Goal: Task Accomplishment & Management: Use online tool/utility

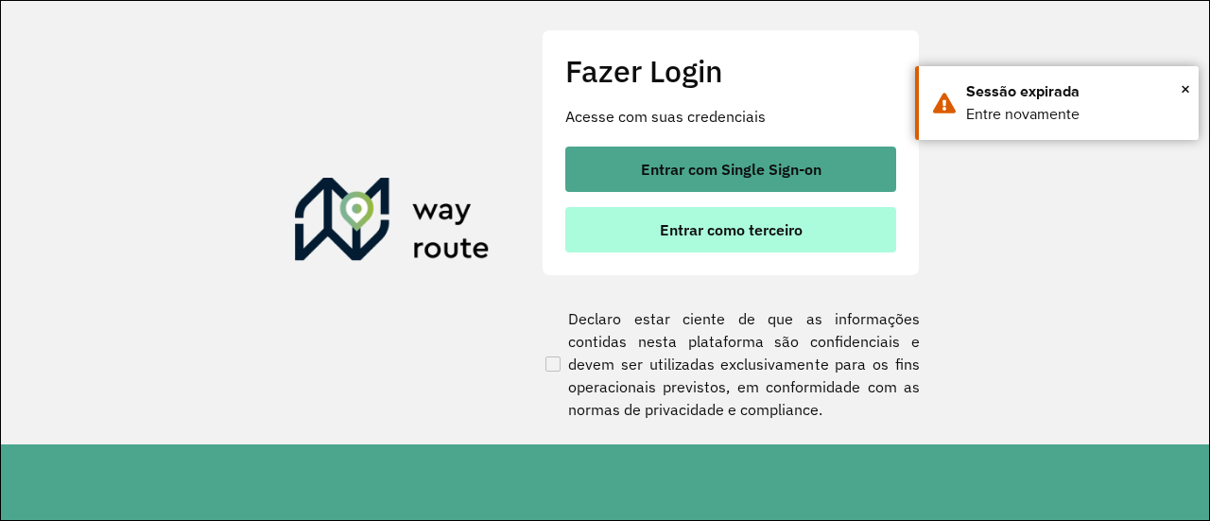
click at [774, 225] on span "Entrar como terceiro" at bounding box center [731, 229] width 143 height 15
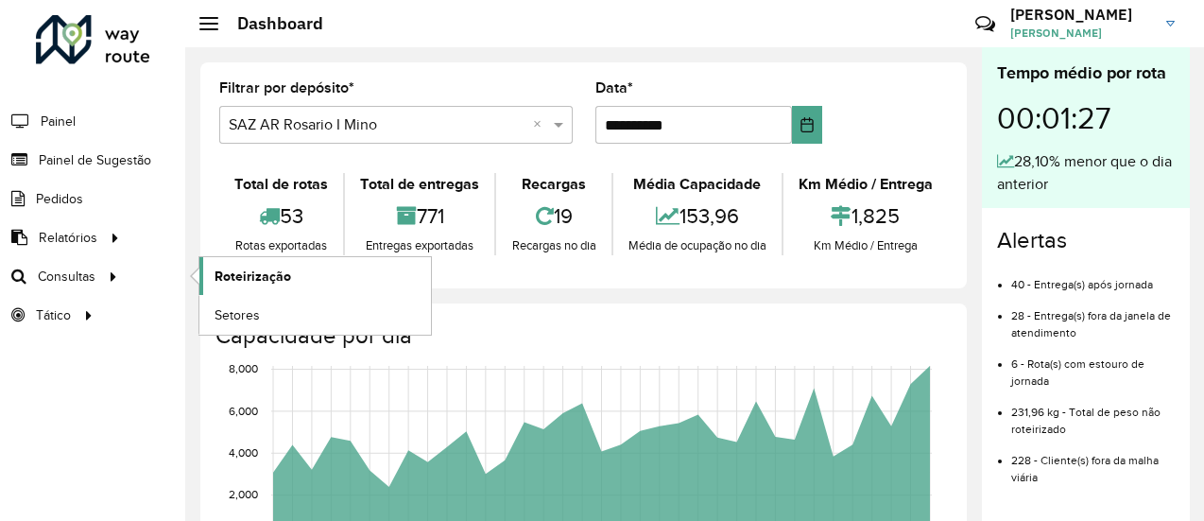
click at [264, 276] on span "Roteirização" at bounding box center [253, 276] width 77 height 20
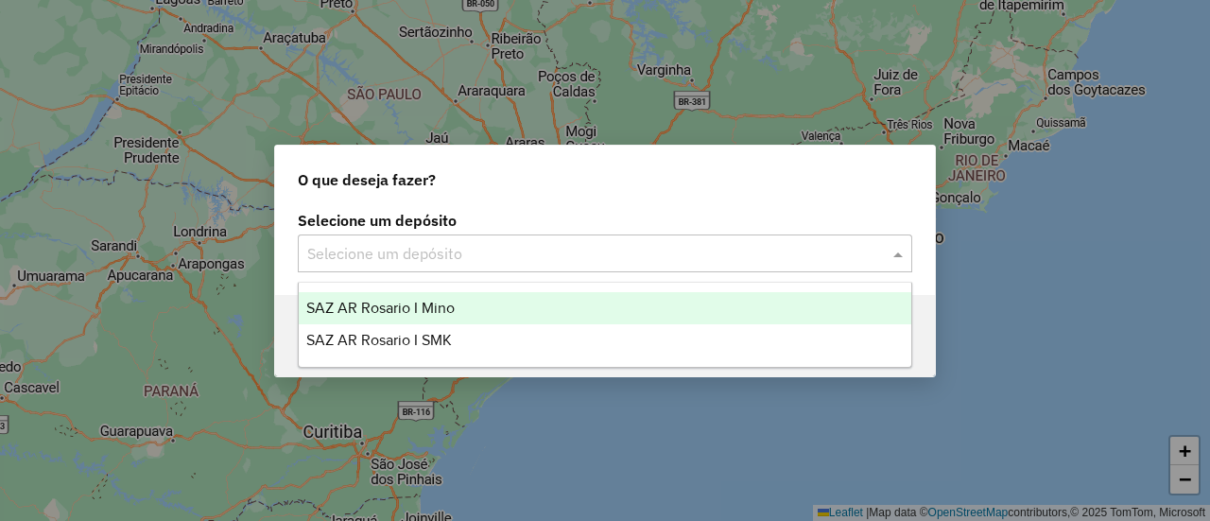
click at [900, 255] on span at bounding box center [900, 253] width 24 height 23
click at [433, 307] on span "SAZ AR Rosario I Mino" at bounding box center [380, 308] width 148 height 16
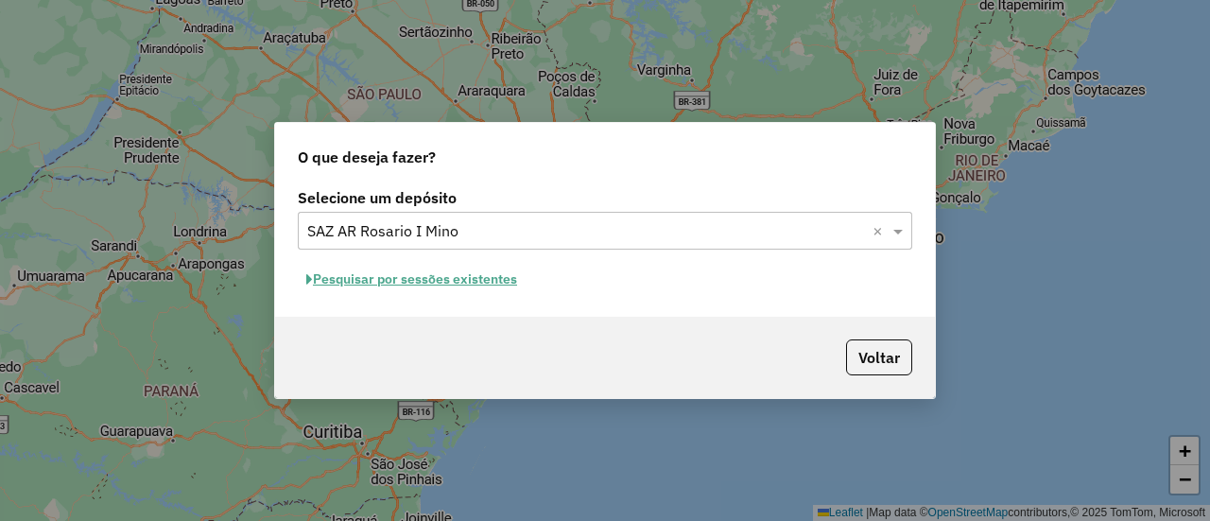
click at [444, 280] on button "Pesquisar por sessões existentes" at bounding box center [412, 279] width 228 height 29
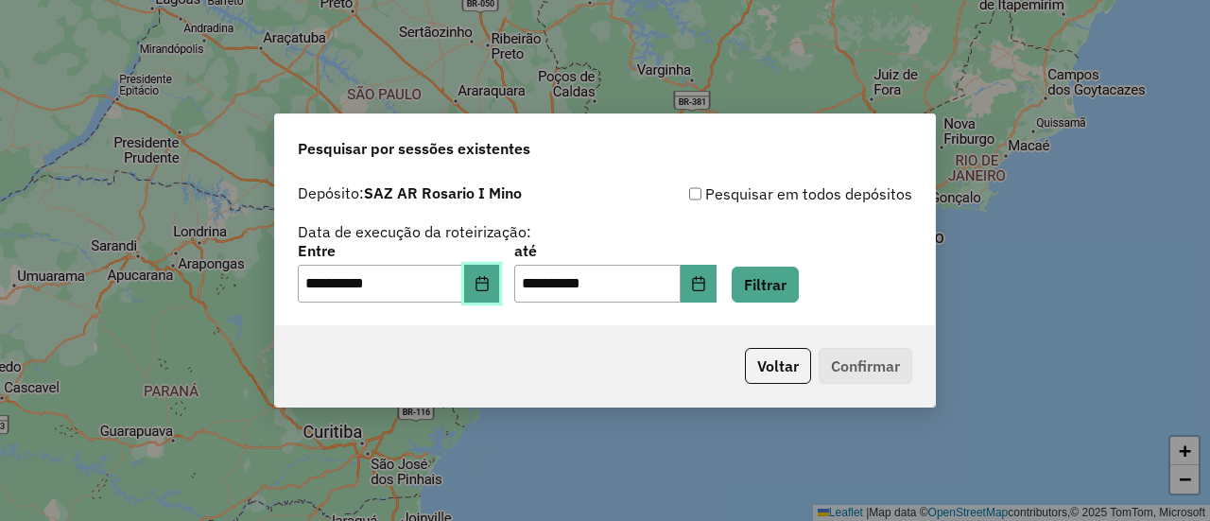
click at [490, 285] on icon "Choose Date" at bounding box center [481, 283] width 15 height 15
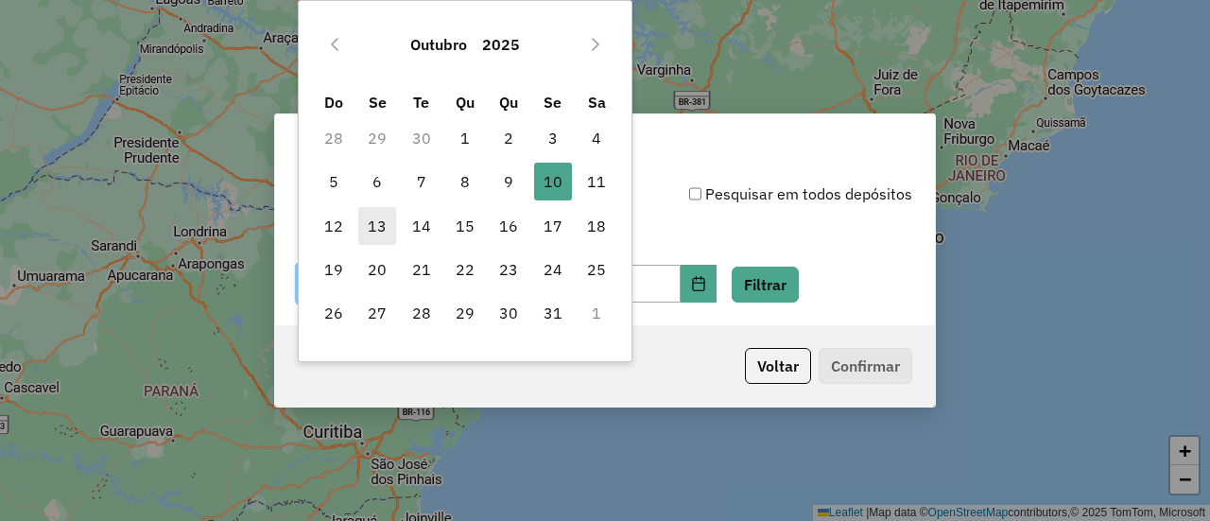
click at [379, 229] on span "13" at bounding box center [377, 226] width 38 height 38
type input "**********"
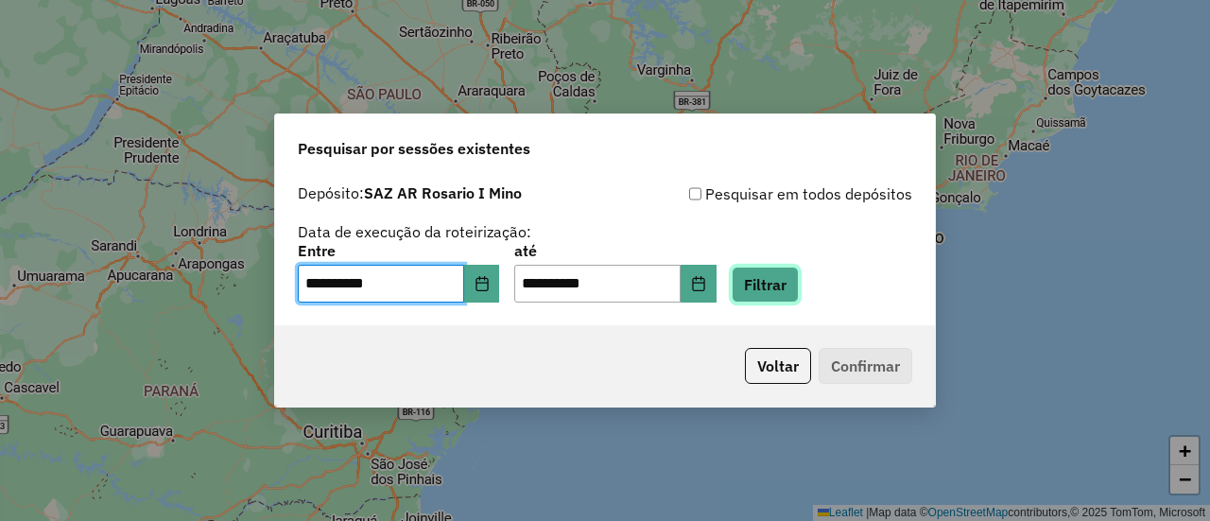
click at [797, 291] on button "Filtrar" at bounding box center [764, 284] width 67 height 36
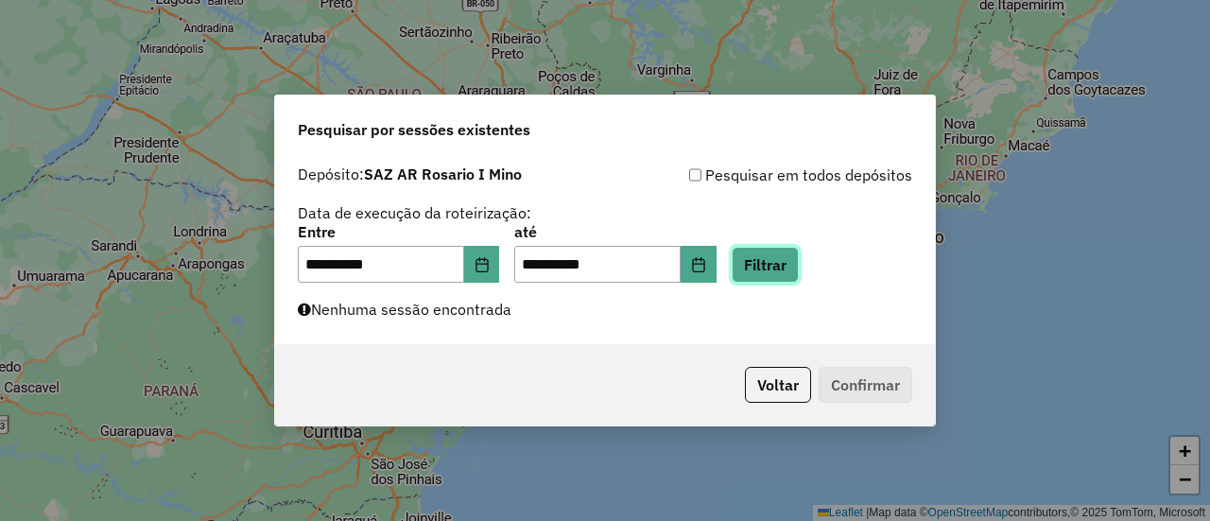
click at [796, 268] on button "Filtrar" at bounding box center [764, 265] width 67 height 36
click at [797, 266] on button "Filtrar" at bounding box center [764, 265] width 67 height 36
drag, startPoint x: 1026, startPoint y: 276, endPoint x: 1022, endPoint y: 262, distance: 14.7
click at [1026, 275] on div "**********" at bounding box center [605, 260] width 1210 height 521
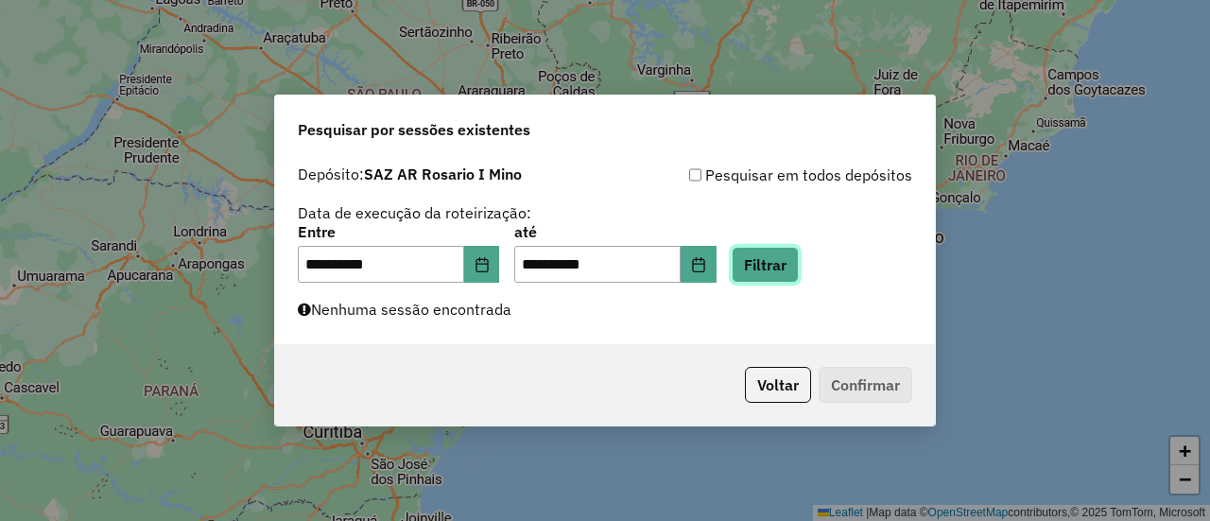
click at [788, 265] on button "Filtrar" at bounding box center [764, 265] width 67 height 36
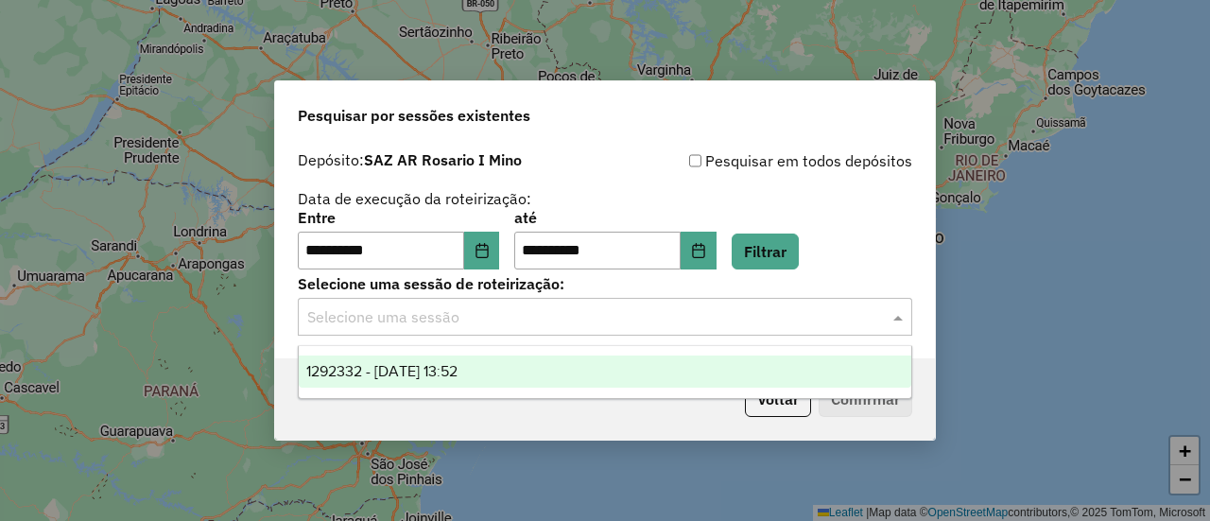
click at [898, 319] on span at bounding box center [900, 316] width 24 height 23
click at [457, 370] on span "1292332 - 13/10/2025 13:52" at bounding box center [381, 371] width 151 height 16
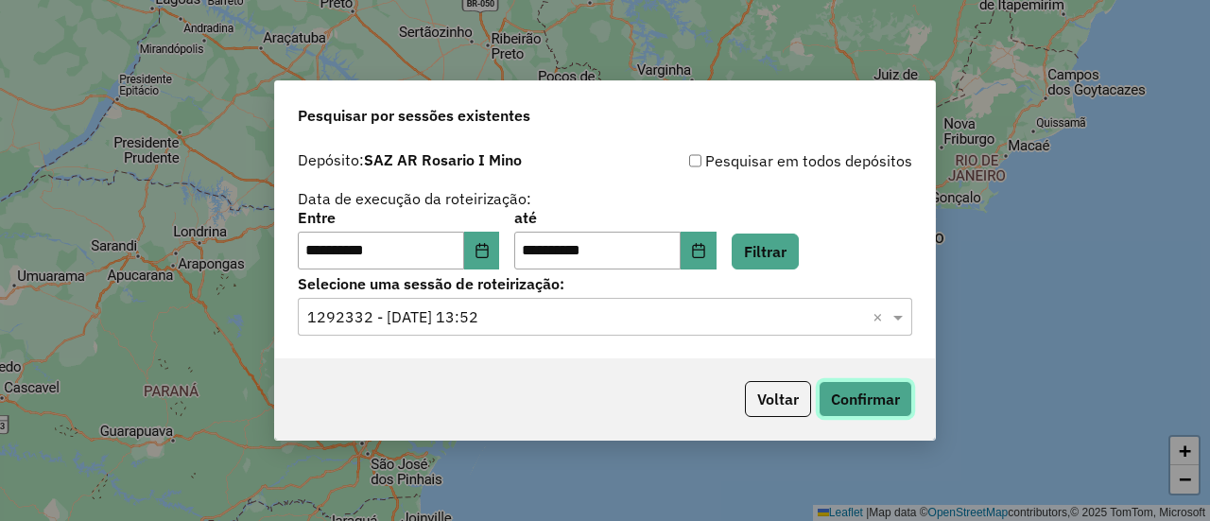
click at [885, 400] on button "Confirmar" at bounding box center [865, 399] width 94 height 36
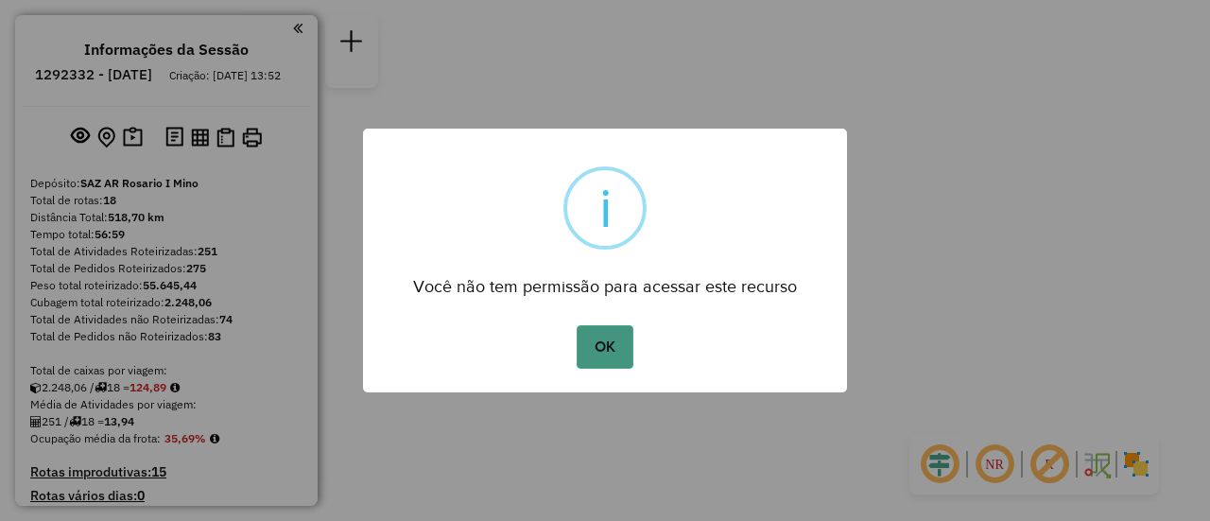
click at [598, 358] on button "OK" at bounding box center [604, 346] width 56 height 43
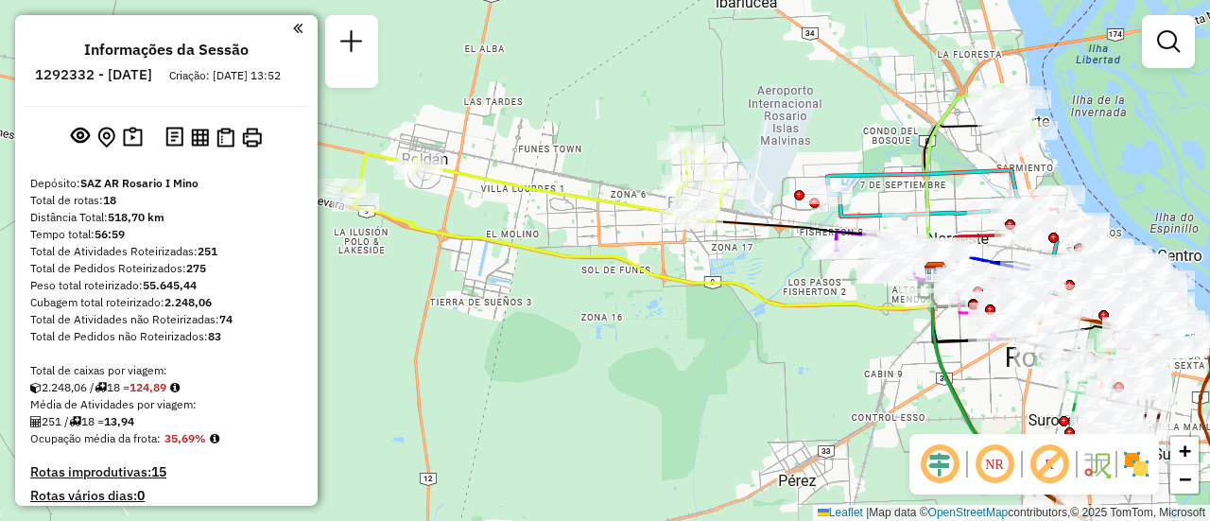
drag, startPoint x: 540, startPoint y: 229, endPoint x: 679, endPoint y: 388, distance: 211.7
click at [674, 388] on div "Janela de atendimento Grade de atendimento Capacidade Transportadoras Veículos …" at bounding box center [605, 260] width 1210 height 521
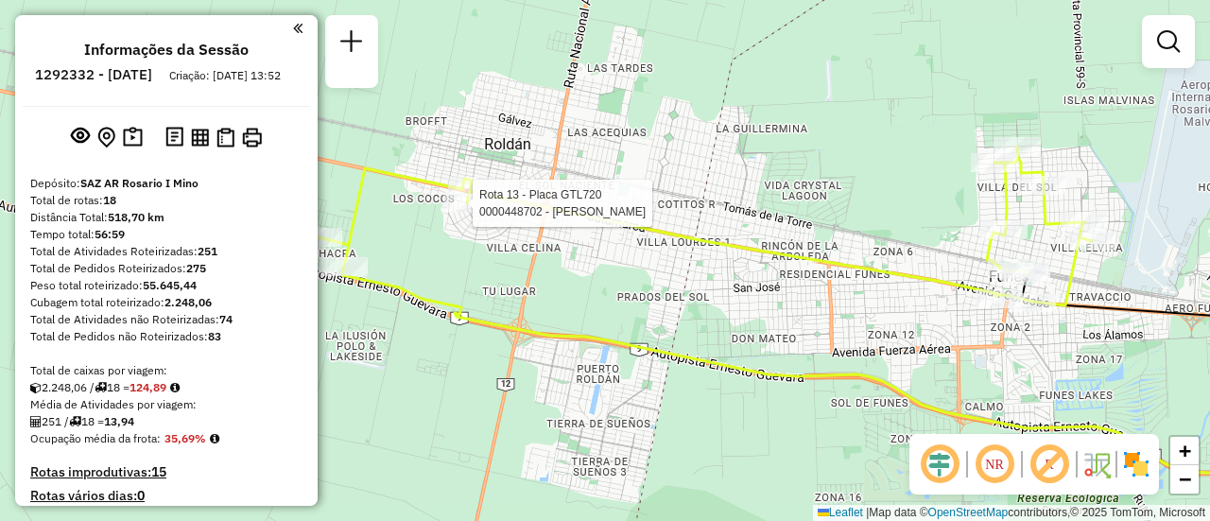
select select "**********"
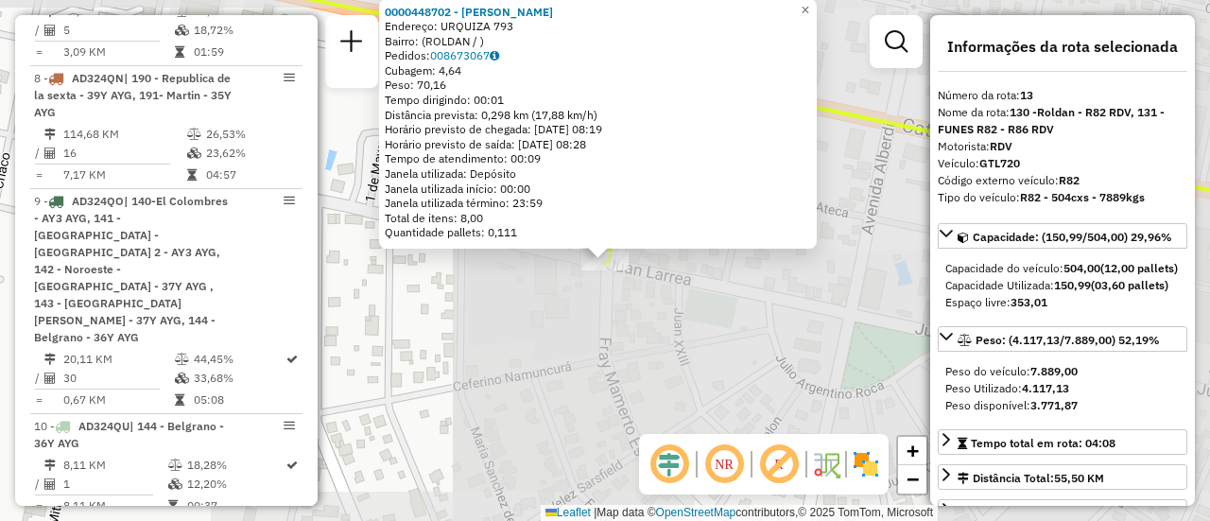
scroll to position [2147, 0]
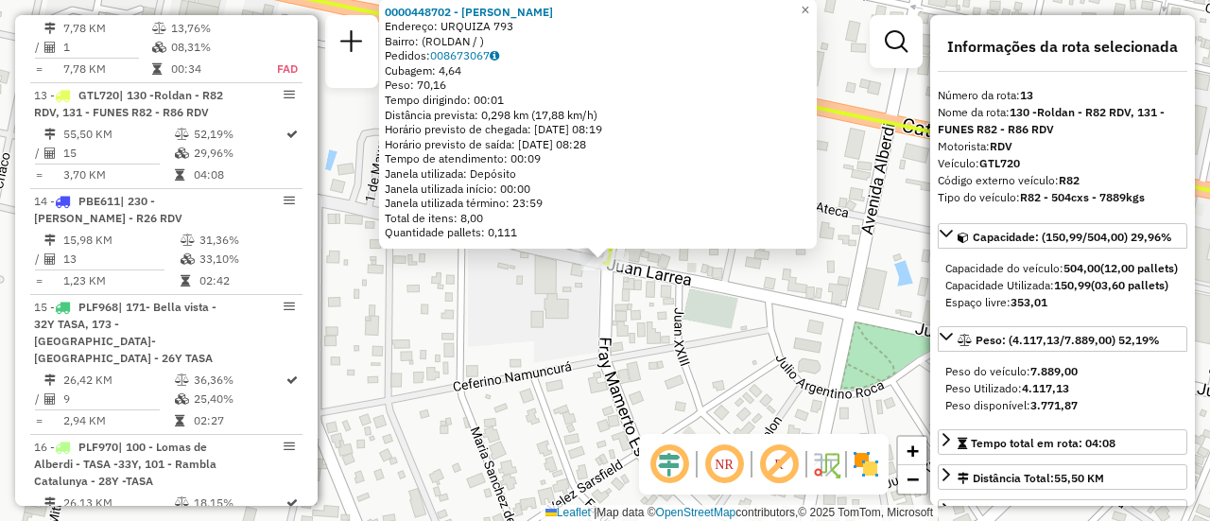
click at [695, 356] on div "0000448702 - HATAR [PERSON_NAME]: URQUIZA 793 Bairro: (ROLDAN / ) Pedidos: 0086…" at bounding box center [605, 260] width 1210 height 521
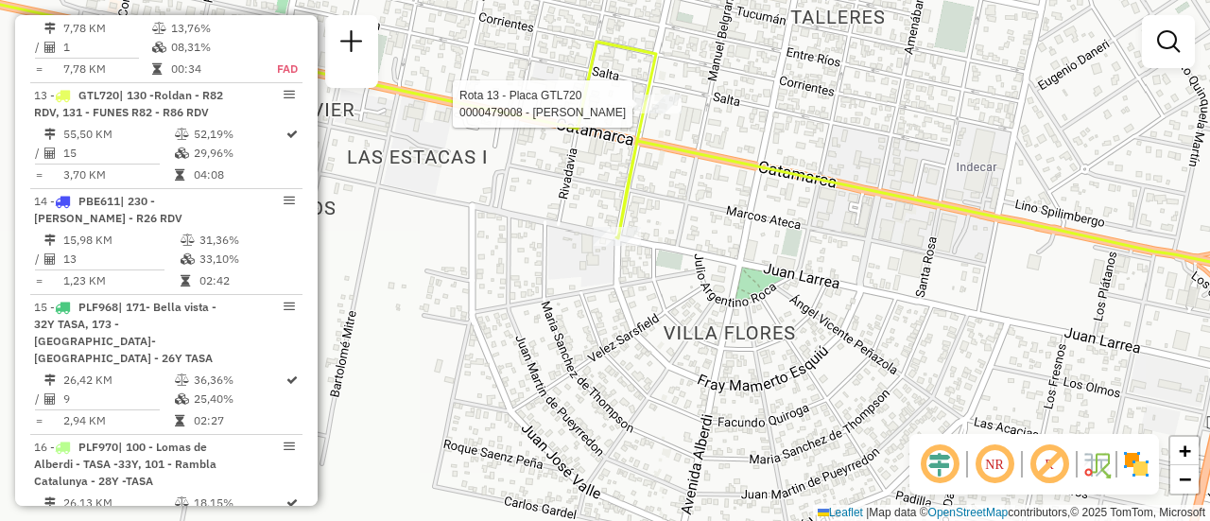
select select "**********"
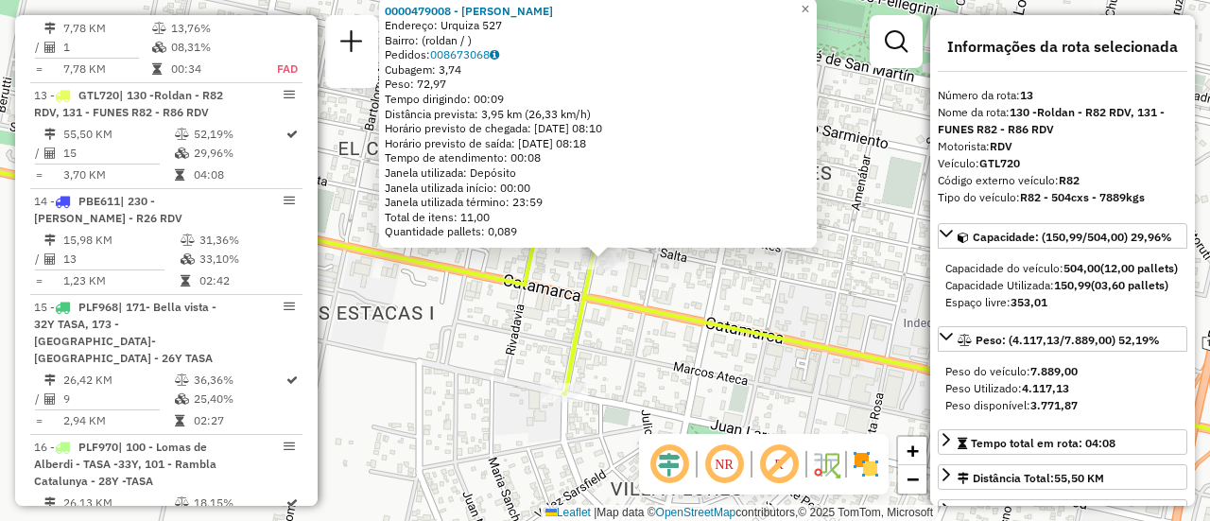
click at [598, 375] on div "0000479008 - ramirez melina silvana Endereço: Urquiza 527 Bairro: (roldan / ) P…" at bounding box center [605, 260] width 1210 height 521
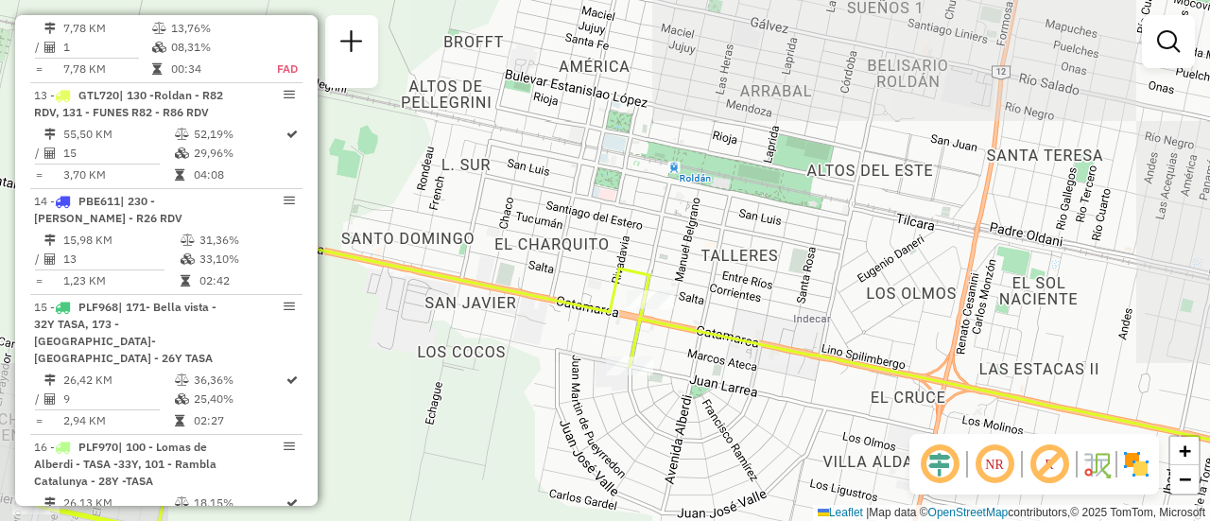
drag, startPoint x: 482, startPoint y: 342, endPoint x: 816, endPoint y: 289, distance: 338.7
click at [805, 294] on div "Janela de atendimento Grade de atendimento Capacidade Transportadoras Veículos …" at bounding box center [605, 260] width 1210 height 521
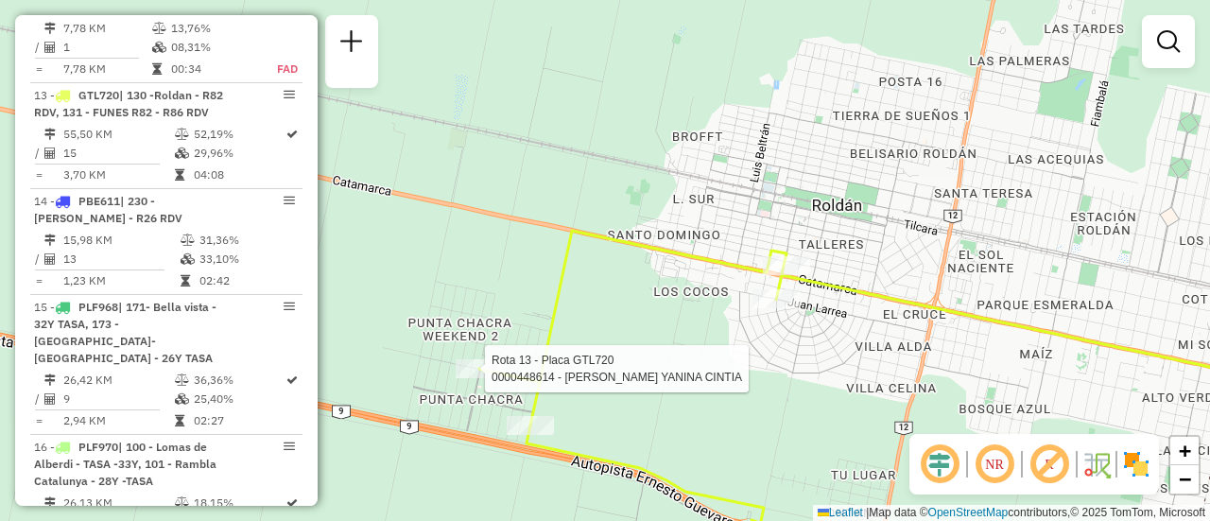
select select "**********"
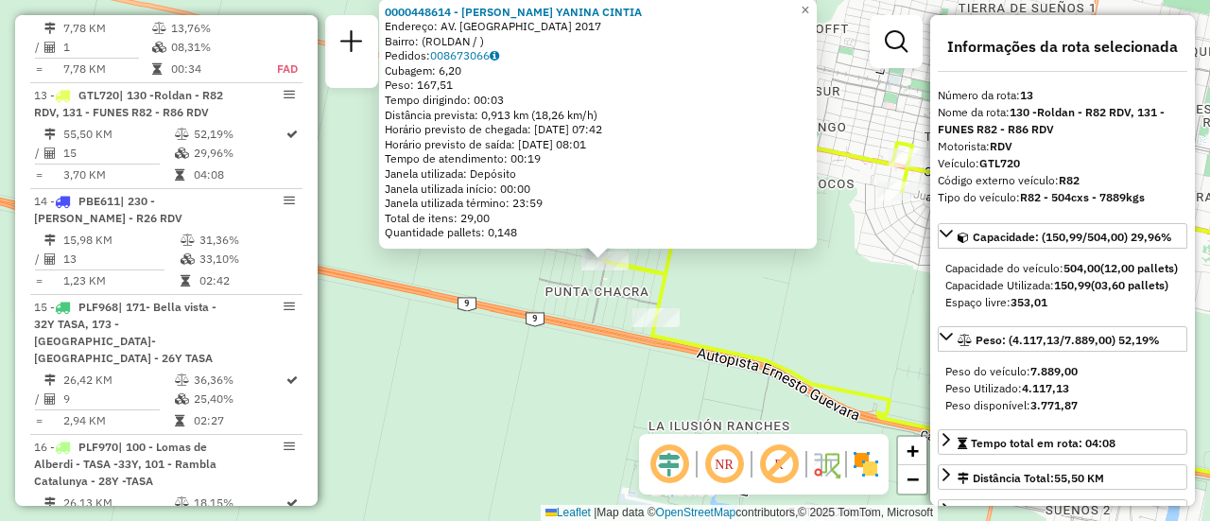
click at [516, 274] on div "0000448614 - TABARES YANINA CINTIA Endereço: AV. PUNTA CHACRA 2017 Bairro: (ROL…" at bounding box center [605, 260] width 1210 height 521
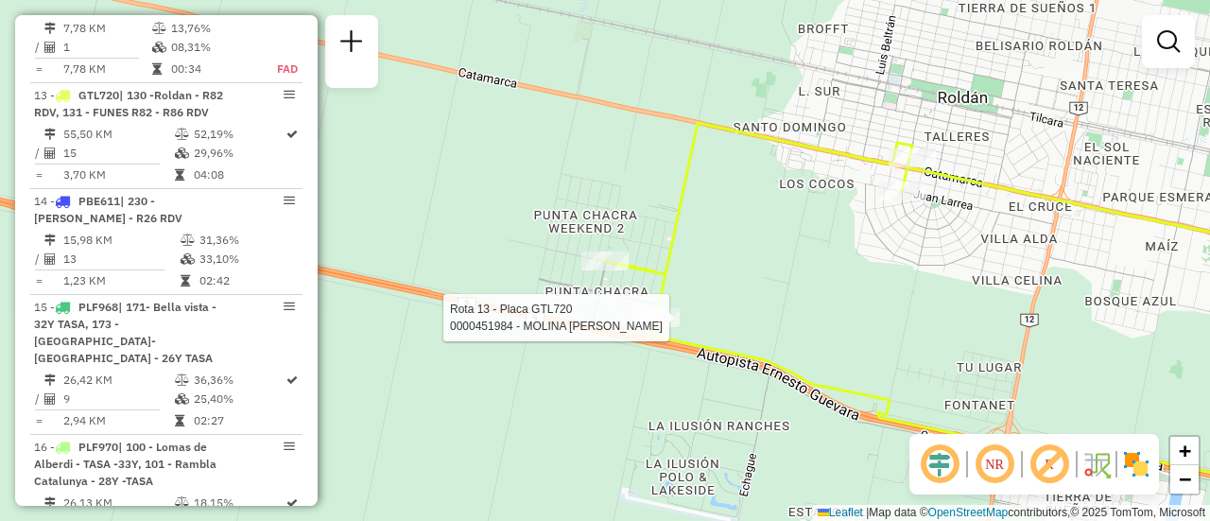
select select "**********"
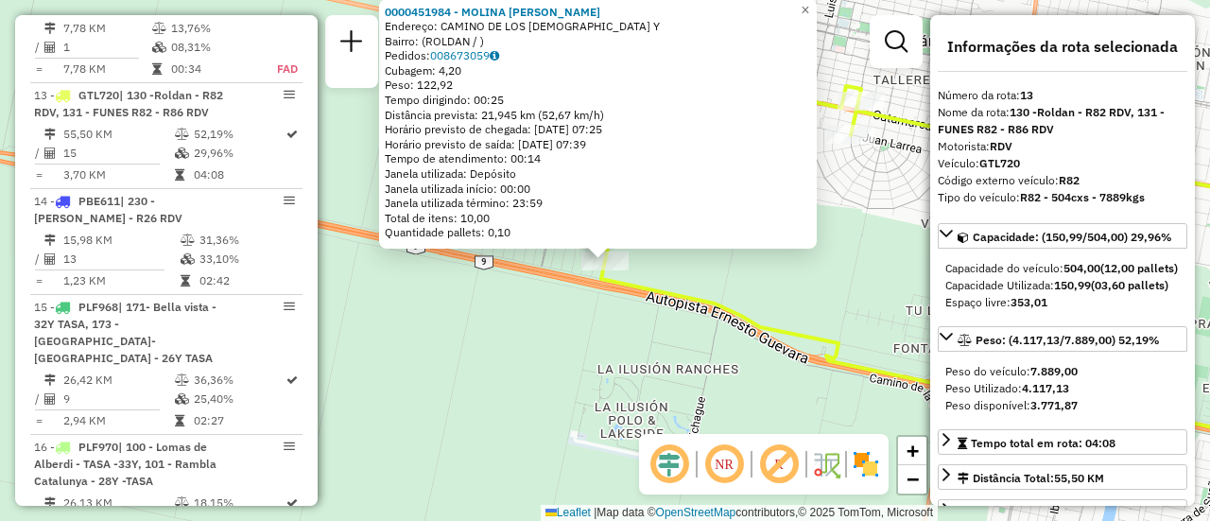
click at [751, 285] on div "0000451984 - MOLINA NADIA BELEN Endereço: CAMINO DE LOS VASCOS Y Bairro: (ROLDA…" at bounding box center [605, 260] width 1210 height 521
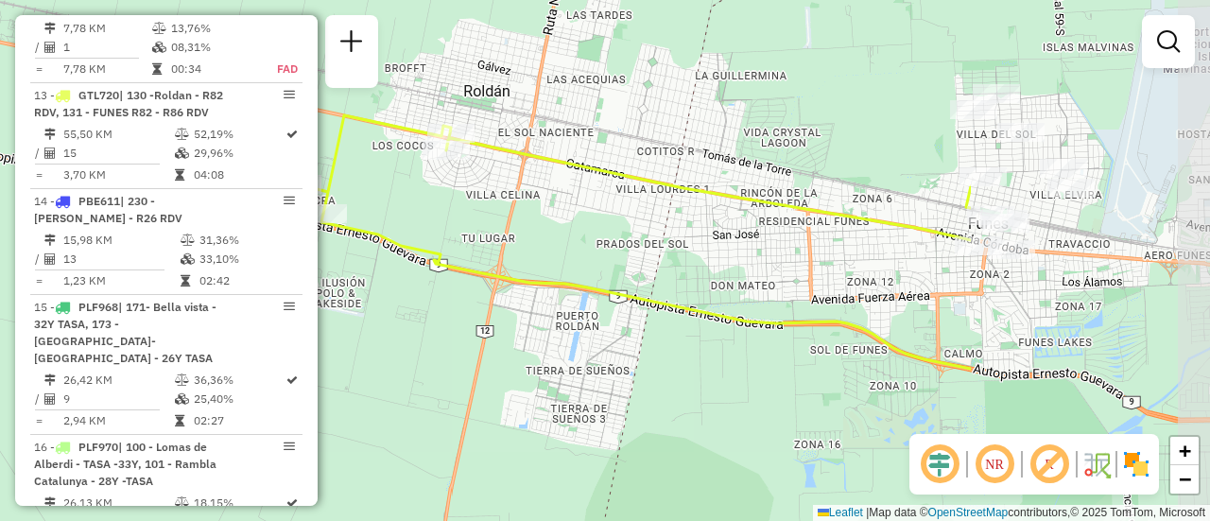
drag, startPoint x: 1010, startPoint y: 265, endPoint x: 648, endPoint y: 202, distance: 367.3
click at [648, 203] on div "Janela de atendimento Grade de atendimento Capacidade Transportadoras Veículos …" at bounding box center [605, 260] width 1210 height 521
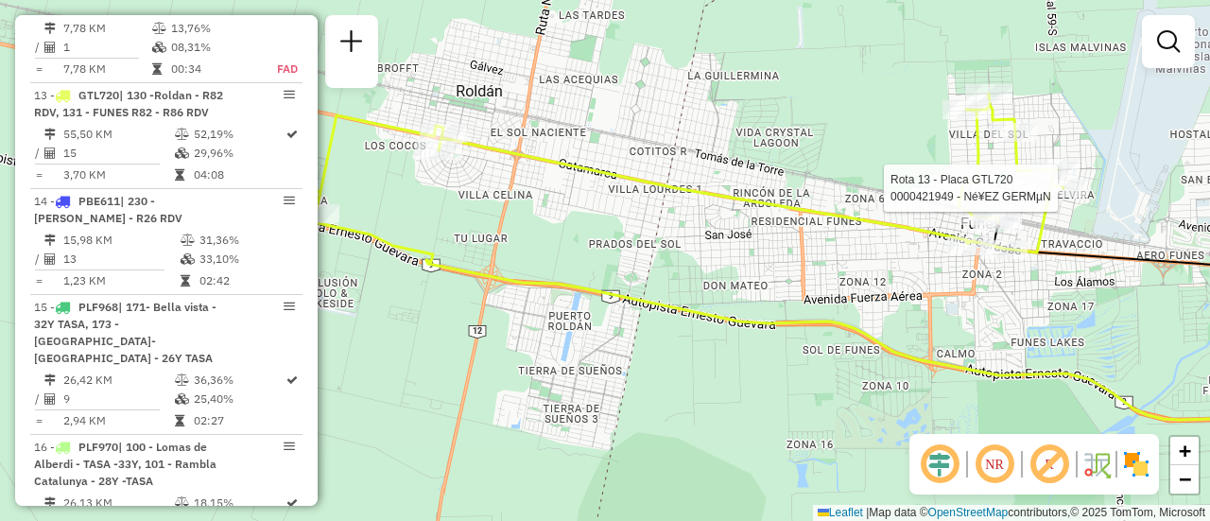
select select "**********"
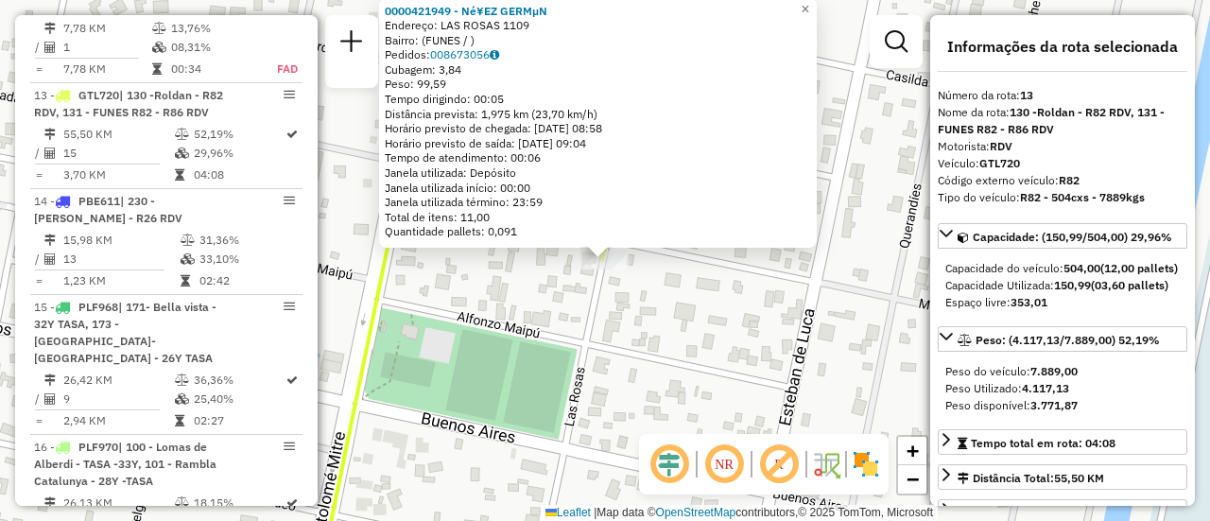
scroll to position [189, 0]
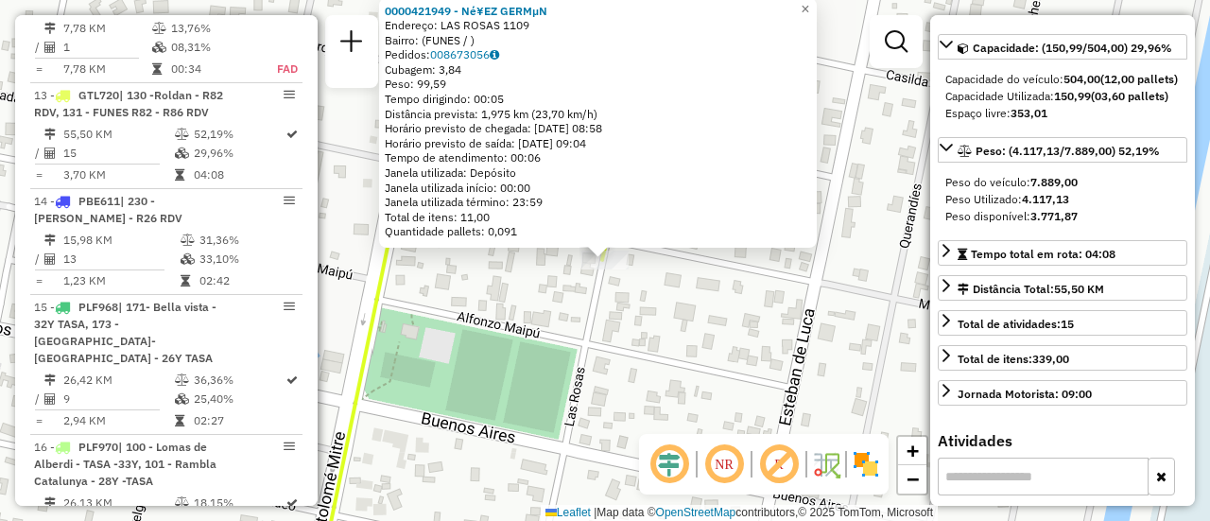
click at [736, 353] on div "0000421949 - Né¥EZ GERMµN Endereço: LAS ROSAS 1109 Bairro: (FUNES / ) Pedidos: …" at bounding box center [605, 260] width 1210 height 521
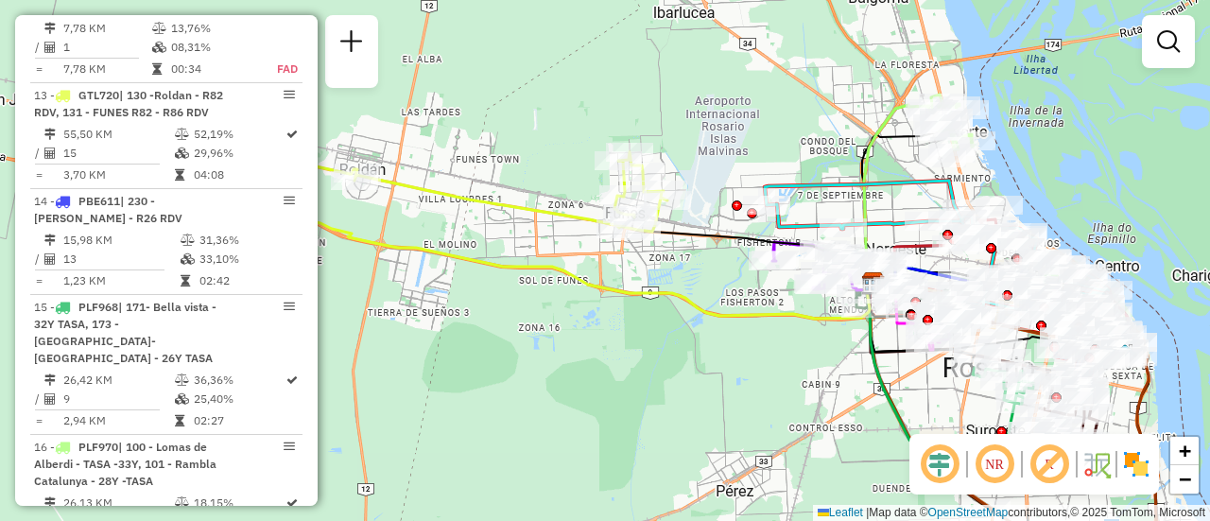
drag, startPoint x: 879, startPoint y: 213, endPoint x: 629, endPoint y: 163, distance: 254.3
click at [629, 163] on div "Janela de atendimento Grade de atendimento Capacidade Transportadoras Veículos …" at bounding box center [605, 260] width 1210 height 521
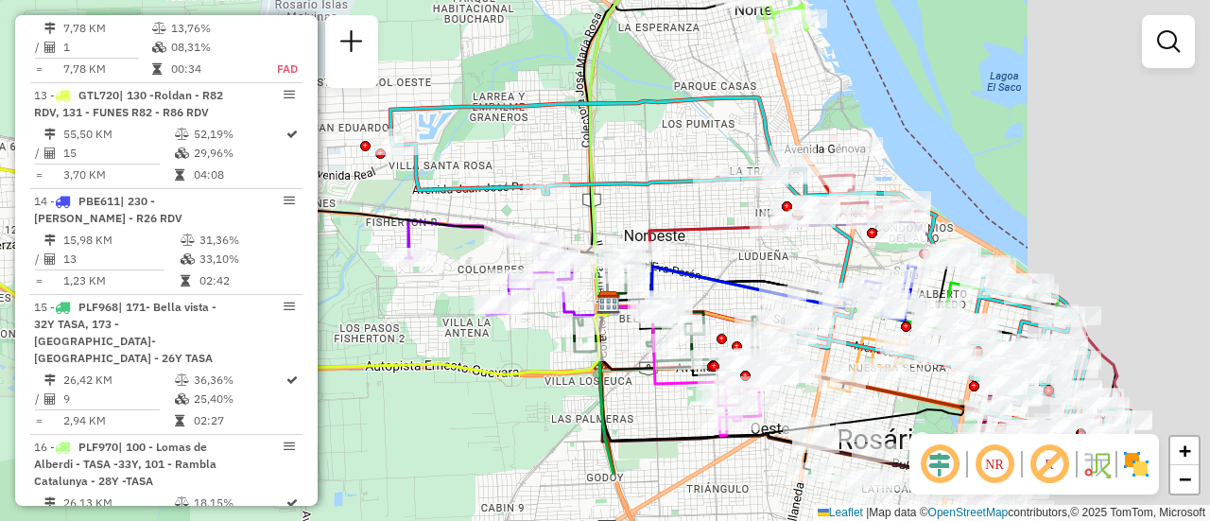
drag, startPoint x: 901, startPoint y: 245, endPoint x: 667, endPoint y: 127, distance: 261.6
click at [667, 127] on div "Janela de atendimento Grade de atendimento Capacidade Transportadoras Veículos …" at bounding box center [605, 260] width 1210 height 521
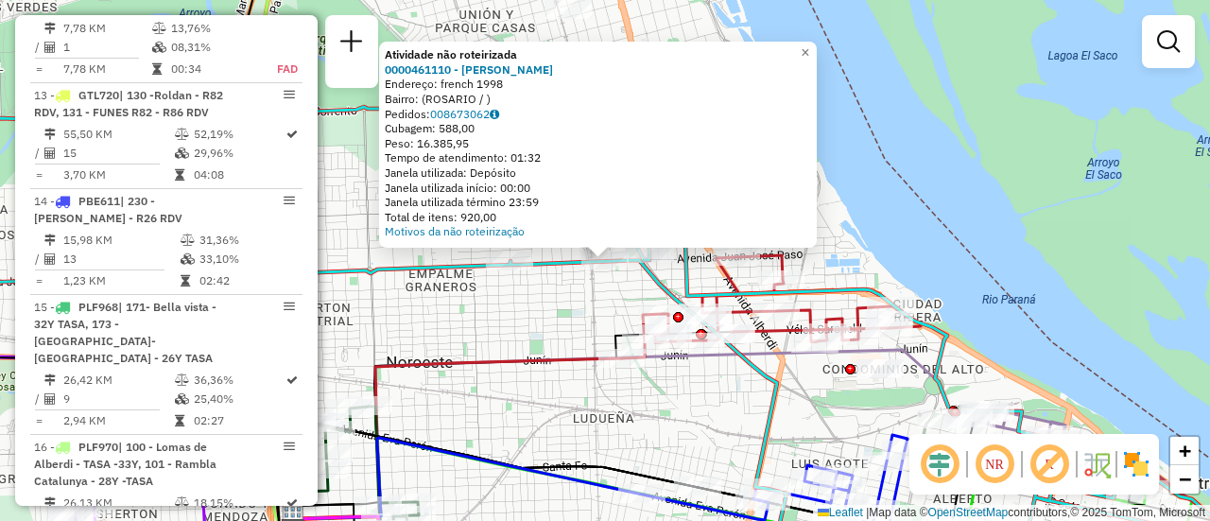
click at [553, 325] on div "Atividade não roteirizada 0000461110 - Gonzales Emanuel - RDV Endereço: french …" at bounding box center [605, 260] width 1210 height 521
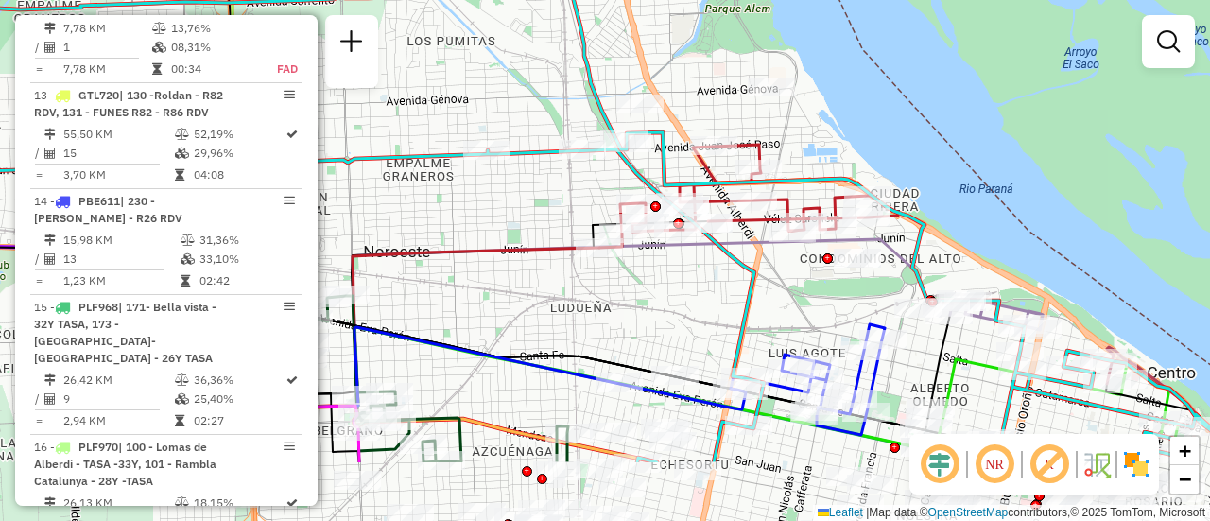
drag, startPoint x: 737, startPoint y: 405, endPoint x: 705, endPoint y: 183, distance: 224.4
click at [705, 183] on div "Janela de atendimento Grade de atendimento Capacidade Transportadoras Veículos …" at bounding box center [605, 260] width 1210 height 521
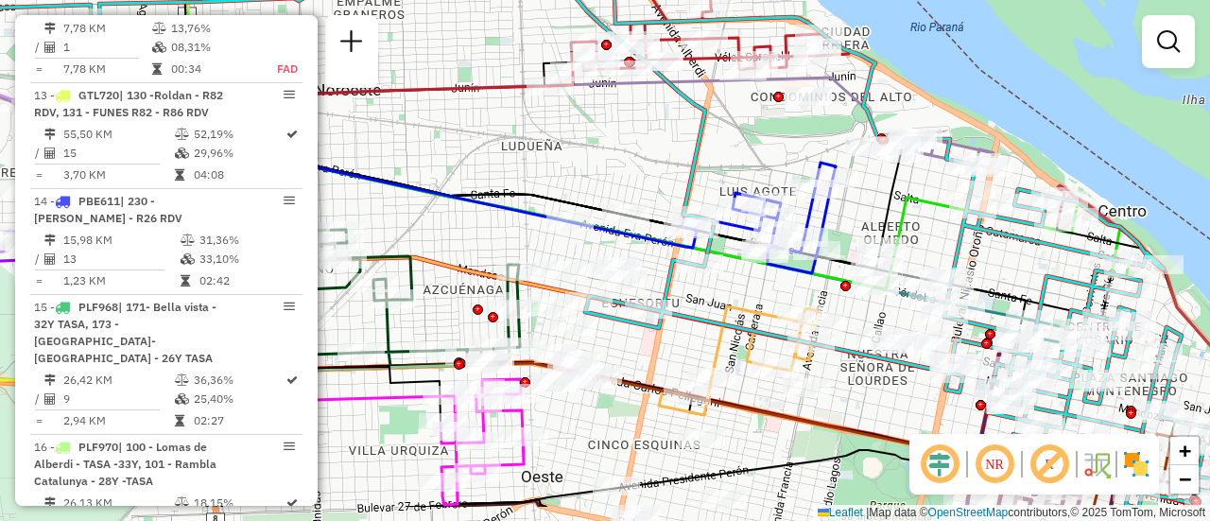
drag, startPoint x: 664, startPoint y: 241, endPoint x: 604, endPoint y: 59, distance: 192.2
click at [604, 59] on div "Janela de atendimento Grade de atendimento Capacidade Transportadoras Veículos …" at bounding box center [605, 260] width 1210 height 521
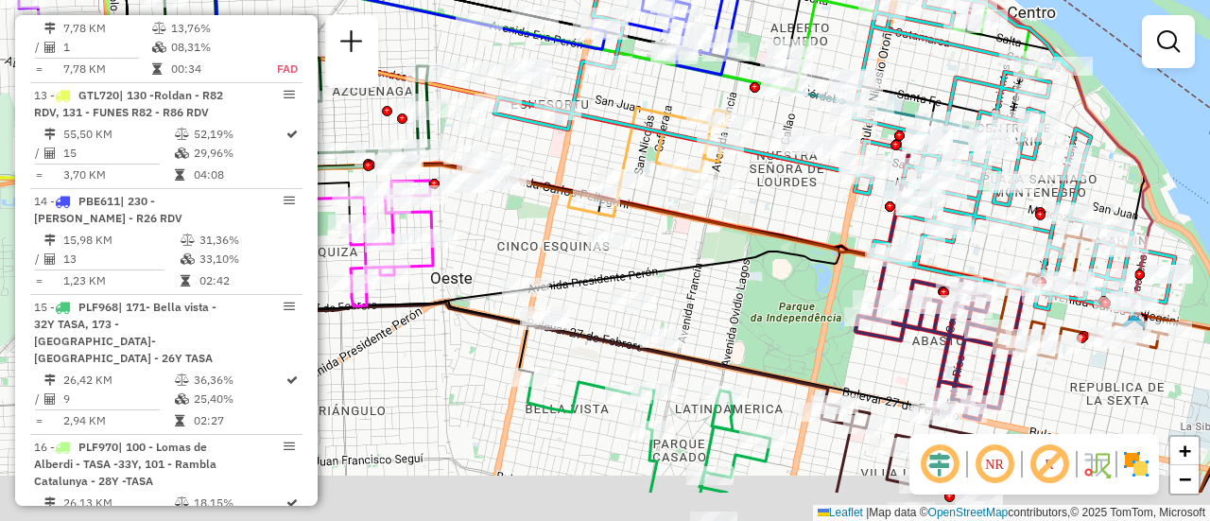
drag, startPoint x: 814, startPoint y: 290, endPoint x: 768, endPoint y: 210, distance: 92.2
click at [768, 210] on div "Janela de atendimento Grade de atendimento Capacidade Transportadoras Veículos …" at bounding box center [605, 260] width 1210 height 521
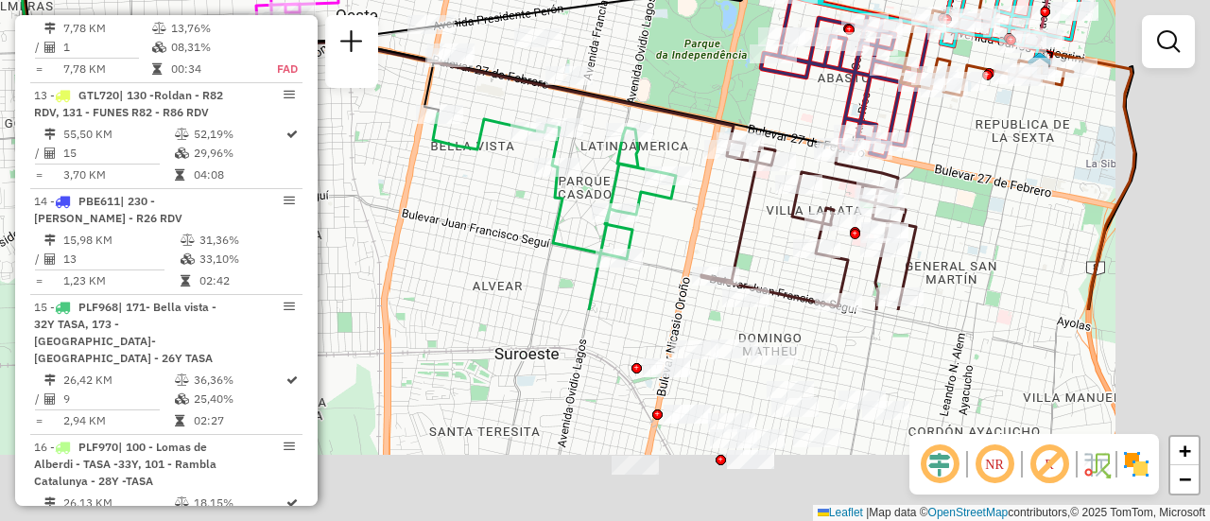
drag, startPoint x: 765, startPoint y: 369, endPoint x: 669, endPoint y: 87, distance: 298.5
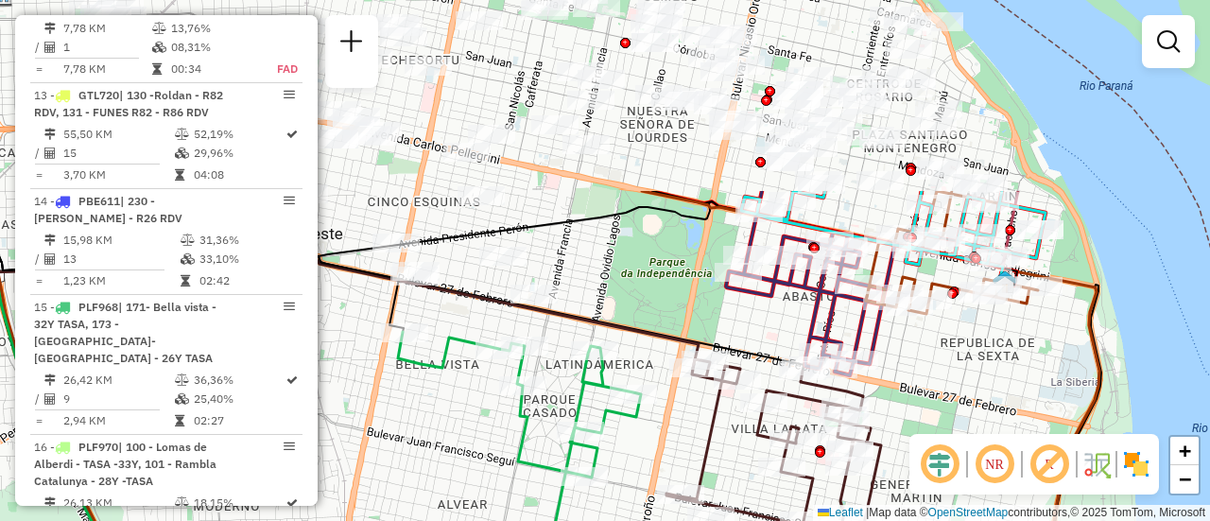
drag, startPoint x: 740, startPoint y: 84, endPoint x: 710, endPoint y: 353, distance: 271.0
click at [708, 353] on div "Janela de atendimento Grade de atendimento Capacidade Transportadoras Veículos …" at bounding box center [605, 260] width 1210 height 521
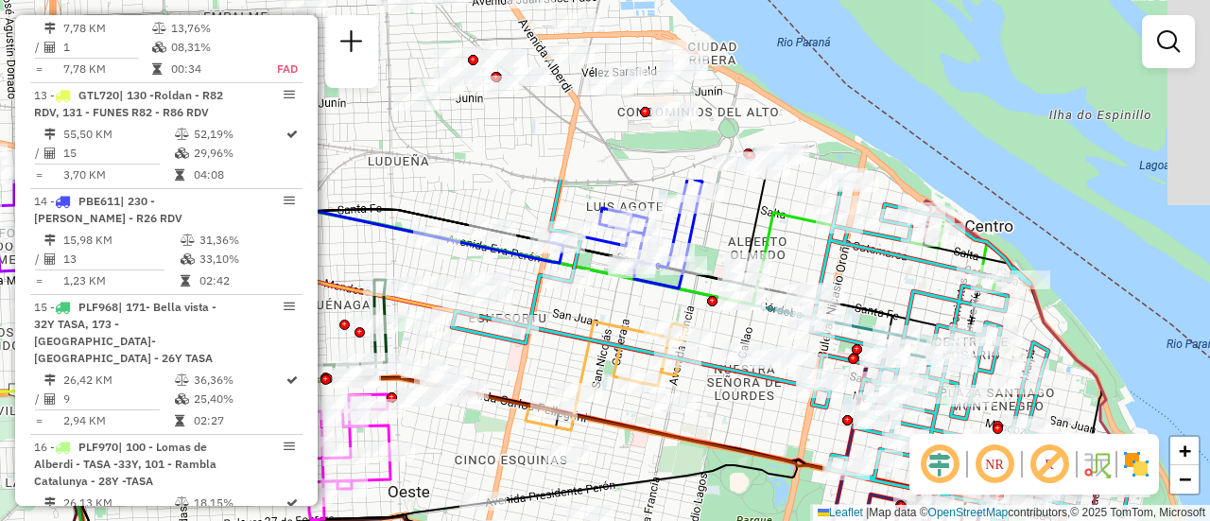
drag, startPoint x: 696, startPoint y: 197, endPoint x: 787, endPoint y: 392, distance: 215.6
click at [799, 452] on div "Rota 3 - Placa AB960LZ 0000302465 - ORTOLANI L.A Janela de atendimento Grade de…" at bounding box center [605, 260] width 1210 height 521
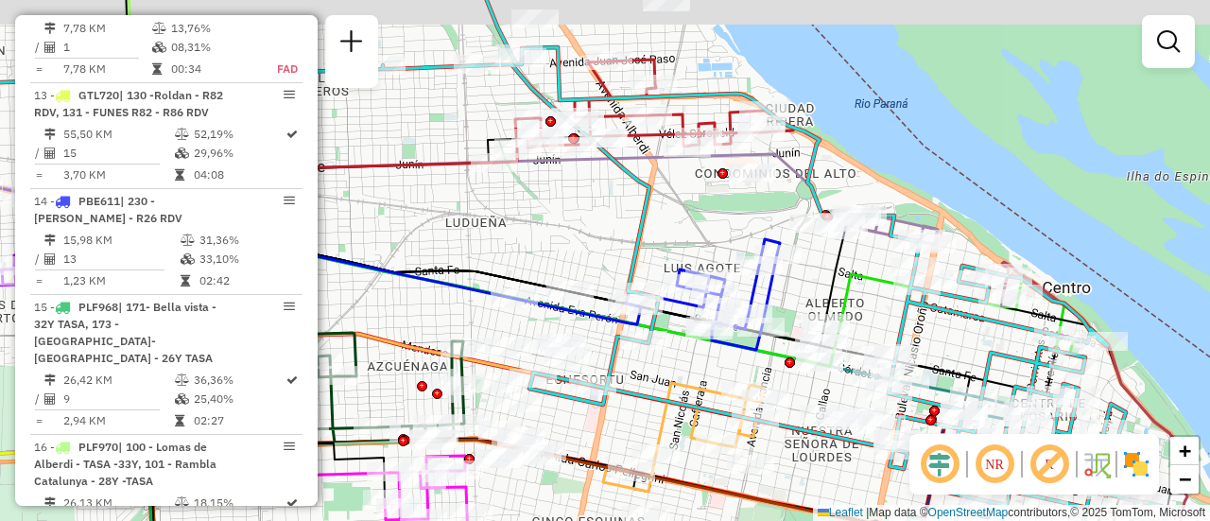
drag, startPoint x: 586, startPoint y: 179, endPoint x: 730, endPoint y: 252, distance: 161.4
click at [730, 252] on icon at bounding box center [574, 286] width 1269 height 596
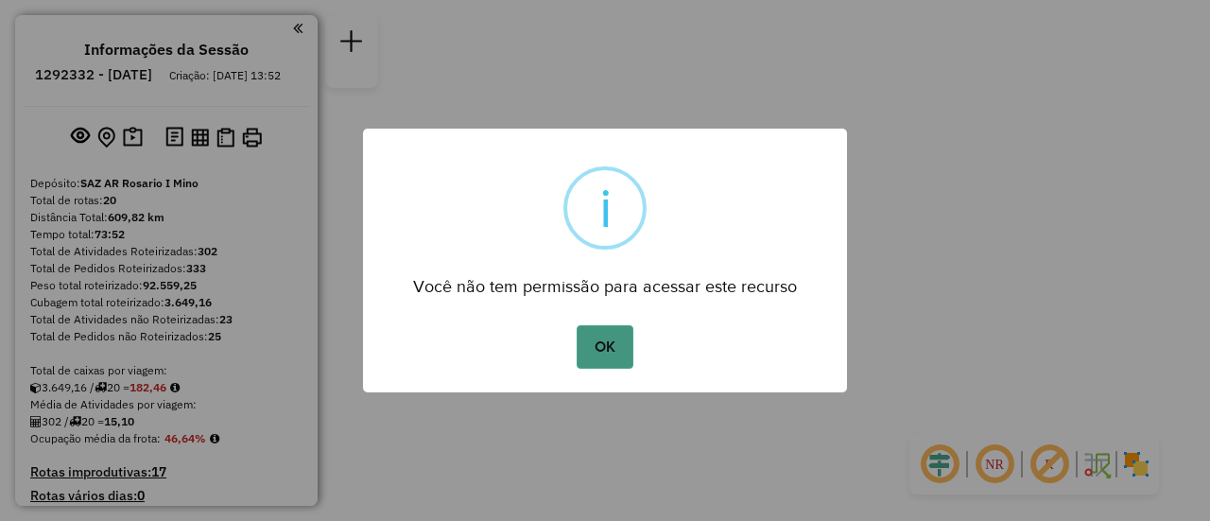
click at [605, 343] on button "OK" at bounding box center [604, 346] width 56 height 43
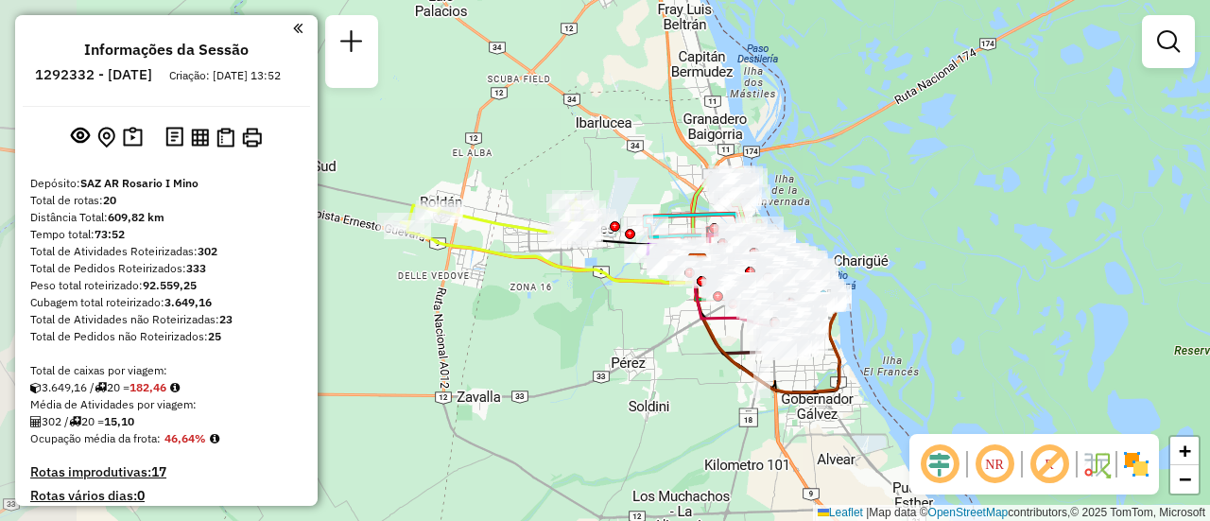
drag, startPoint x: 524, startPoint y: 236, endPoint x: 643, endPoint y: 316, distance: 142.3
click at [643, 316] on div "Janela de atendimento Grade de atendimento Capacidade Transportadoras Veículos …" at bounding box center [605, 260] width 1210 height 521
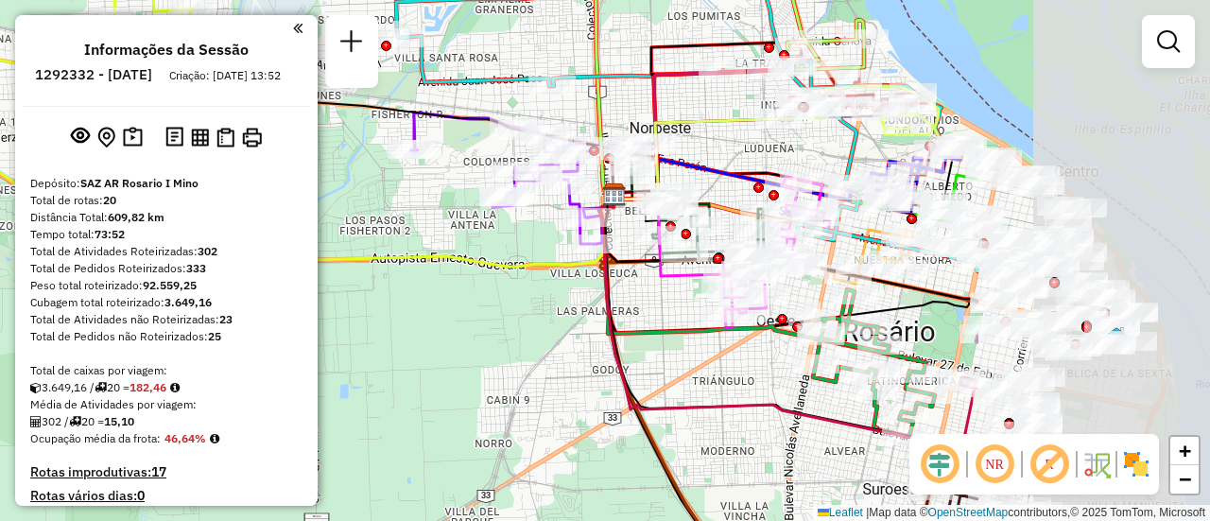
drag, startPoint x: 795, startPoint y: 229, endPoint x: 360, endPoint y: 228, distance: 434.7
click at [346, 229] on div "Janela de atendimento Grade de atendimento Capacidade Transportadoras Veículos …" at bounding box center [605, 260] width 1210 height 521
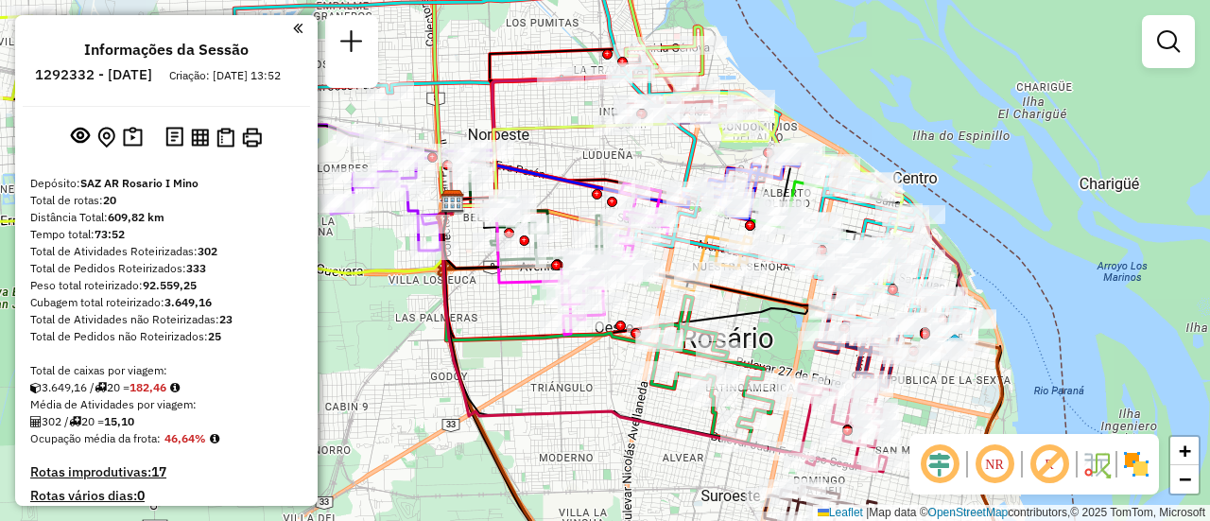
drag, startPoint x: 840, startPoint y: 270, endPoint x: 744, endPoint y: 307, distance: 103.2
click at [744, 307] on div "Janela de atendimento Grade de atendimento Capacidade Transportadoras Veículos …" at bounding box center [605, 260] width 1210 height 521
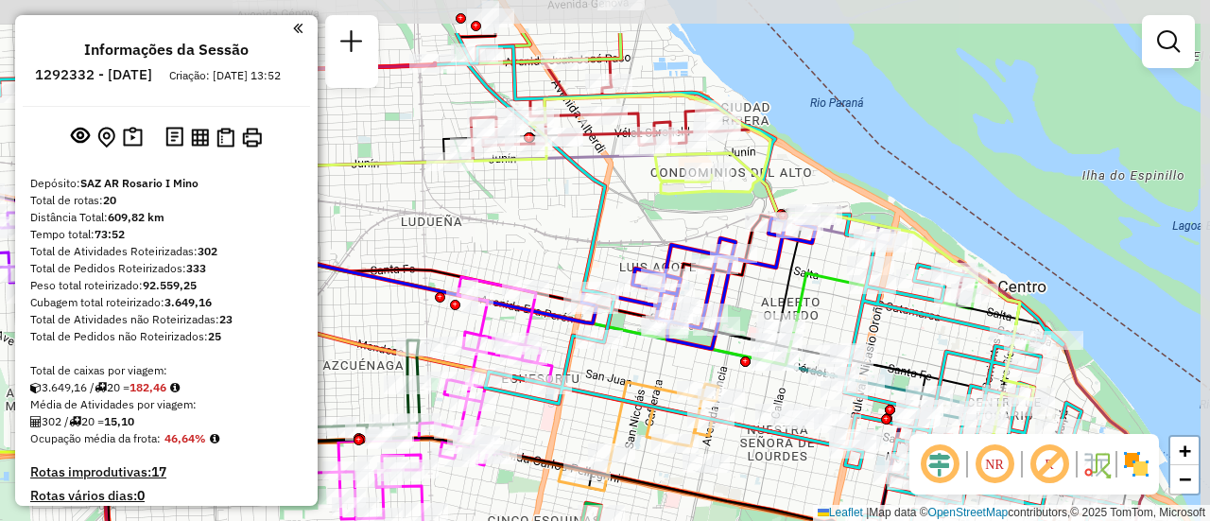
drag, startPoint x: 739, startPoint y: 133, endPoint x: 690, endPoint y: 212, distance: 92.6
click at [690, 212] on div "Janela de atendimento Grade de atendimento Capacidade Transportadoras Veículos …" at bounding box center [605, 260] width 1210 height 521
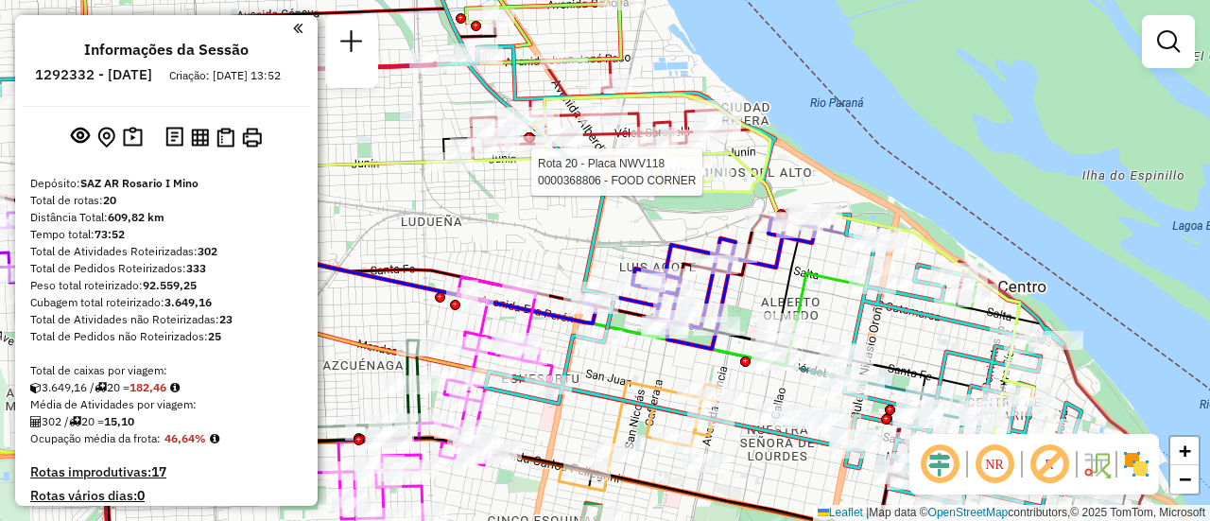
select select "**********"
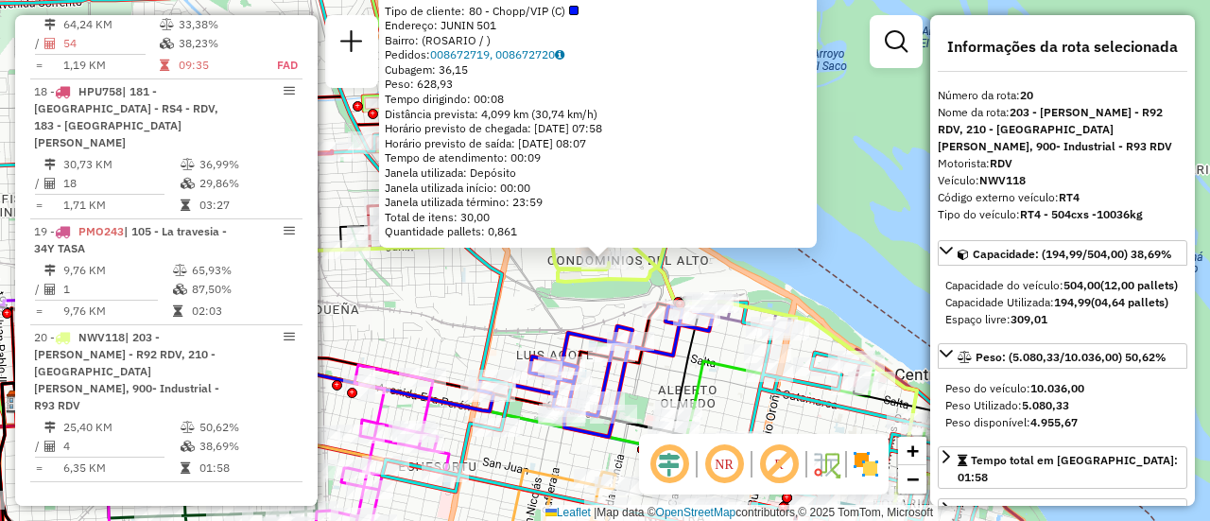
scroll to position [189, 0]
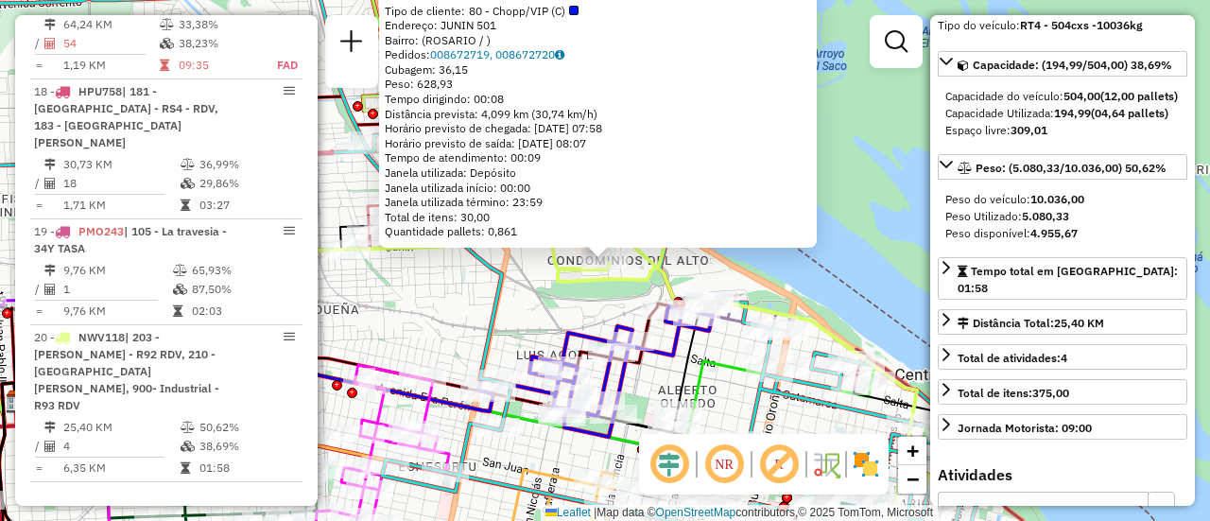
click at [506, 327] on div "0000368806 - FOOD CORNER Tipo de cliente: 80 - Chopp/VIP (C) Endereço: JUNIN 50…" at bounding box center [605, 260] width 1210 height 521
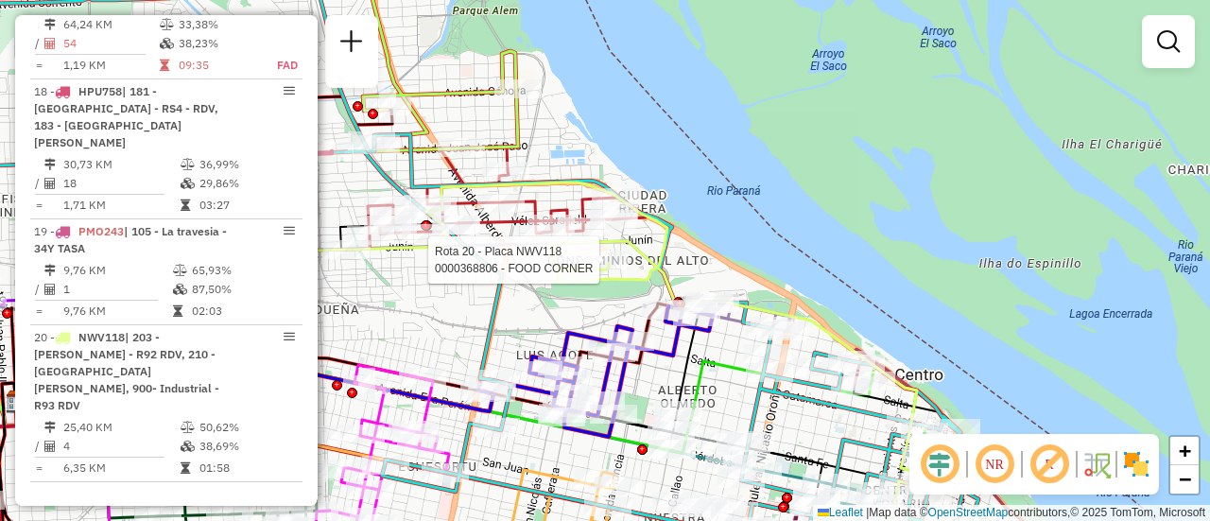
select select "**********"
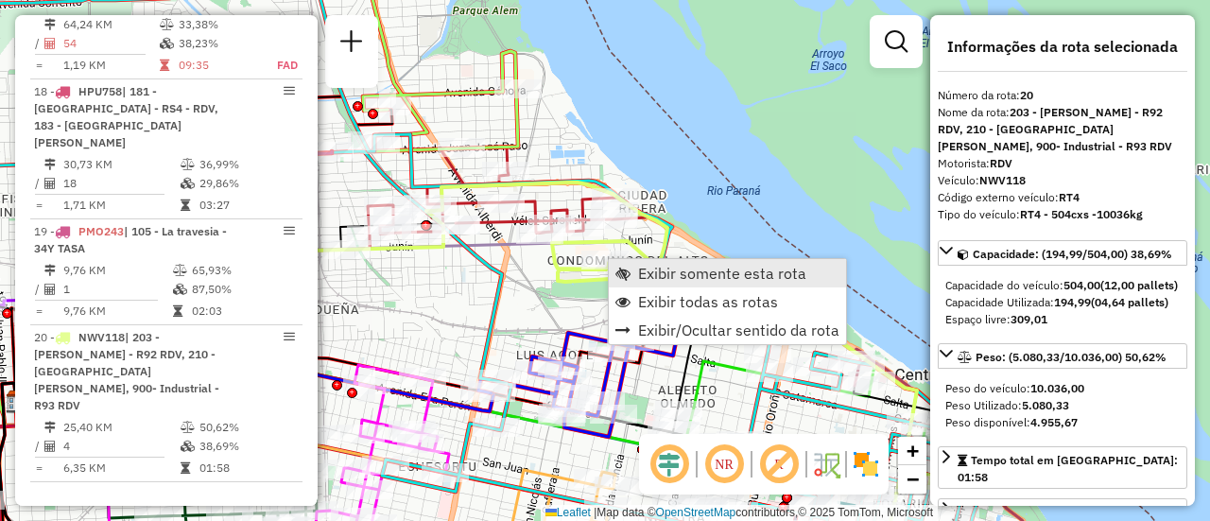
click at [694, 270] on span "Exibir somente esta rota" at bounding box center [722, 273] width 168 height 15
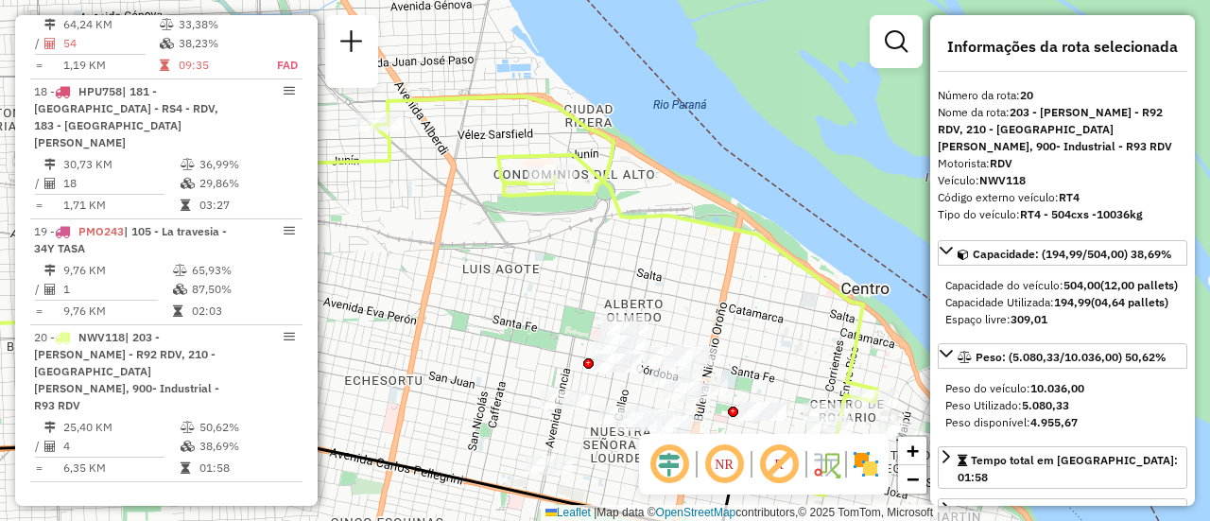
drag, startPoint x: 628, startPoint y: 257, endPoint x: 459, endPoint y: 298, distance: 174.0
click at [459, 298] on div "Janela de atendimento Grade de atendimento Capacidade Transportadoras Veículos …" at bounding box center [605, 260] width 1210 height 521
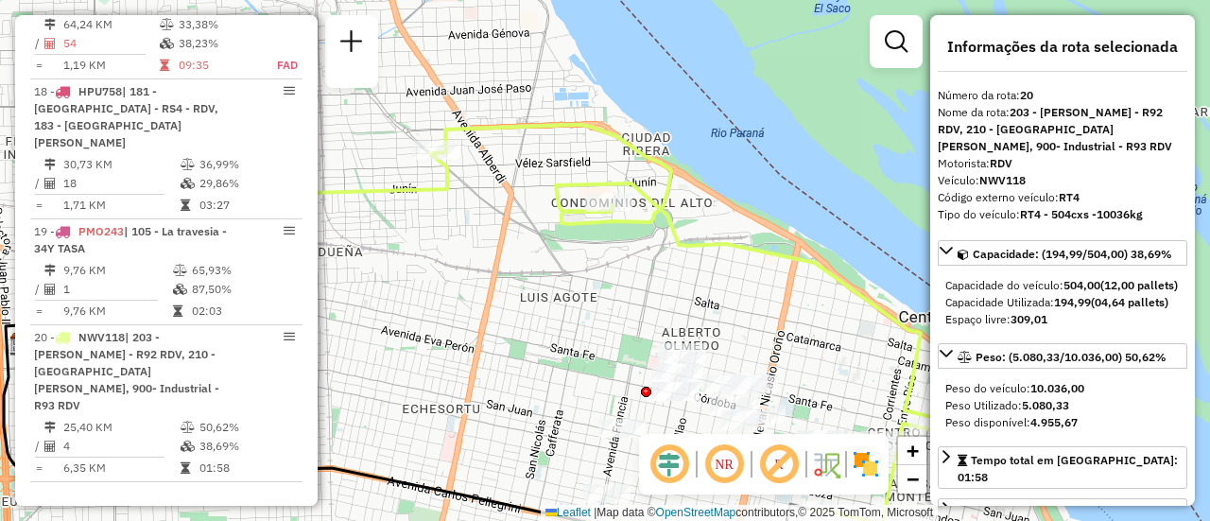
drag, startPoint x: 435, startPoint y: 239, endPoint x: 435, endPoint y: 187, distance: 52.0
click at [492, 266] on div "Janela de atendimento Grade de atendimento Capacidade Transportadoras Veículos …" at bounding box center [605, 260] width 1210 height 521
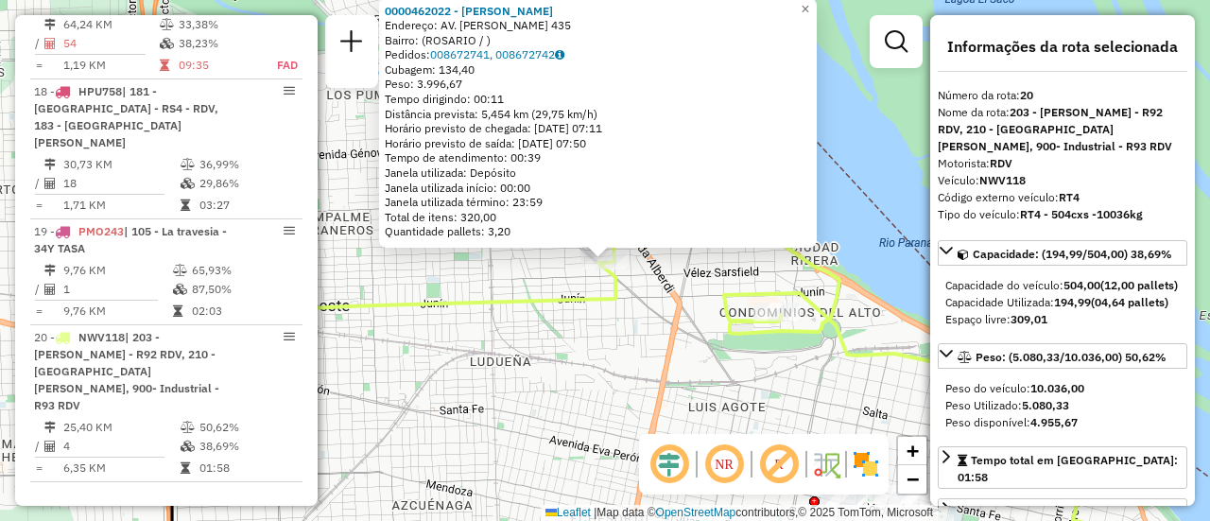
click at [532, 344] on div "0000462022 - GONZALEZ CRISTI Endereço: AV. ALBERT SABIN 435 Bairro: (ROSARIO / …" at bounding box center [605, 260] width 1210 height 521
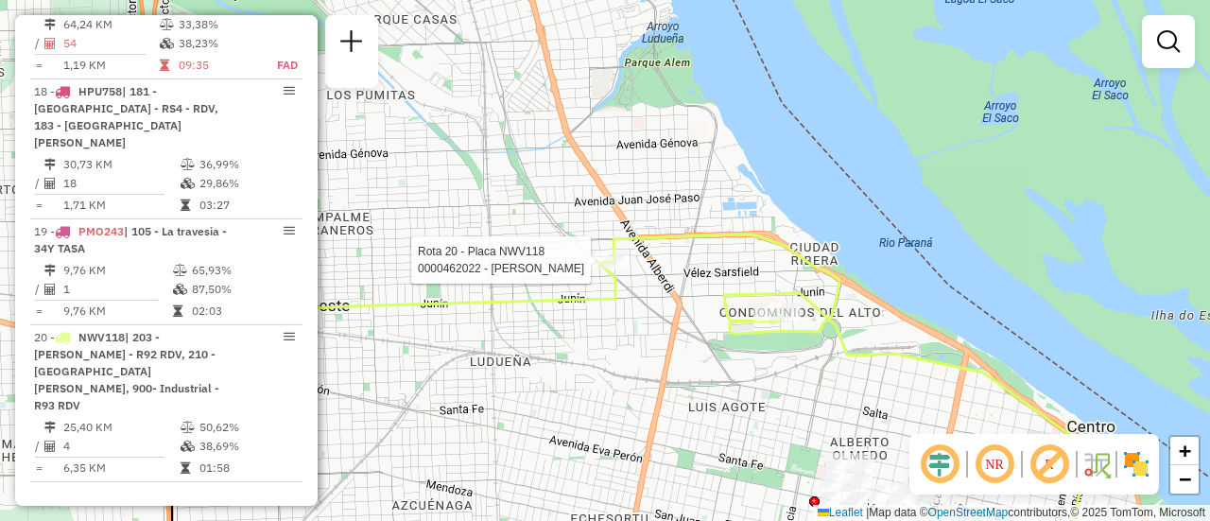
select select "**********"
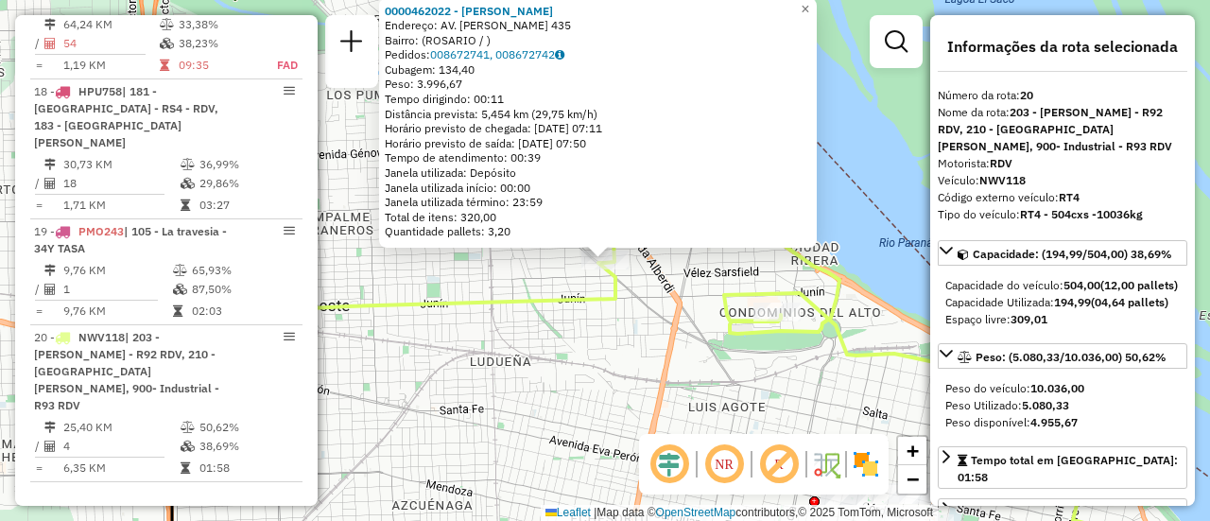
click at [538, 338] on div "0000462022 - GONZALEZ CRISTI Endereço: AV. ALBERT SABIN 435 Bairro: (ROSARIO / …" at bounding box center [605, 260] width 1210 height 521
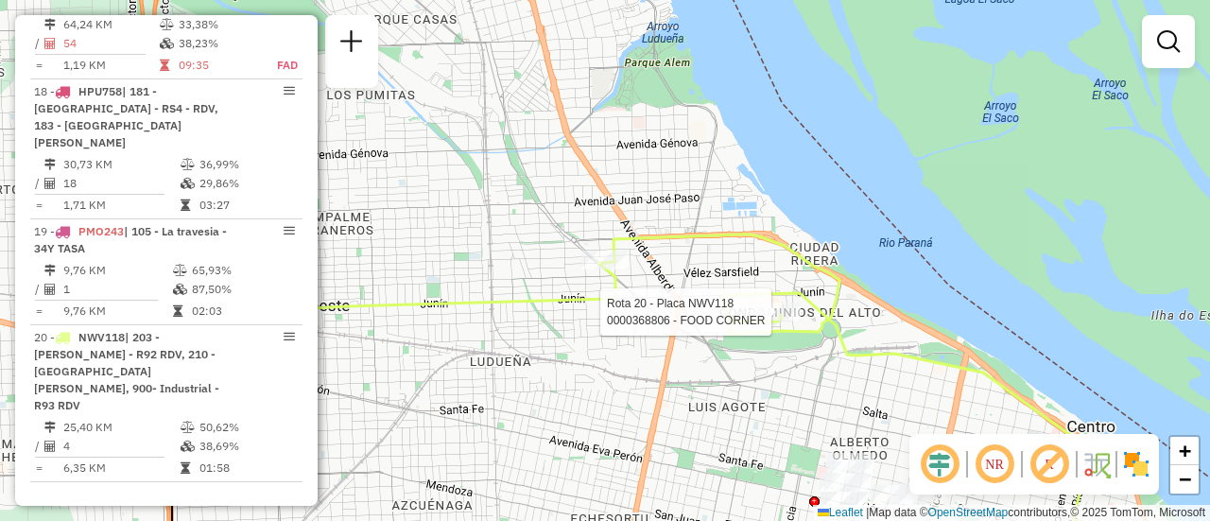
select select "**********"
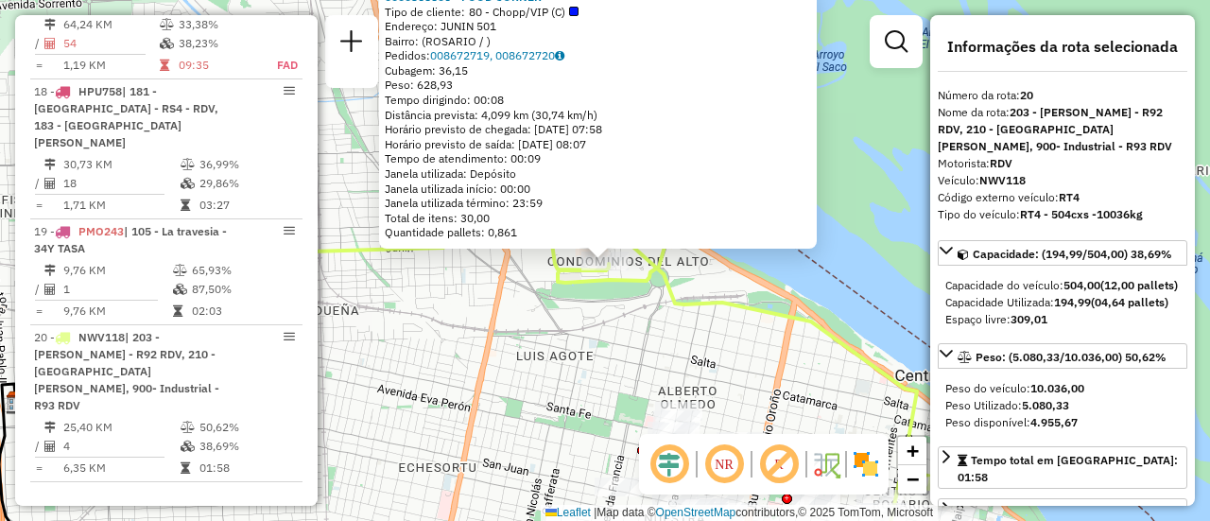
click at [548, 345] on div "0000368806 - FOOD CORNER Tipo de cliente: 80 - Chopp/VIP (C) Endereço: JUNIN 50…" at bounding box center [605, 260] width 1210 height 521
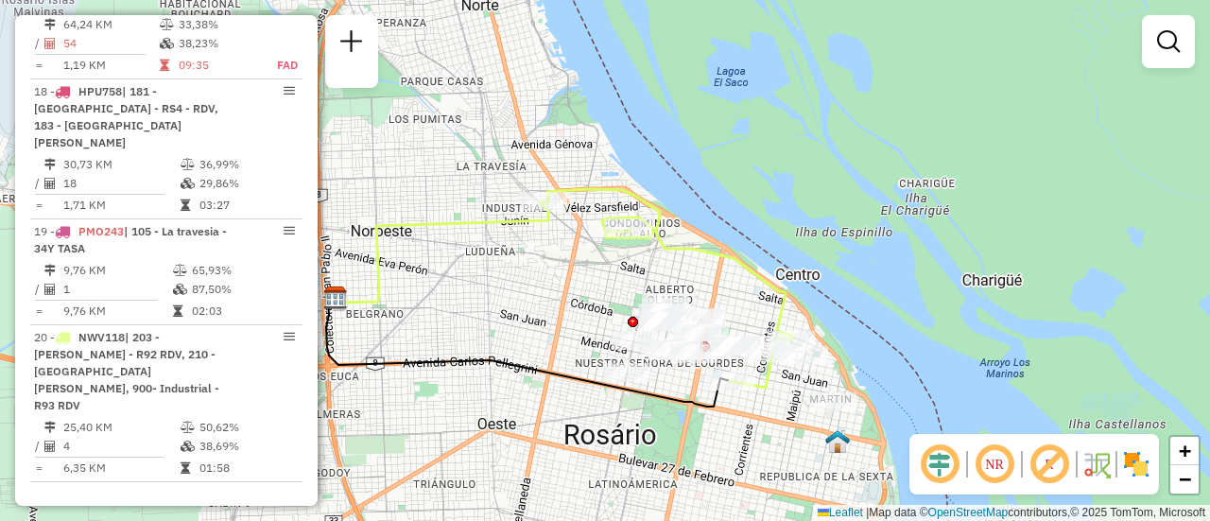
drag, startPoint x: 770, startPoint y: 380, endPoint x: 721, endPoint y: 279, distance: 112.4
click at [707, 270] on div "Janela de atendimento Grade de atendimento Capacidade Transportadoras Veículos …" at bounding box center [605, 260] width 1210 height 521
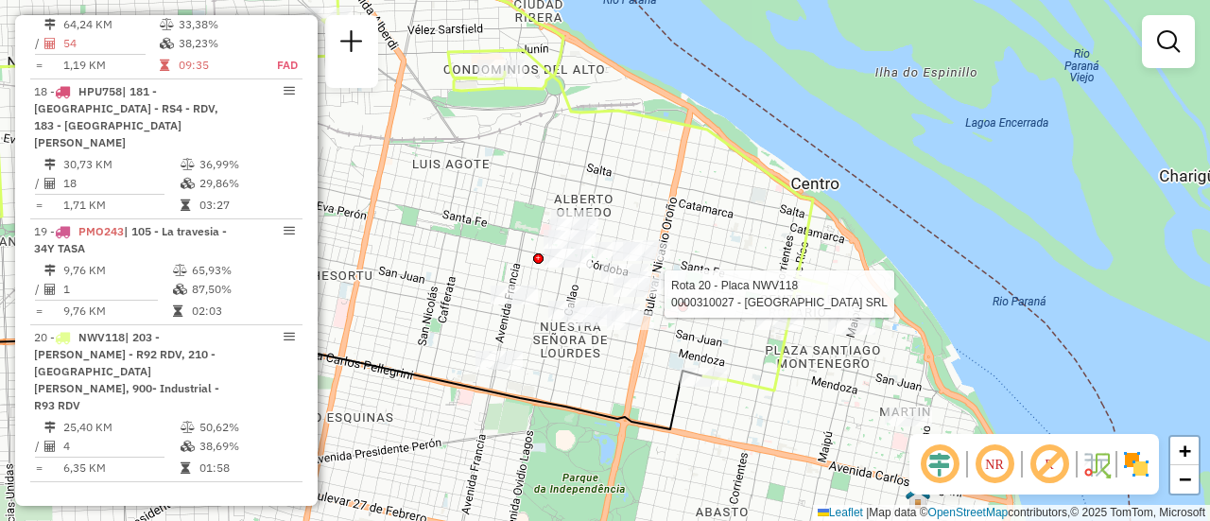
select select "**********"
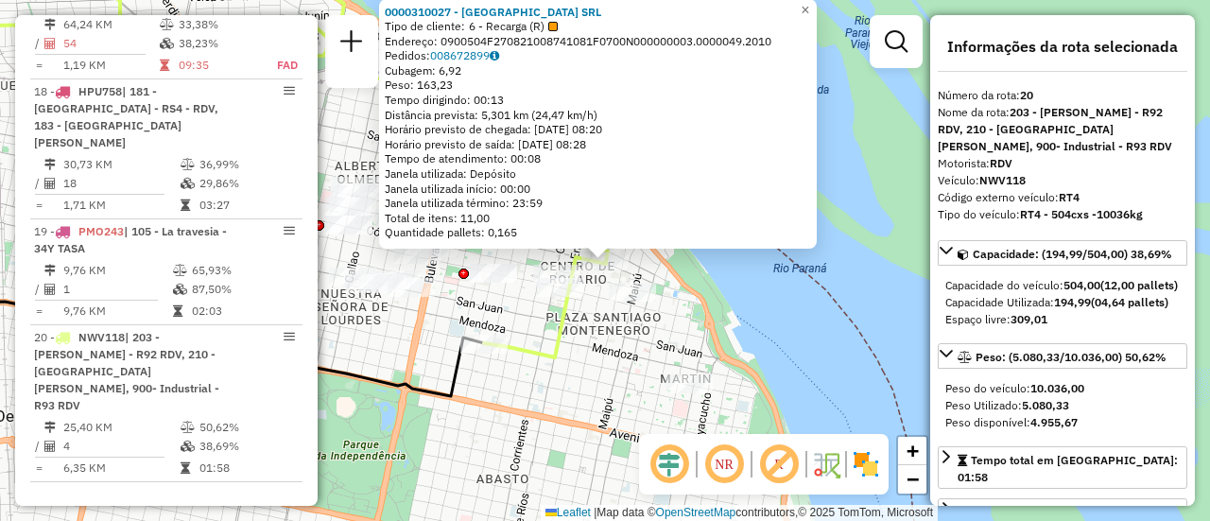
click at [551, 380] on div "0000310027 - EGIPTO SRL Tipo de cliente: 6 - Recarga (R) Endereço: 0900504F2708…" at bounding box center [605, 260] width 1210 height 521
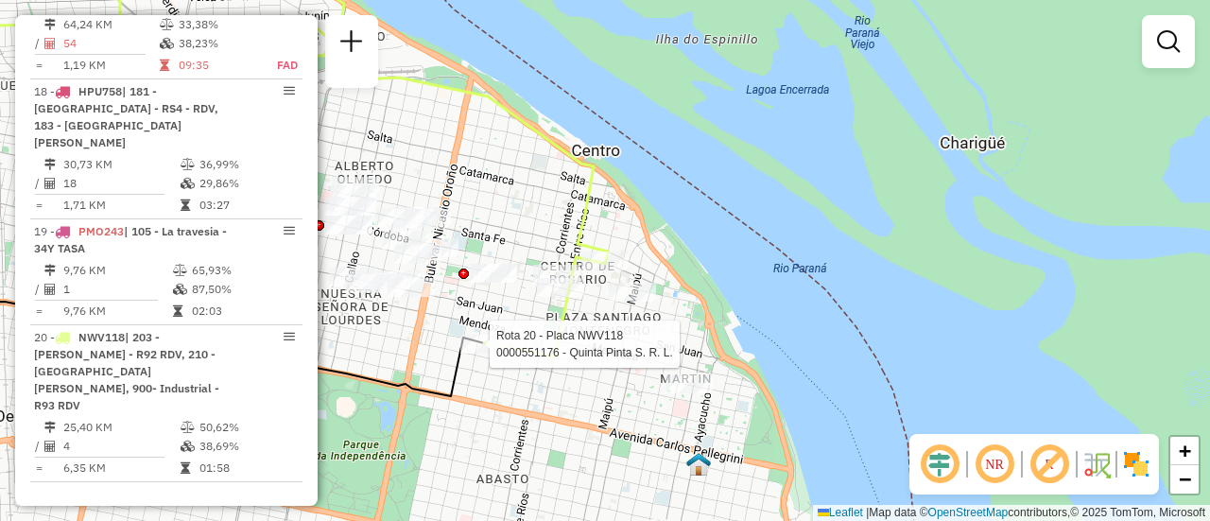
select select "**********"
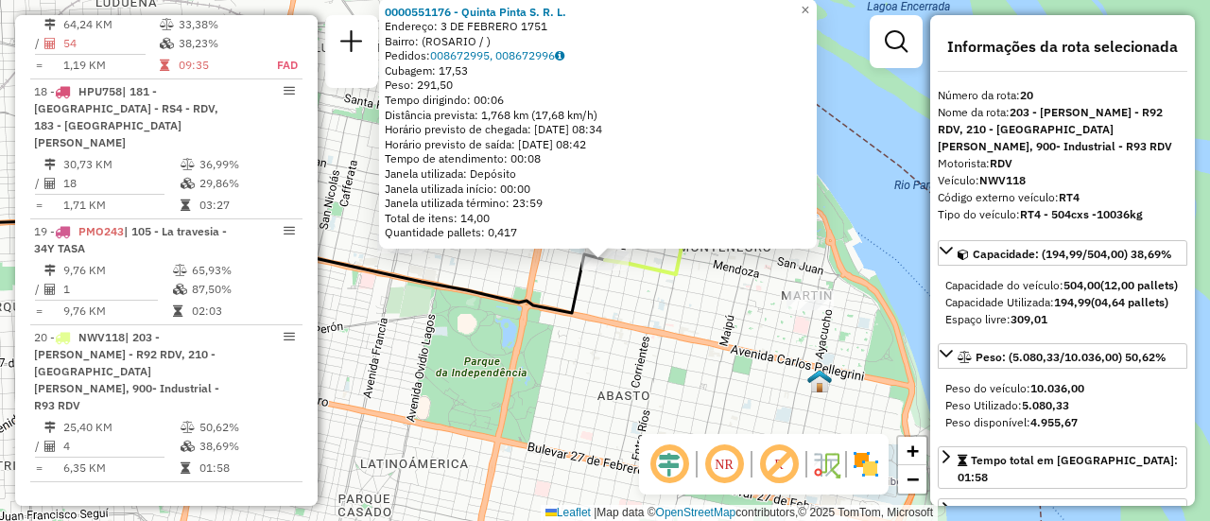
click at [610, 296] on div "0000551176 - Quinta Pinta S. R. L. Endereço: 3 DE FEBRERO 1751 Bairro: (ROSARIO…" at bounding box center [605, 260] width 1210 height 521
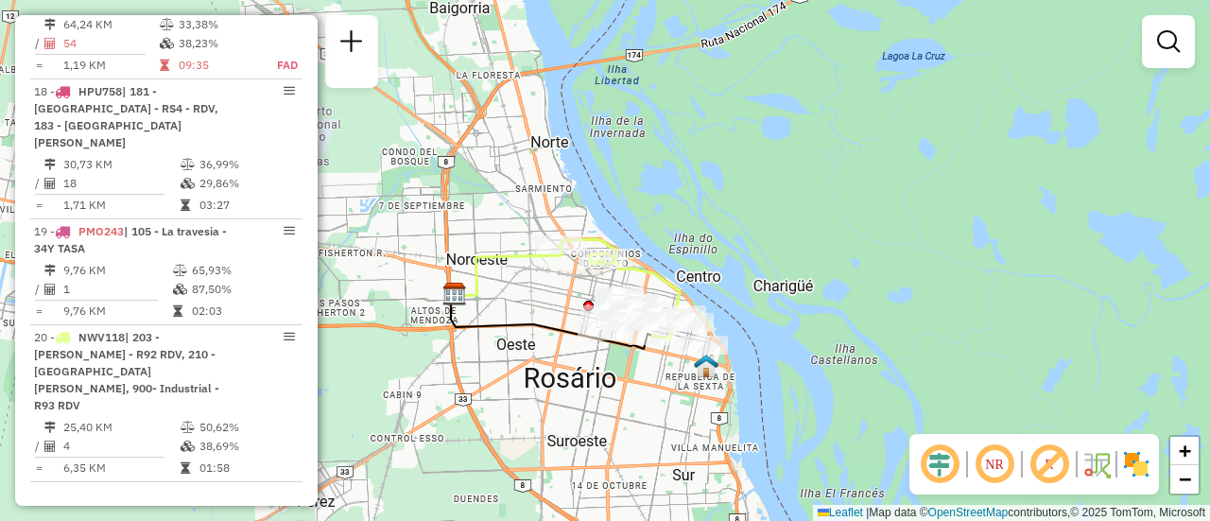
drag, startPoint x: 485, startPoint y: 228, endPoint x: 548, endPoint y: 277, distance: 80.1
click at [535, 278] on div "Janela de atendimento Grade de atendimento Capacidade Transportadoras Veículos …" at bounding box center [605, 260] width 1210 height 521
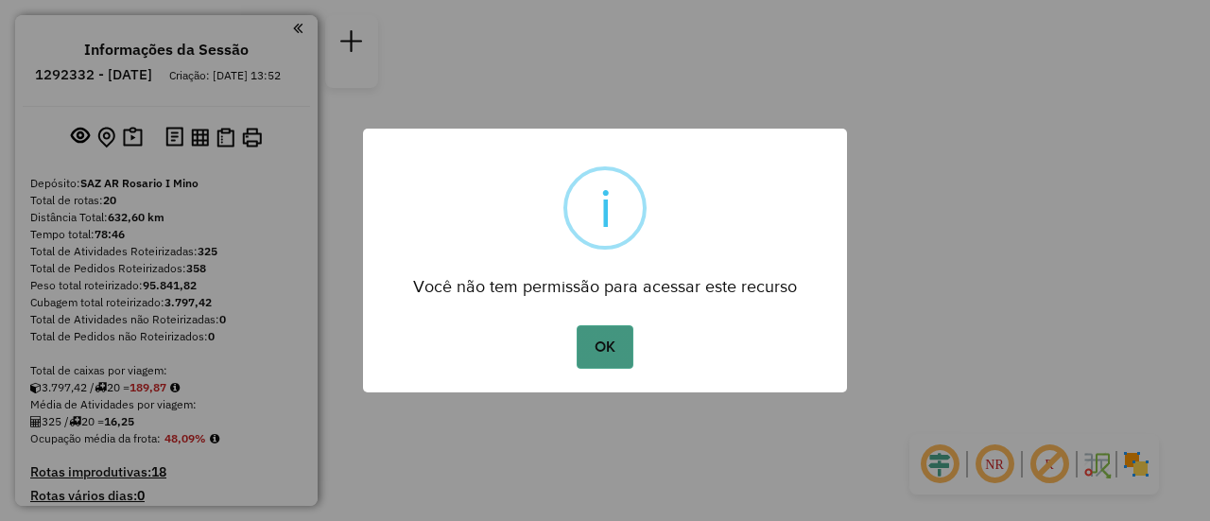
click at [612, 346] on button "OK" at bounding box center [604, 346] width 56 height 43
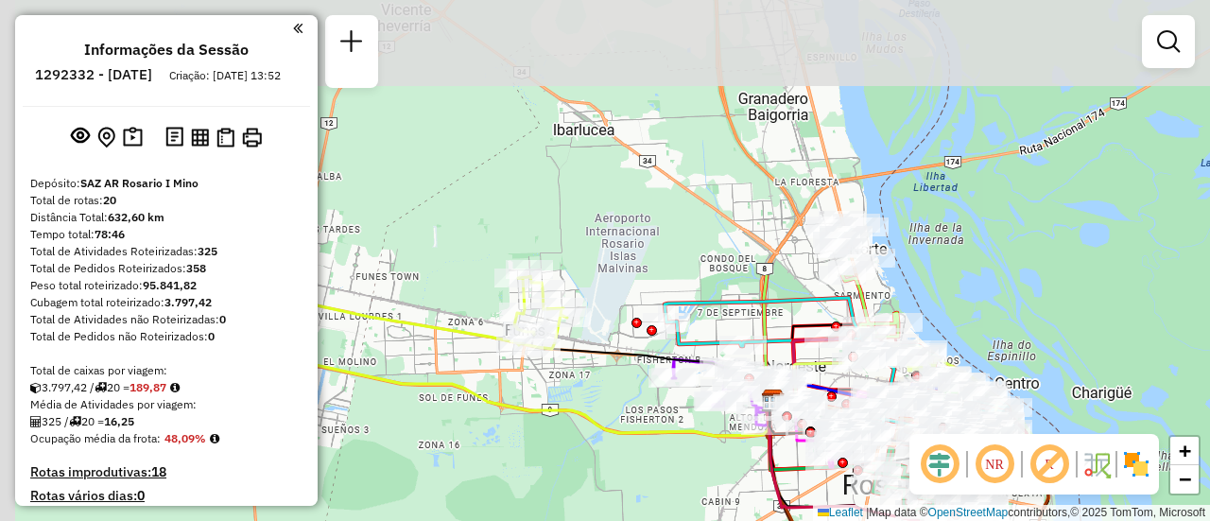
drag, startPoint x: 570, startPoint y: 218, endPoint x: 637, endPoint y: 507, distance: 295.9
click at [637, 507] on div "Janela de atendimento Grade de atendimento Capacidade Transportadoras Veículos …" at bounding box center [605, 260] width 1210 height 521
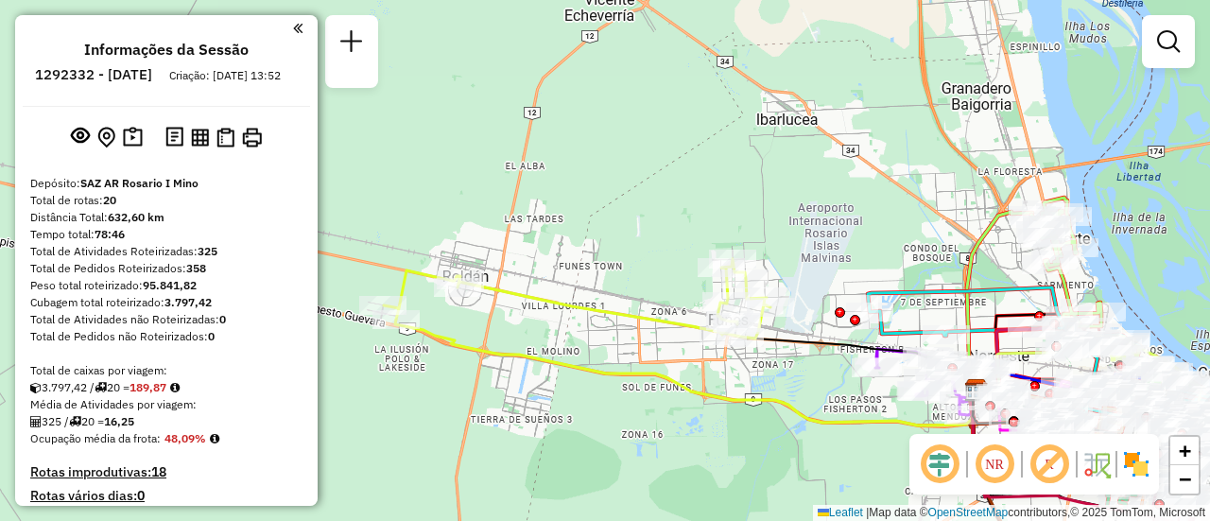
drag, startPoint x: 464, startPoint y: 290, endPoint x: 791, endPoint y: 295, distance: 327.0
click at [791, 295] on div "Janela de atendimento Grade de atendimento Capacidade Transportadoras Veículos …" at bounding box center [605, 260] width 1210 height 521
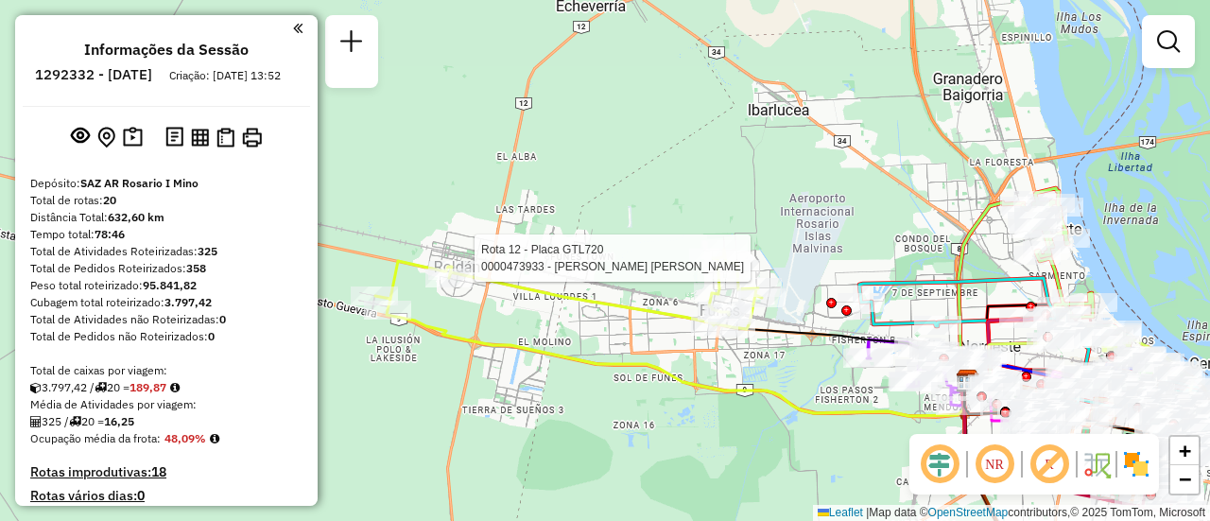
drag, startPoint x: 853, startPoint y: 219, endPoint x: 611, endPoint y: 229, distance: 242.1
click at [611, 229] on div "Rota 12 - Placa GTL720 0000473933 - SANCHEZ LORENA ANALIA Janela de atendimento…" at bounding box center [605, 260] width 1210 height 521
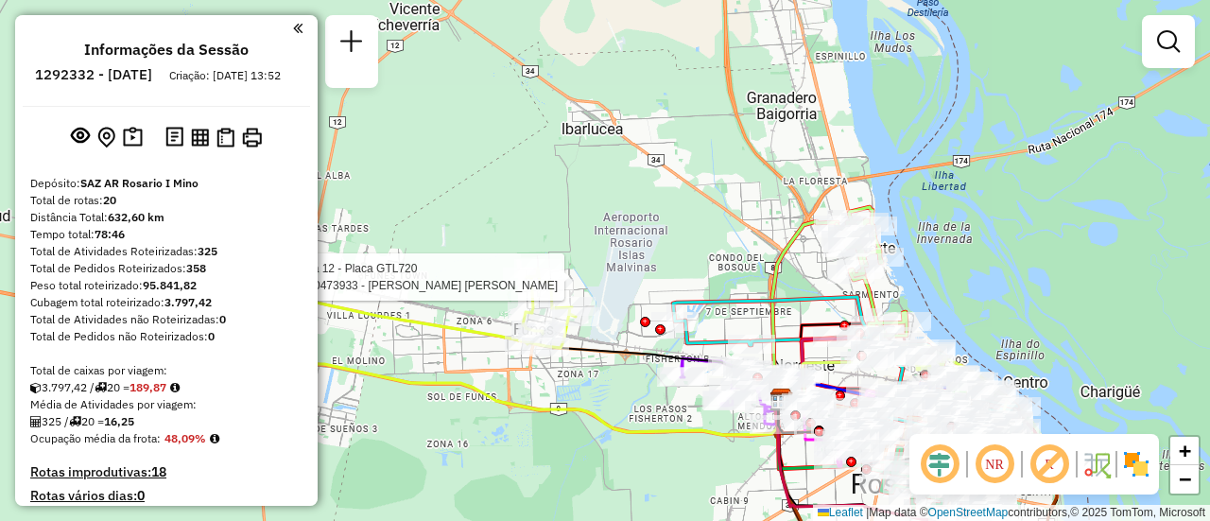
drag, startPoint x: 679, startPoint y: 261, endPoint x: 462, endPoint y: 214, distance: 222.4
click at [462, 214] on div "Rota 12 - Placa GTL720 0000473933 - SANCHEZ LORENA ANALIA Janela de atendimento…" at bounding box center [605, 260] width 1210 height 521
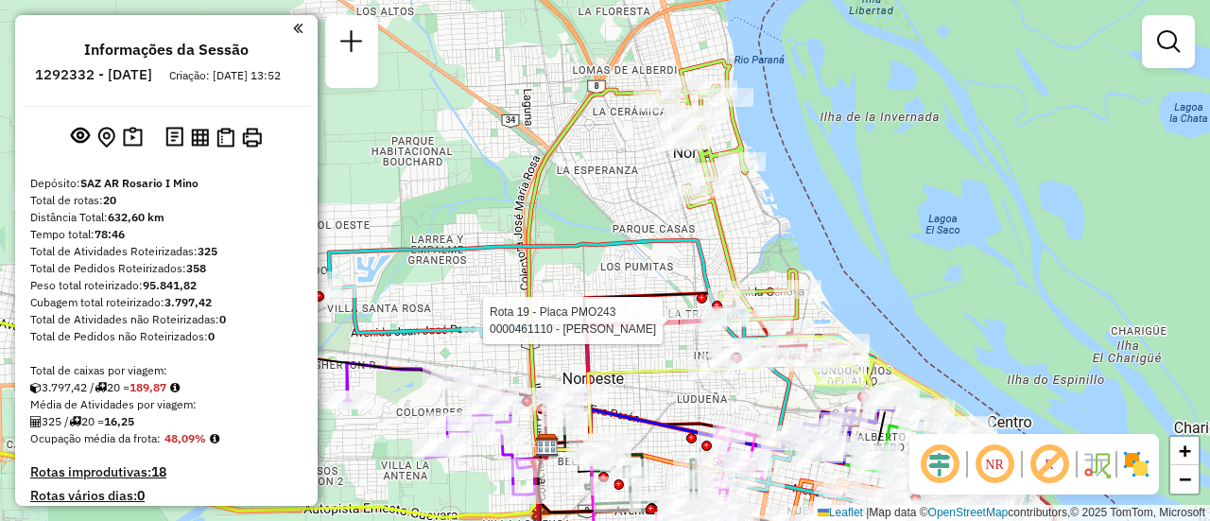
select select "**********"
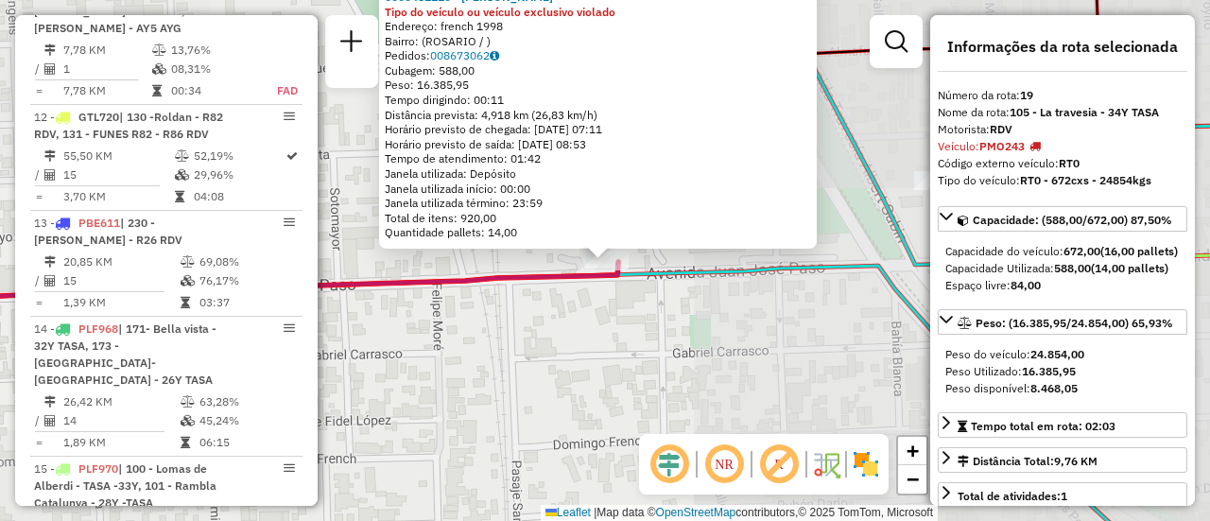
scroll to position [2655, 0]
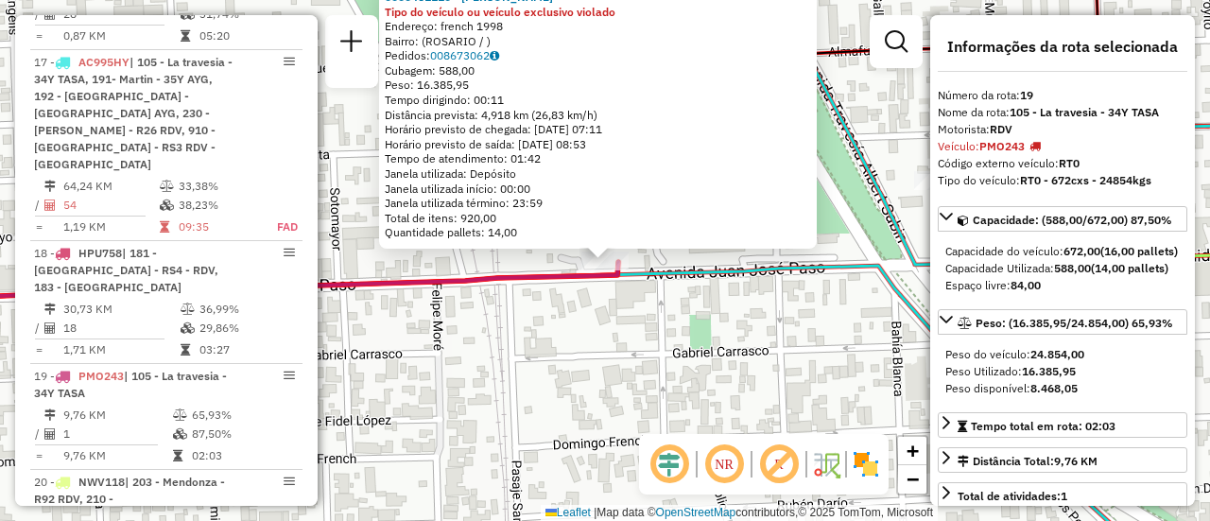
click at [538, 335] on div "0000461110 - Gonzales Emanuel - RDV Tipo do veículo ou veículo exclusivo violad…" at bounding box center [605, 260] width 1210 height 521
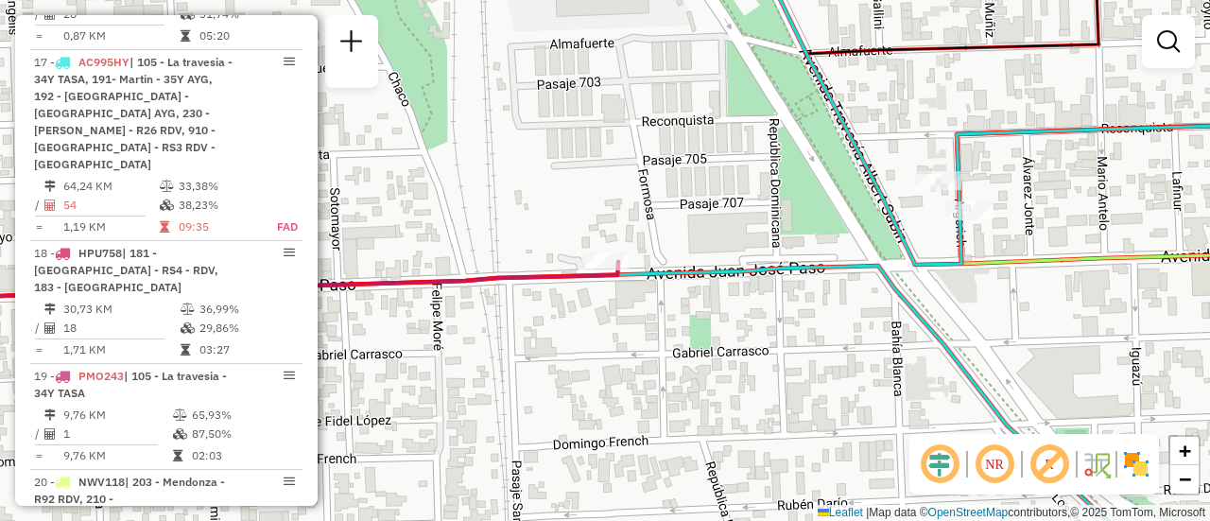
click at [653, 337] on div "Janela de atendimento Grade de atendimento Capacidade Transportadoras Veículos …" at bounding box center [605, 260] width 1210 height 521
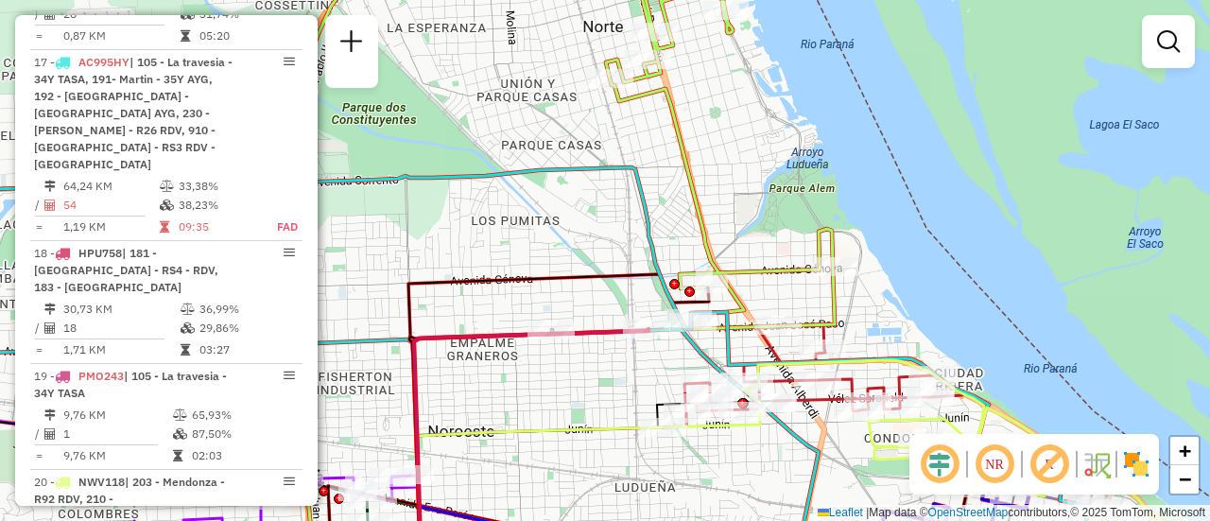
click at [639, 375] on div "Janela de atendimento Grade de atendimento Capacidade Transportadoras Veículos …" at bounding box center [605, 260] width 1210 height 521
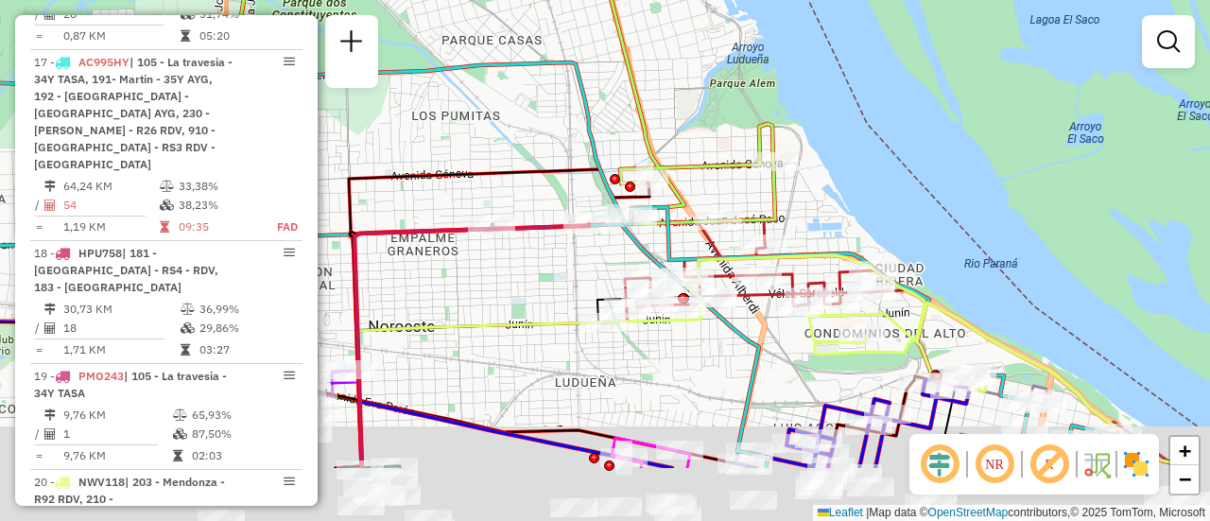
drag, startPoint x: 771, startPoint y: 450, endPoint x: 626, endPoint y: 205, distance: 284.8
click at [626, 207] on div "Janela de atendimento Grade de atendimento Capacidade Transportadoras Veículos …" at bounding box center [605, 260] width 1210 height 521
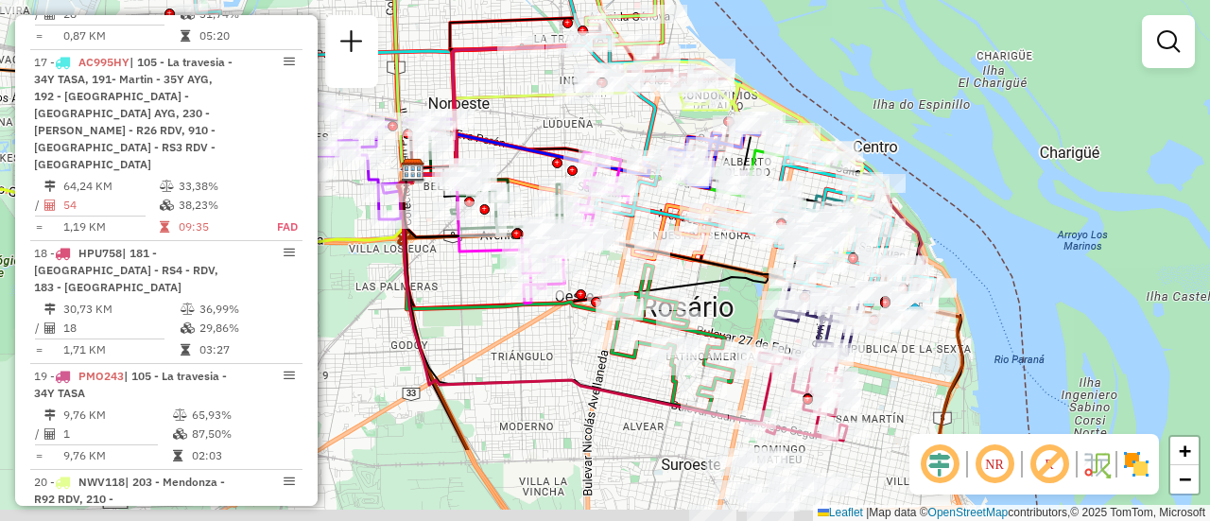
drag, startPoint x: 737, startPoint y: 372, endPoint x: 730, endPoint y: 249, distance: 123.1
click at [730, 249] on div "Rota 7 - Placa AC995HV 0000465326 - rolon Rota 7 - Placa AC995HV 0000382655 - I…" at bounding box center [605, 260] width 1210 height 521
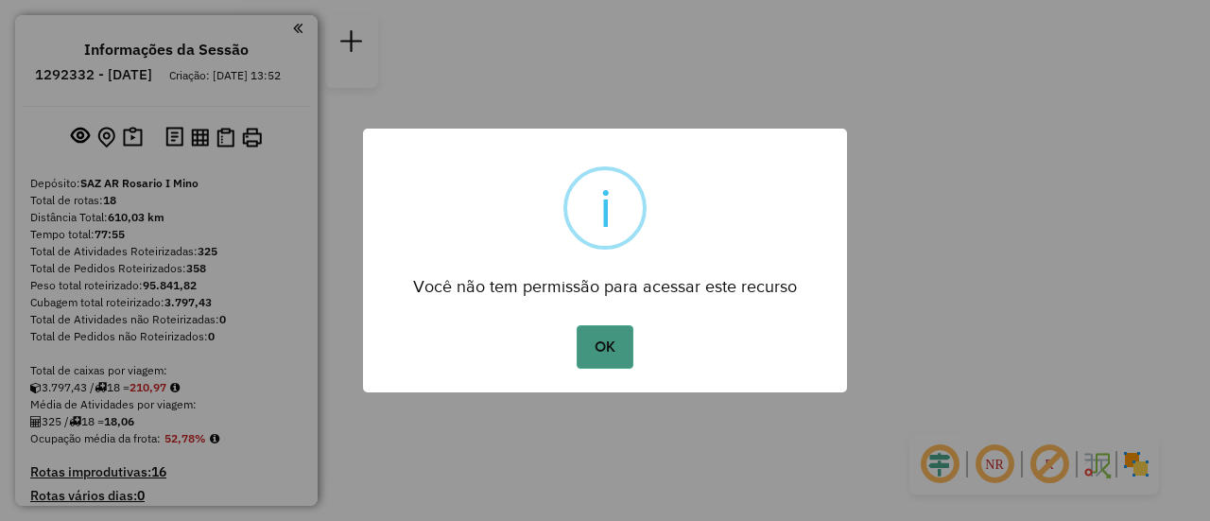
click at [607, 348] on button "OK" at bounding box center [604, 346] width 56 height 43
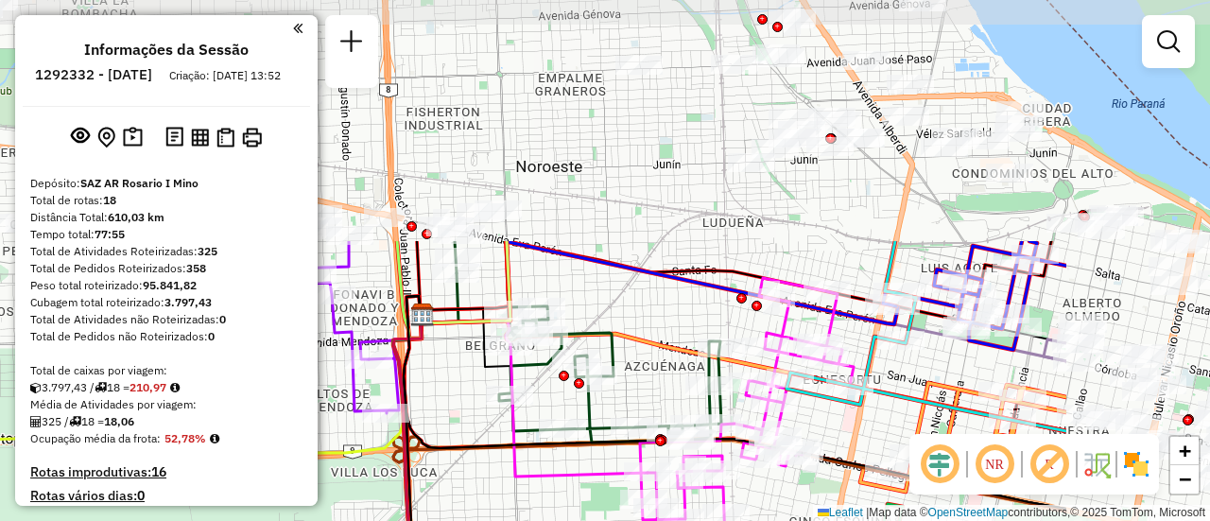
drag, startPoint x: 919, startPoint y: 53, endPoint x: 656, endPoint y: 348, distance: 395.5
click at [653, 348] on icon at bounding box center [743, 373] width 645 height 116
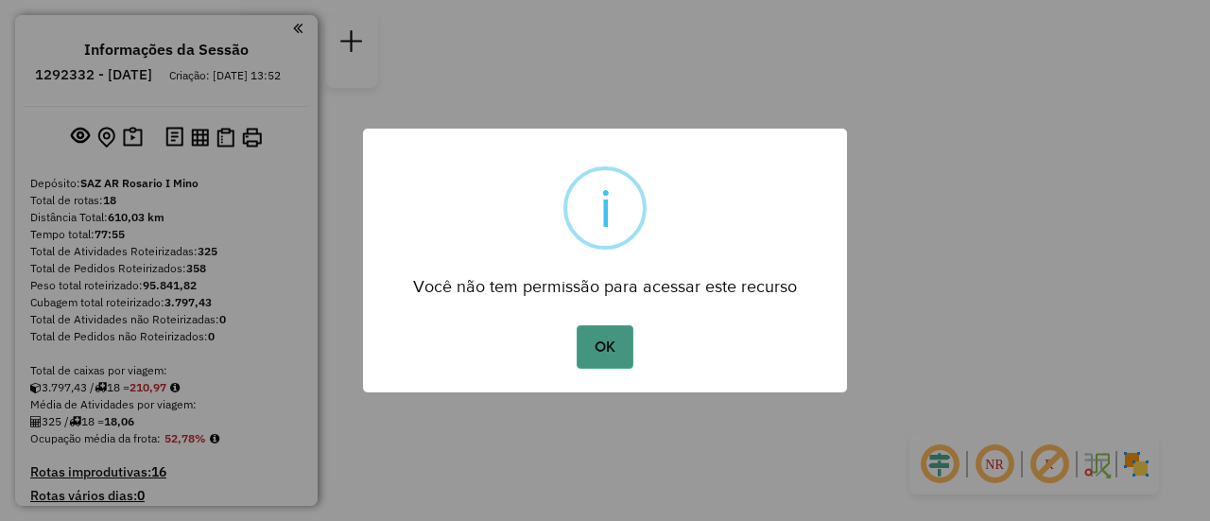
click at [595, 339] on button "OK" at bounding box center [604, 346] width 56 height 43
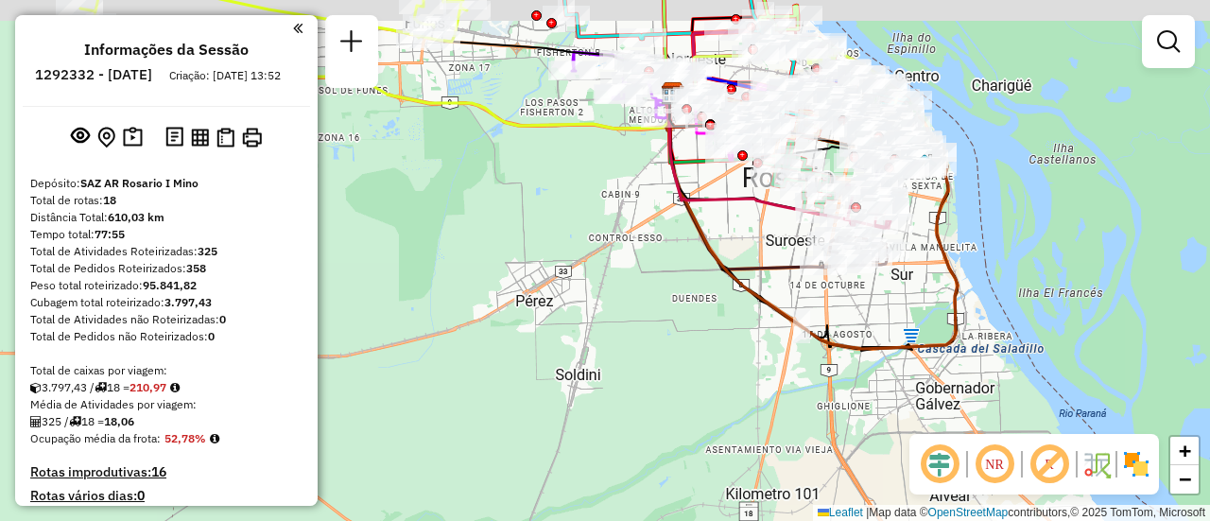
drag, startPoint x: 487, startPoint y: 92, endPoint x: 547, endPoint y: 285, distance: 202.9
click at [544, 295] on div "Janela de atendimento Grade de atendimento Capacidade Transportadoras Veículos …" at bounding box center [605, 260] width 1210 height 521
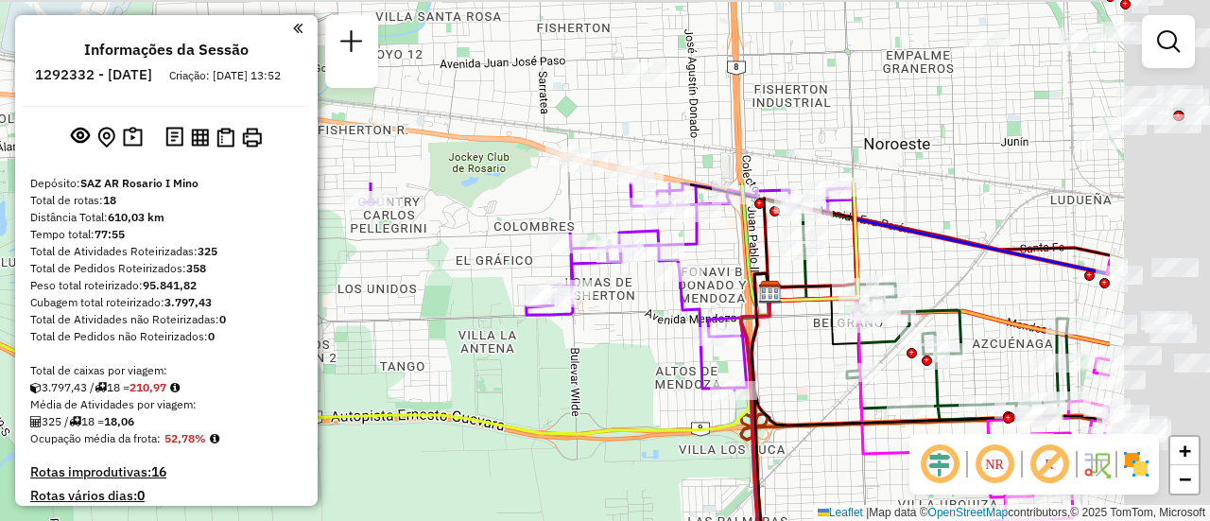
drag, startPoint x: 760, startPoint y: 131, endPoint x: 420, endPoint y: 404, distance: 436.3
click at [378, 423] on div "Janela de atendimento Grade de atendimento Capacidade Transportadoras Veículos …" at bounding box center [605, 260] width 1210 height 521
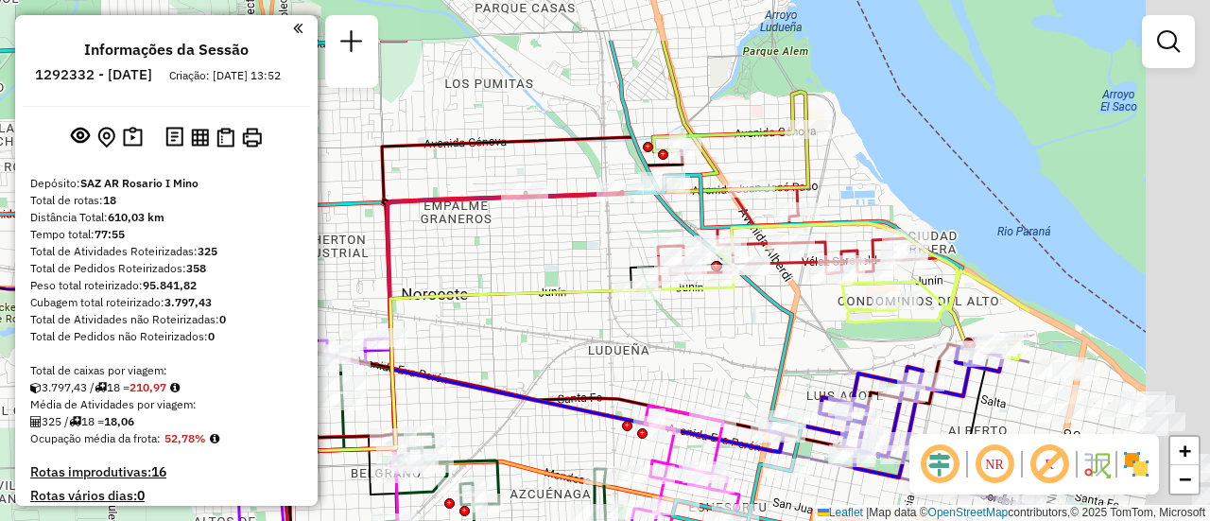
drag, startPoint x: 1012, startPoint y: 246, endPoint x: 737, endPoint y: 334, distance: 288.7
click at [737, 334] on div "Janela de atendimento Grade de atendimento Capacidade Transportadoras Veículos …" at bounding box center [605, 260] width 1210 height 521
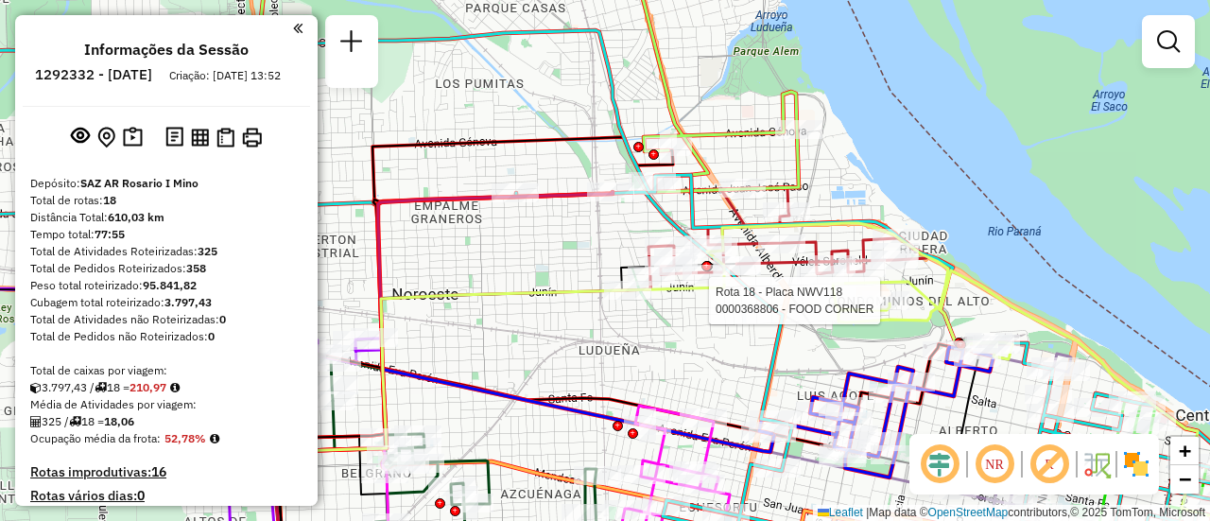
select select "**********"
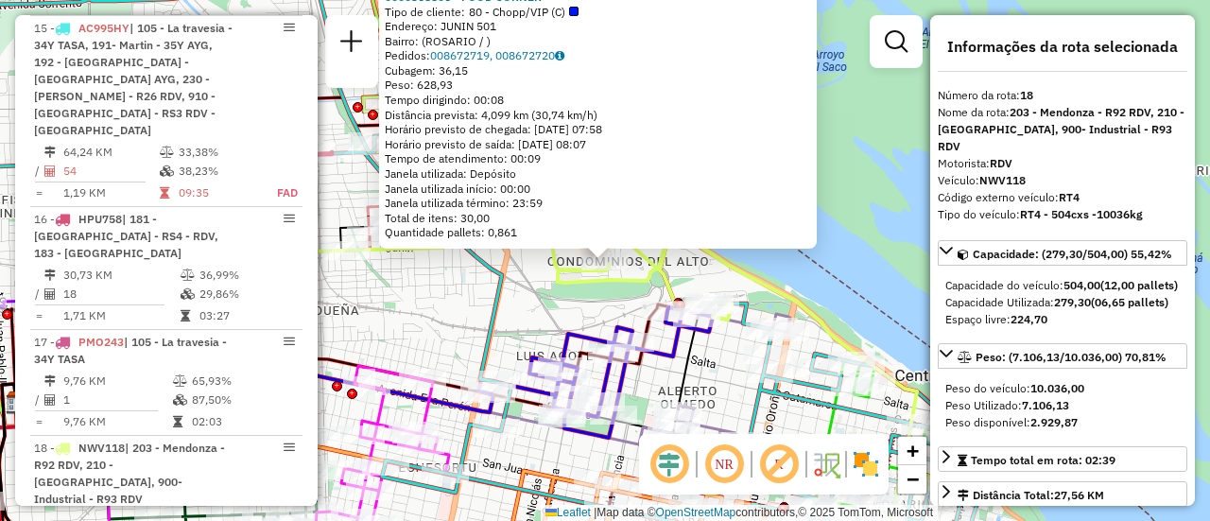
scroll to position [95, 0]
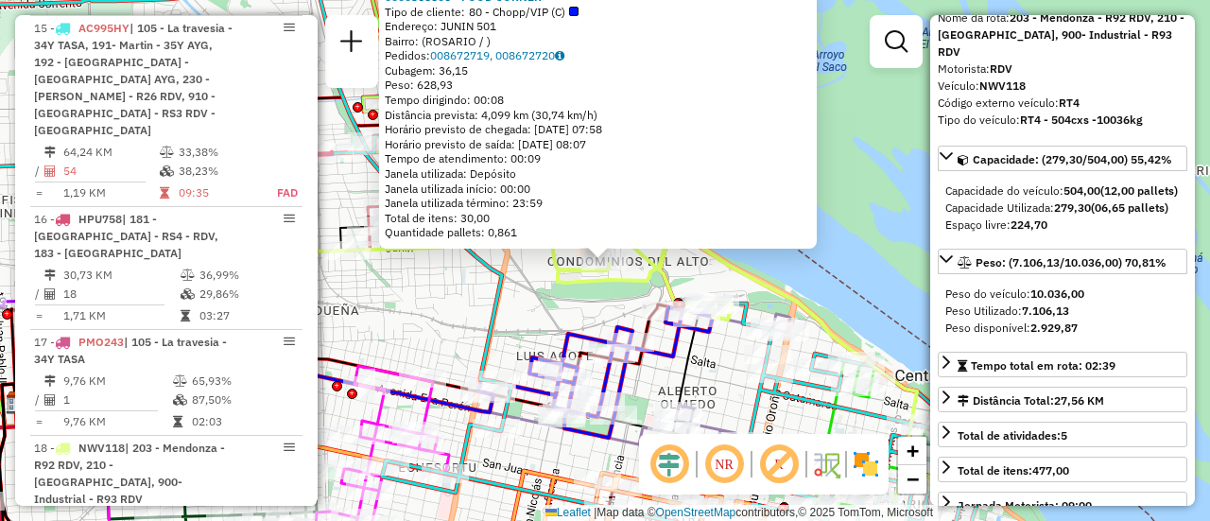
click at [424, 311] on div "0000368806 - FOOD CORNER Tipo de cliente: 80 - Chopp/VIP (C) Endereço: JUNIN 50…" at bounding box center [605, 260] width 1210 height 521
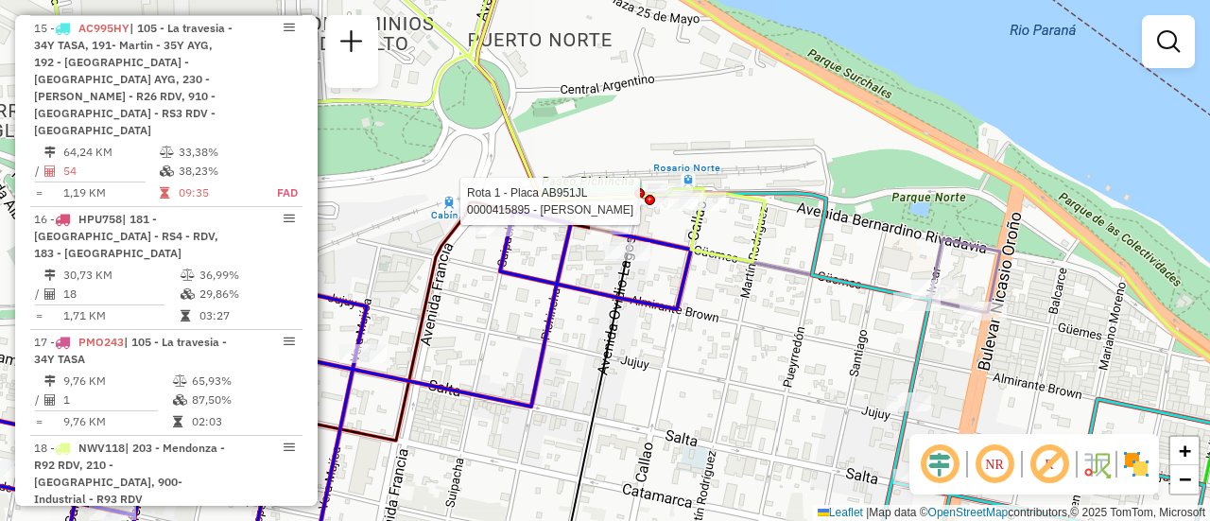
select select "**********"
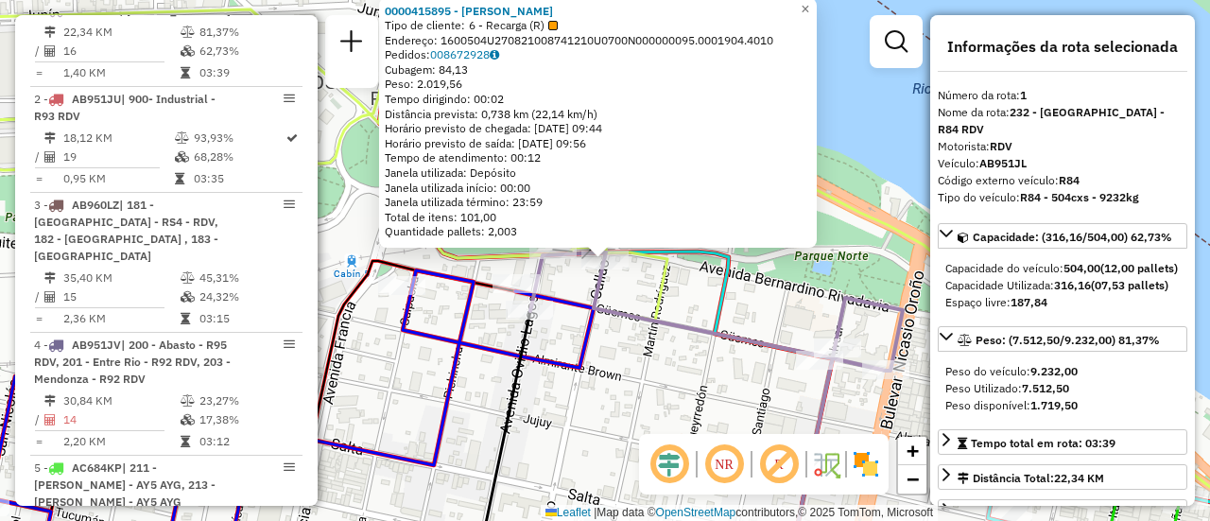
scroll to position [189, 0]
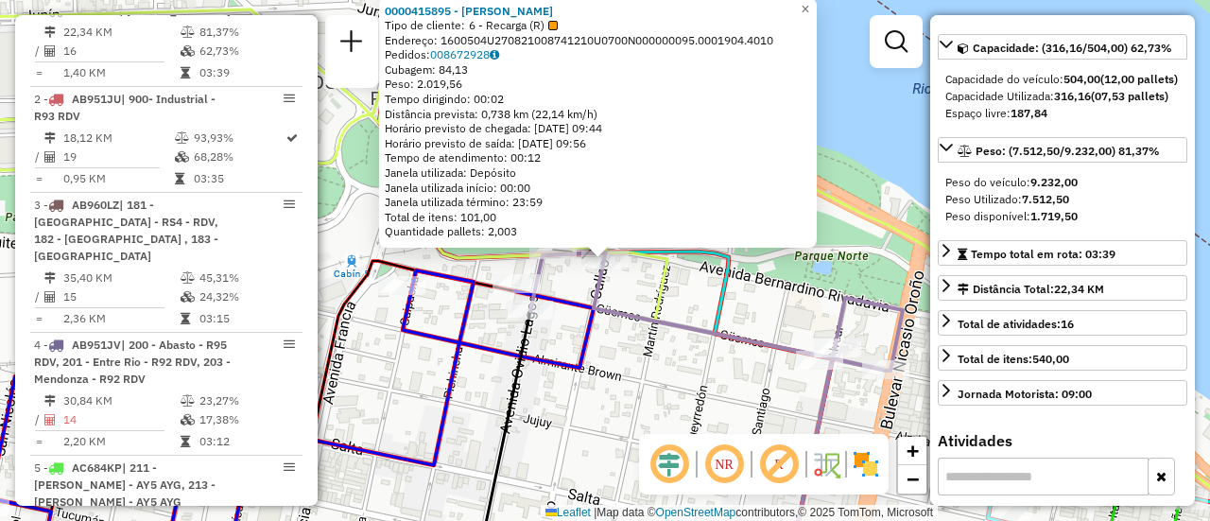
click at [627, 356] on div "0000415895 - RAMIREZ EZEQUIEL MARIO Tipo de cliente: 6 - Recarga (R) Endereço: …" at bounding box center [605, 260] width 1210 height 521
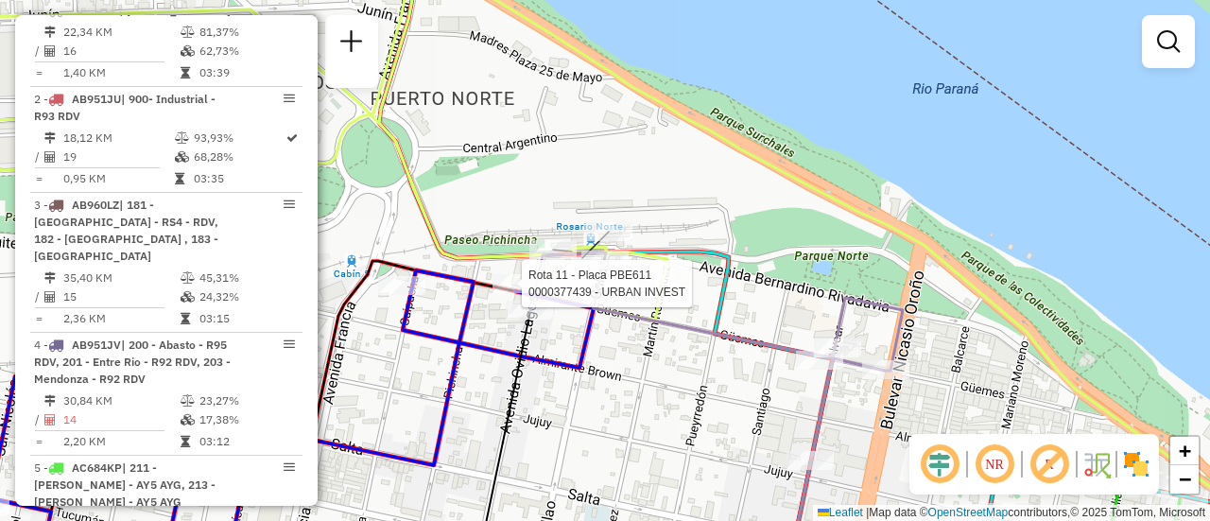
select select "**********"
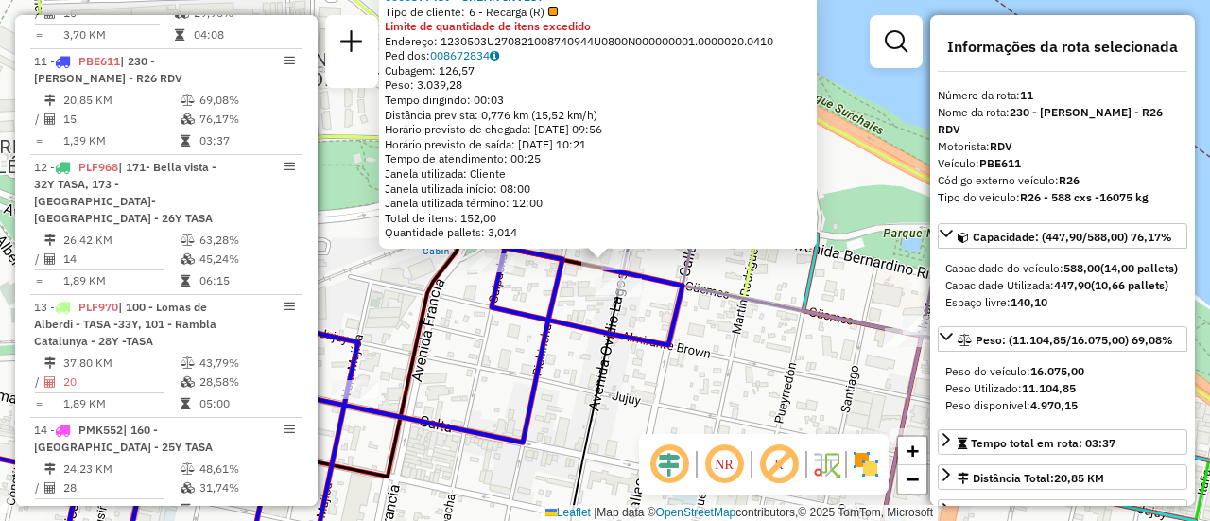
scroll to position [95, 0]
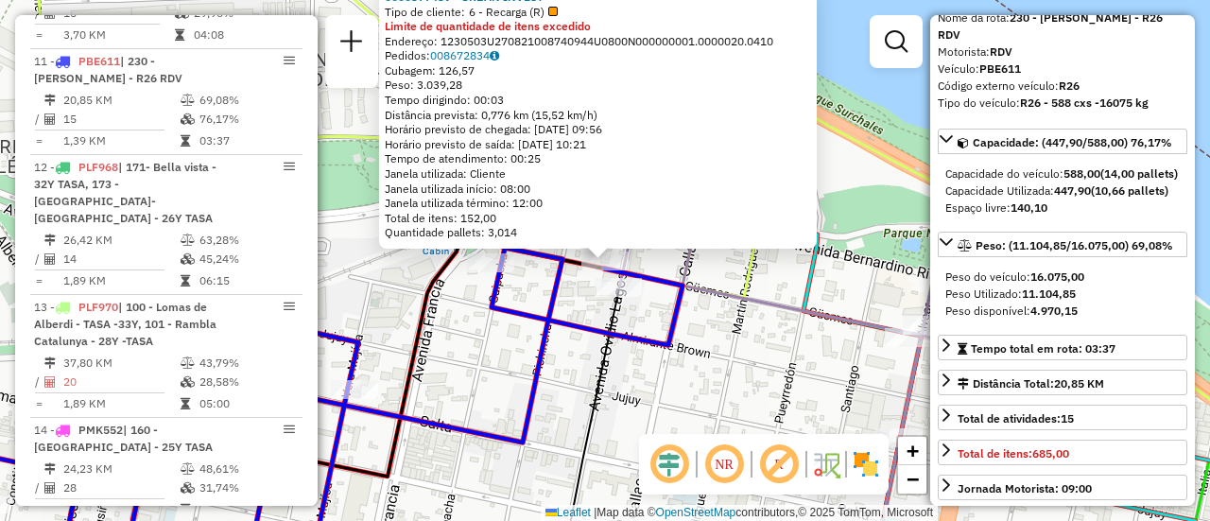
click at [698, 345] on div "0000377439 - URBAN INVEST Tipo de cliente: 6 - Recarga (R) Limite de quantidade…" at bounding box center [605, 260] width 1210 height 521
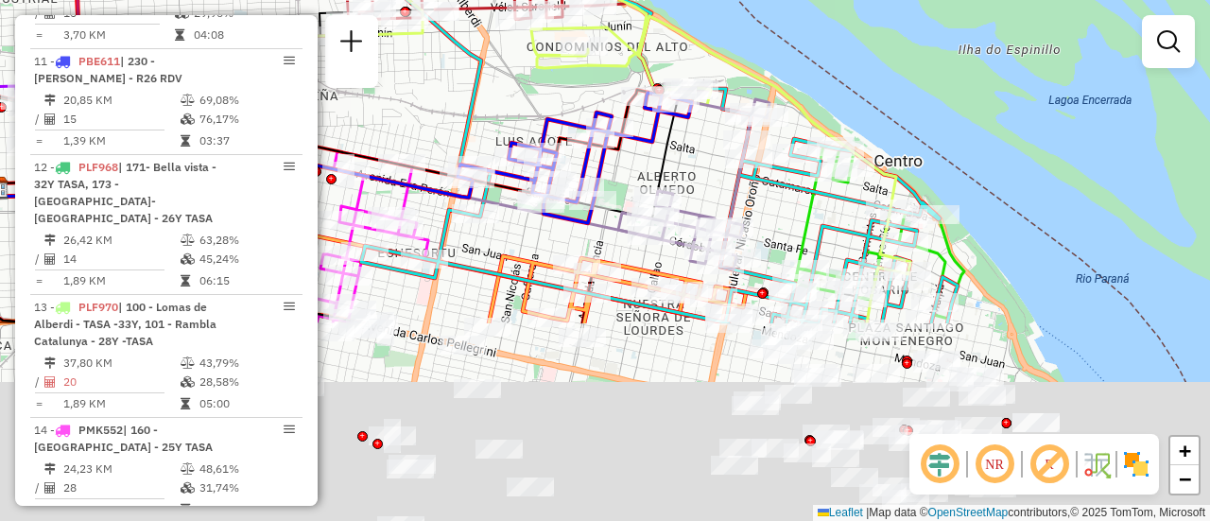
drag, startPoint x: 713, startPoint y: 389, endPoint x: 696, endPoint y: 127, distance: 263.3
click at [696, 128] on div "Janela de atendimento Grade de atendimento Capacidade Transportadoras Veículos …" at bounding box center [605, 260] width 1210 height 521
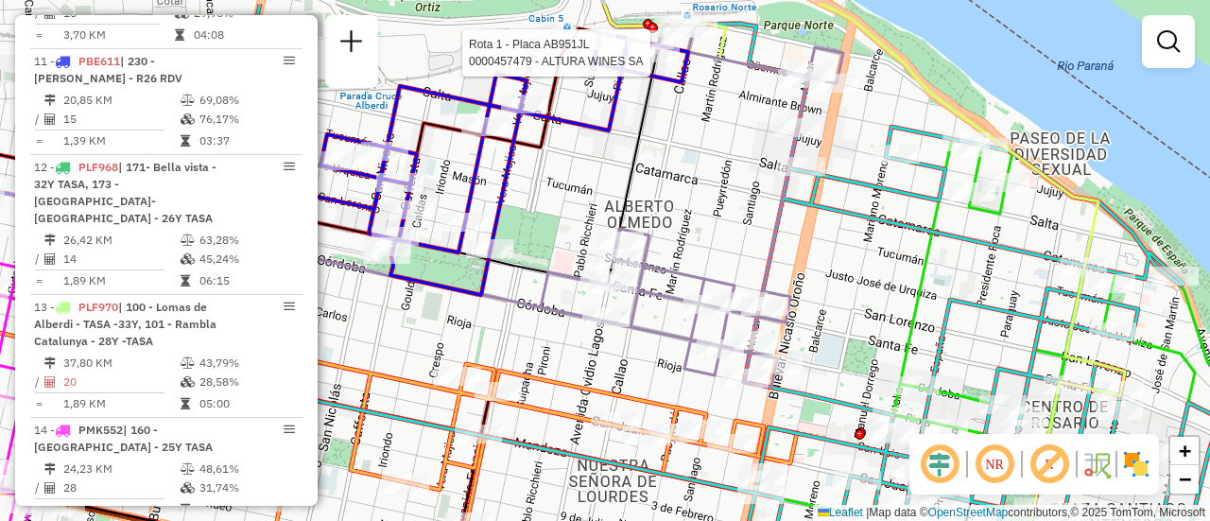
drag, startPoint x: 699, startPoint y: 137, endPoint x: 718, endPoint y: 352, distance: 215.3
click at [717, 362] on div "Rota 1 - Placa AB951JL 0000457479 - ALTURA WINES SA Janela de atendimento Grade…" at bounding box center [605, 260] width 1210 height 521
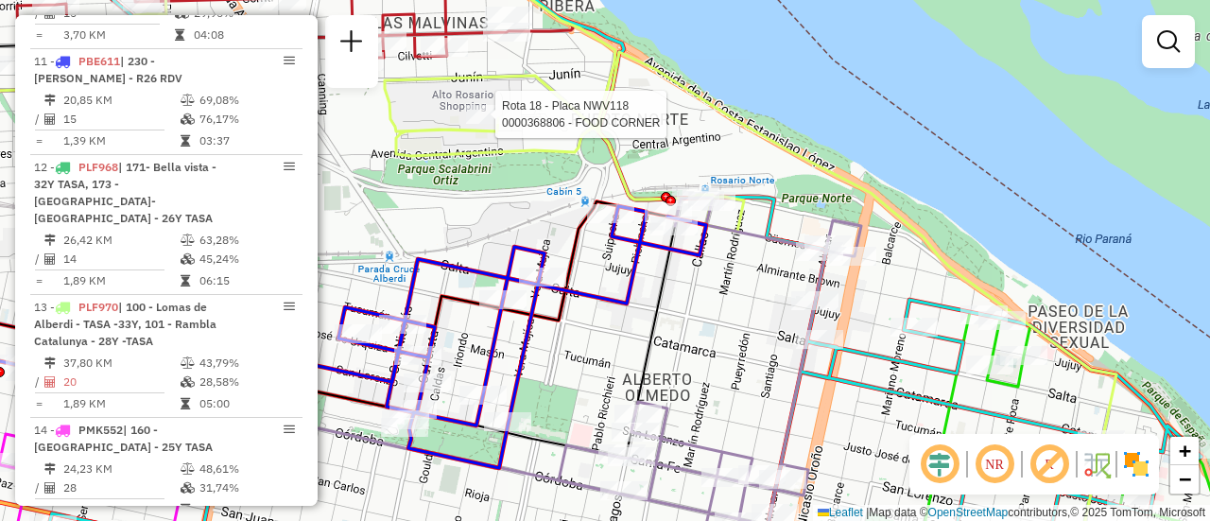
select select "**********"
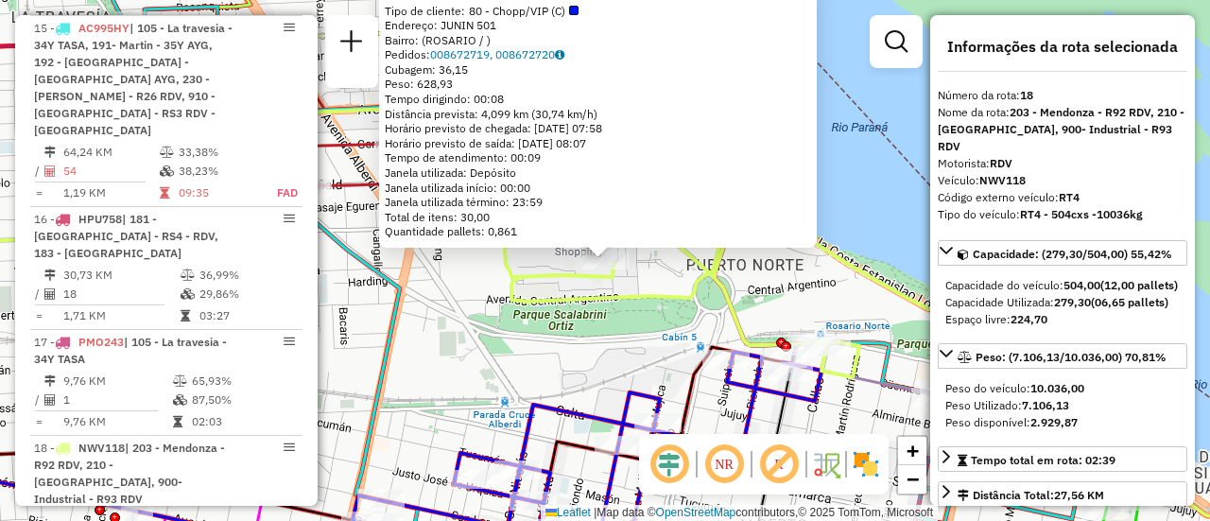
scroll to position [189, 0]
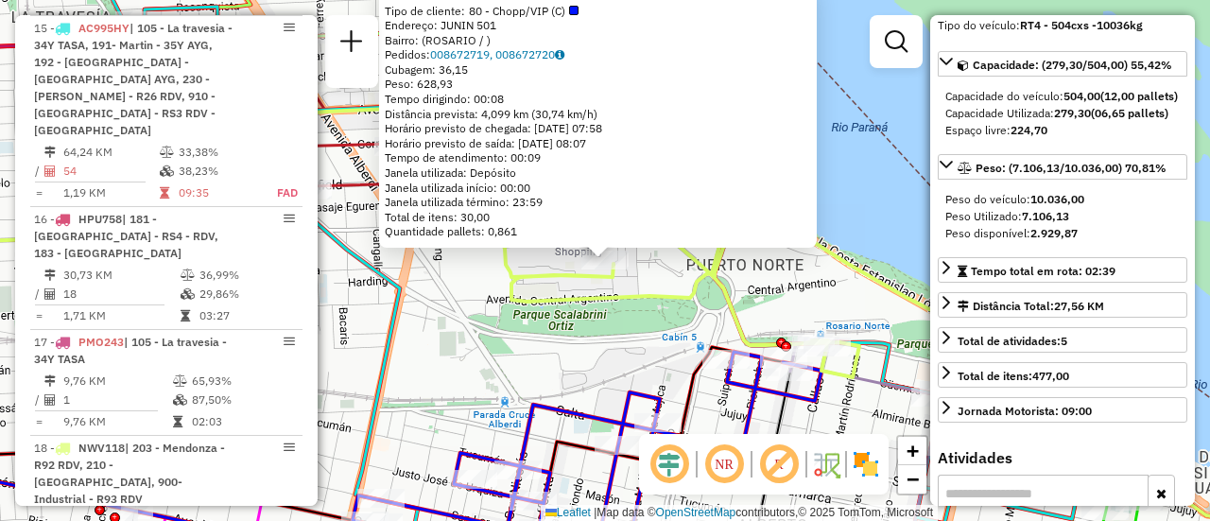
click at [494, 388] on div "0000368806 - FOOD CORNER Tipo de cliente: 80 - Chopp/VIP (C) Endereço: JUNIN 50…" at bounding box center [605, 260] width 1210 height 521
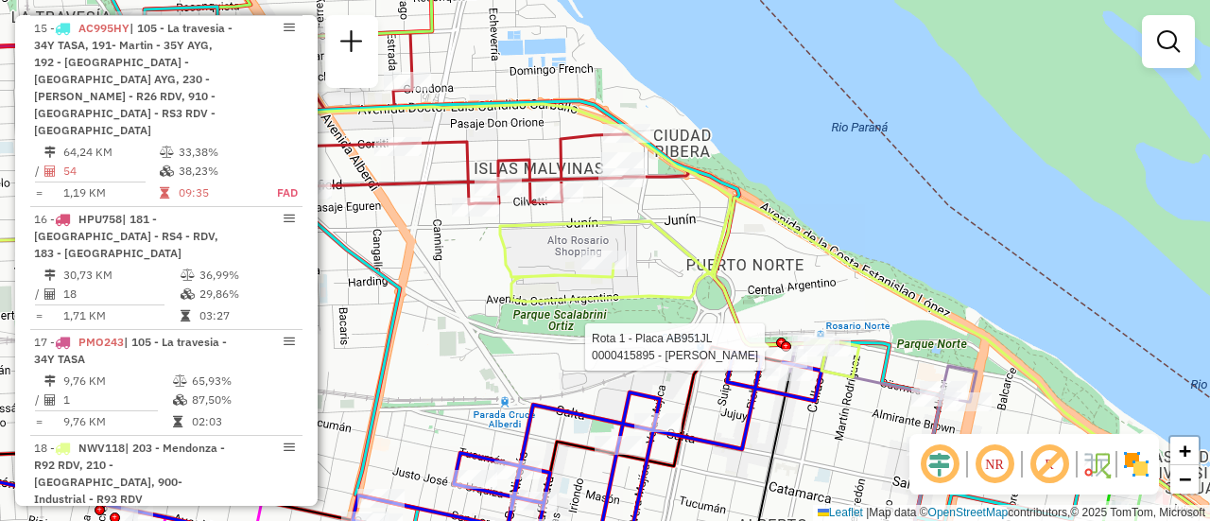
select select "**********"
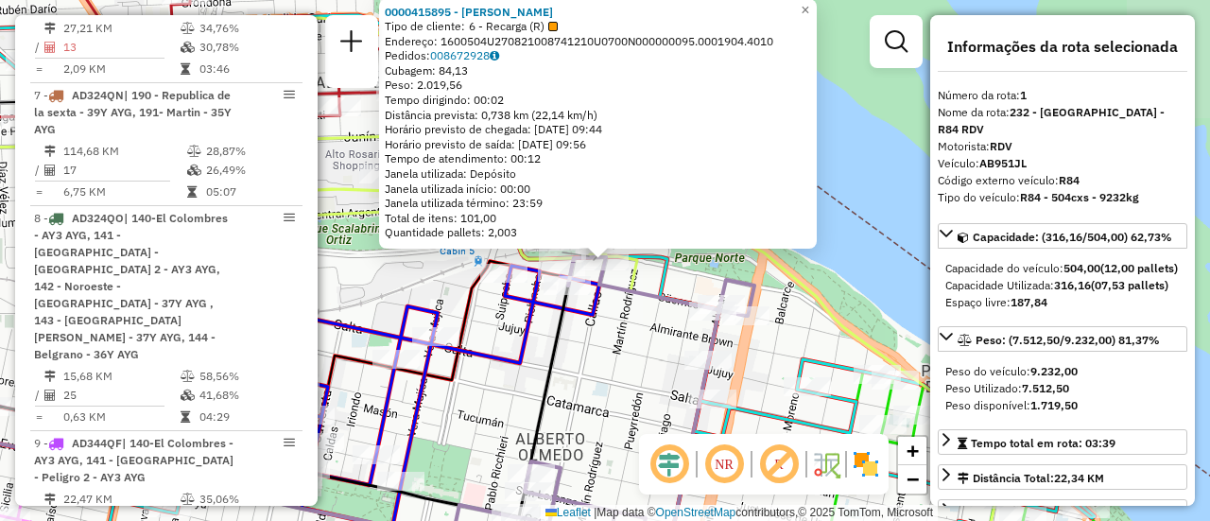
scroll to position [673, 0]
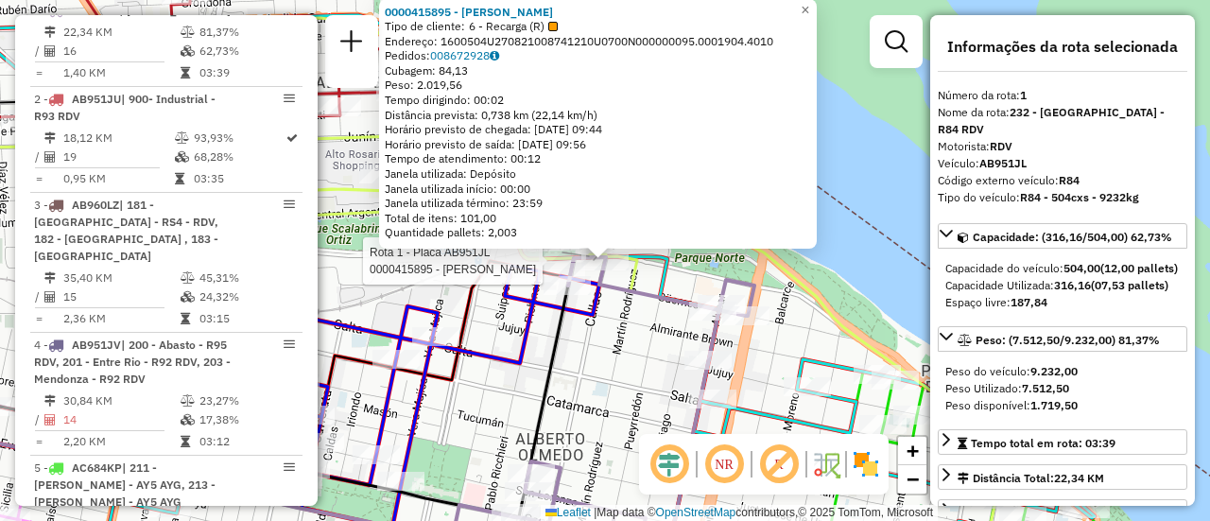
click at [836, 301] on div "Rota 1 - Placa AB951JL 0000415895 - RAMIREZ EZEQUIEL MARIO 0000415895 - RAMIREZ…" at bounding box center [605, 260] width 1210 height 521
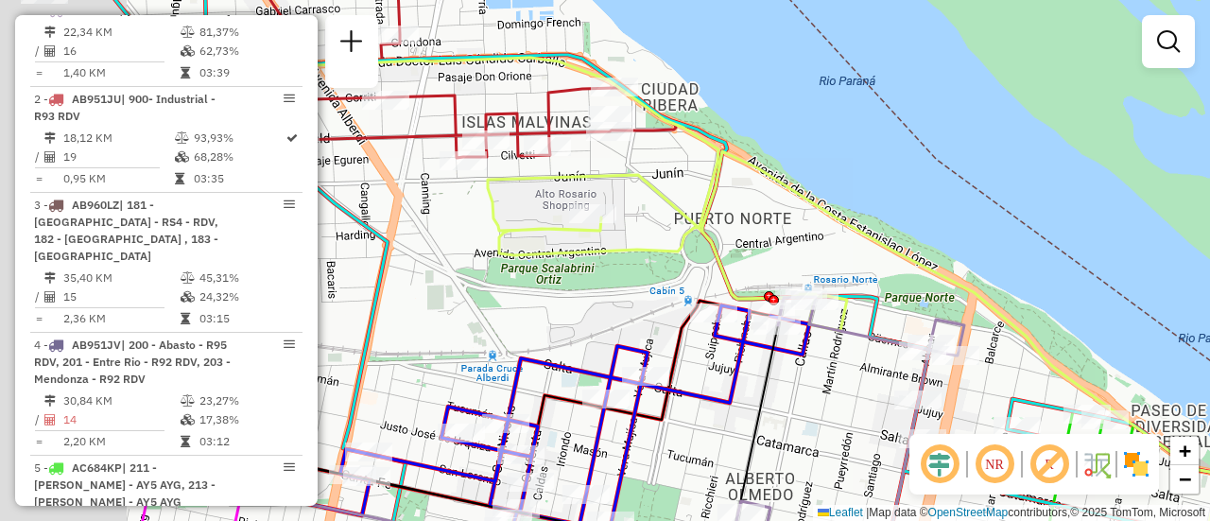
drag, startPoint x: 475, startPoint y: 226, endPoint x: 1014, endPoint y: 301, distance: 543.8
click at [1005, 301] on div "Janela de atendimento Grade de atendimento Capacidade Transportadoras Veículos …" at bounding box center [605, 260] width 1210 height 521
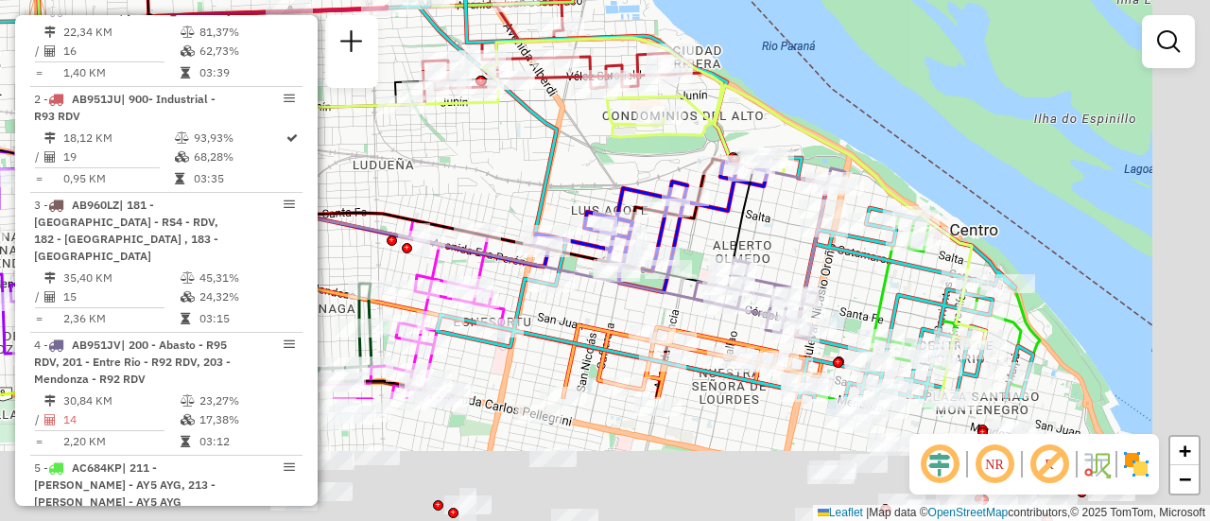
drag, startPoint x: 634, startPoint y: 340, endPoint x: 488, endPoint y: 166, distance: 227.4
click at [488, 166] on div "Janela de atendimento Grade de atendimento Capacidade Transportadoras Veículos …" at bounding box center [605, 260] width 1210 height 521
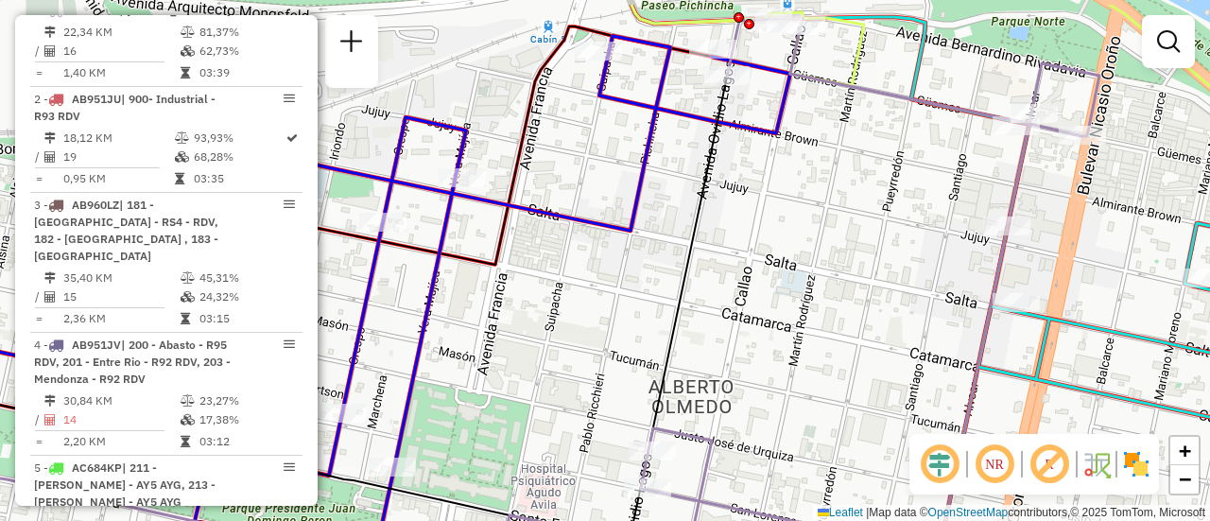
drag, startPoint x: 772, startPoint y: 85, endPoint x: 780, endPoint y: 334, distance: 248.7
click at [777, 338] on icon at bounding box center [332, 298] width 916 height 524
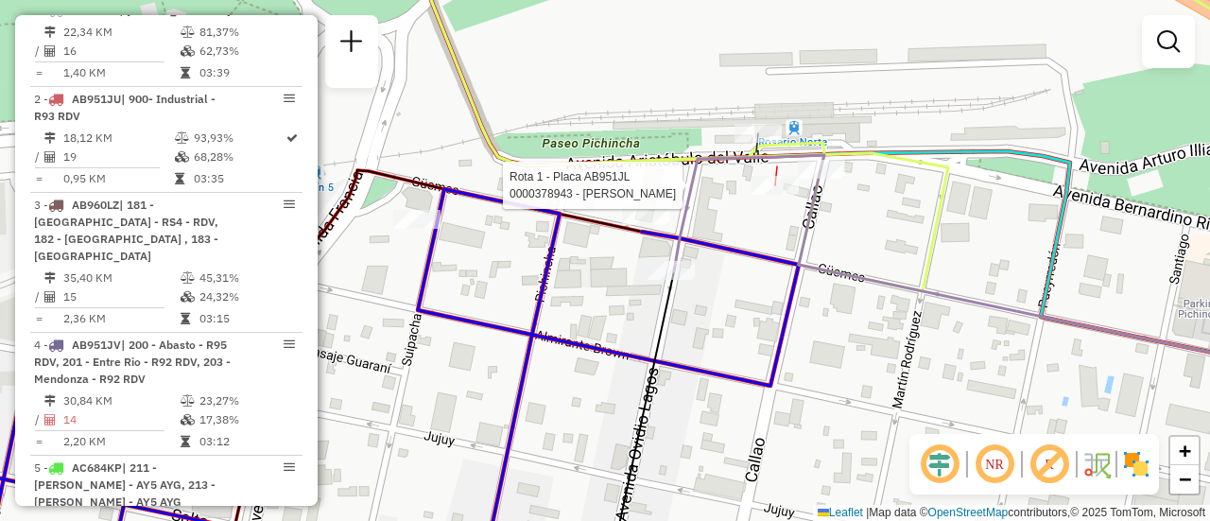
select select "**********"
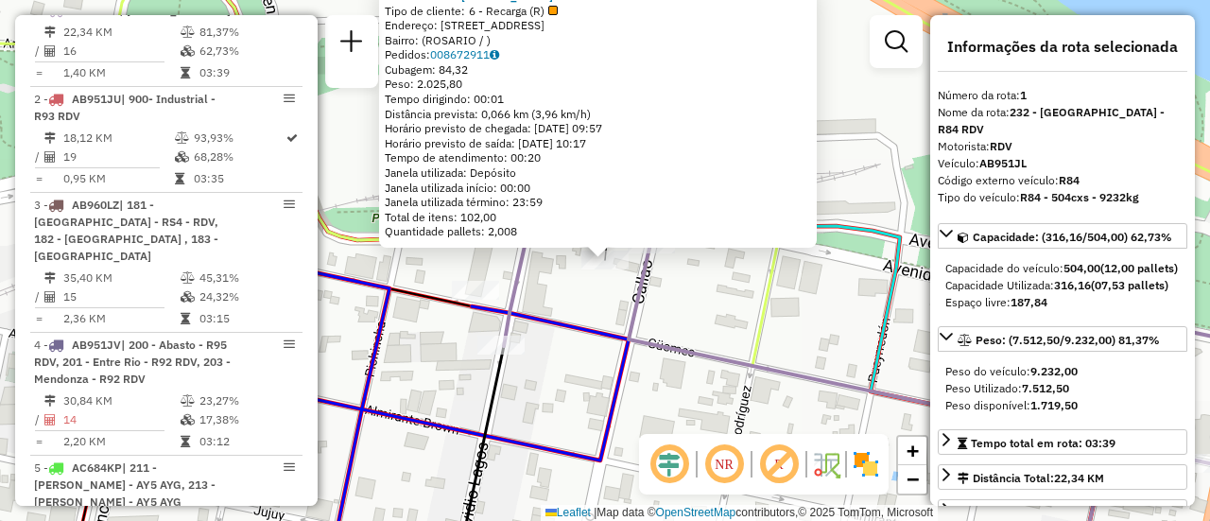
click at [710, 315] on div "0000378943 - PERALTA EDGARDO FRANCISCO Tipo de cliente: 6 - Recarga (R) Endereç…" at bounding box center [605, 260] width 1210 height 521
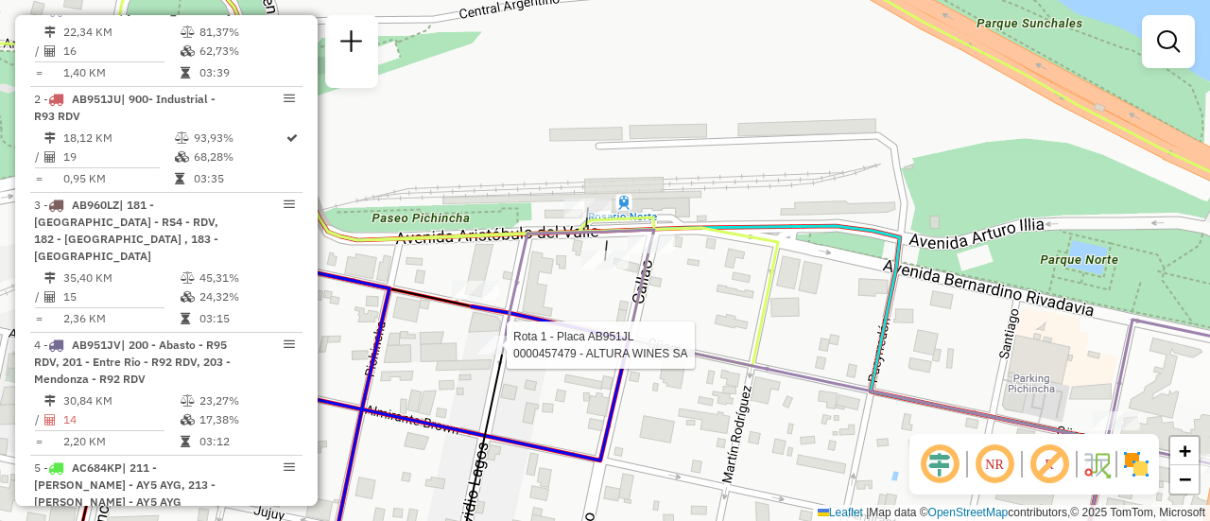
select select "**********"
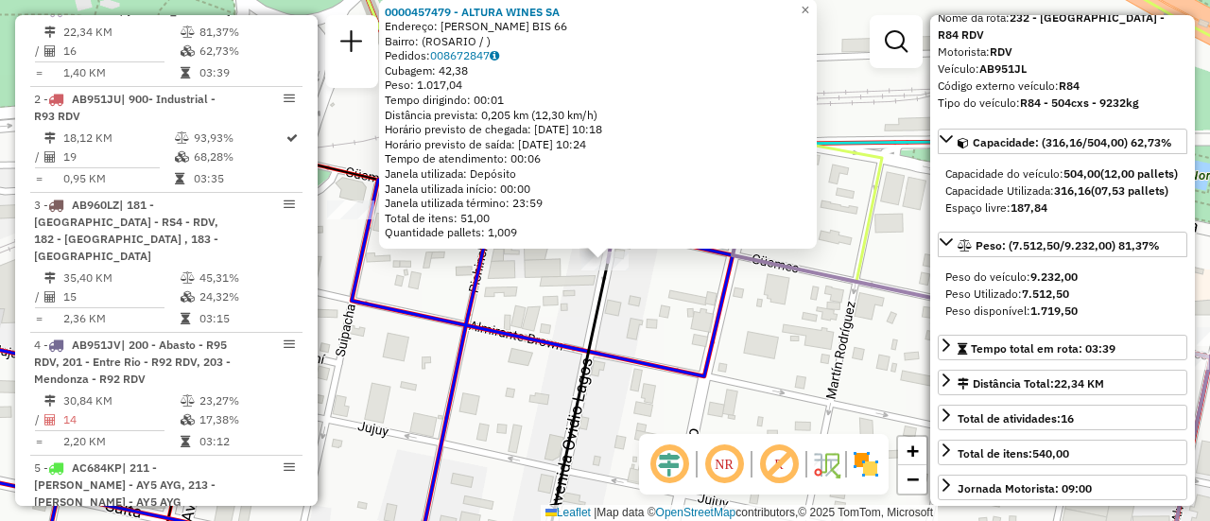
scroll to position [189, 0]
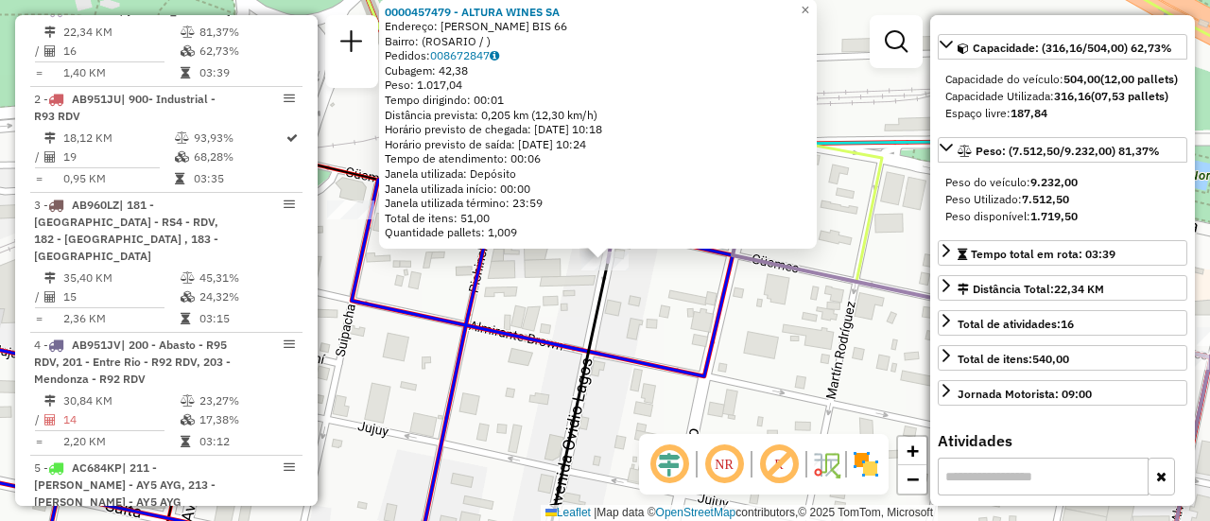
click at [778, 342] on div "0000457479 - ALTURA WINES SA Endereço: OVIDIO LAGOS BIS 66 Bairro: (ROSARIO / )…" at bounding box center [605, 260] width 1210 height 521
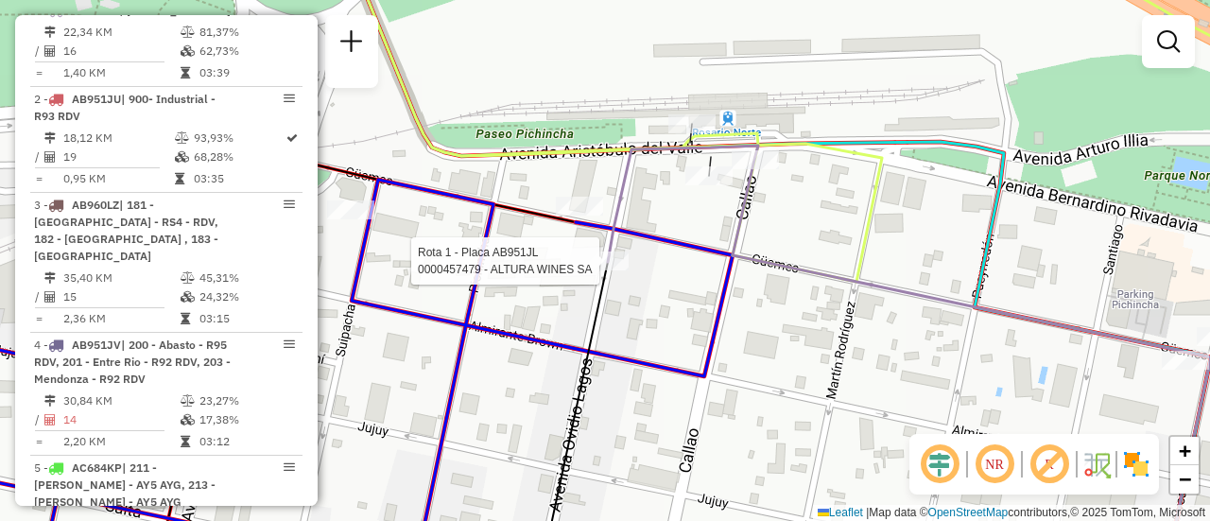
select select "**********"
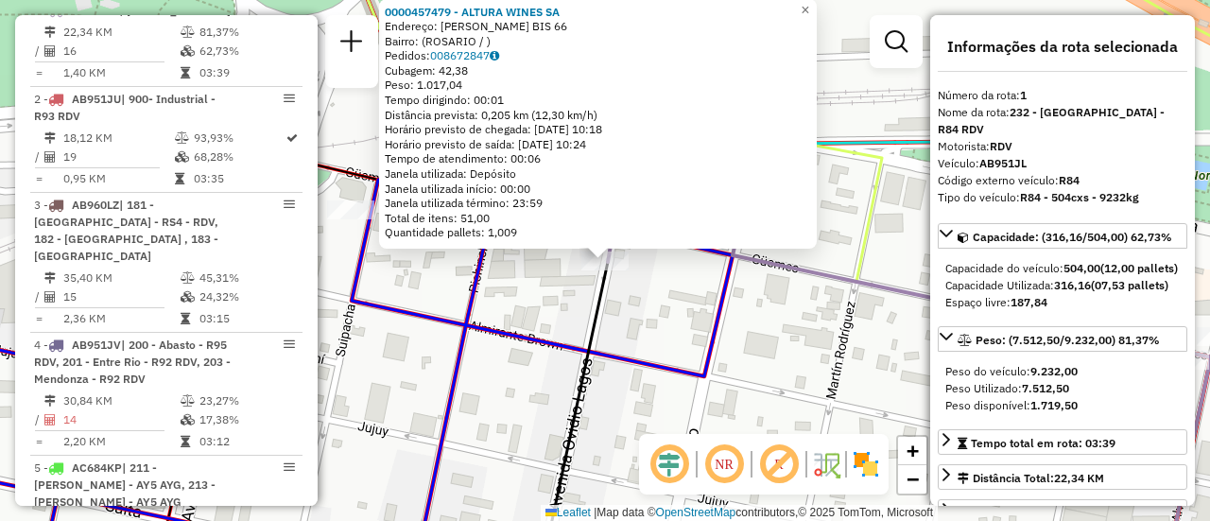
click at [765, 333] on div "0000457479 - ALTURA WINES SA Endereço: OVIDIO LAGOS BIS 66 Bairro: (ROSARIO / )…" at bounding box center [605, 260] width 1210 height 521
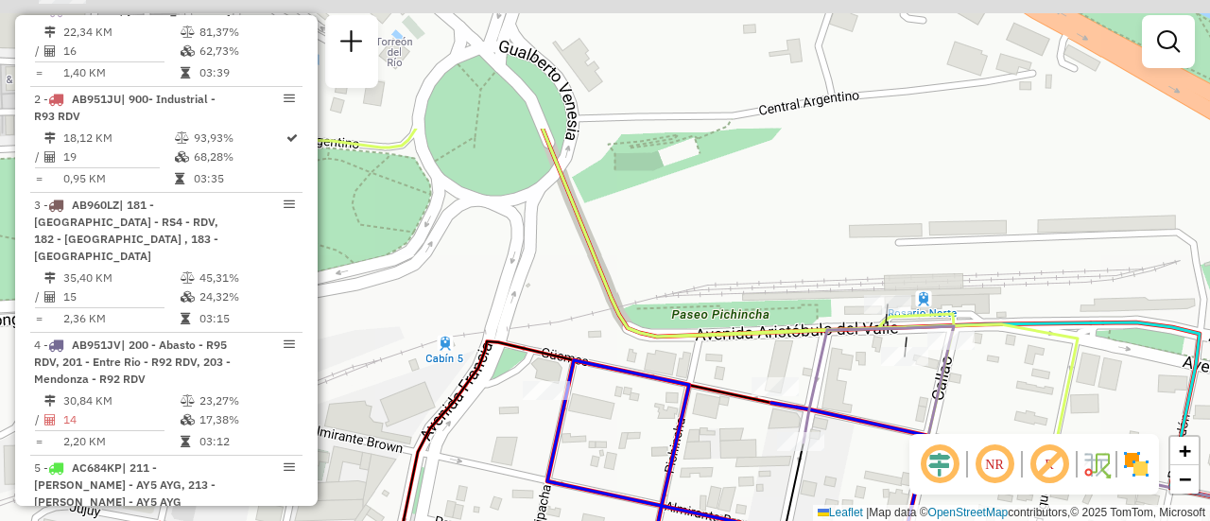
drag, startPoint x: 498, startPoint y: 285, endPoint x: 696, endPoint y: 414, distance: 235.6
click at [730, 488] on div "Janela de atendimento Grade de atendimento Capacidade Transportadoras Veículos …" at bounding box center [605, 260] width 1210 height 521
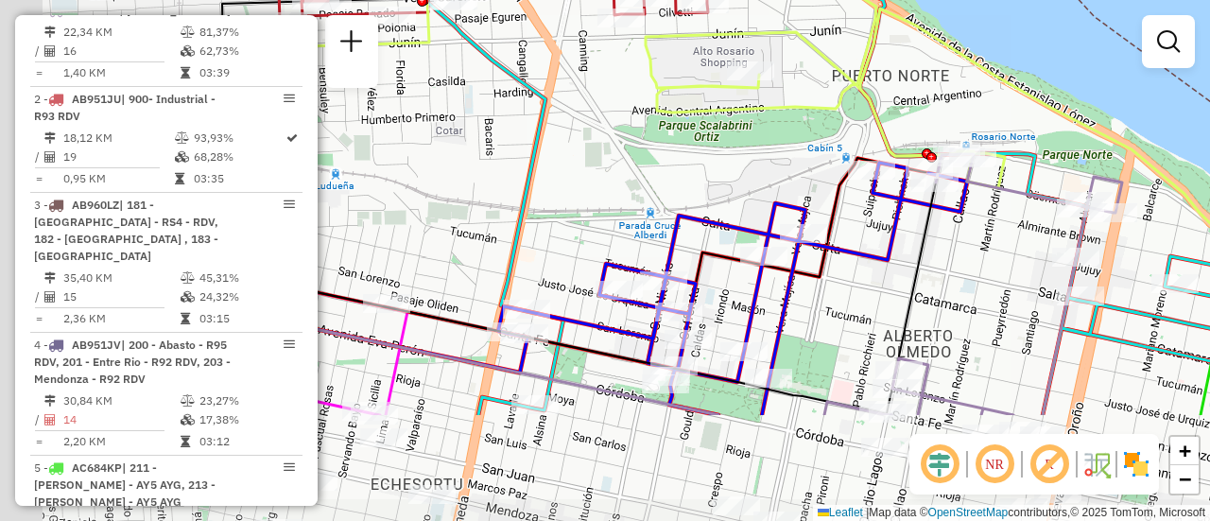
drag, startPoint x: 502, startPoint y: 297, endPoint x: 800, endPoint y: 139, distance: 337.8
click at [800, 139] on div "Janela de atendimento Grade de atendimento Capacidade Transportadoras Veículos …" at bounding box center [605, 260] width 1210 height 521
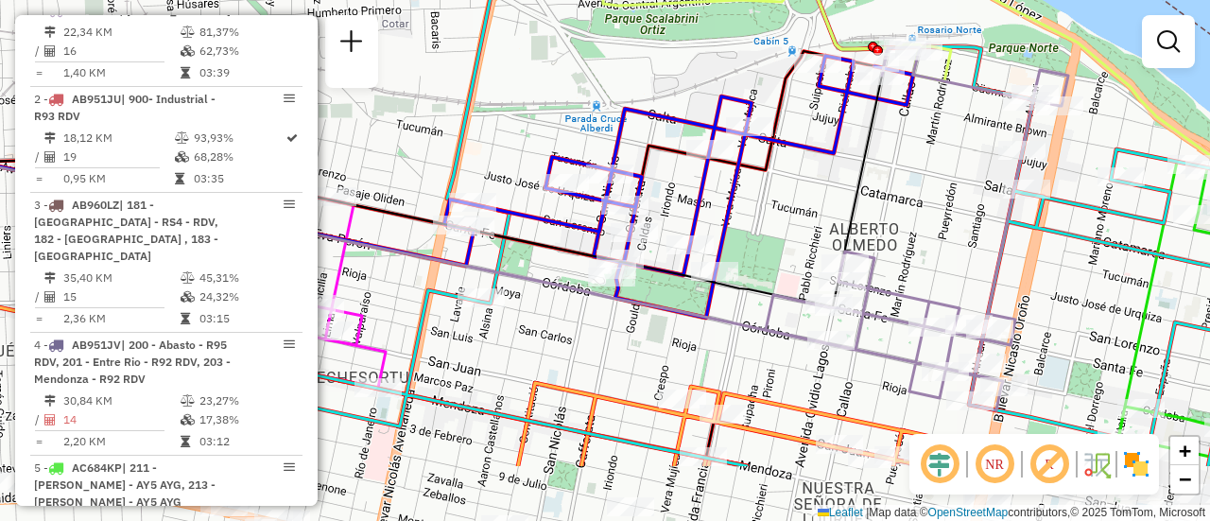
drag, startPoint x: 938, startPoint y: 261, endPoint x: 872, endPoint y: 191, distance: 96.3
click at [883, 194] on div "Janela de atendimento Grade de atendimento Capacidade Transportadoras Veículos …" at bounding box center [605, 260] width 1210 height 521
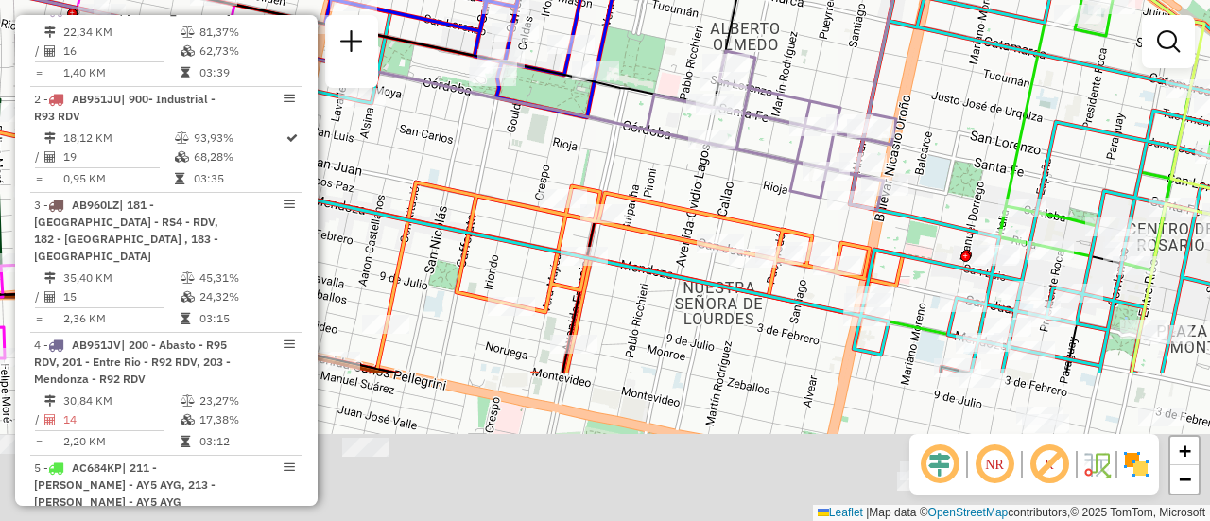
drag, startPoint x: 1059, startPoint y: 345, endPoint x: 873, endPoint y: 70, distance: 332.1
click at [873, 71] on div "Janela de atendimento Grade de atendimento Capacidade Transportadoras Veículos …" at bounding box center [605, 260] width 1210 height 521
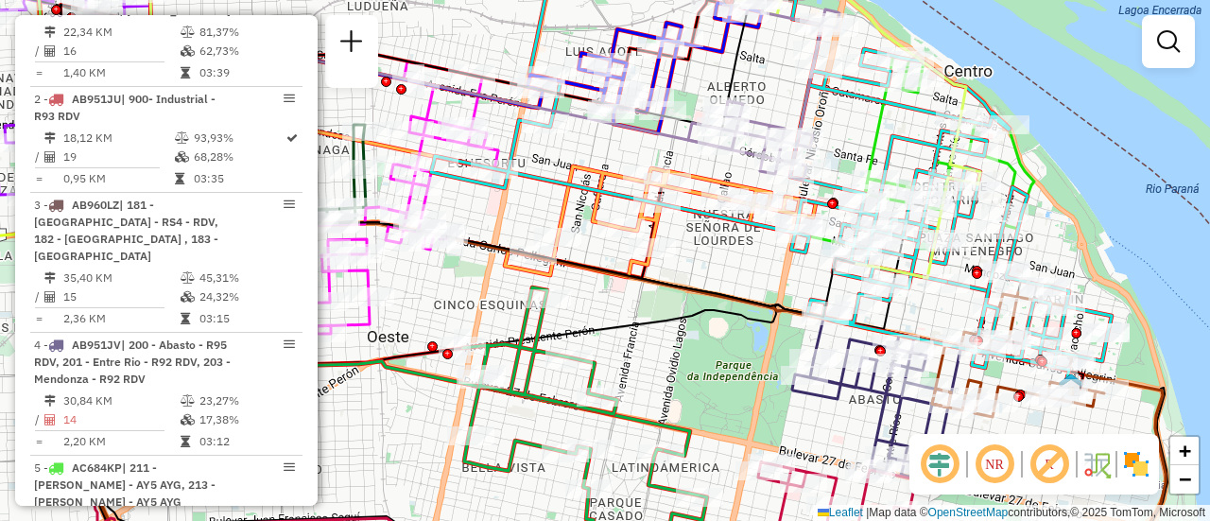
drag, startPoint x: 927, startPoint y: 359, endPoint x: 884, endPoint y: 219, distance: 146.5
click at [885, 225] on div "Janela de atendimento Grade de atendimento Capacidade Transportadoras Veículos …" at bounding box center [605, 260] width 1210 height 521
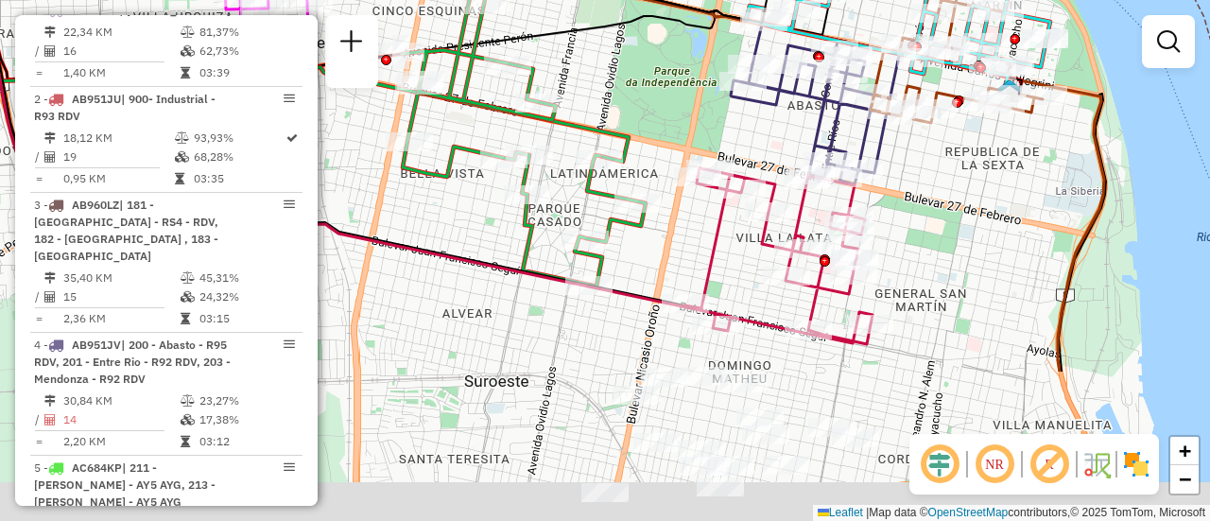
drag, startPoint x: 913, startPoint y: 431, endPoint x: 886, endPoint y: 219, distance: 213.3
click at [886, 221] on div "Janela de atendimento Grade de atendimento Capacidade Transportadoras Veículos …" at bounding box center [605, 260] width 1210 height 521
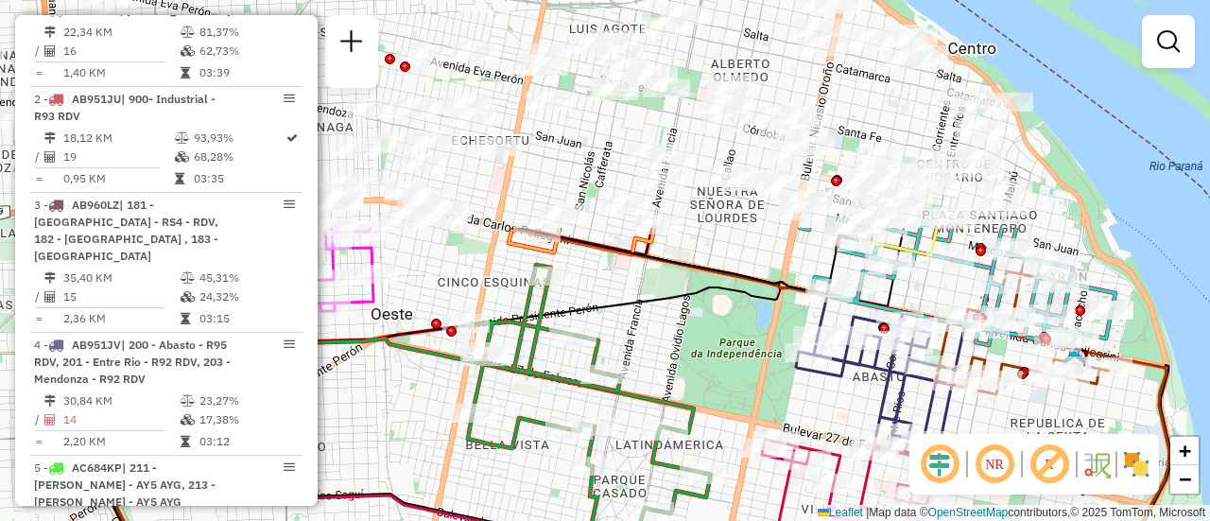
drag, startPoint x: 638, startPoint y: 81, endPoint x: 727, endPoint y: 409, distance: 339.7
click at [726, 438] on div "Janela de atendimento Grade de atendimento Capacidade Transportadoras Veículos …" at bounding box center [605, 260] width 1210 height 521
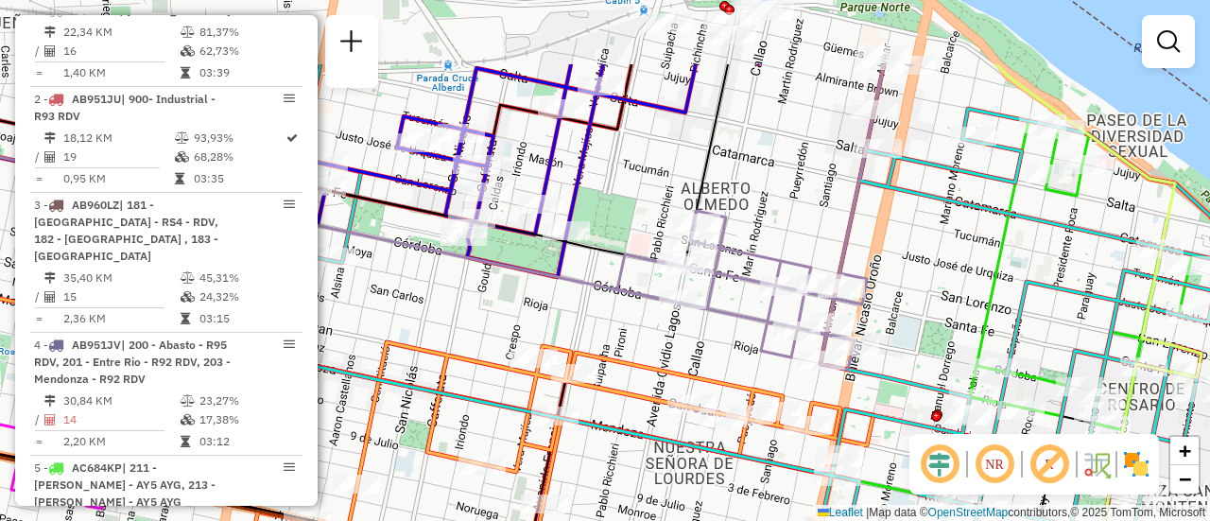
drag, startPoint x: 843, startPoint y: 254, endPoint x: 747, endPoint y: 361, distance: 143.2
click at [744, 371] on div "Janela de atendimento Grade de atendimento Capacidade Transportadoras Veículos …" at bounding box center [605, 260] width 1210 height 521
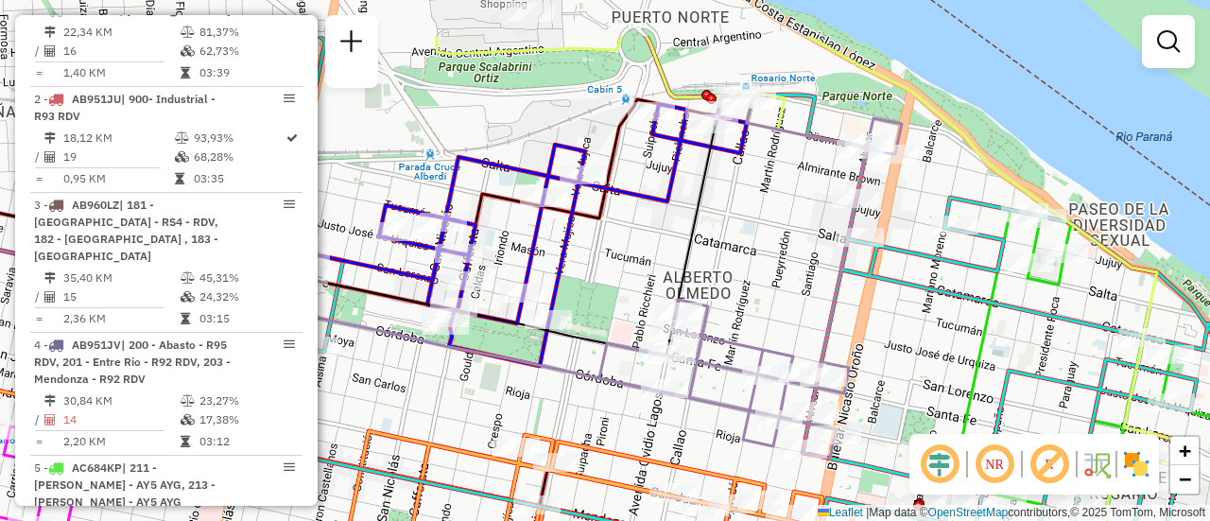
drag, startPoint x: 758, startPoint y: 196, endPoint x: 744, endPoint y: 282, distance: 87.2
click at [744, 282] on div "Janela de atendimento Grade de atendimento Capacidade Transportadoras Veículos …" at bounding box center [605, 260] width 1210 height 521
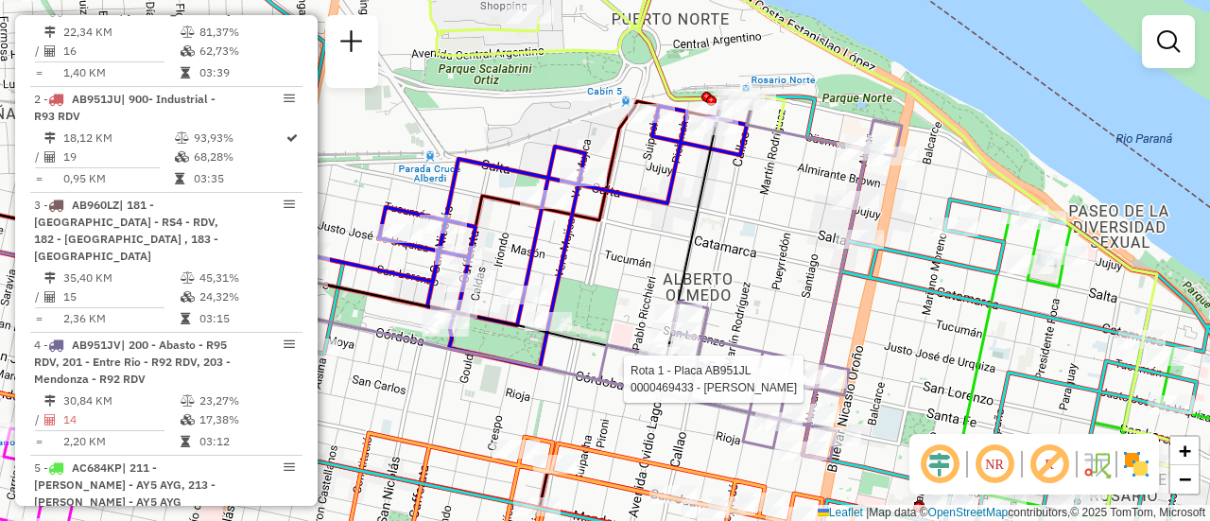
select select "**********"
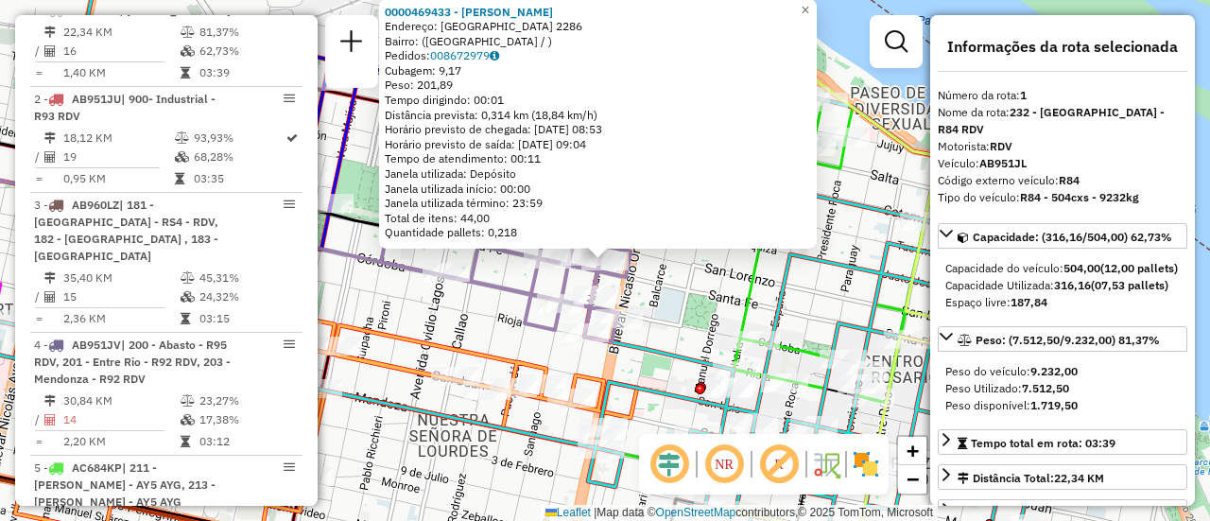
scroll to position [95, 0]
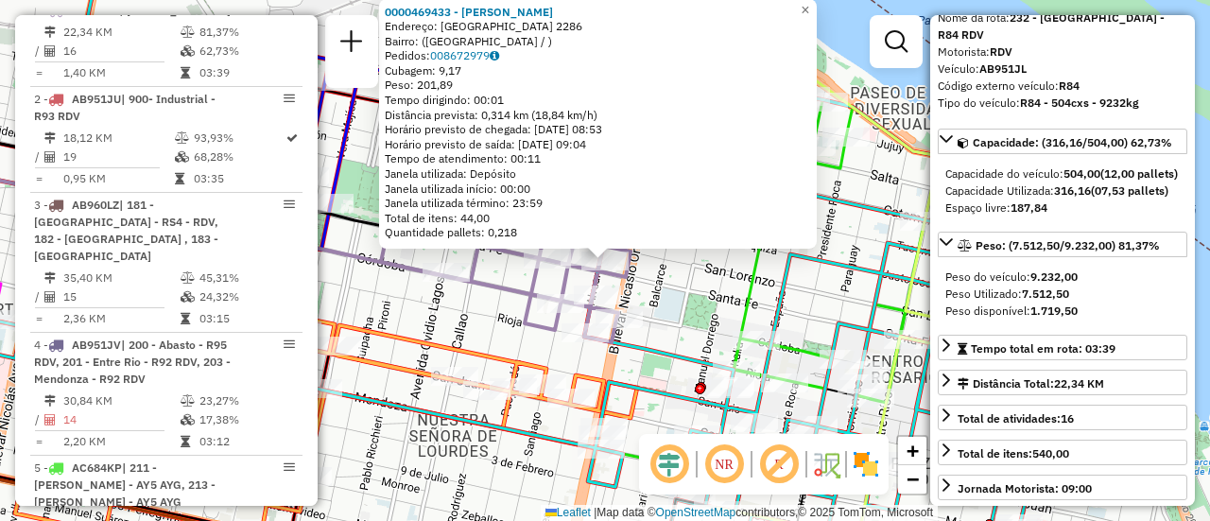
click at [677, 279] on div "0000469433 - FORNARO HERNAN Endereço: santa FE 2286 Bairro: (rosario / ) Pedido…" at bounding box center [605, 260] width 1210 height 521
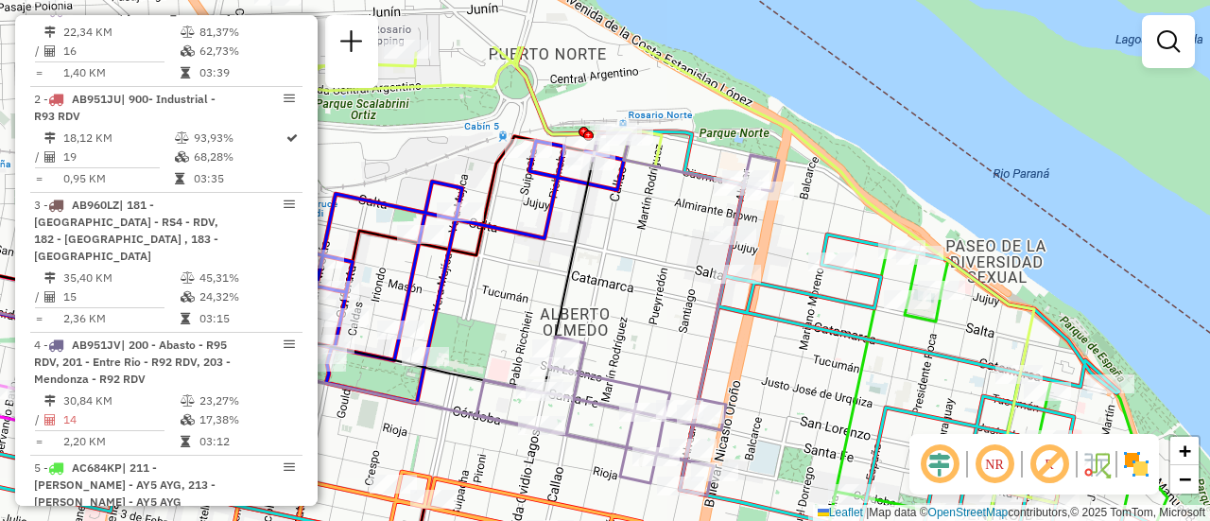
drag, startPoint x: 607, startPoint y: 200, endPoint x: 626, endPoint y: 299, distance: 100.1
click at [626, 299] on div "Janela de atendimento Grade de atendimento Capacidade Transportadoras Veículos …" at bounding box center [605, 260] width 1210 height 521
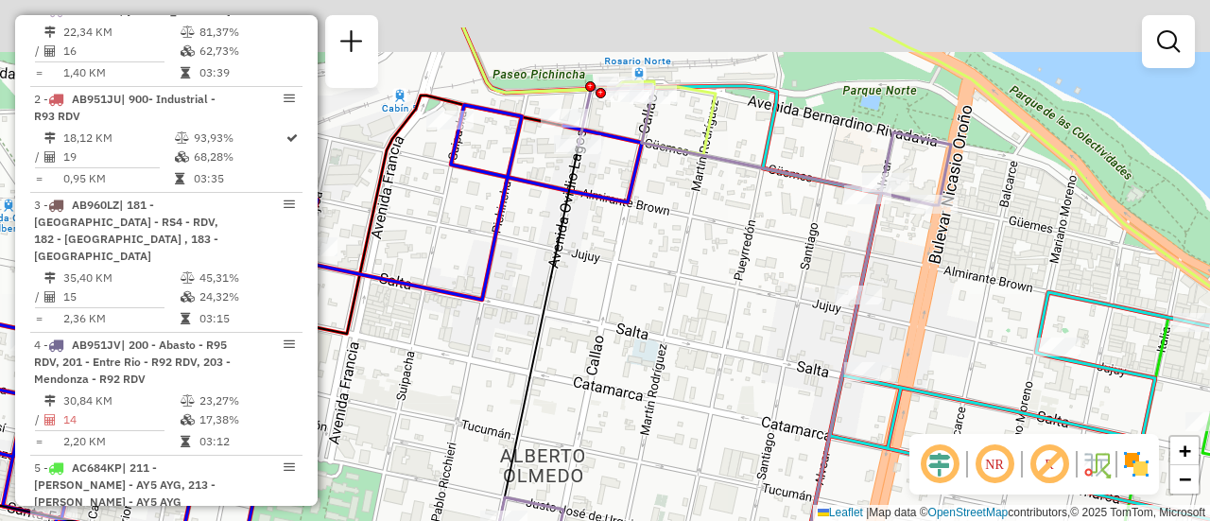
drag, startPoint x: 615, startPoint y: 160, endPoint x: 619, endPoint y: 319, distance: 159.8
click at [622, 337] on div "Janela de atendimento Grade de atendimento Capacidade Transportadoras Veículos …" at bounding box center [605, 260] width 1210 height 521
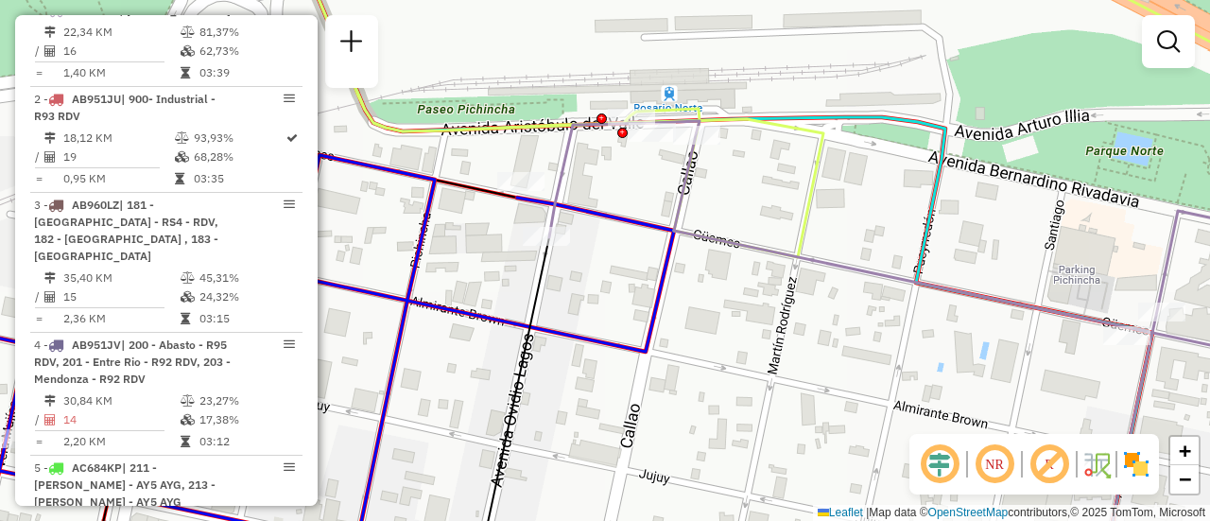
drag, startPoint x: 640, startPoint y: 168, endPoint x: 623, endPoint y: 257, distance: 90.4
click at [619, 280] on icon at bounding box center [269, 387] width 809 height 464
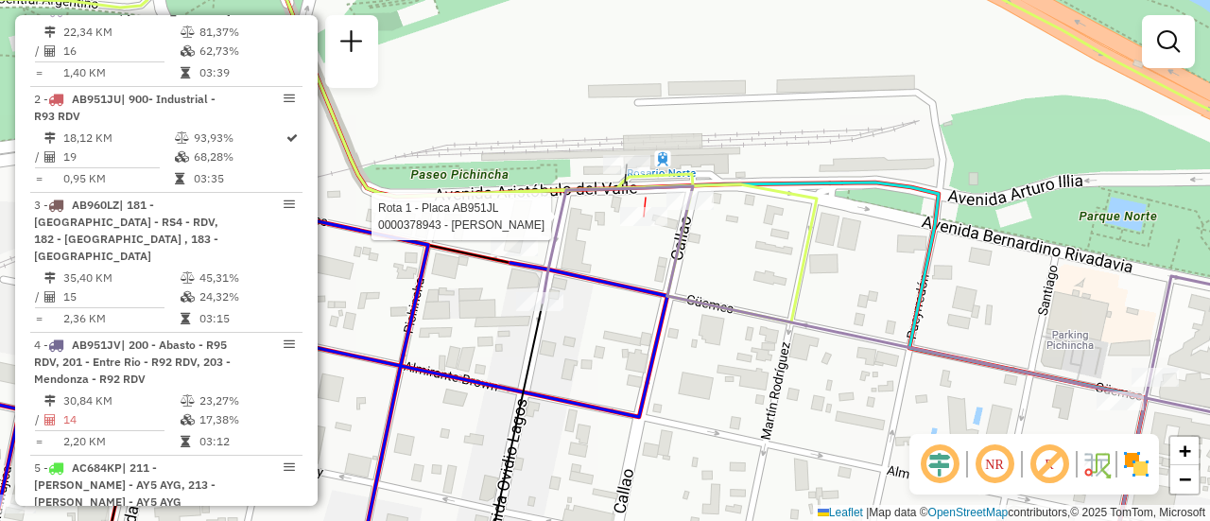
select select "**********"
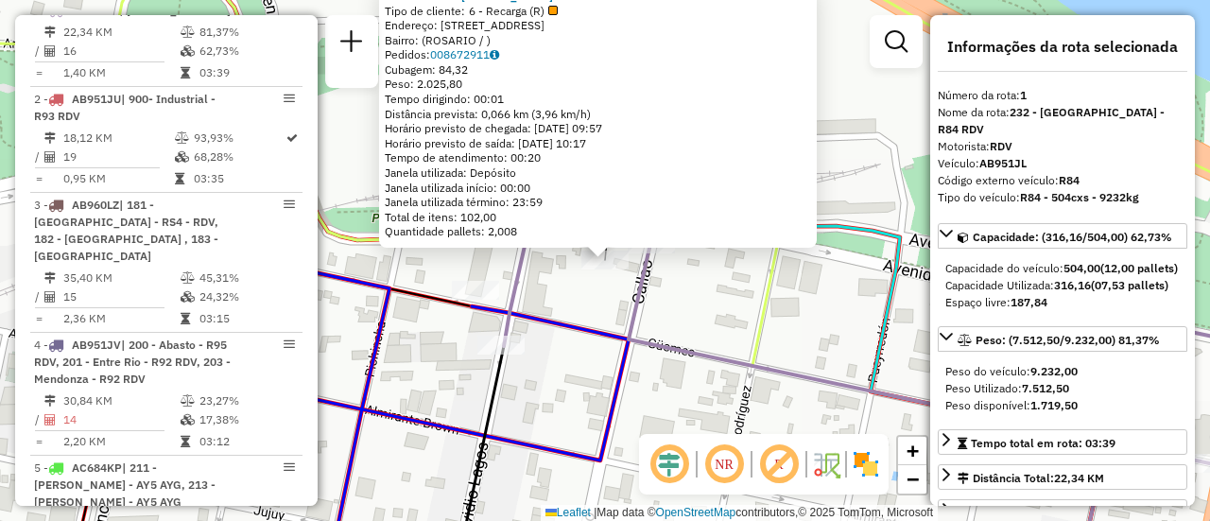
click at [714, 311] on div "0000378943 - PERALTA EDGARDO FRANCISCO Tipo de cliente: 6 - Recarga (R) Endereç…" at bounding box center [605, 260] width 1210 height 521
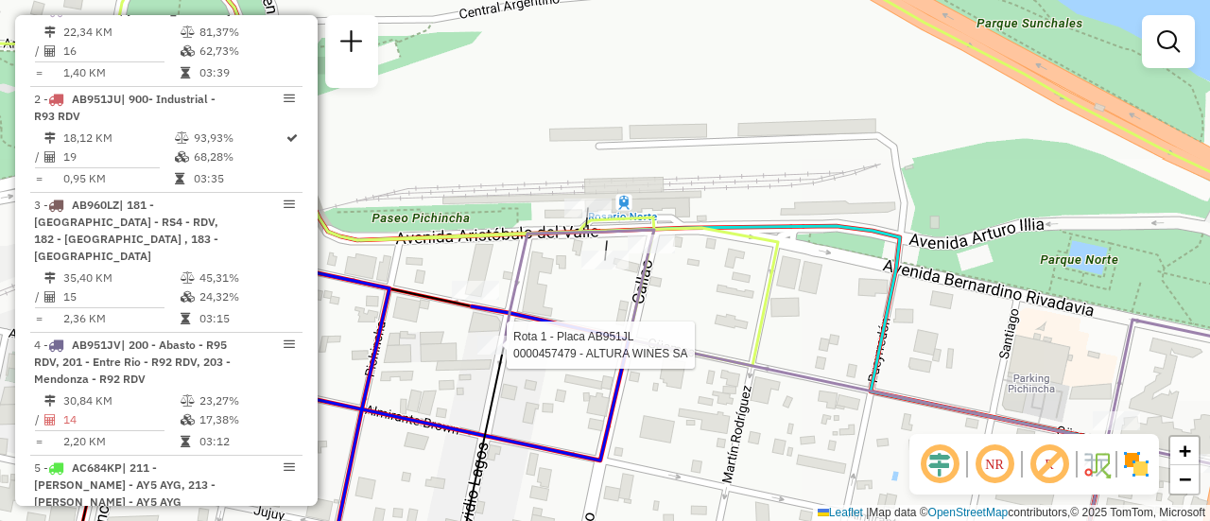
select select "**********"
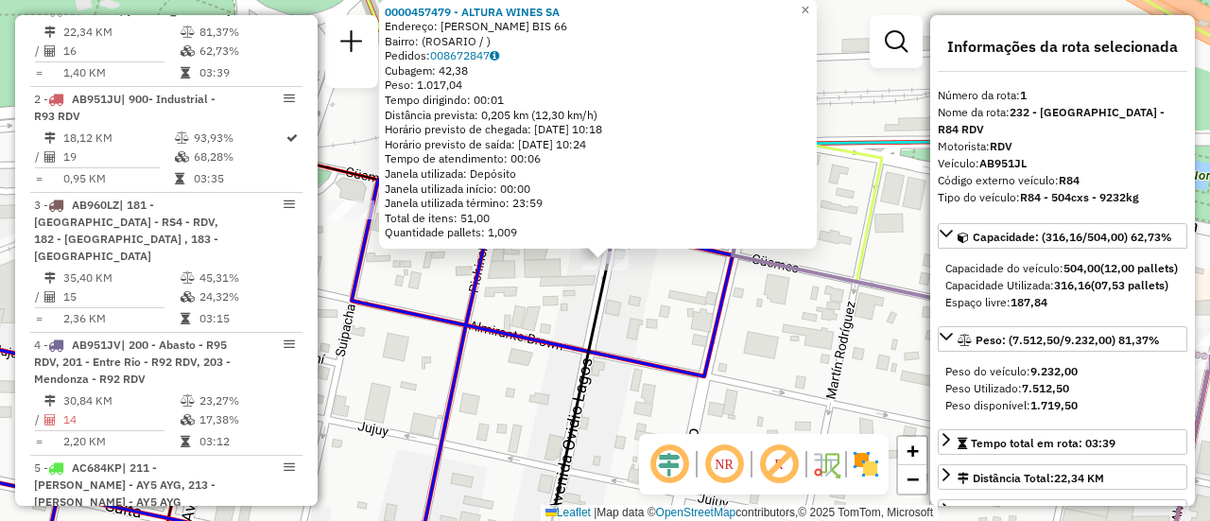
click at [652, 311] on div "0000457479 - ALTURA WINES SA Endereço: OVIDIO LAGOS BIS 66 Bairro: (ROSARIO / )…" at bounding box center [605, 260] width 1210 height 521
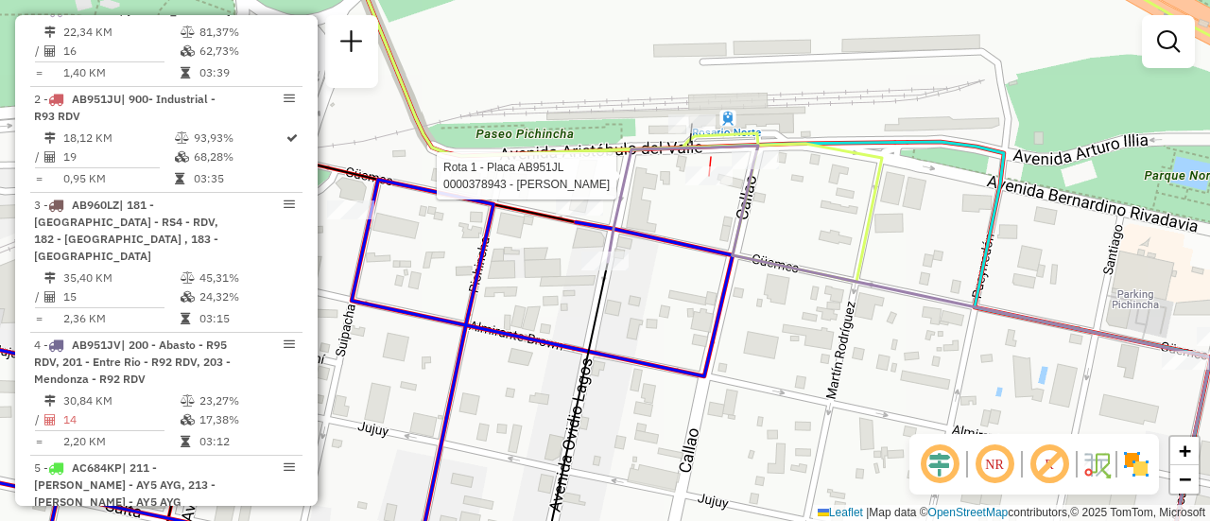
select select "**********"
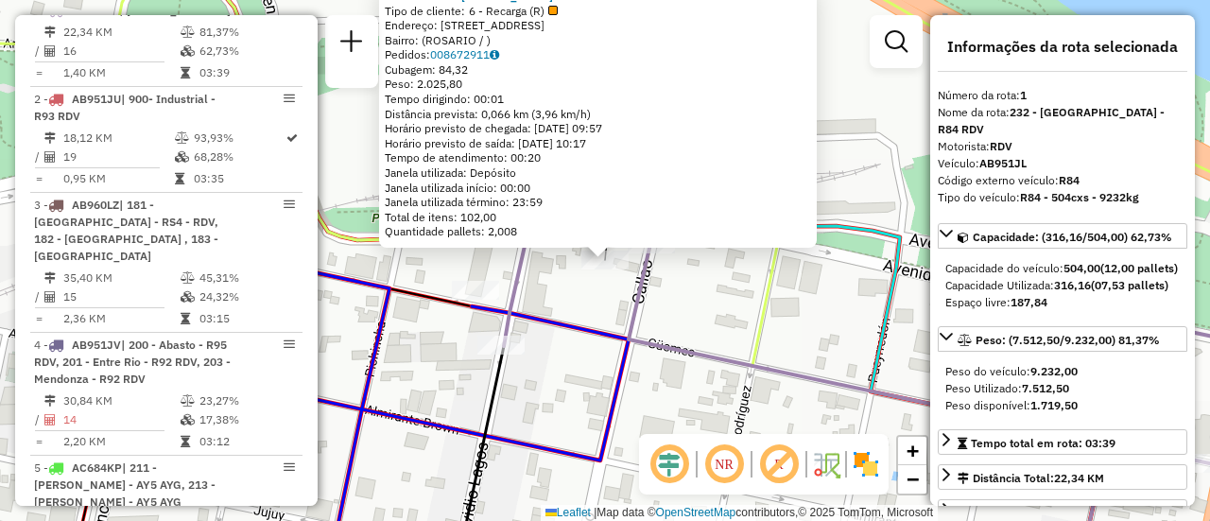
click at [576, 351] on div "0000378943 - PERALTA EDGARDO FRANCISCO Tipo de cliente: 6 - Recarga (R) Endereç…" at bounding box center [605, 260] width 1210 height 521
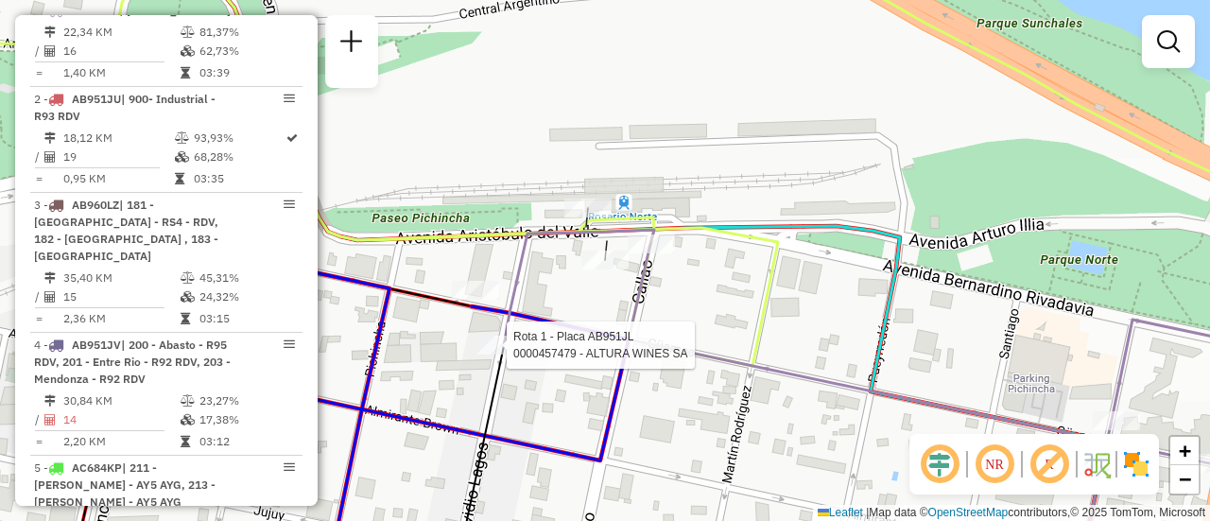
select select "**********"
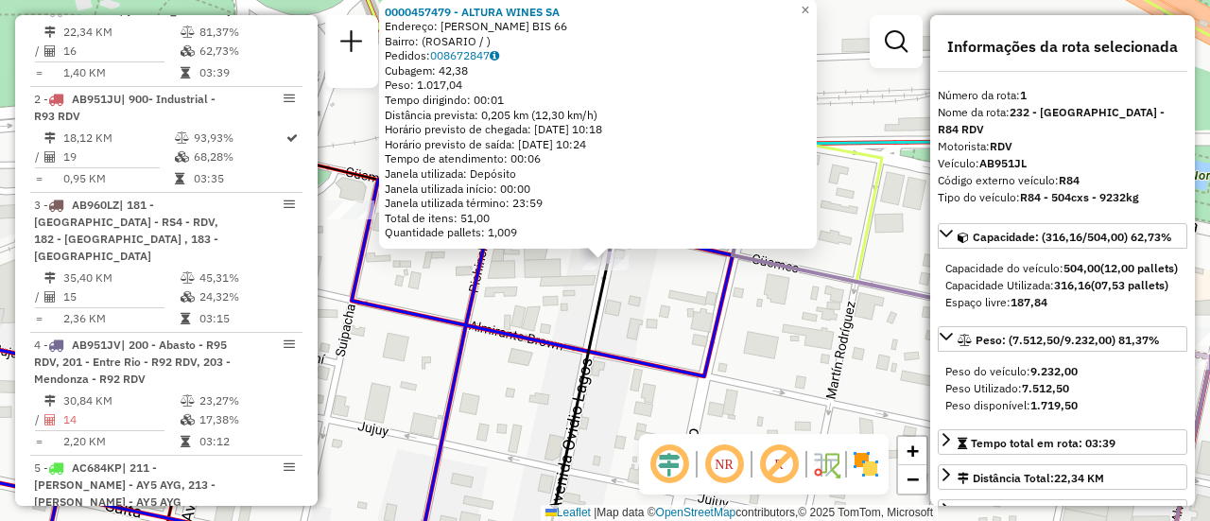
click at [666, 327] on div "0000457479 - ALTURA WINES SA Endereço: OVIDIO LAGOS BIS 66 Bairro: (ROSARIO / )…" at bounding box center [605, 260] width 1210 height 521
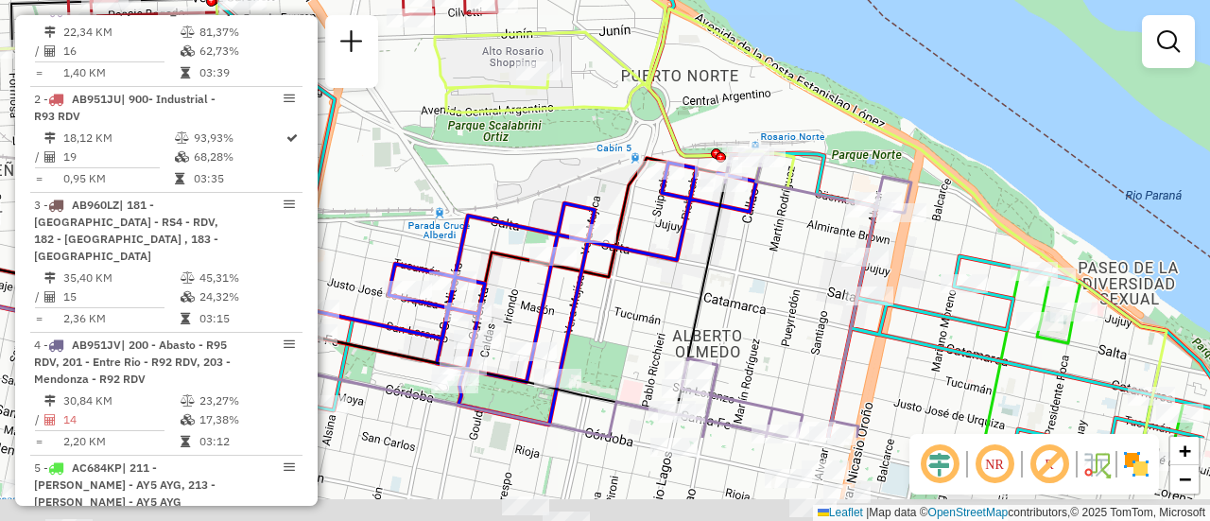
drag, startPoint x: 580, startPoint y: 269, endPoint x: 573, endPoint y: 175, distance: 94.8
click at [574, 177] on div "Janela de atendimento Grade de atendimento Capacidade Transportadoras Veículos …" at bounding box center [605, 260] width 1210 height 521
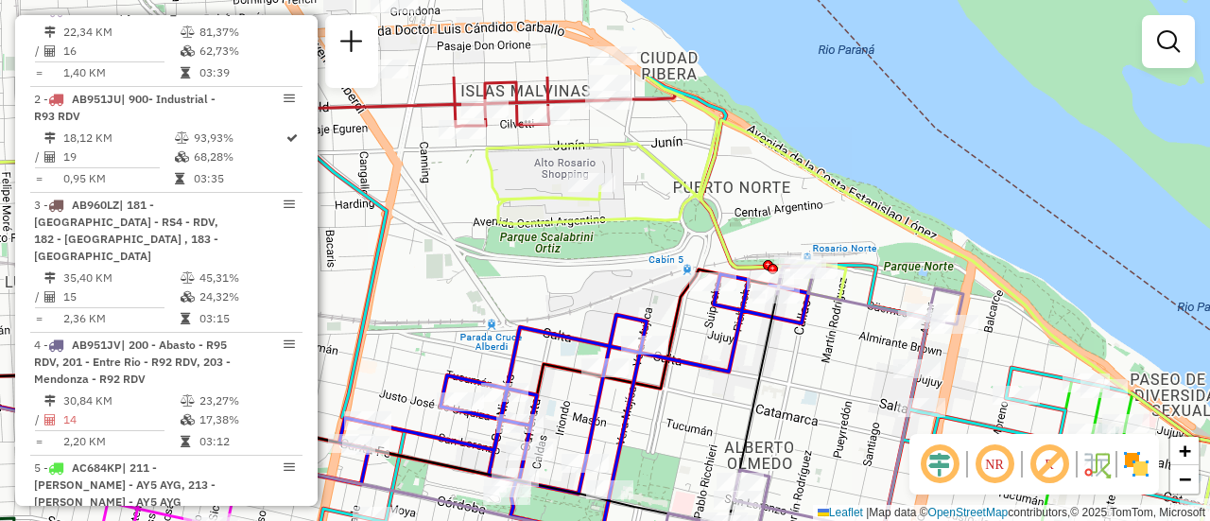
drag, startPoint x: 557, startPoint y: 135, endPoint x: 625, endPoint y: 282, distance: 161.5
click at [625, 282] on div "Janela de atendimento Grade de atendimento Capacidade Transportadoras Veículos …" at bounding box center [605, 260] width 1210 height 521
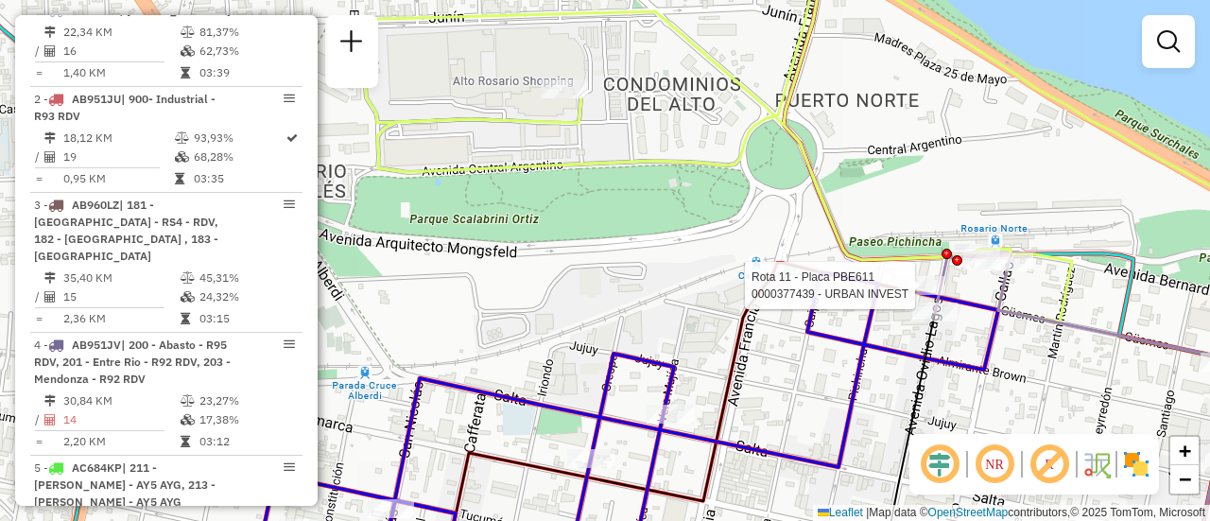
select select "**********"
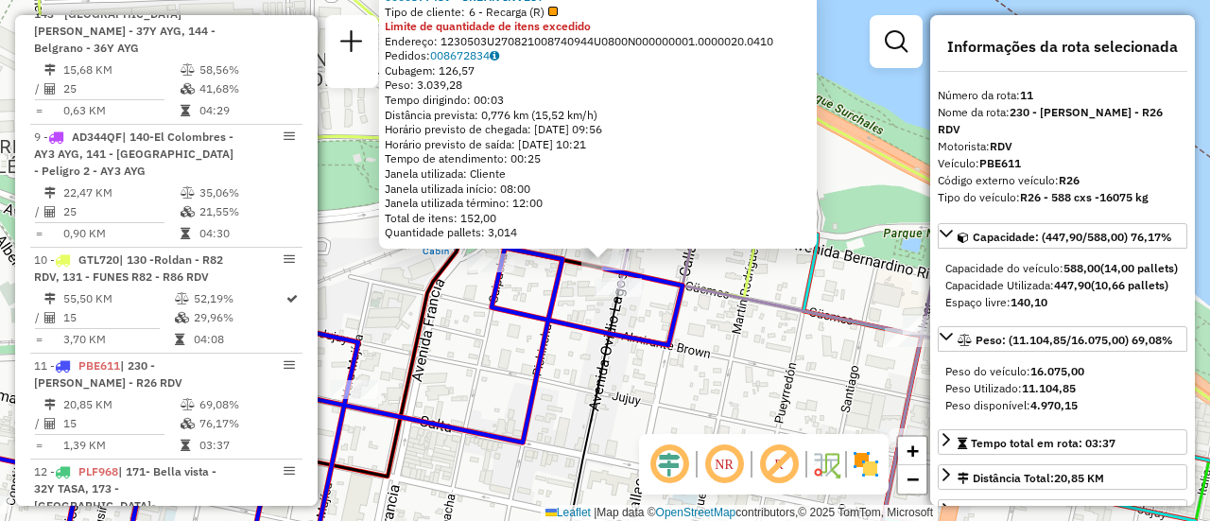
scroll to position [1884, 0]
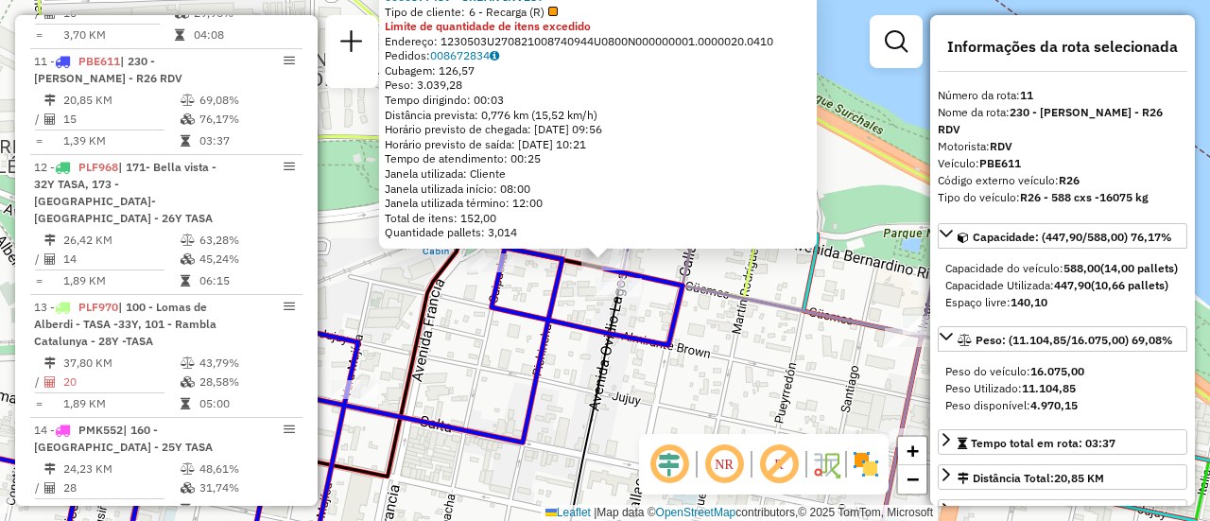
click at [723, 354] on div "0000377439 - URBAN INVEST Tipo de cliente: 6 - Recarga (R) Limite de quantidade…" at bounding box center [605, 260] width 1210 height 521
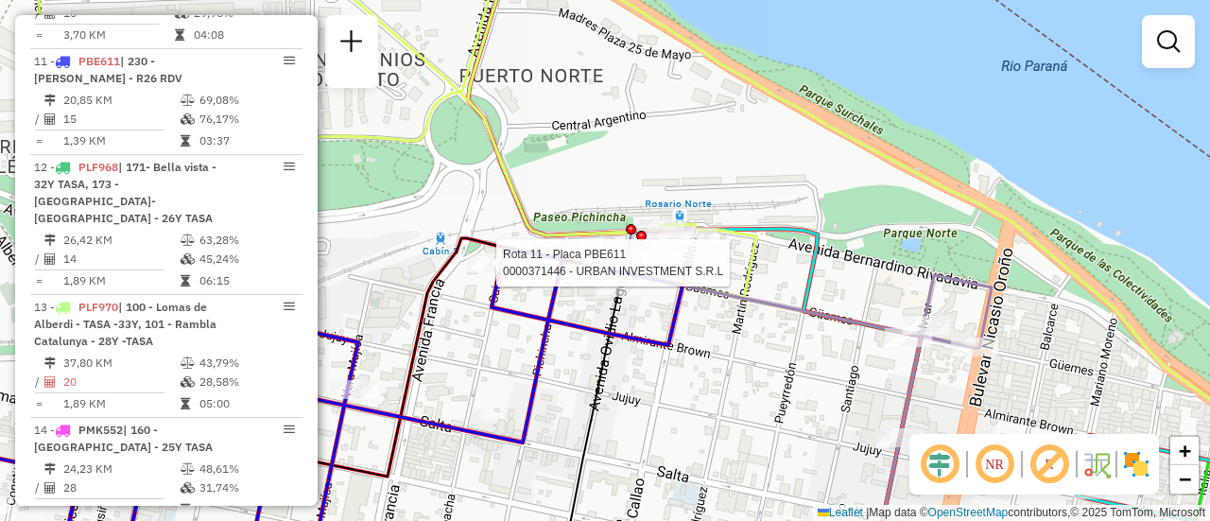
select select "**********"
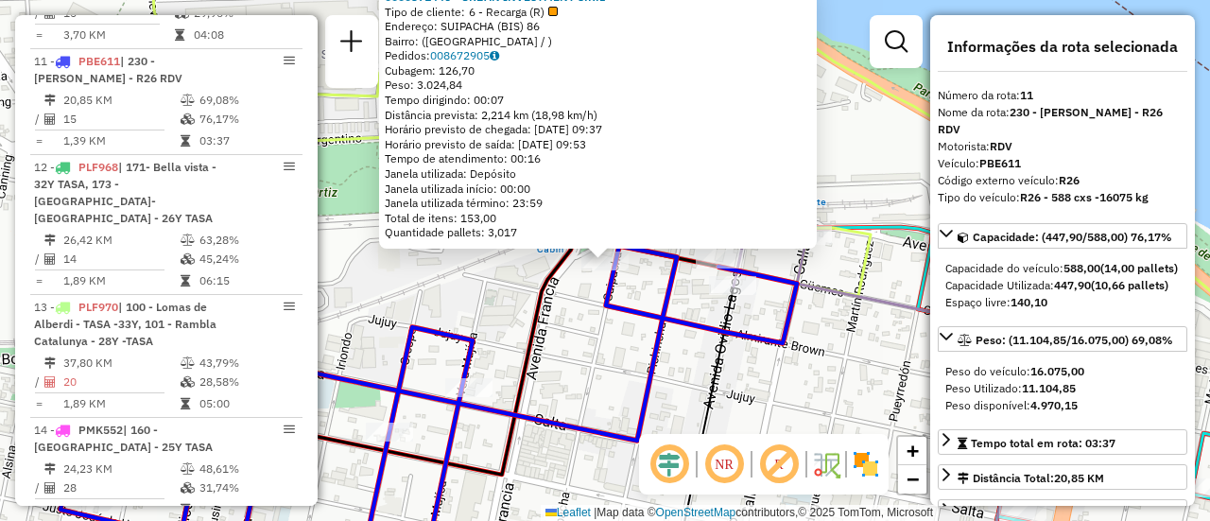
click at [605, 340] on div "0000371446 - URBAN INVESTMENT S.R.L Tipo de cliente: 6 - Recarga (R) Endereço: …" at bounding box center [605, 260] width 1210 height 521
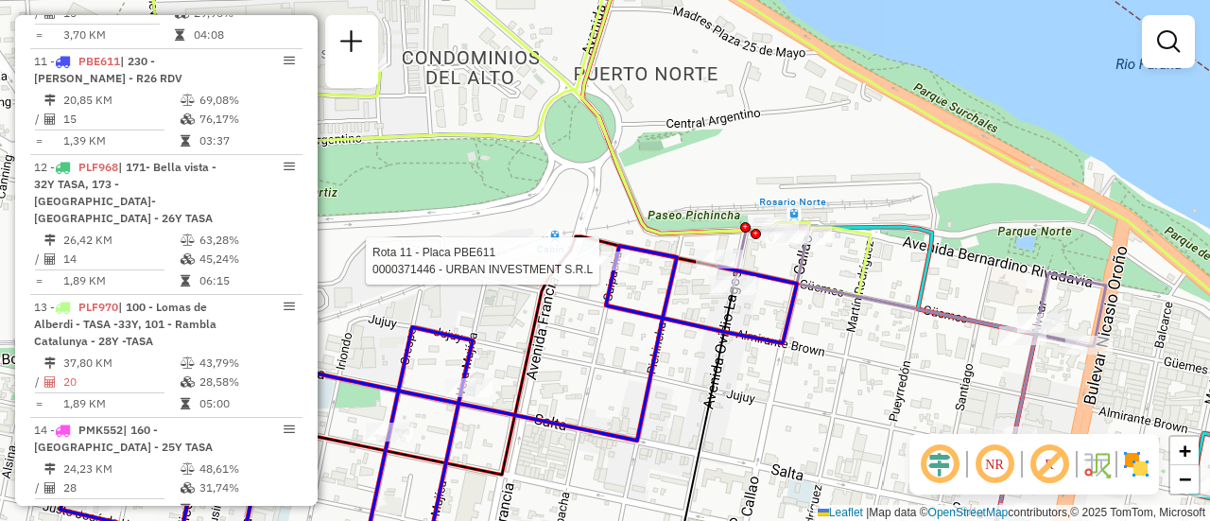
select select "**********"
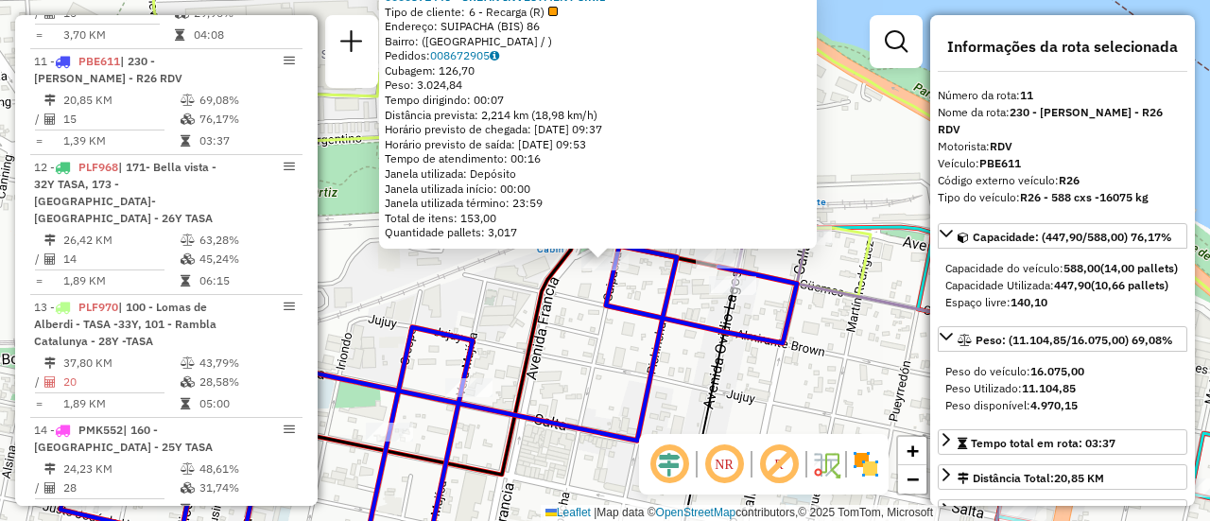
scroll to position [189, 0]
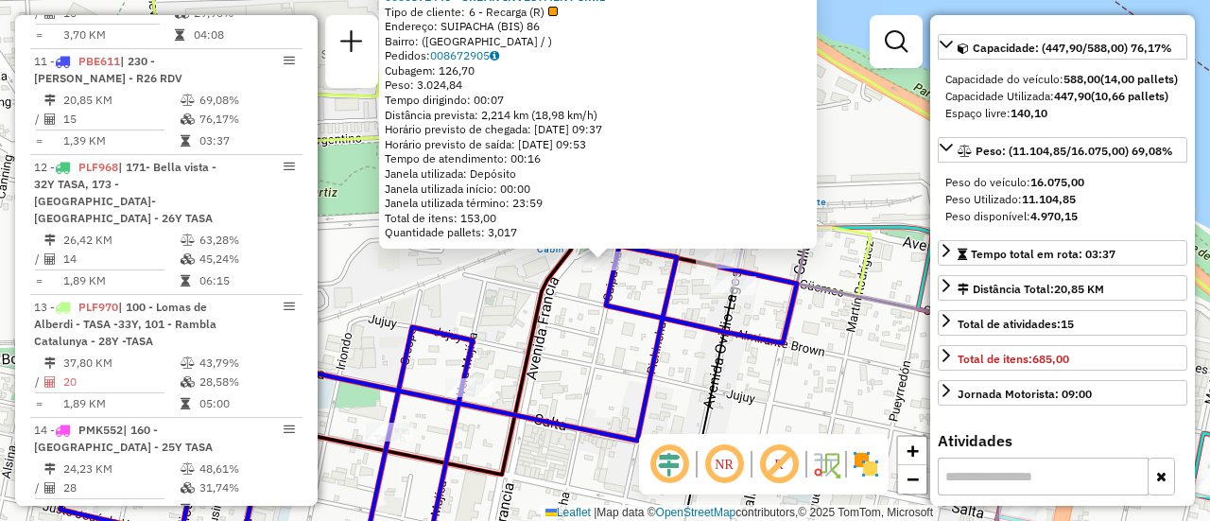
click at [843, 335] on div "0000371446 - URBAN INVESTMENT S.R.L Tipo de cliente: 6 - Recarga (R) Endereço: …" at bounding box center [605, 260] width 1210 height 521
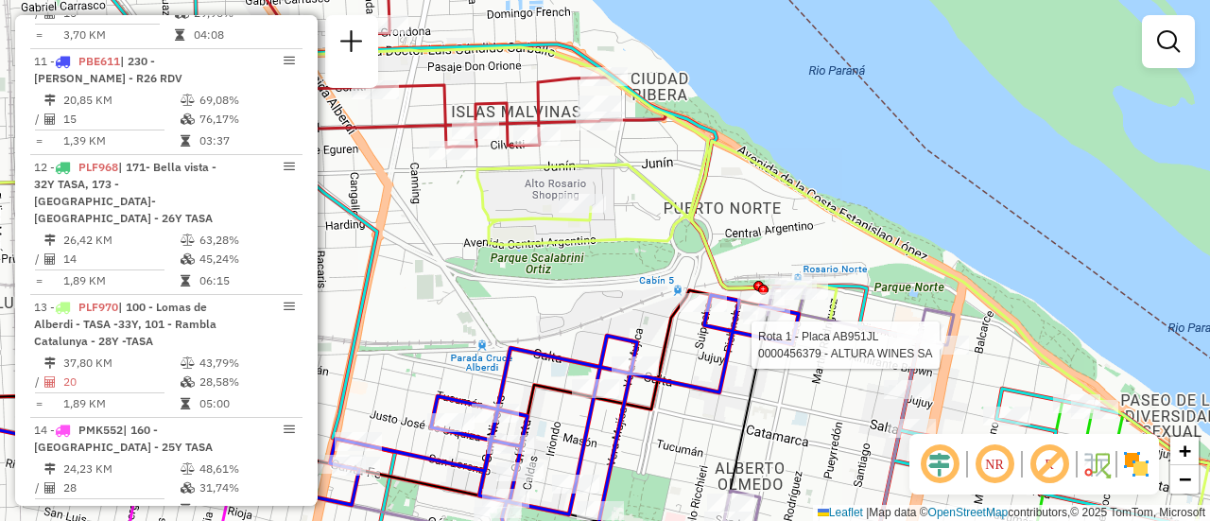
select select "**********"
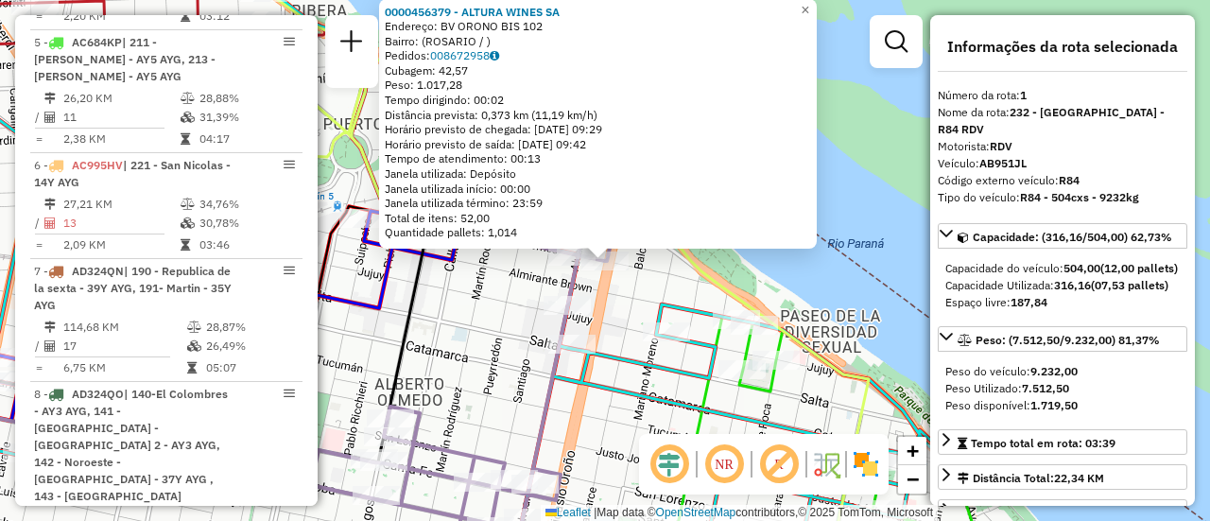
scroll to position [673, 0]
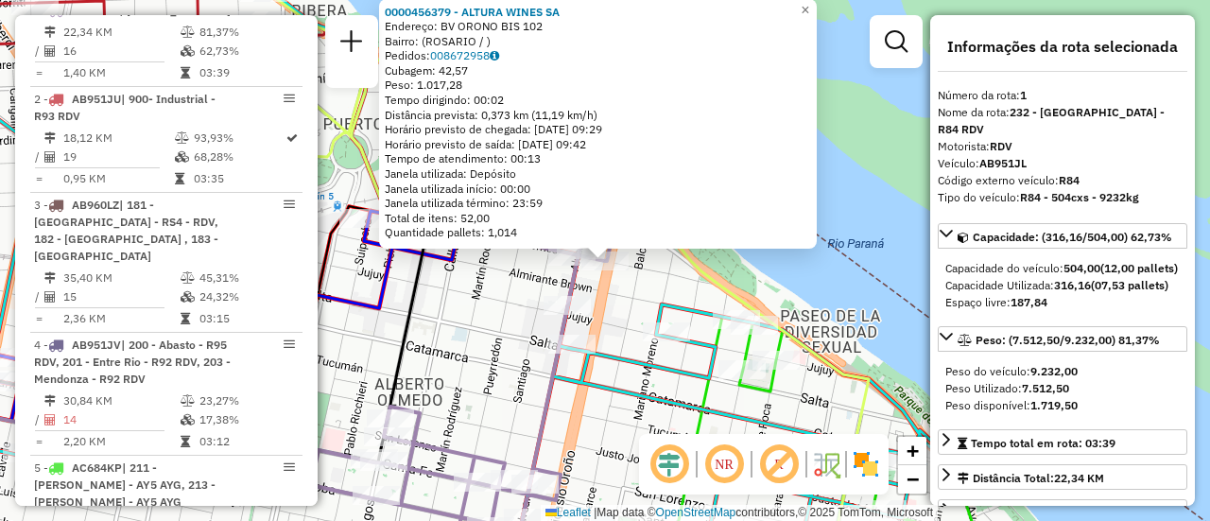
click at [617, 400] on icon at bounding box center [416, 266] width 1074 height 612
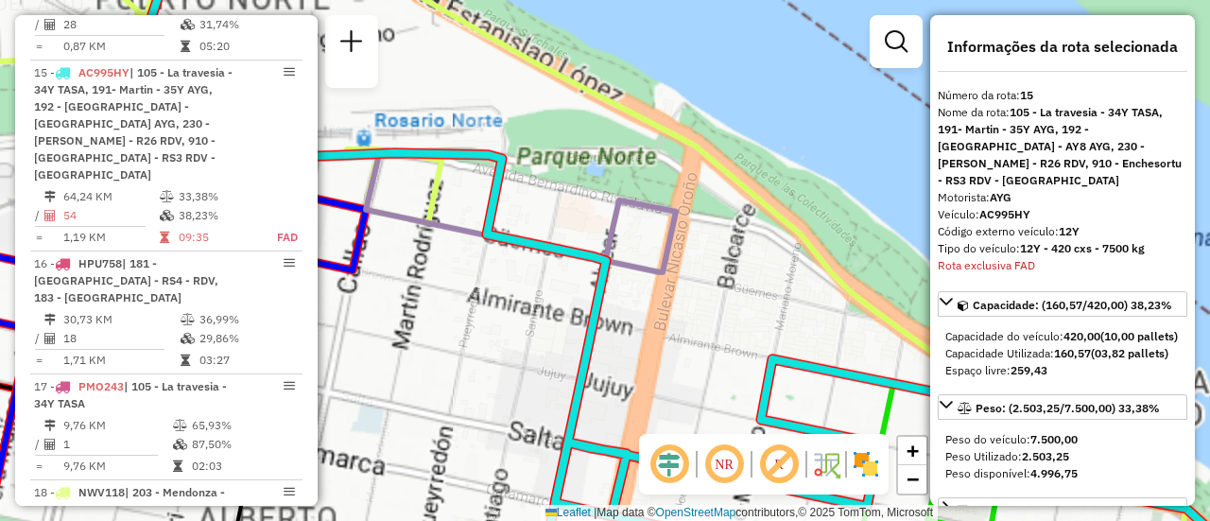
scroll to position [2342, 0]
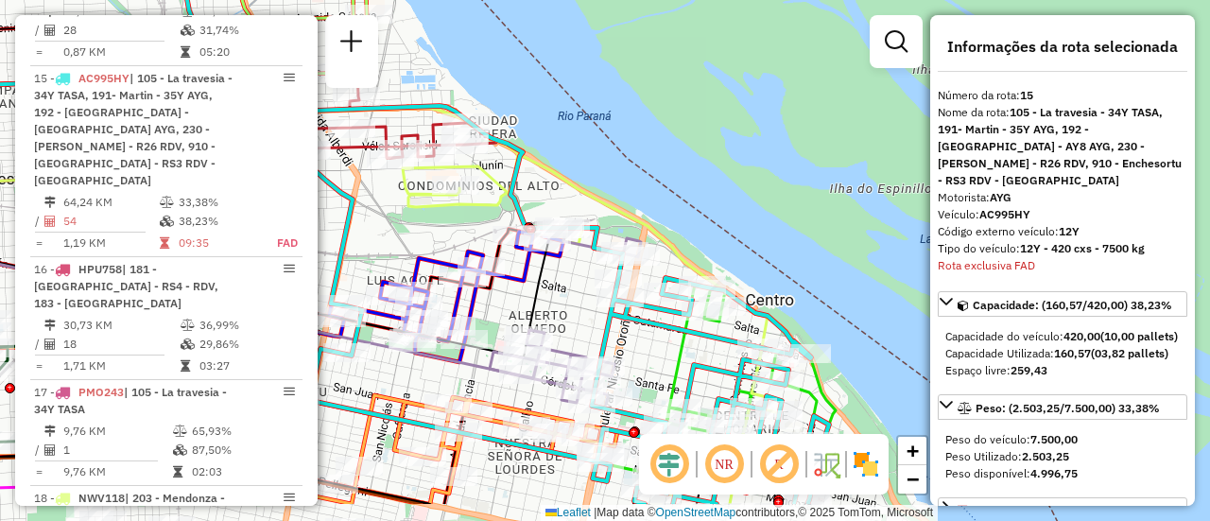
drag, startPoint x: 557, startPoint y: 381, endPoint x: 558, endPoint y: 204, distance: 176.7
click at [558, 209] on div "Janela de atendimento Grade de atendimento Capacidade Transportadoras Veículos …" at bounding box center [605, 260] width 1210 height 521
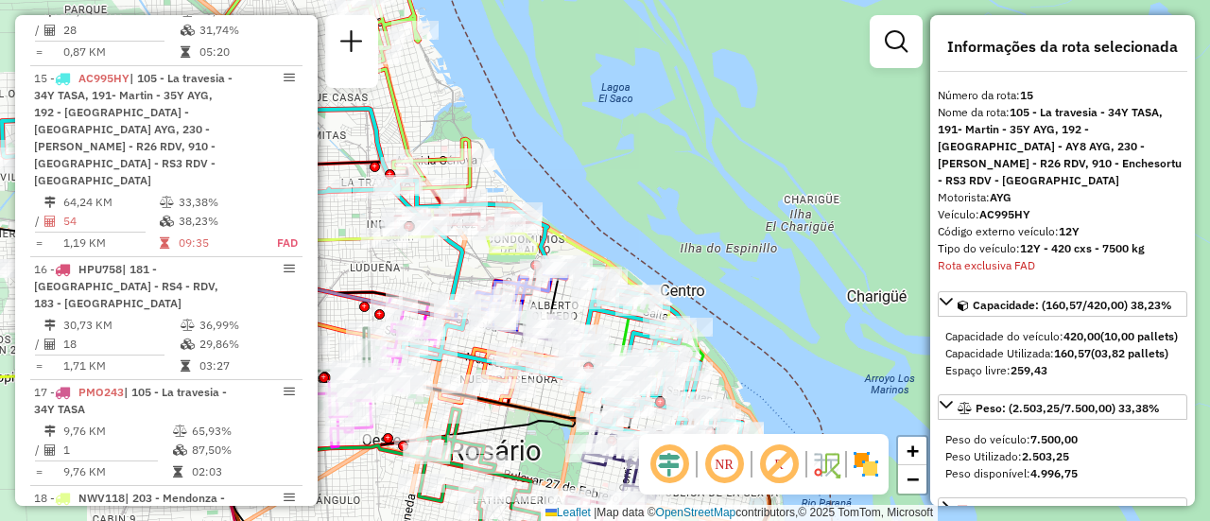
click at [891, 37] on em at bounding box center [896, 41] width 23 height 23
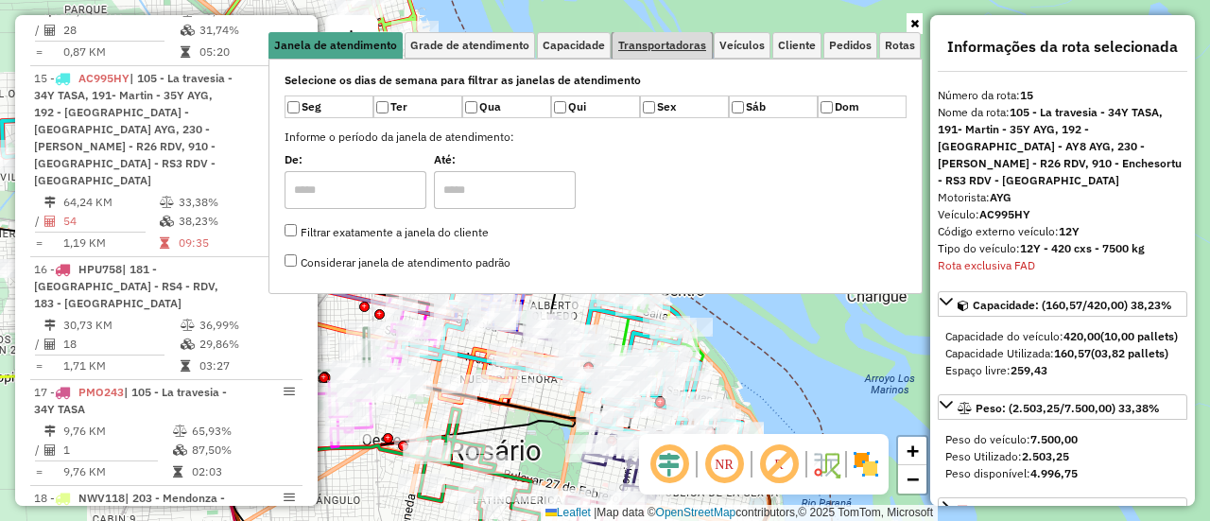
click at [680, 41] on span "Transportadoras" at bounding box center [662, 45] width 88 height 11
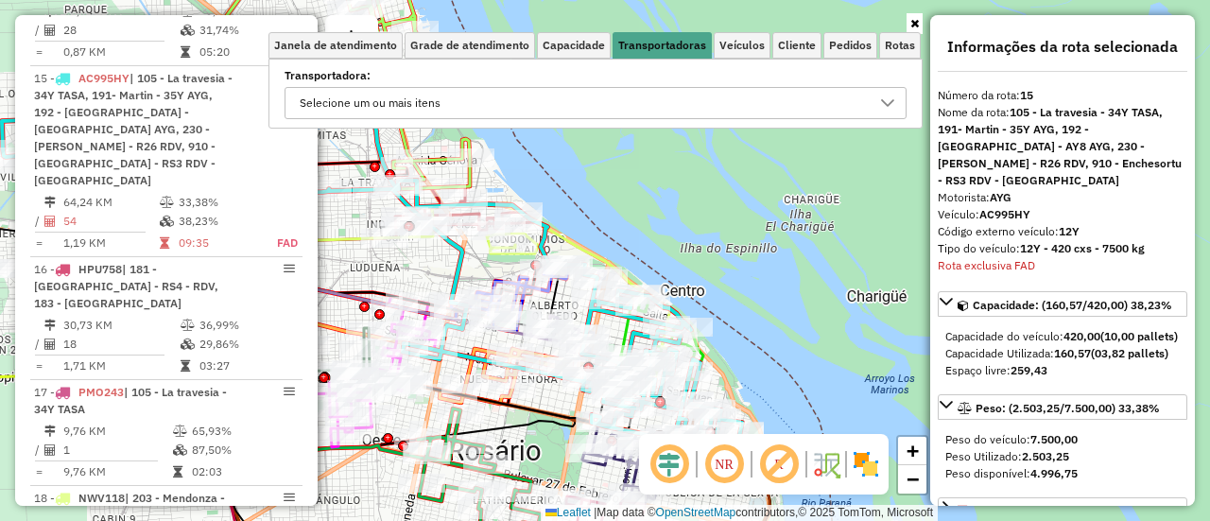
click at [892, 103] on icon at bounding box center [887, 102] width 15 height 15
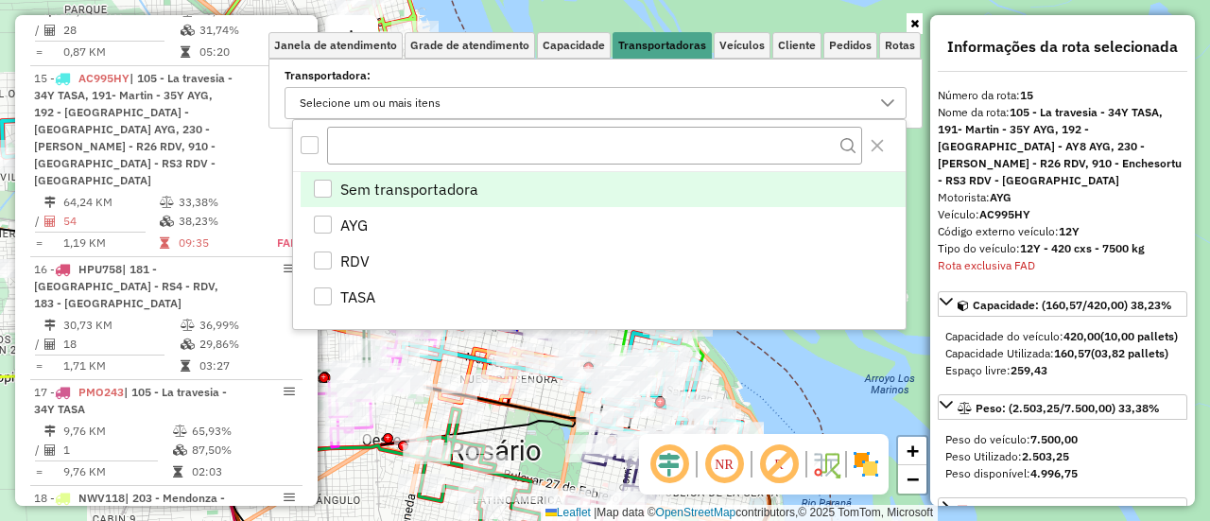
scroll to position [11, 65]
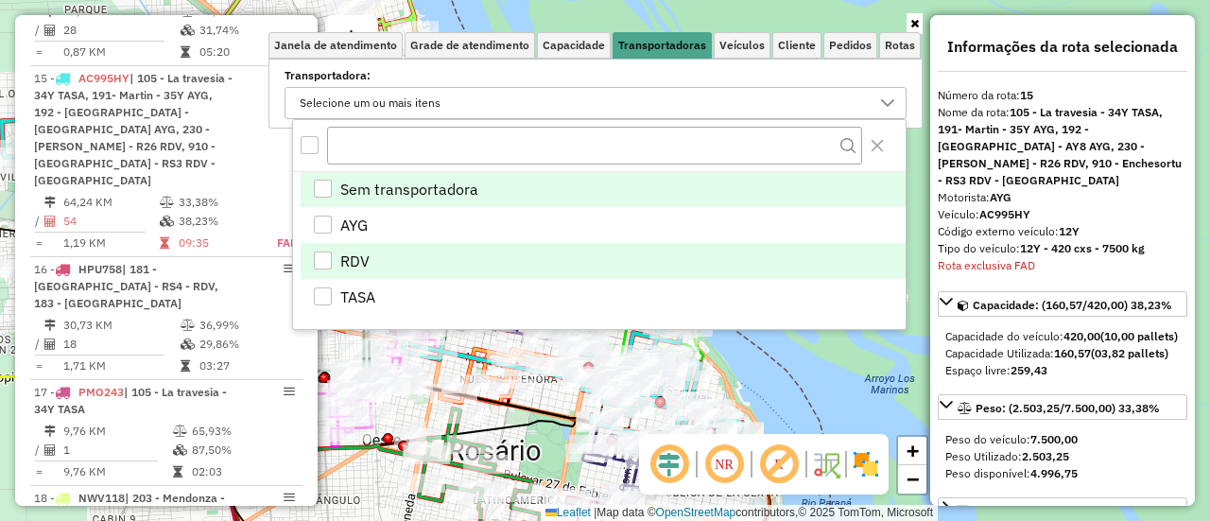
click at [323, 253] on div "RDV" at bounding box center [323, 260] width 18 height 18
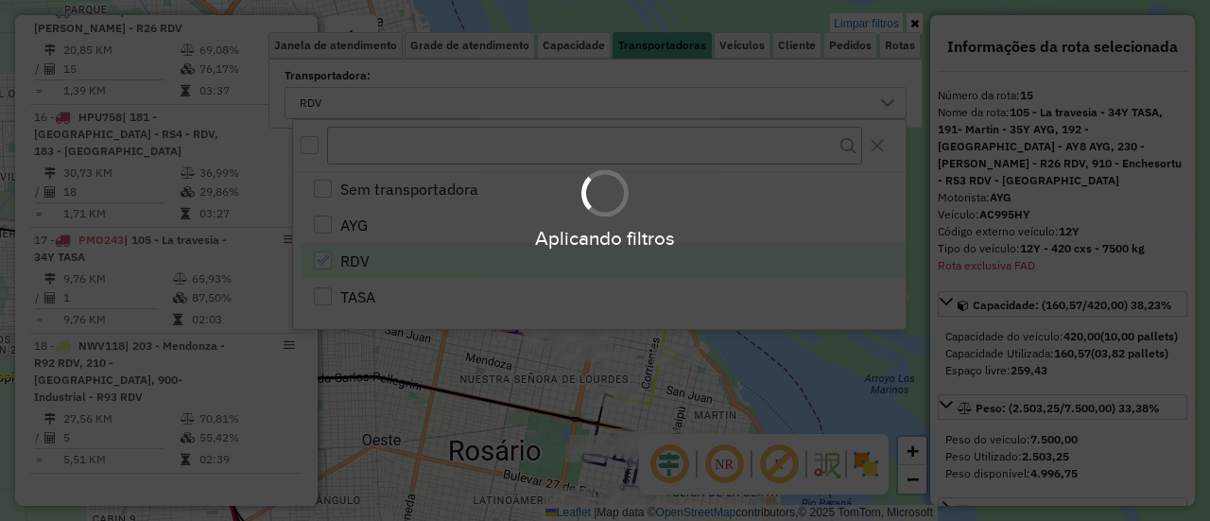
scroll to position [1185, 0]
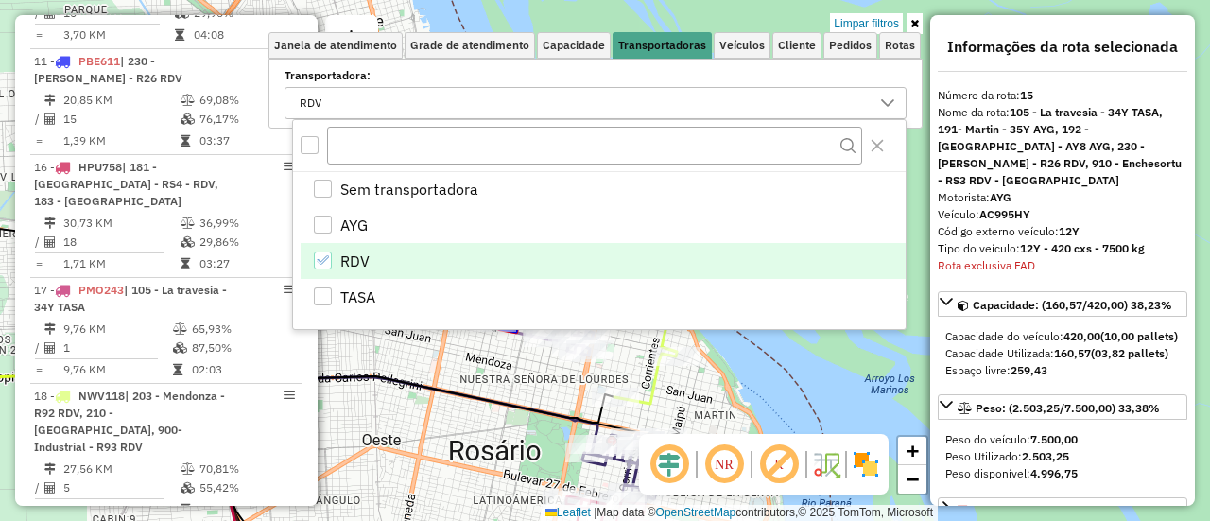
click at [808, 362] on div "Limpar filtros Janela de atendimento Grade de atendimento Capacidade Transporta…" at bounding box center [605, 260] width 1210 height 521
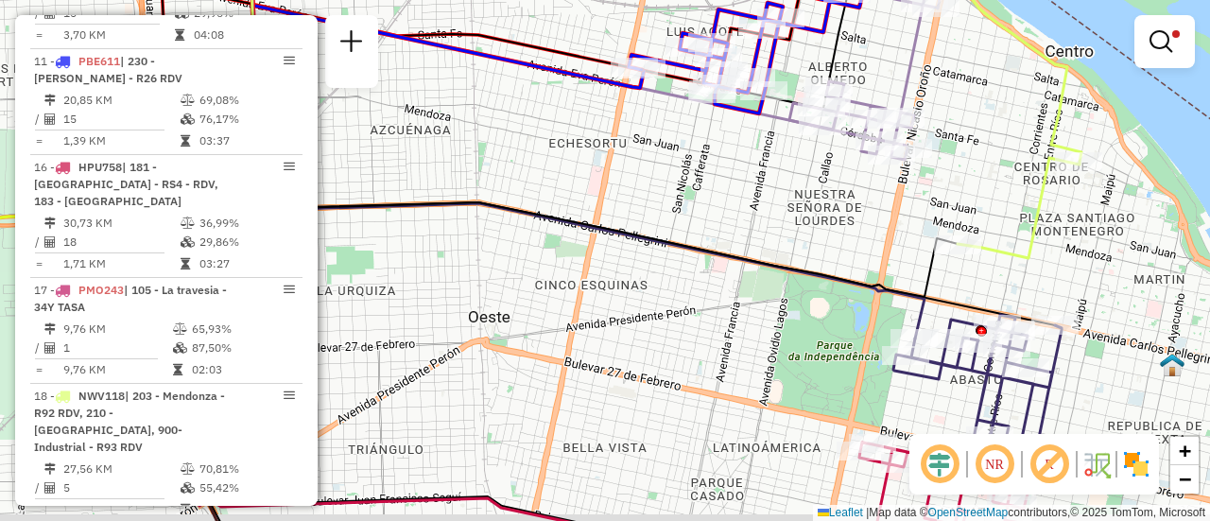
drag, startPoint x: 883, startPoint y: 296, endPoint x: 787, endPoint y: 93, distance: 224.5
click at [790, 99] on icon at bounding box center [553, 178] width 807 height 237
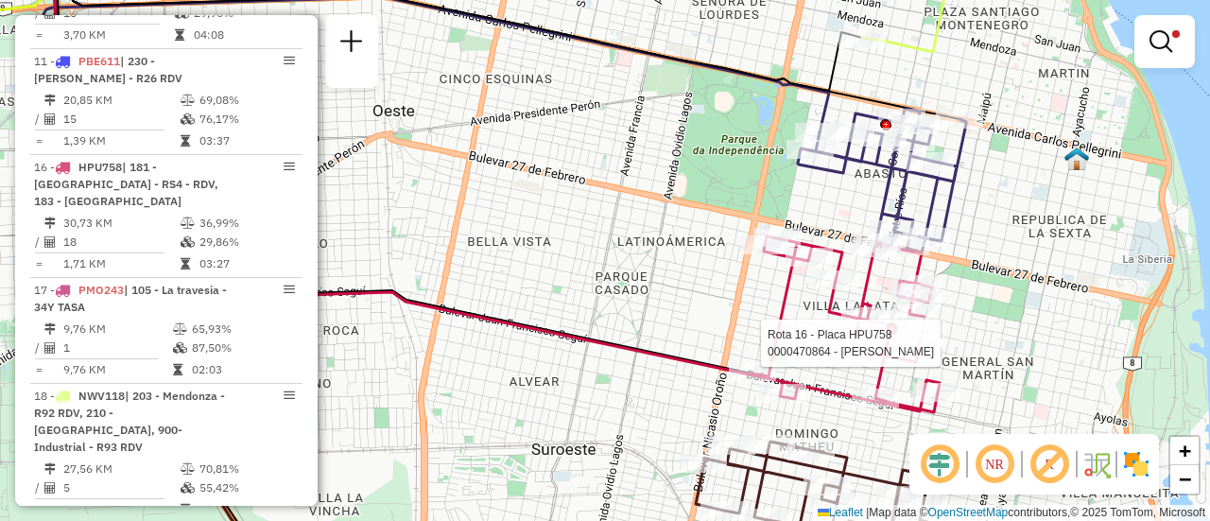
select select "**********"
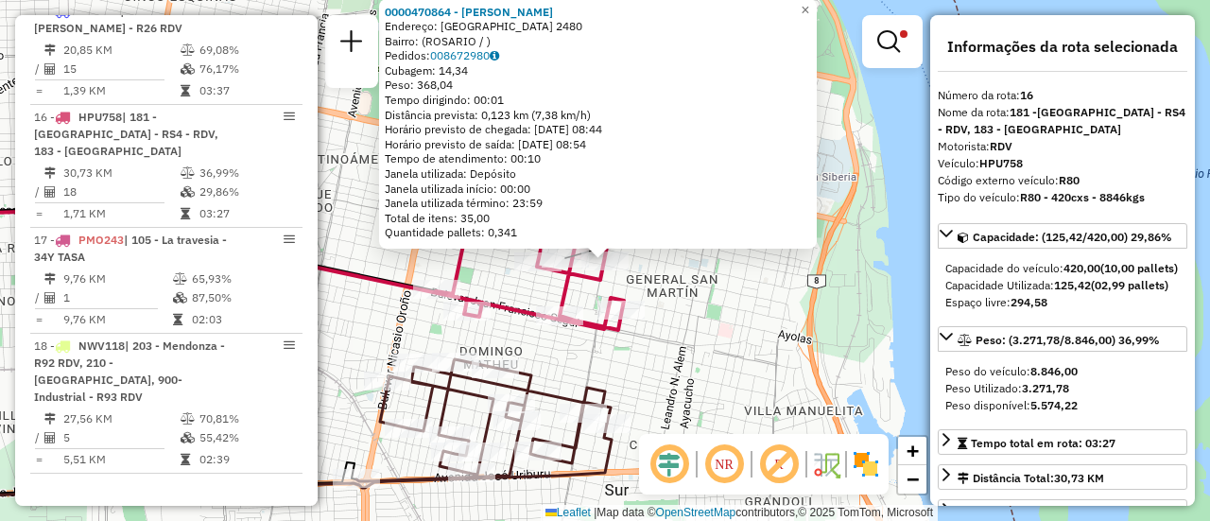
scroll to position [95, 0]
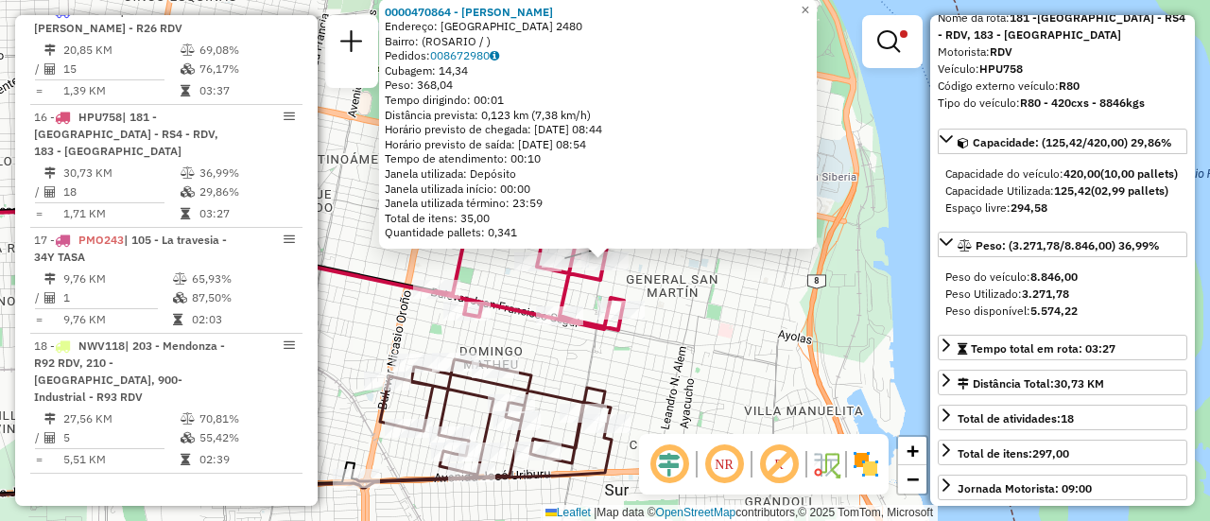
click at [755, 351] on div "0000470864 - YANG QIWEI Endereço: SANTA FE 2480 Bairro: (ROSARIO / ) Pedidos: 0…" at bounding box center [605, 260] width 1210 height 521
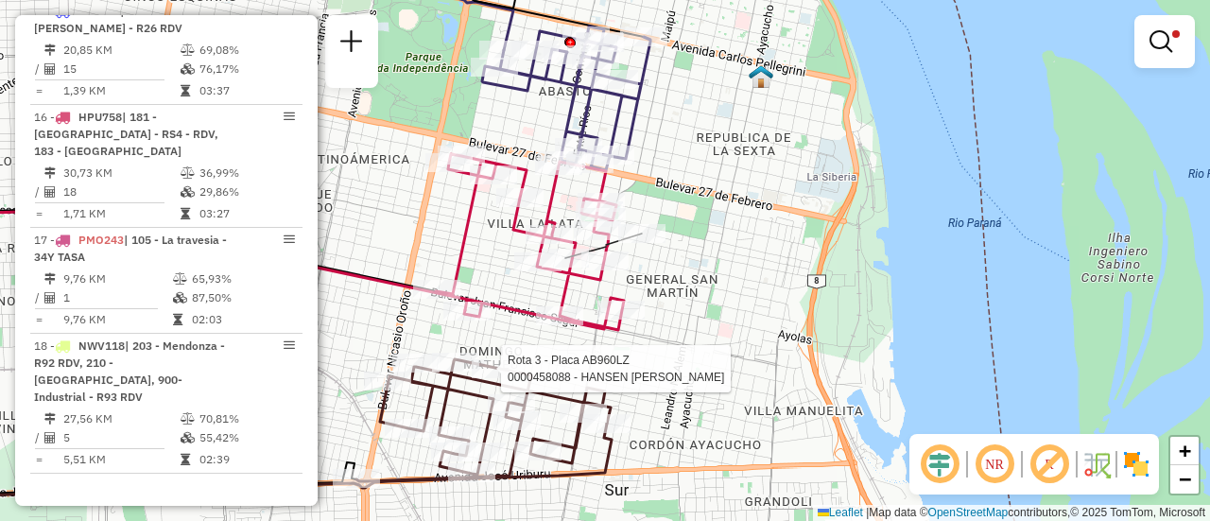
select select "**********"
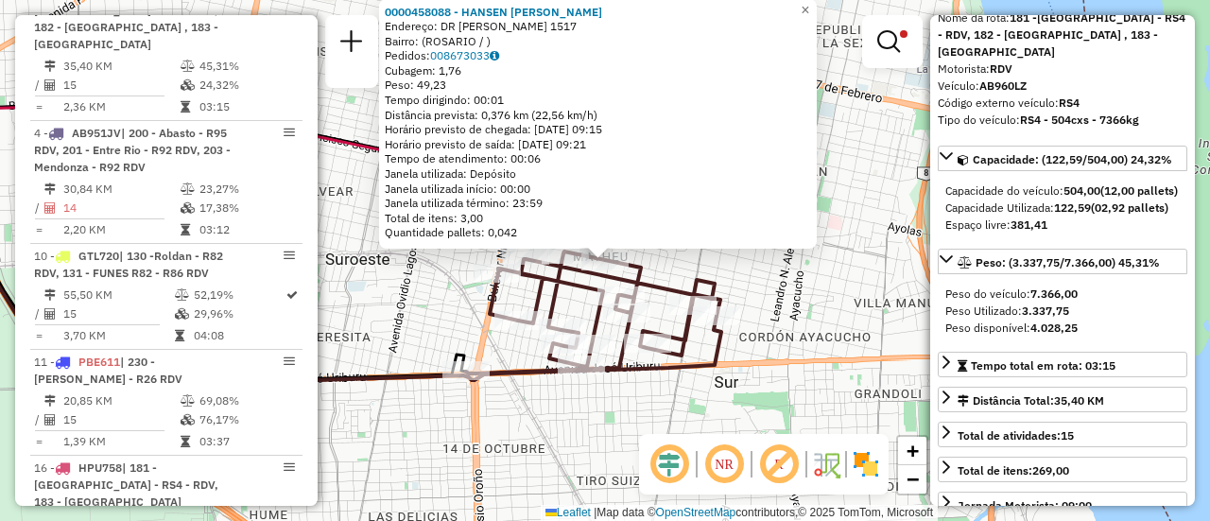
scroll to position [189, 0]
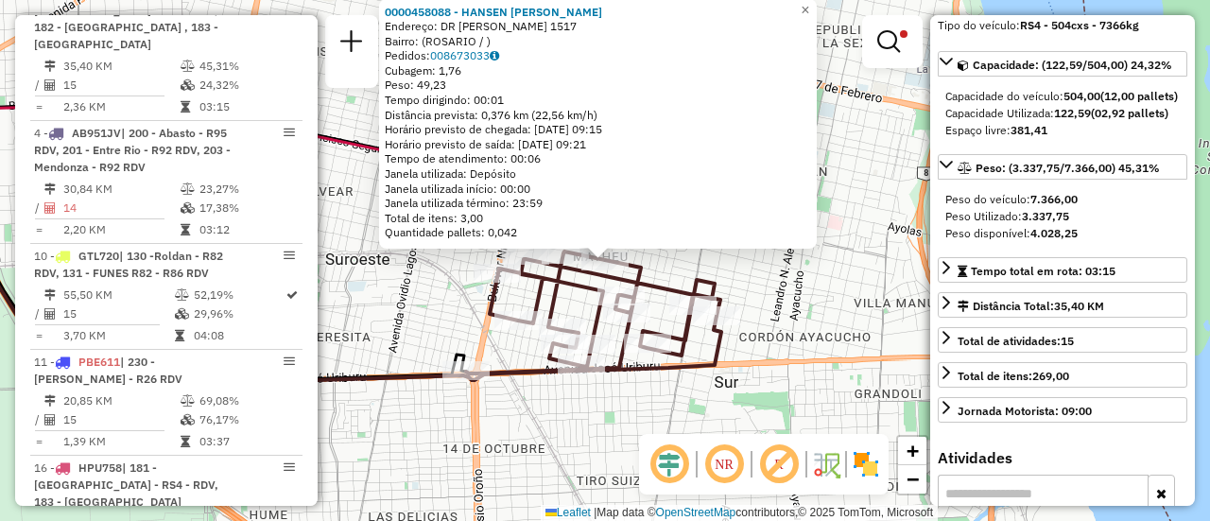
click at [811, 331] on div "0000458088 - HANSEN LILIANA - SANUDO ELIANA L Endereço: DR RIVA 1517 Bairro: (R…" at bounding box center [605, 260] width 1210 height 521
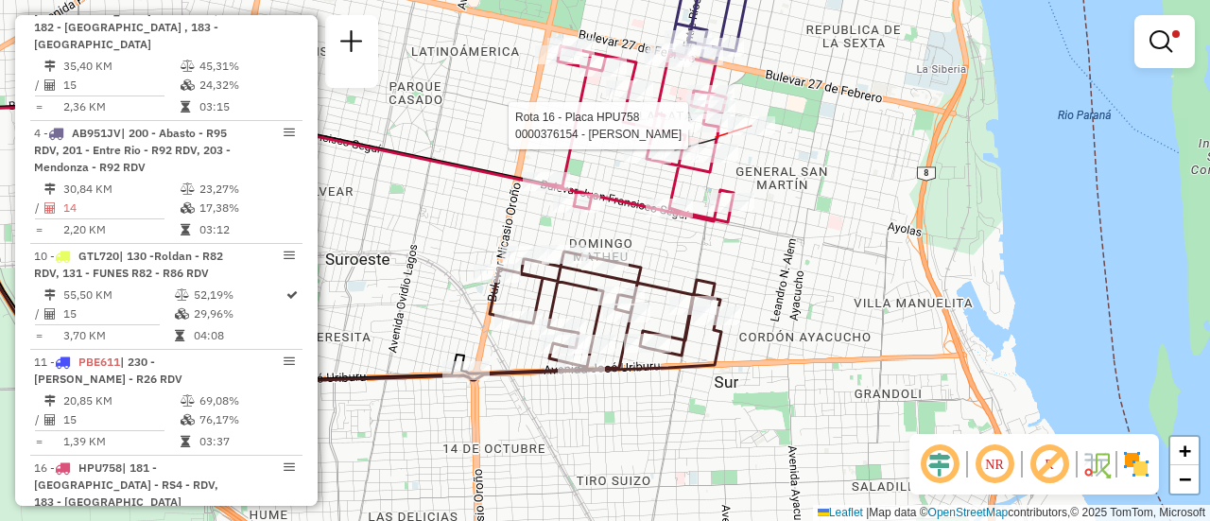
select select "**********"
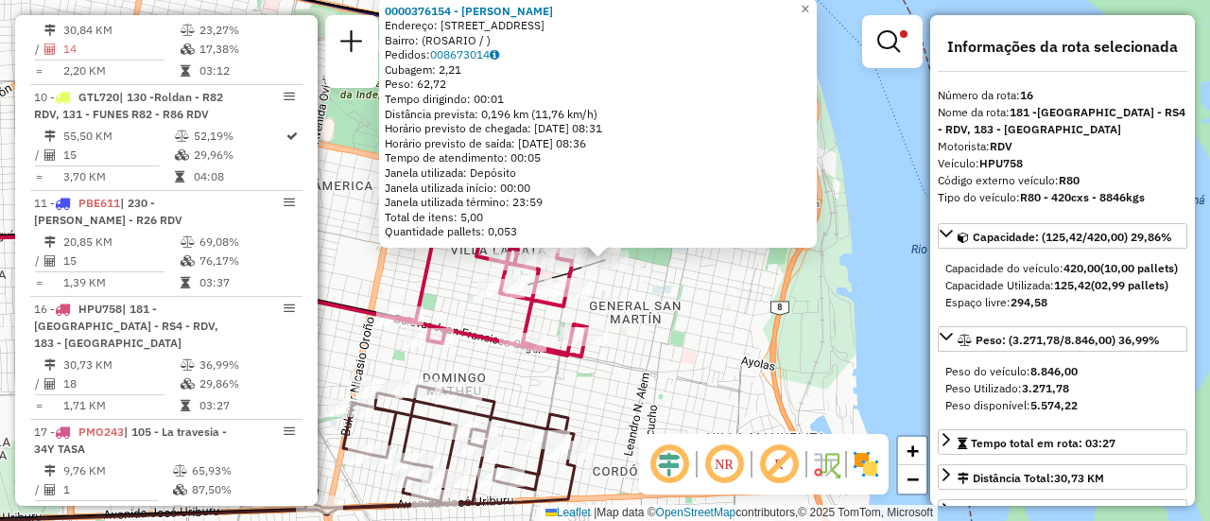
scroll to position [1235, 0]
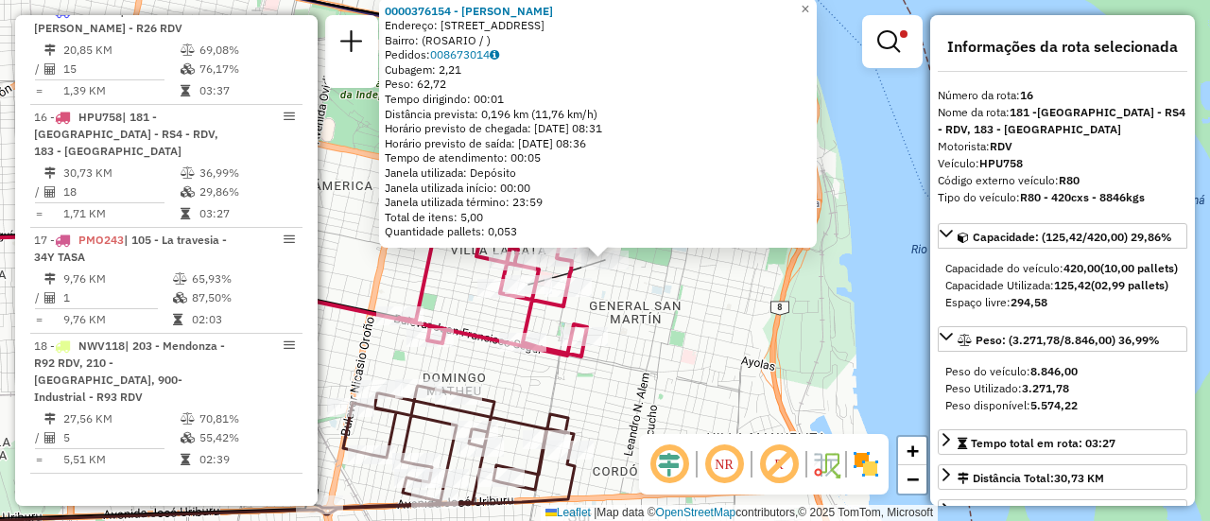
drag, startPoint x: 711, startPoint y: 319, endPoint x: 596, endPoint y: 404, distance: 141.9
click at [706, 323] on div "0000376154 - LAVINA MARISA FERNANDA Endereço: AVDA SAN MARTIN 3066 Bairro: (ROS…" at bounding box center [605, 260] width 1210 height 521
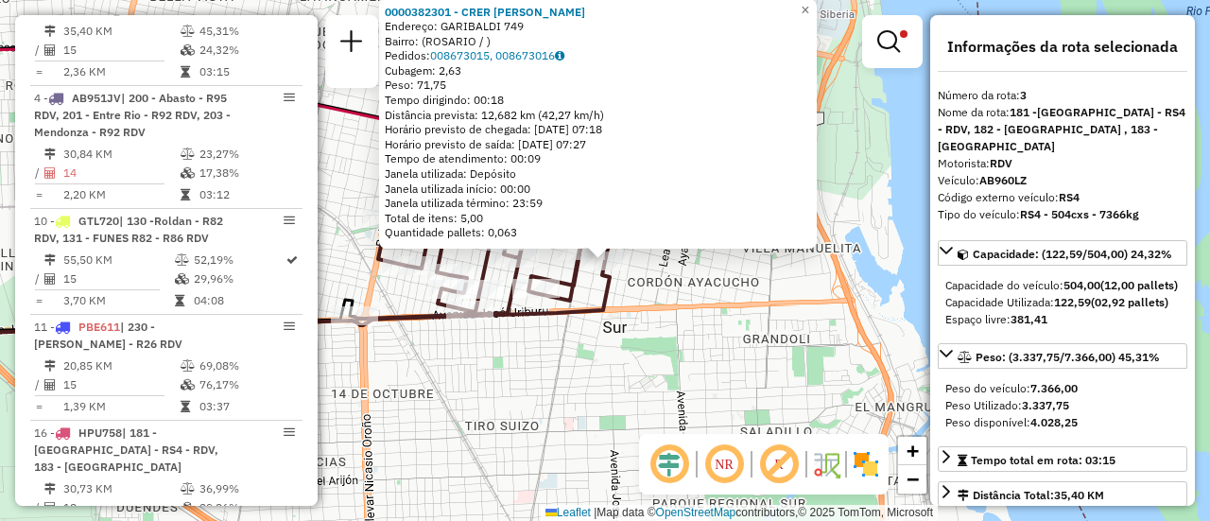
scroll to position [885, 0]
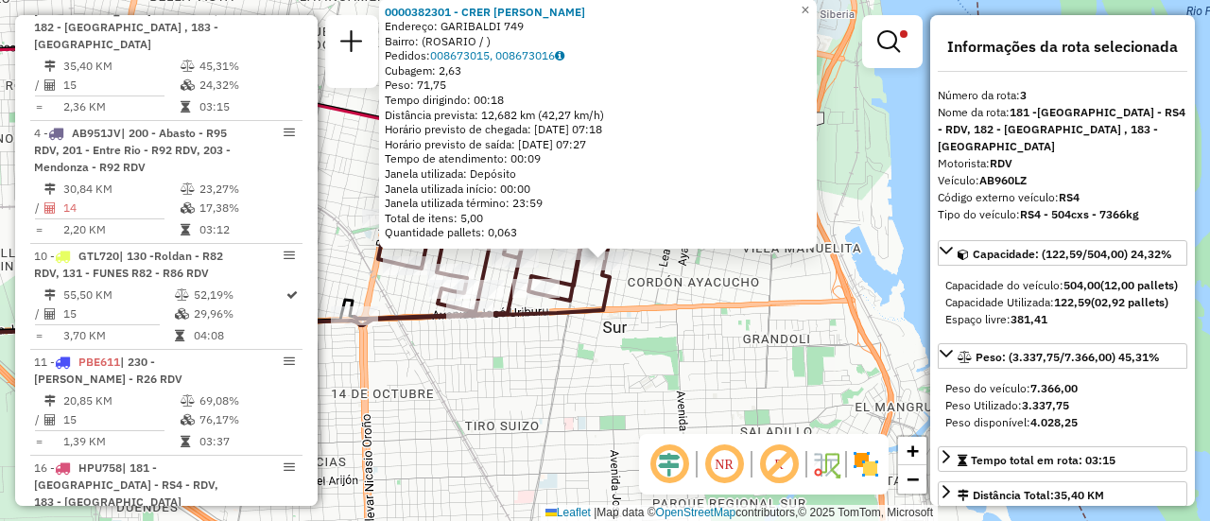
drag, startPoint x: 811, startPoint y: 352, endPoint x: 762, endPoint y: 334, distance: 52.3
click at [811, 352] on div "0000382301 - CRER CARLOS ROBERTO Endereço: GARIBALDI 749 Bairro: (ROSARIO / ) P…" at bounding box center [605, 260] width 1210 height 521
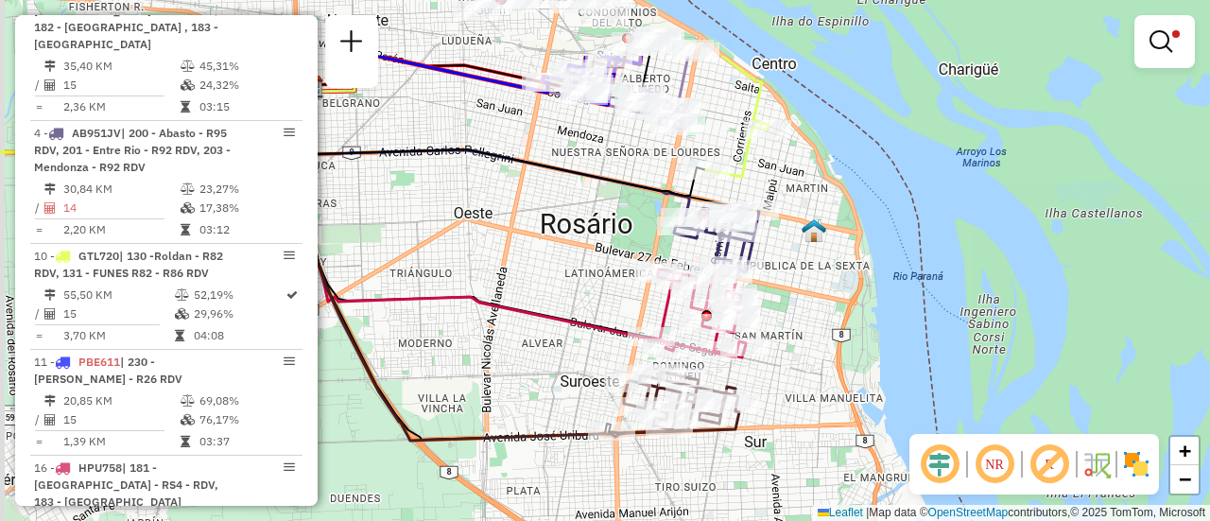
drag, startPoint x: 471, startPoint y: 223, endPoint x: 602, endPoint y: 335, distance: 172.9
click at [576, 340] on icon at bounding box center [486, 219] width 378 height 264
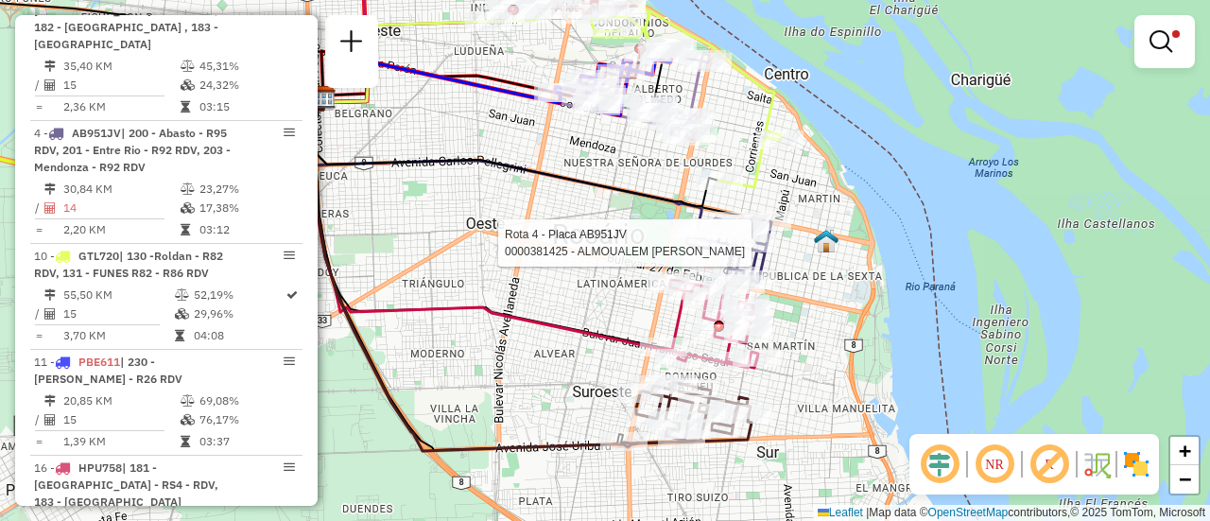
select select "**********"
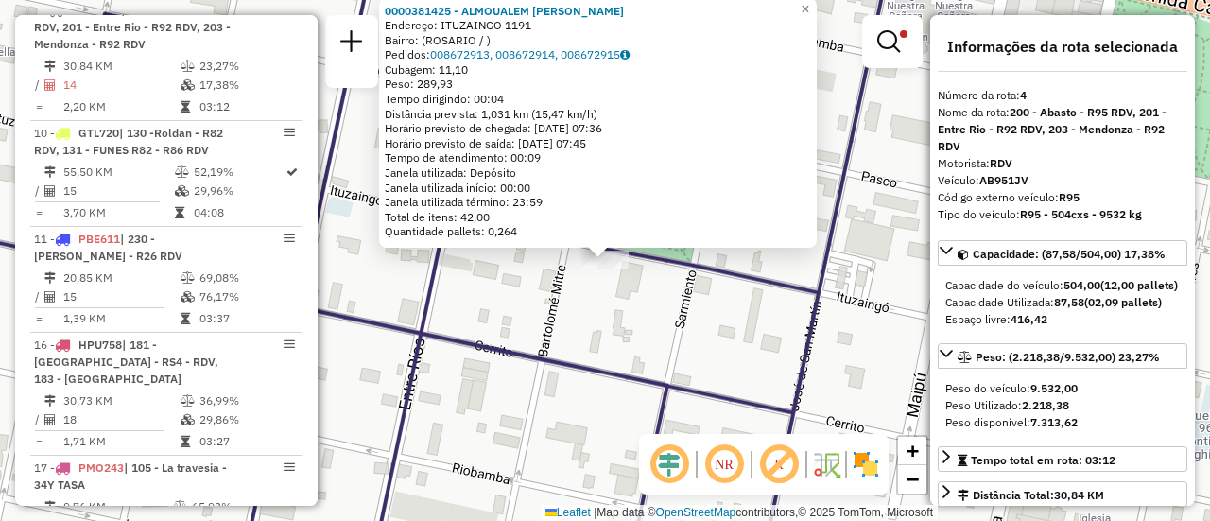
scroll to position [189, 0]
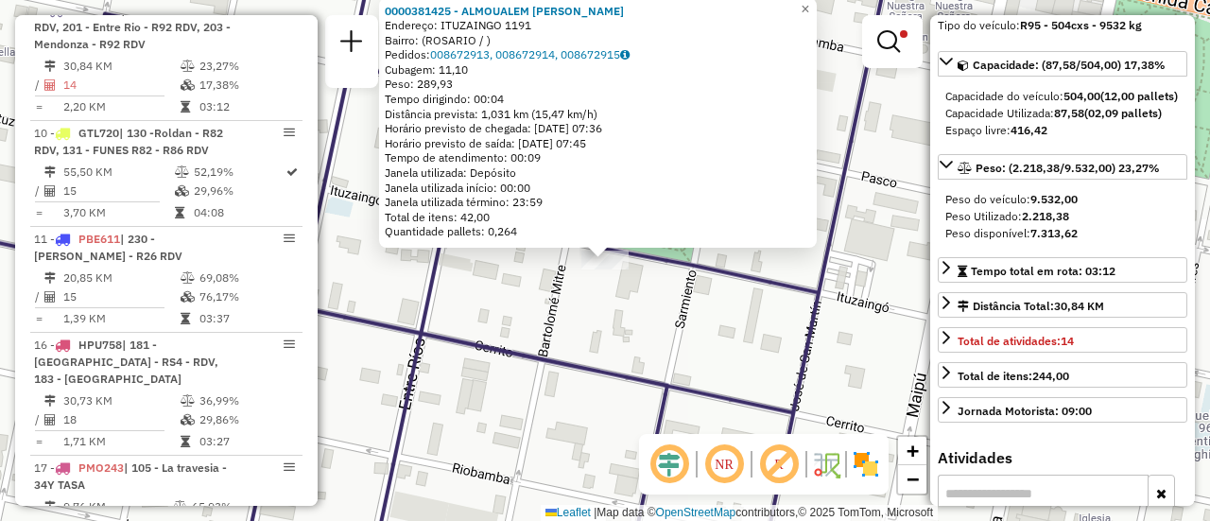
click at [732, 339] on div "0000381425 - ALMOUALEM PEDRO LEONEL Endereço: ITUZAINGO 1191 Bairro: (ROSARIO /…" at bounding box center [605, 260] width 1210 height 521
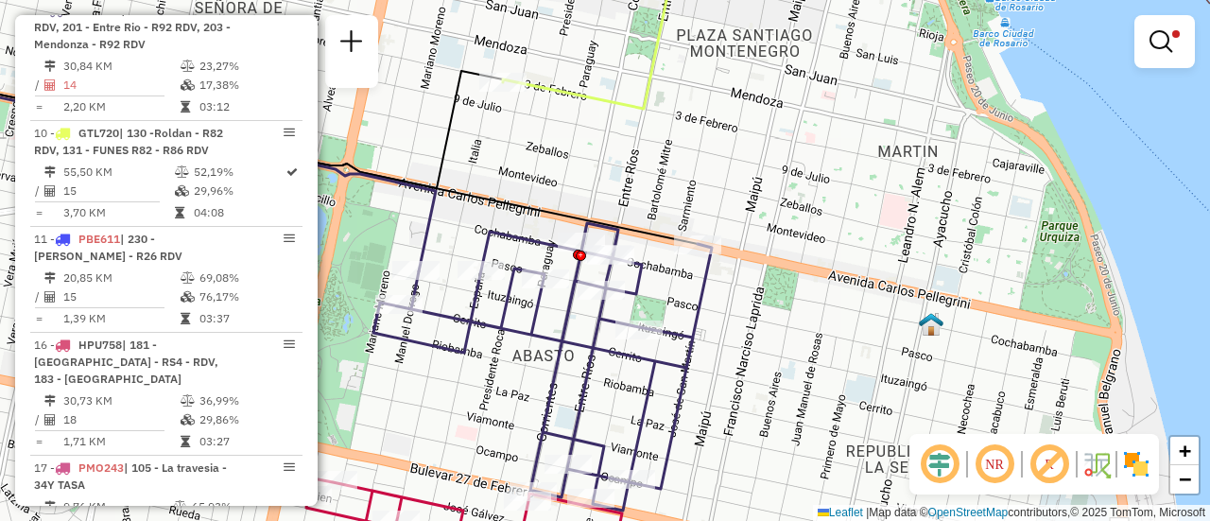
drag, startPoint x: 546, startPoint y: 334, endPoint x: 956, endPoint y: 416, distance: 418.3
click at [712, 419] on icon at bounding box center [542, 366] width 338 height 287
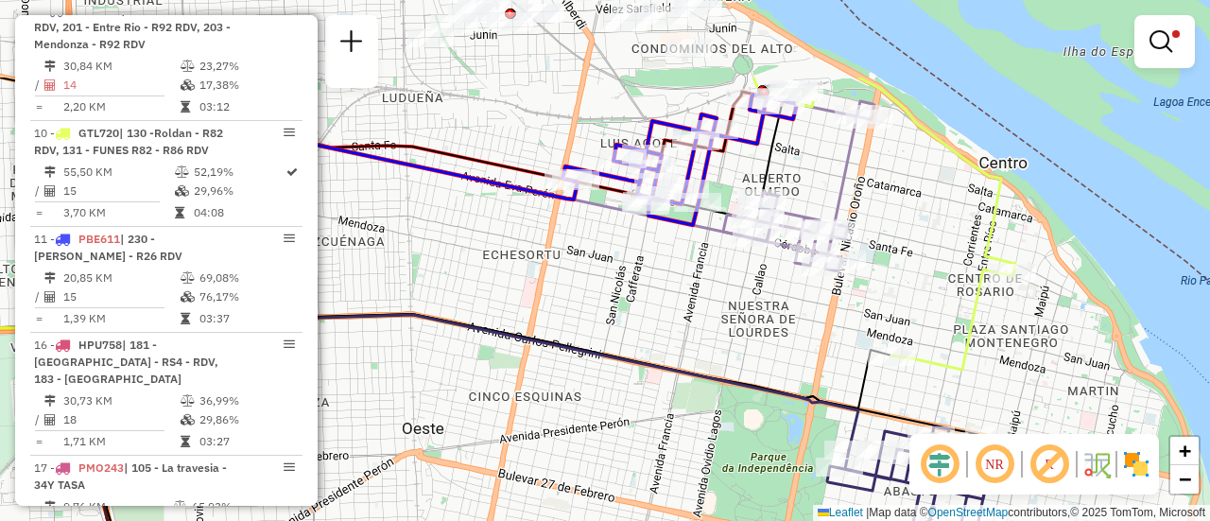
drag, startPoint x: 729, startPoint y: 214, endPoint x: 816, endPoint y: 398, distance: 203.8
click at [811, 398] on div "Limpar filtros Janela de atendimento Grade de atendimento Capacidade Transporta…" at bounding box center [605, 260] width 1210 height 521
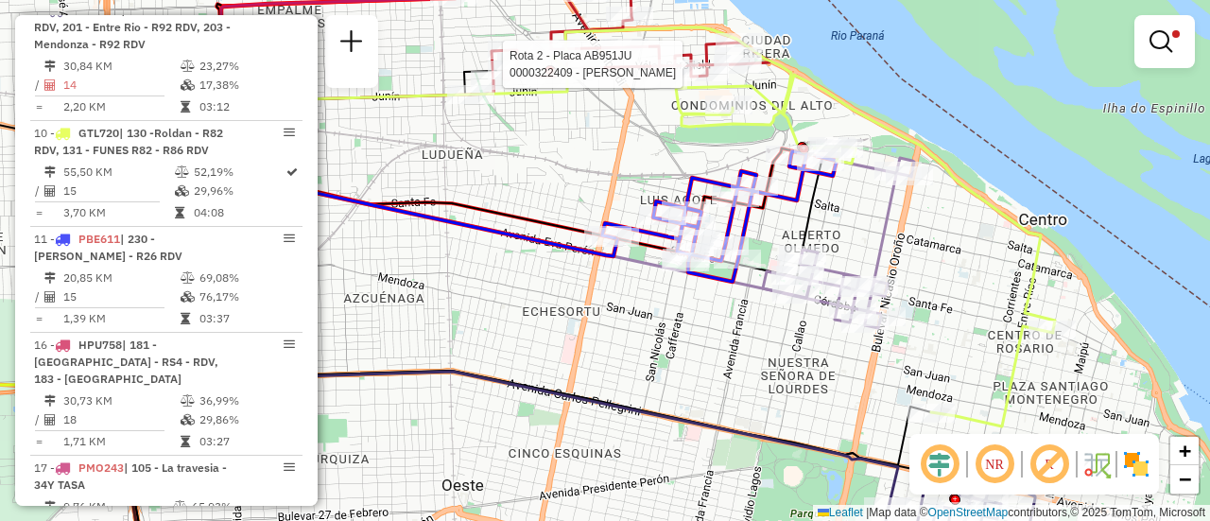
select select "**********"
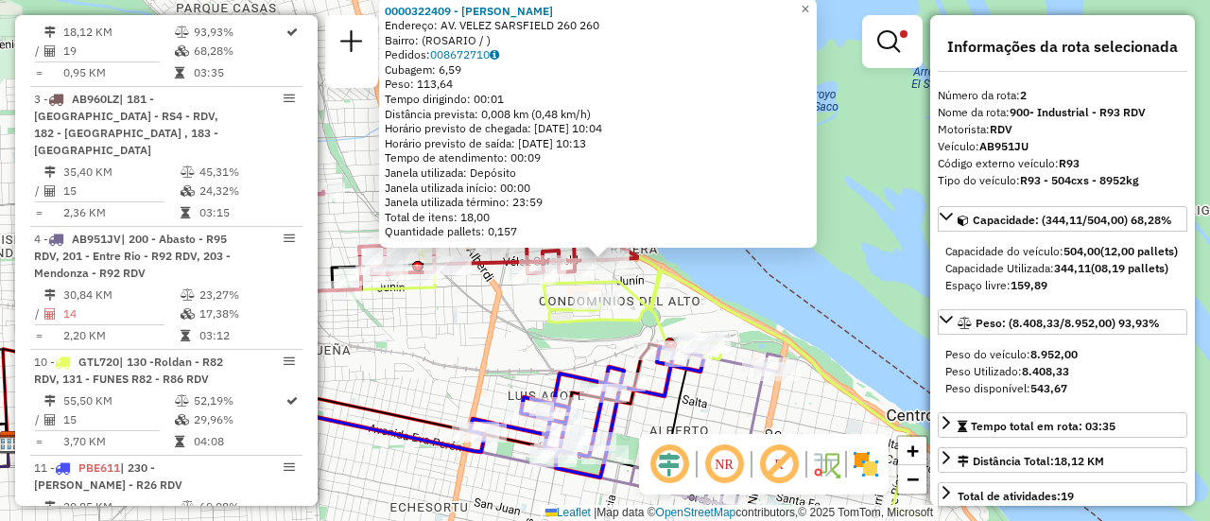
scroll to position [95, 0]
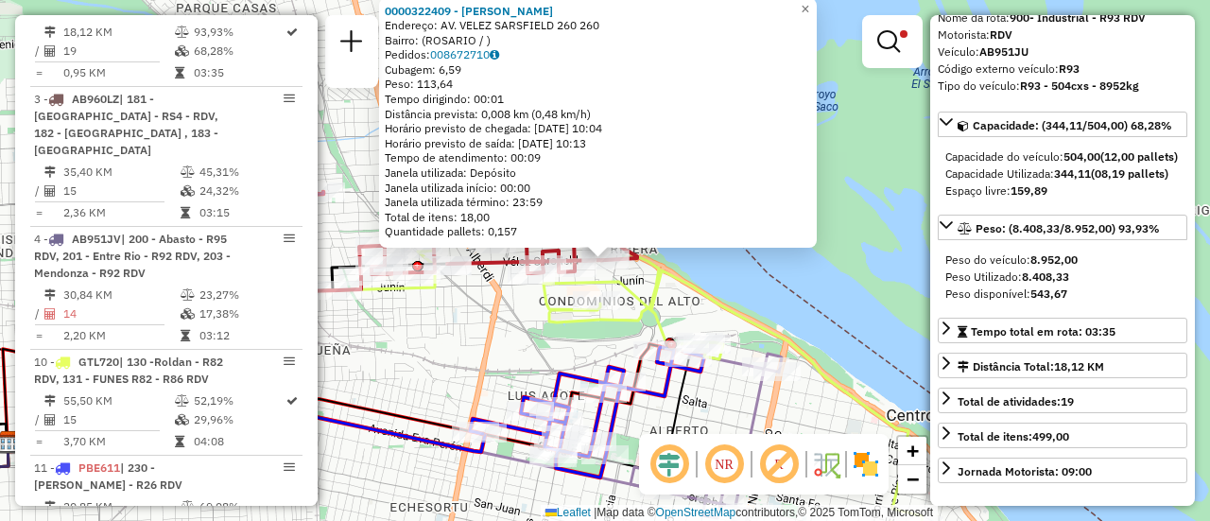
click at [466, 353] on div "0000322409 - UGARTE NORMA BEATRIZ Endereço: AV. VELEZ SARSFIELD 260 260 Bairro:…" at bounding box center [605, 260] width 1210 height 521
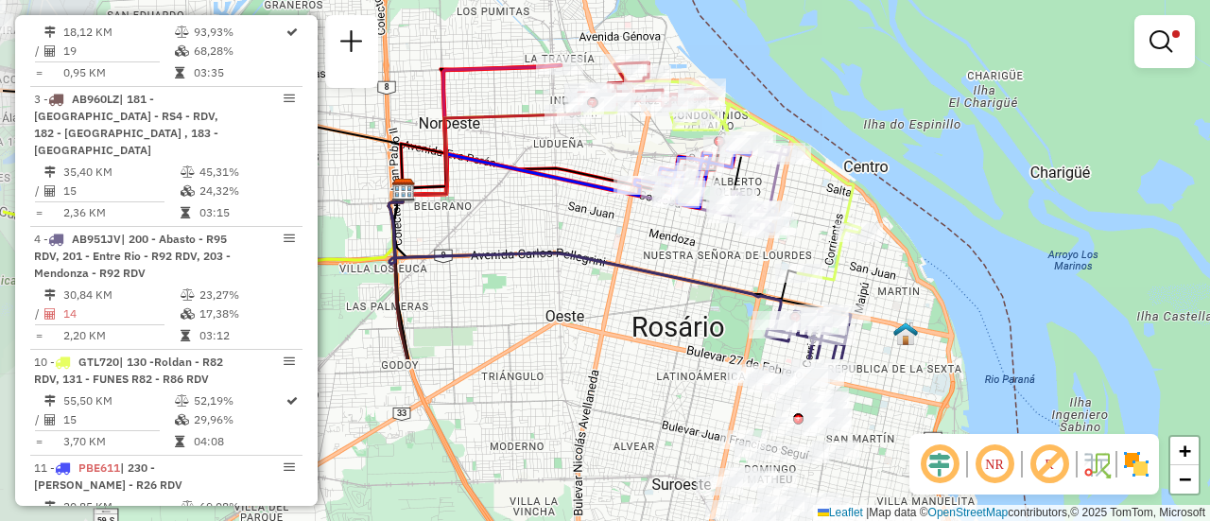
drag, startPoint x: 388, startPoint y: 309, endPoint x: 573, endPoint y: 95, distance: 282.1
click at [573, 95] on div "Limpar filtros Janela de atendimento Grade de atendimento Capacidade Transporta…" at bounding box center [605, 260] width 1210 height 521
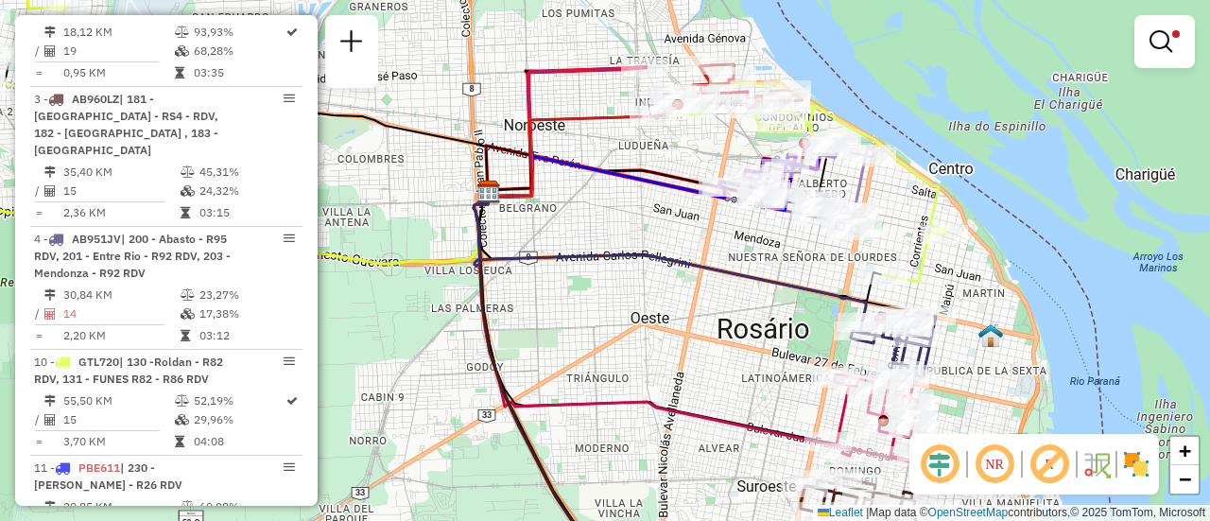
drag, startPoint x: 722, startPoint y: 249, endPoint x: 754, endPoint y: 251, distance: 32.2
click at [810, 232] on div "Limpar filtros Janela de atendimento Grade de atendimento Capacidade Transporta…" at bounding box center [605, 260] width 1210 height 521
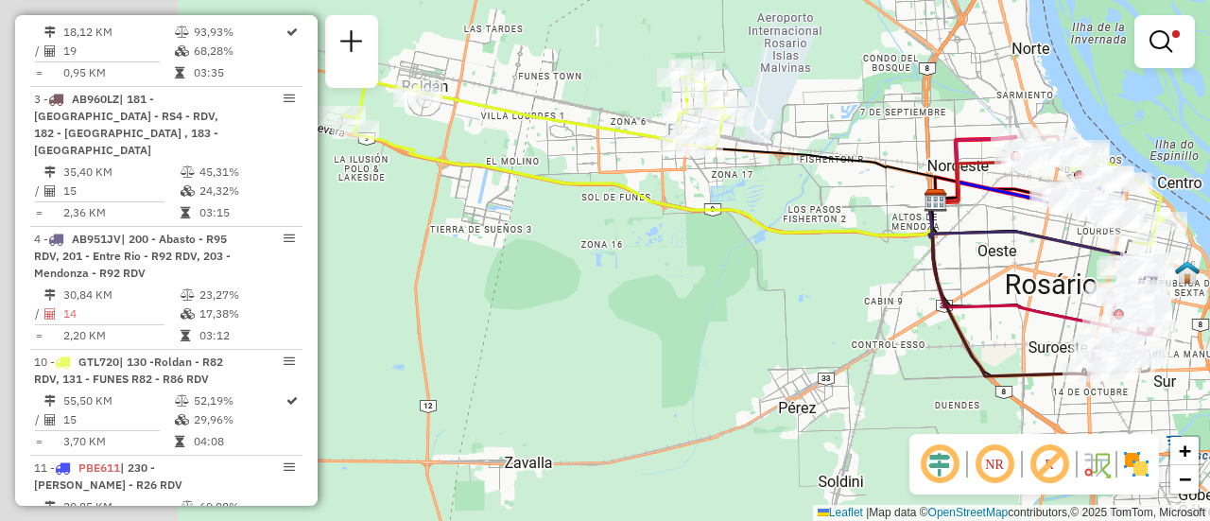
drag, startPoint x: 492, startPoint y: 321, endPoint x: 835, endPoint y: 285, distance: 344.9
click at [815, 286] on div "Limpar filtros Janela de atendimento Grade de atendimento Capacidade Transporta…" at bounding box center [605, 260] width 1210 height 521
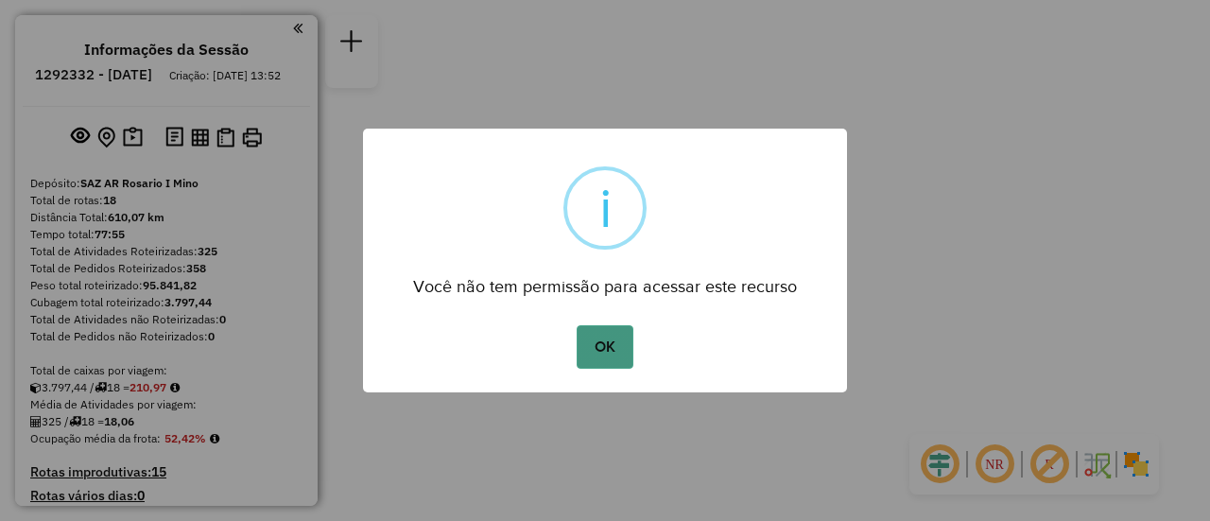
click at [607, 348] on button "OK" at bounding box center [604, 346] width 56 height 43
click at [610, 350] on button "OK" at bounding box center [604, 346] width 56 height 43
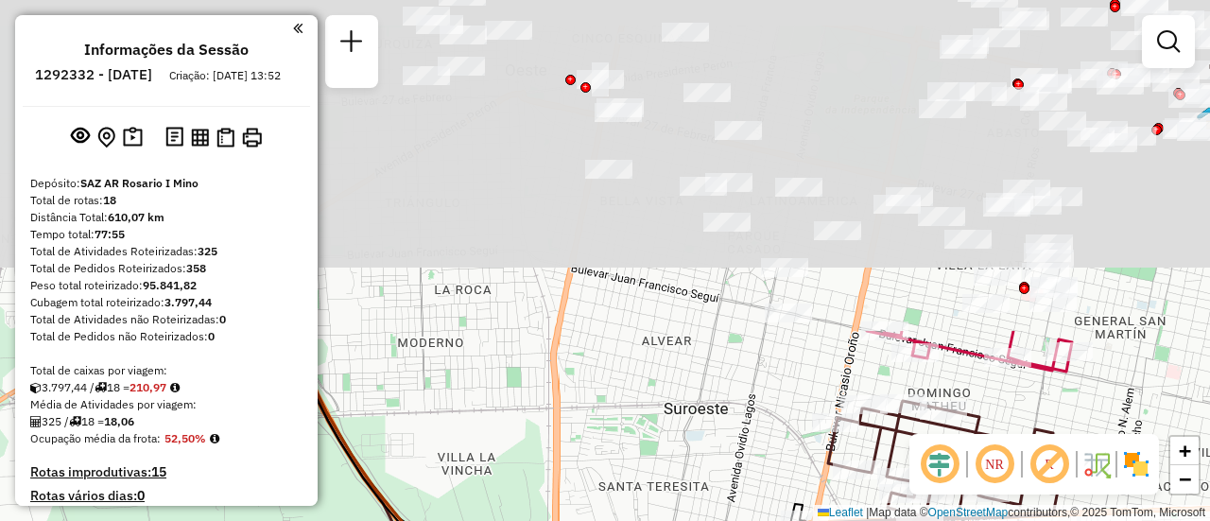
drag, startPoint x: 758, startPoint y: 111, endPoint x: 661, endPoint y: 458, distance: 361.1
click at [657, 461] on div "Janela de atendimento Grade de atendimento Capacidade Transportadoras Veículos …" at bounding box center [605, 260] width 1210 height 521
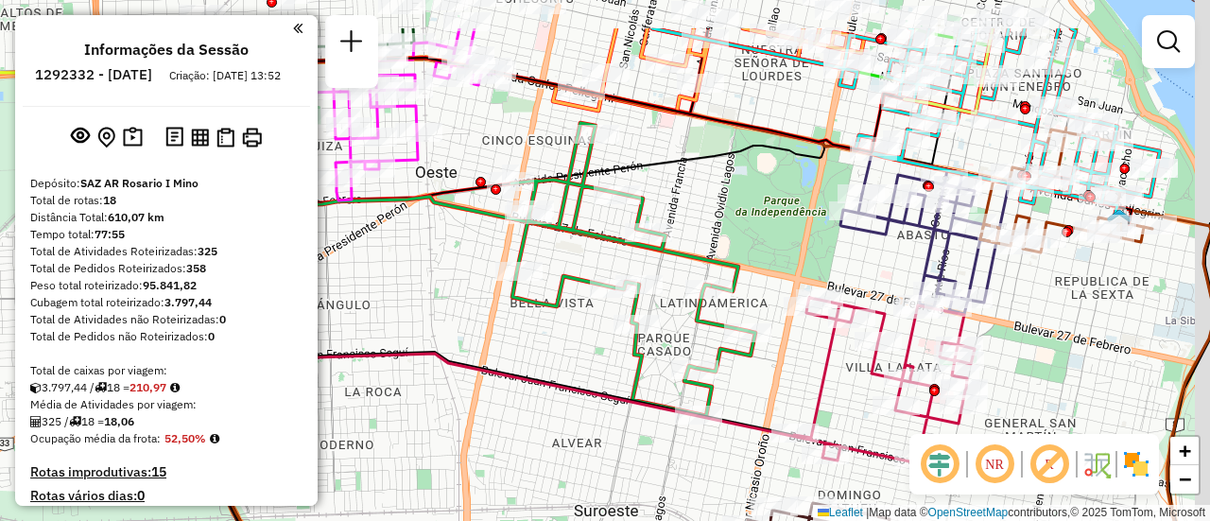
drag, startPoint x: 765, startPoint y: 215, endPoint x: 592, endPoint y: 474, distance: 311.9
click at [583, 474] on div "Janela de atendimento Grade de atendimento Capacidade Transportadoras Veículos …" at bounding box center [605, 260] width 1210 height 521
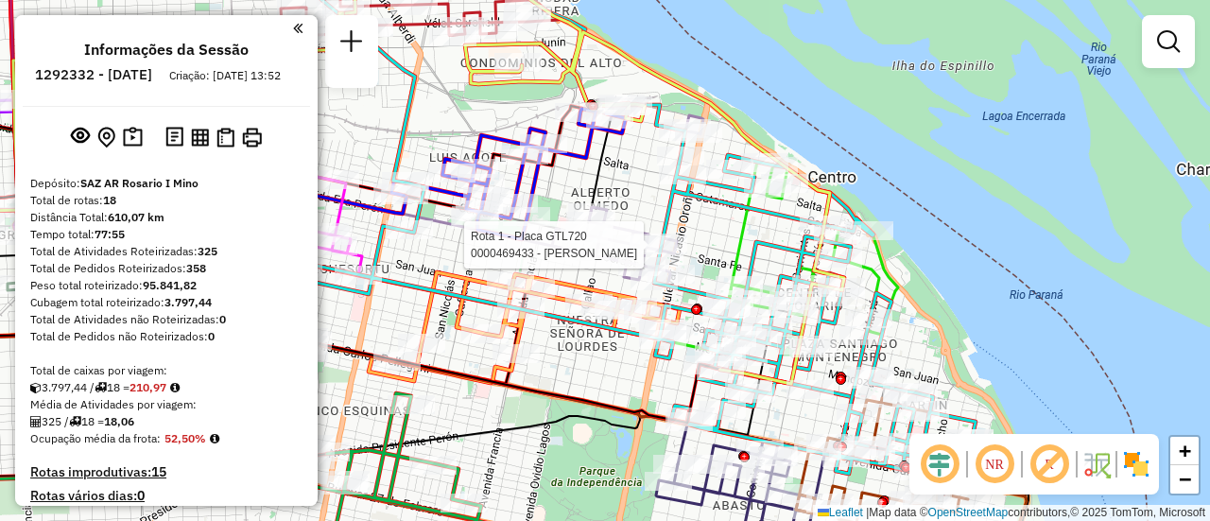
select select "**********"
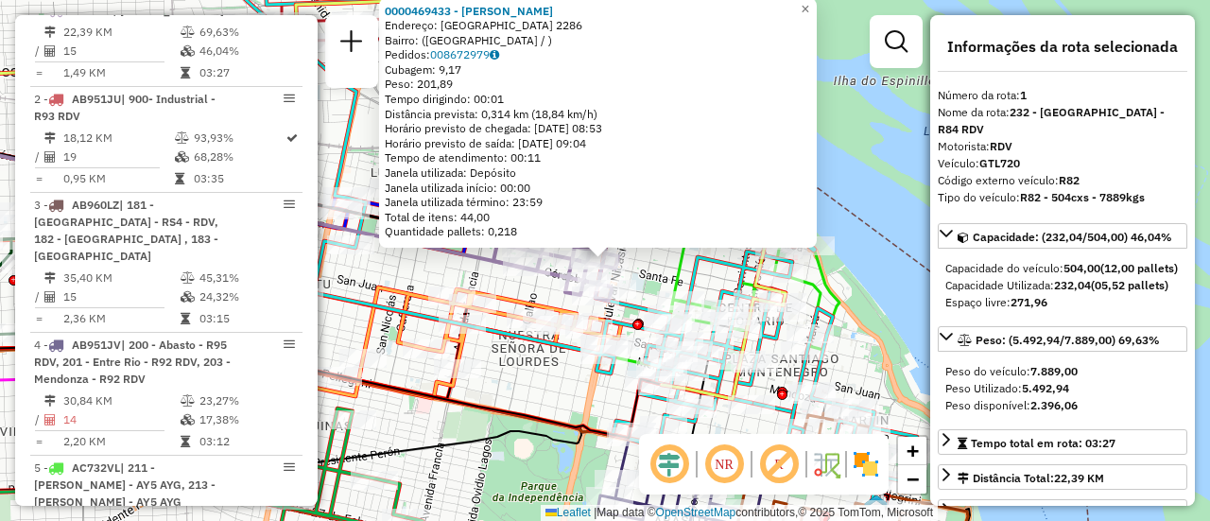
scroll to position [95, 0]
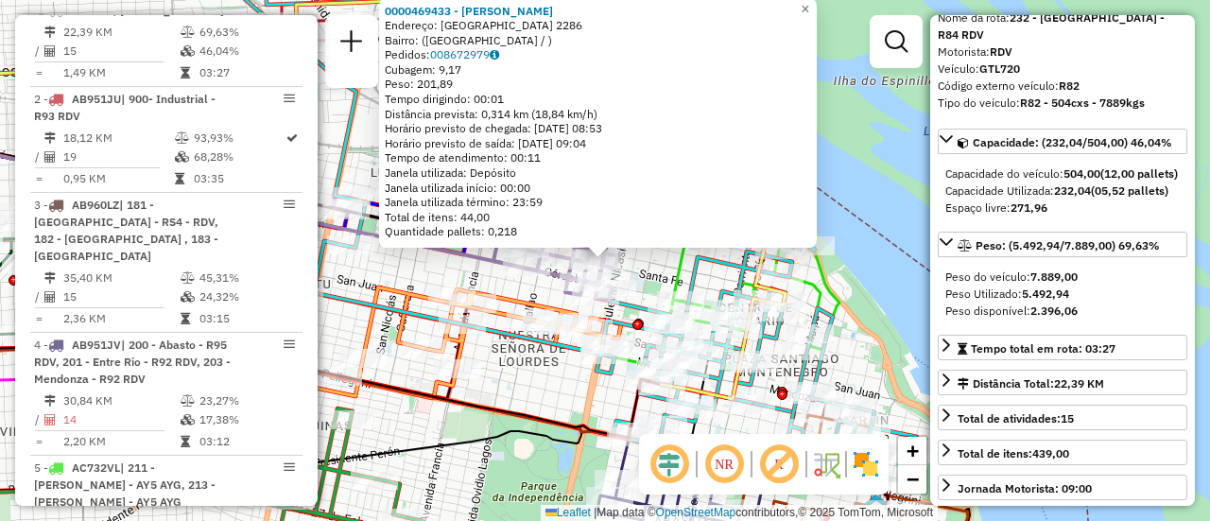
click at [535, 397] on div "0000469433 - FORNARO HERNAN Endereço: santa FE 2286 Bairro: (rosario / ) Pedido…" at bounding box center [605, 260] width 1210 height 521
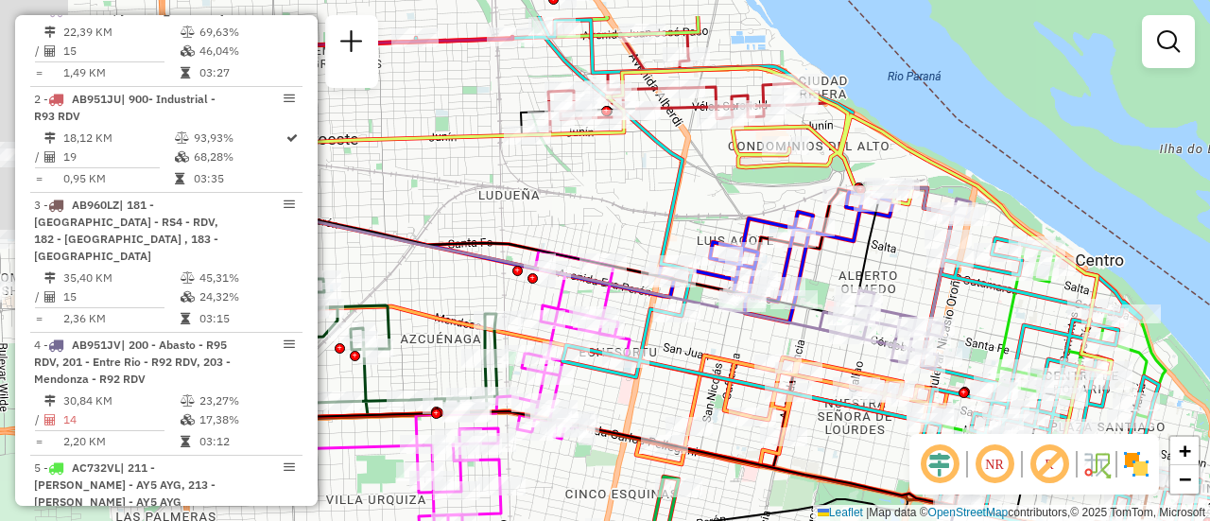
drag, startPoint x: 451, startPoint y: 270, endPoint x: 841, endPoint y: 349, distance: 398.1
click at [841, 349] on div "Janela de atendimento Grade de atendimento Capacidade Transportadoras Veículos …" at bounding box center [605, 260] width 1210 height 521
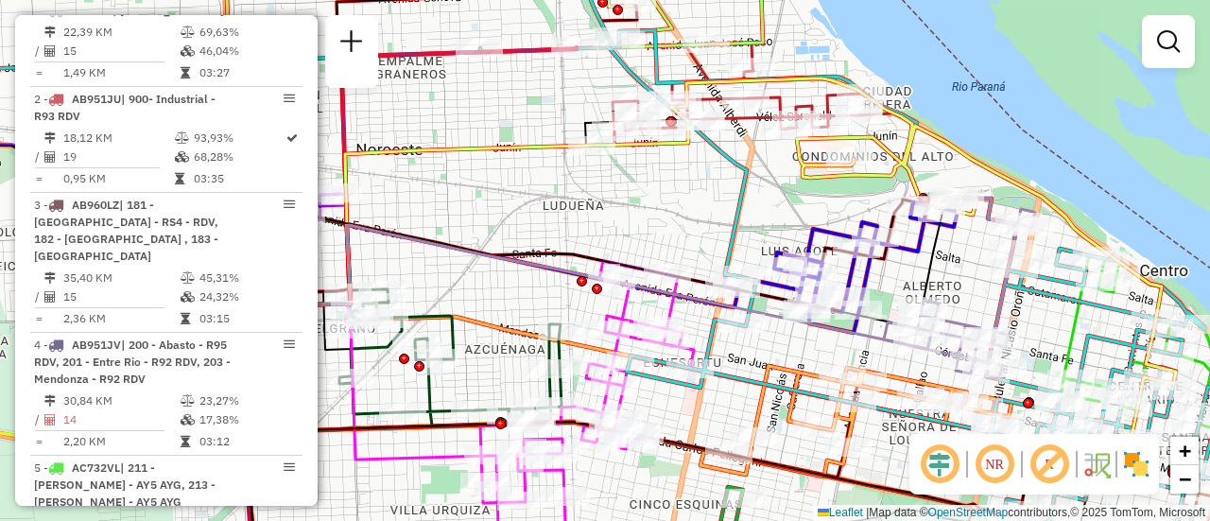
drag, startPoint x: 723, startPoint y: 227, endPoint x: 1209, endPoint y: 254, distance: 486.5
click at [1209, 254] on icon at bounding box center [593, 257] width 1428 height 619
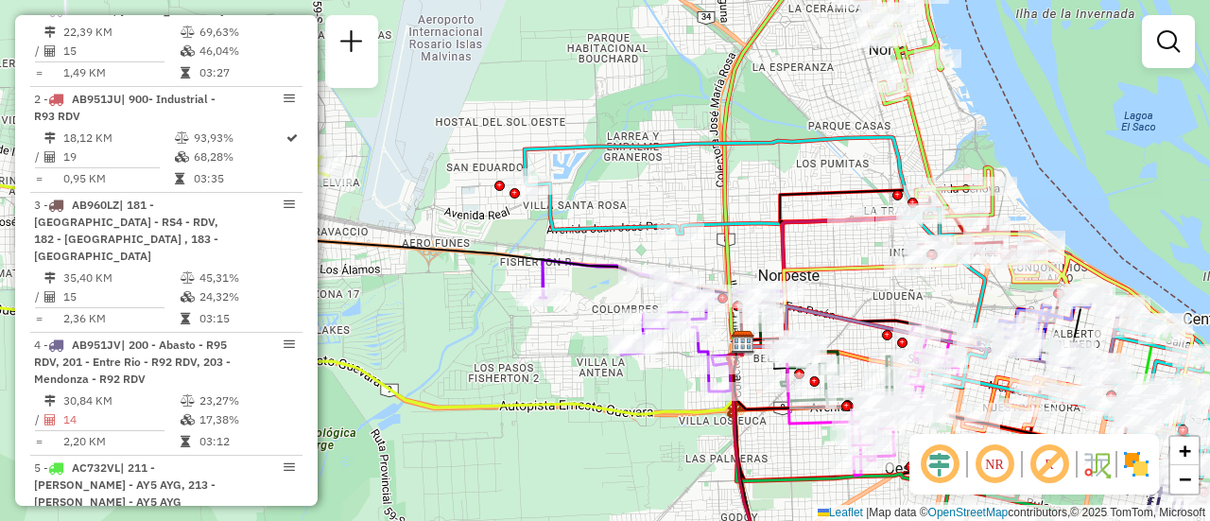
drag, startPoint x: 421, startPoint y: 320, endPoint x: 884, endPoint y: 343, distance: 463.6
click at [884, 343] on div "Janela de atendimento Grade de atendimento Capacidade Transportadoras Veículos …" at bounding box center [605, 260] width 1210 height 521
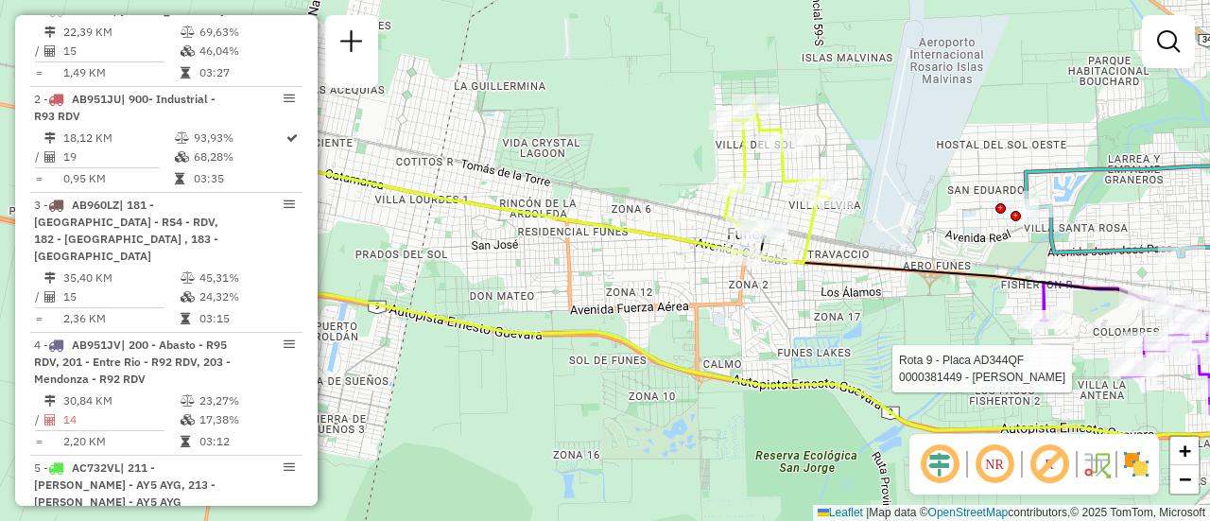
drag, startPoint x: 507, startPoint y: 269, endPoint x: 828, endPoint y: 333, distance: 326.6
click at [843, 333] on div "Rota 9 - Placa AD344QF 0000381449 - GIMENEZ JULIETA ANDREA Janela de atendiment…" at bounding box center [605, 260] width 1210 height 521
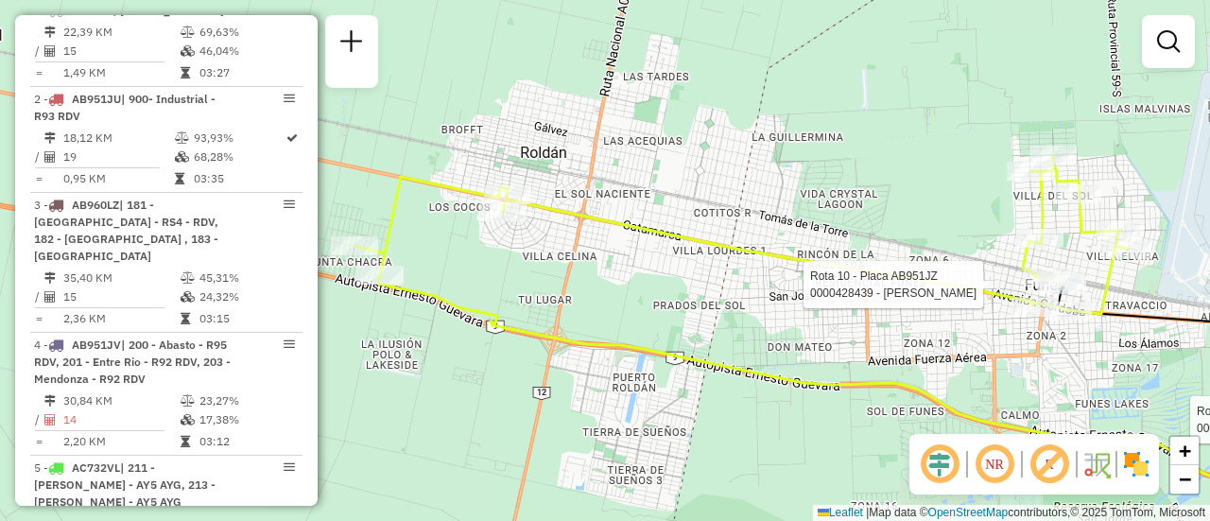
select select "**********"
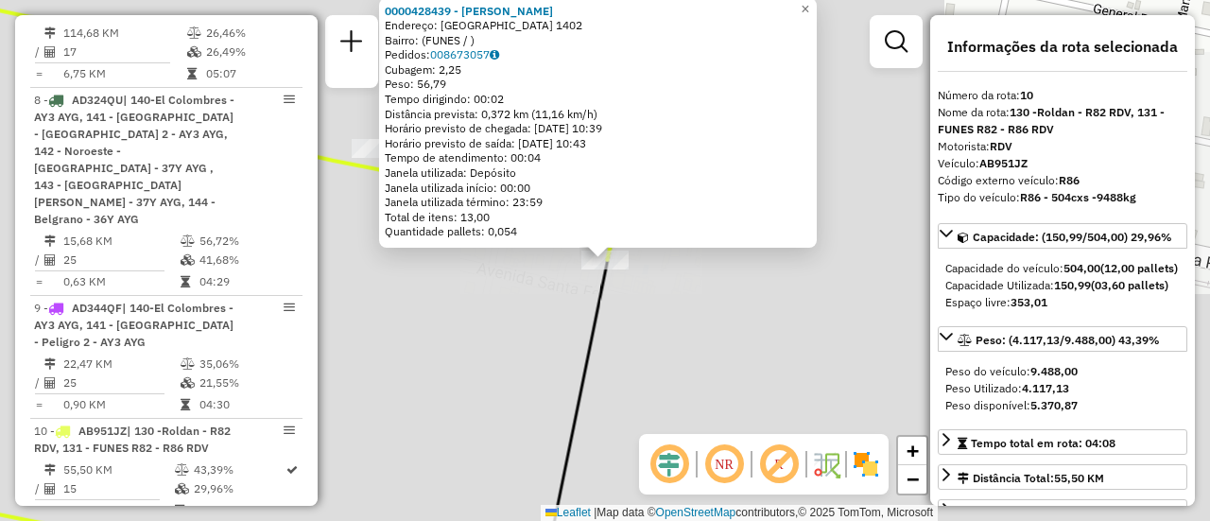
scroll to position [1778, 0]
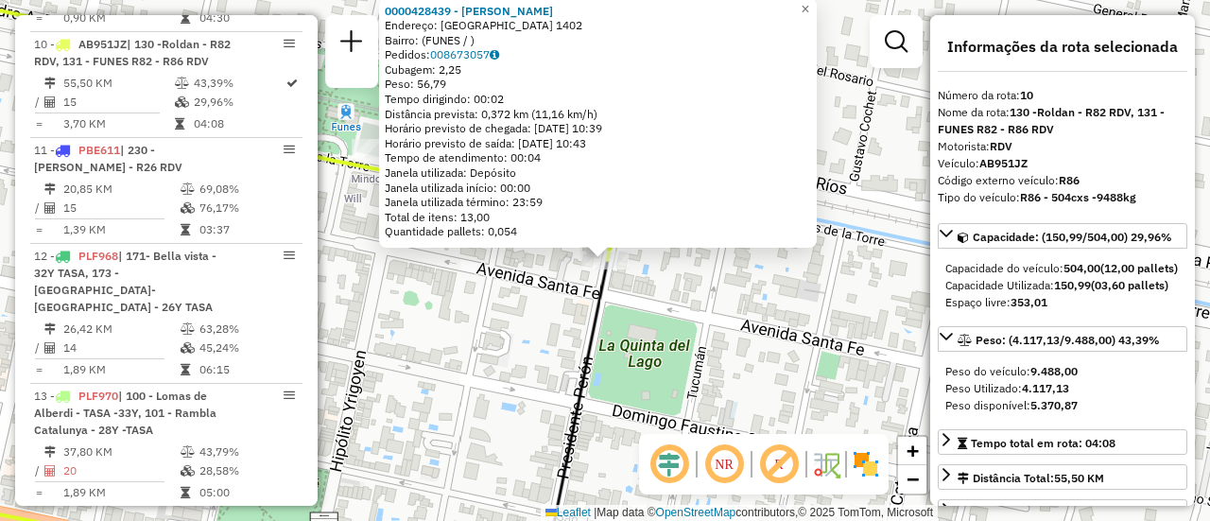
click at [716, 289] on div "0000428439 - GOMEZ GONZALO SEBASTIAN Endereço: SANTA FE 1402 Bairro: (FUNES / )…" at bounding box center [605, 260] width 1210 height 521
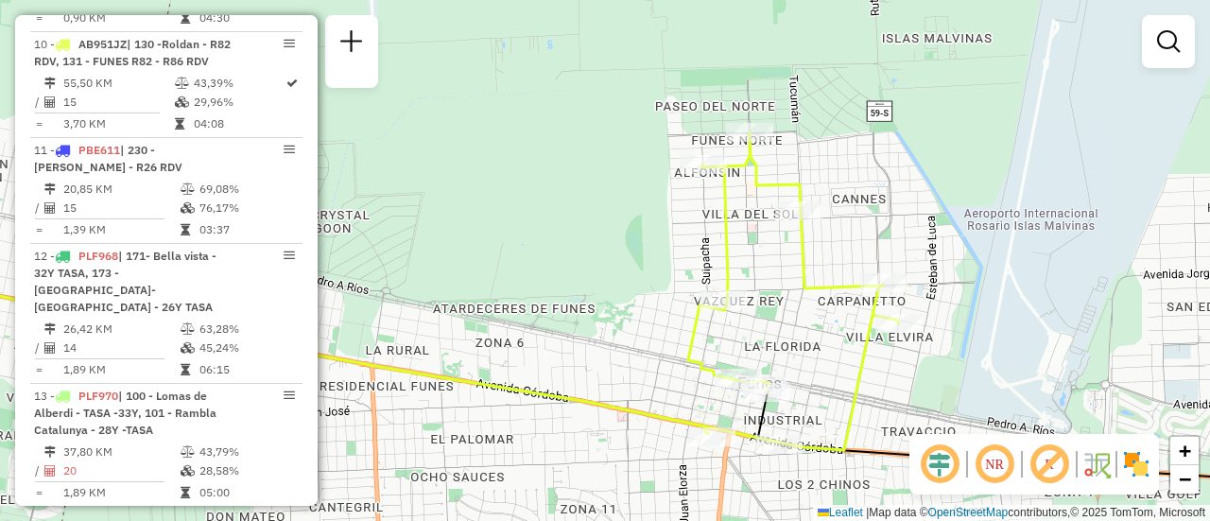
drag, startPoint x: 830, startPoint y: 244, endPoint x: 827, endPoint y: 382, distance: 138.0
click at [827, 382] on div "Janela de atendimento Grade de atendimento Capacidade Transportadoras Veículos …" at bounding box center [605, 260] width 1210 height 521
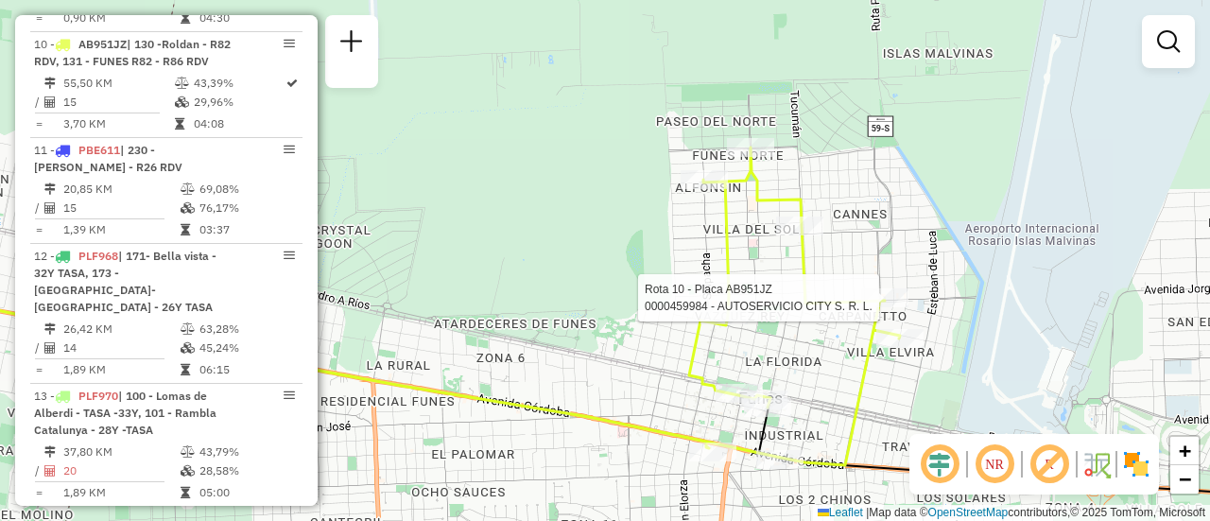
select select "**********"
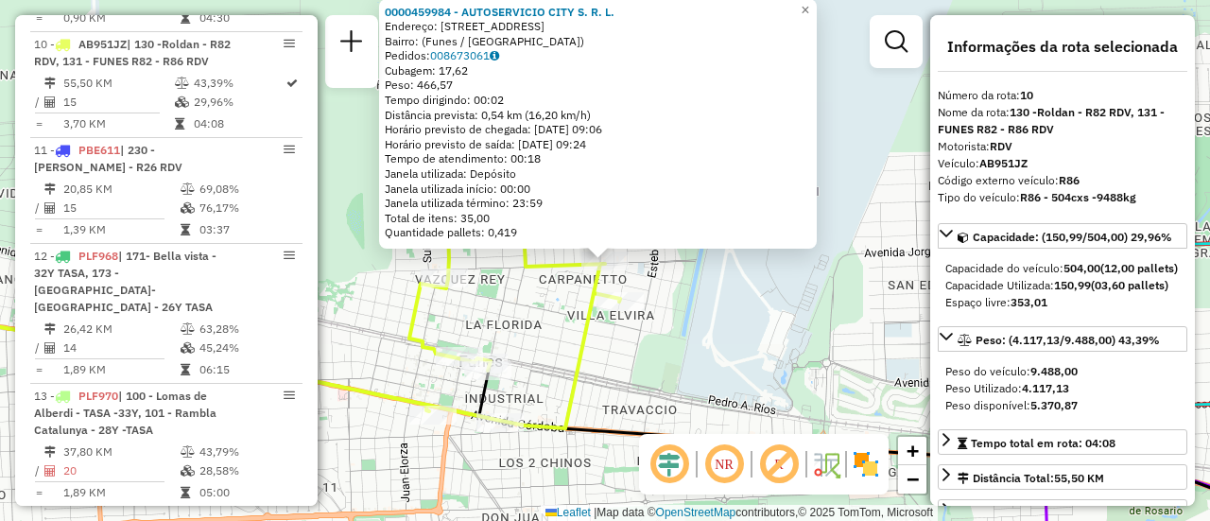
scroll to position [95, 0]
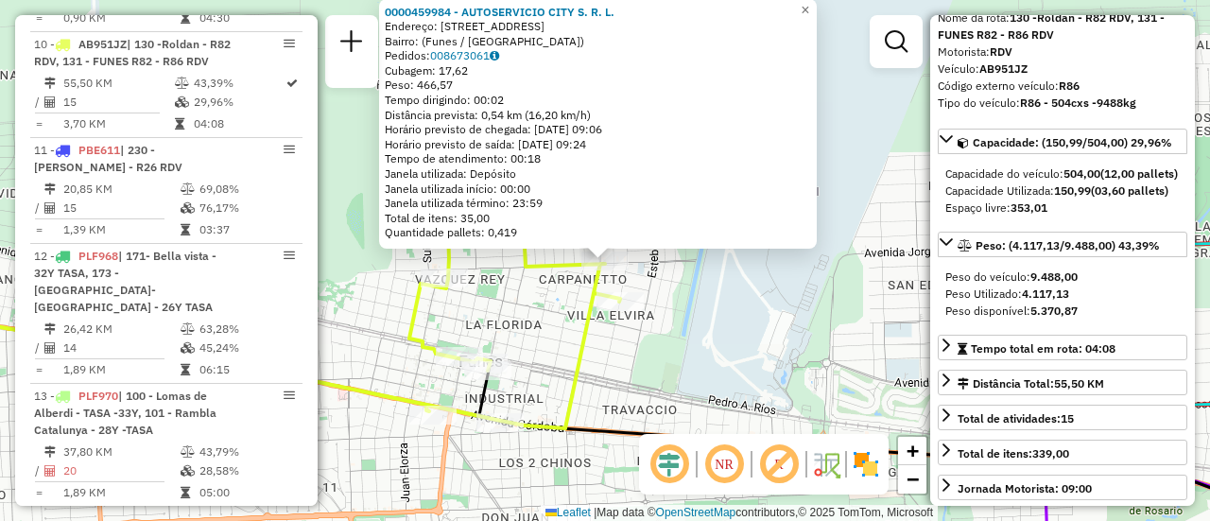
click at [693, 337] on div "Rota 10 - Placa AB951JZ 0000459984 - AUTOSERVICIO CITY S. R. L. 0000459984 - AU…" at bounding box center [605, 260] width 1210 height 521
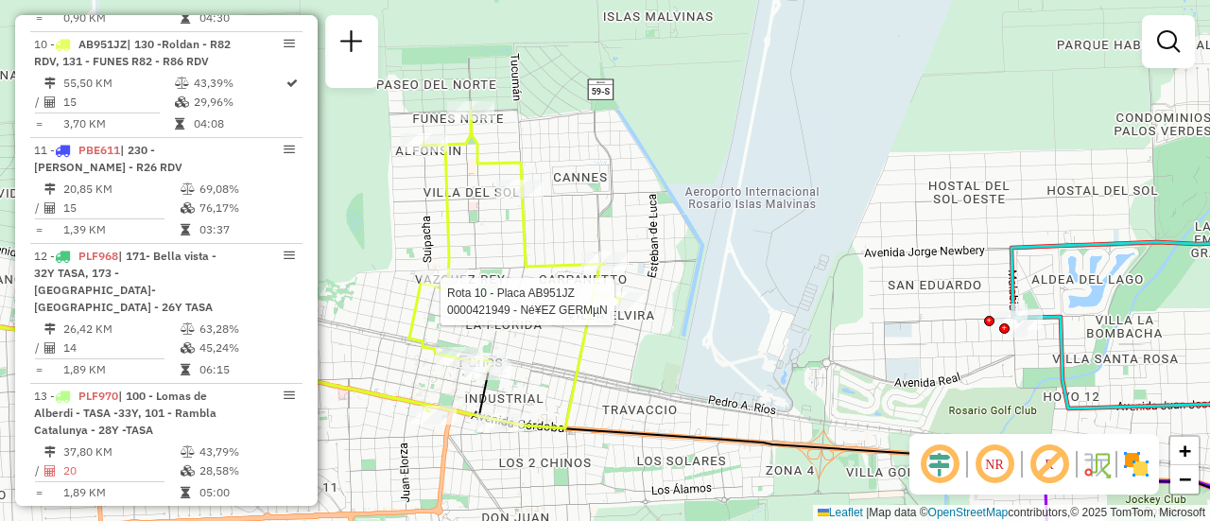
select select "**********"
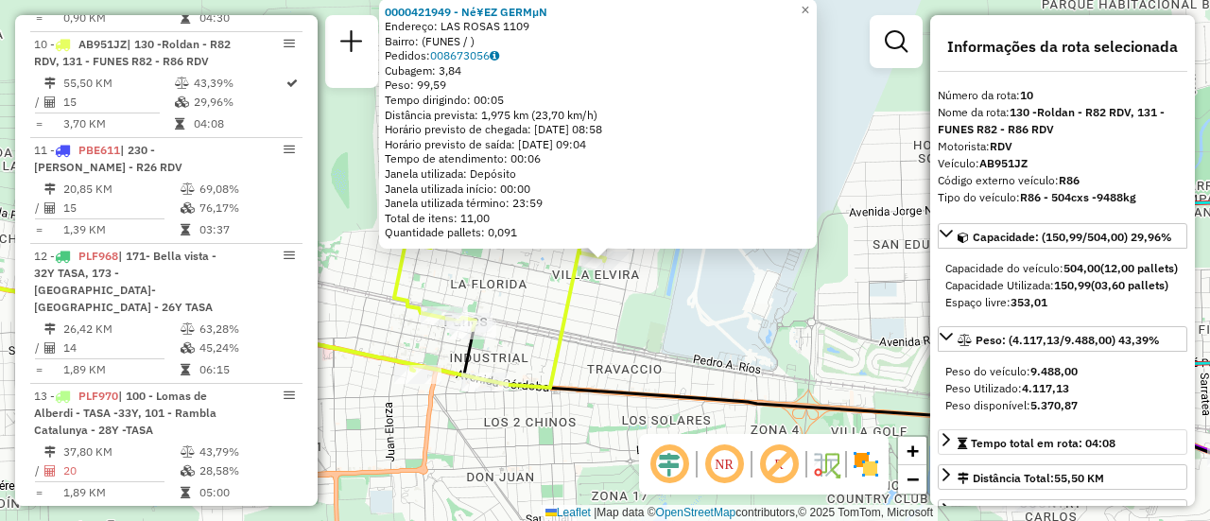
scroll to position [189, 0]
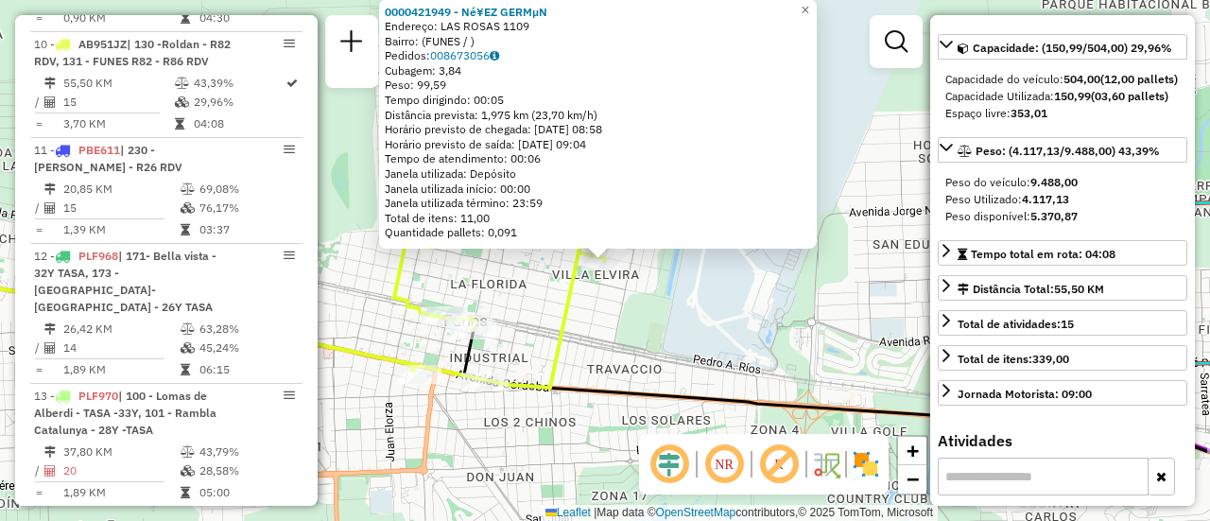
click at [748, 327] on div "0000421949 - Né¥EZ GERMµN Endereço: LAS ROSAS 1109 Bairro: (FUNES / ) Pedidos: …" at bounding box center [605, 260] width 1210 height 521
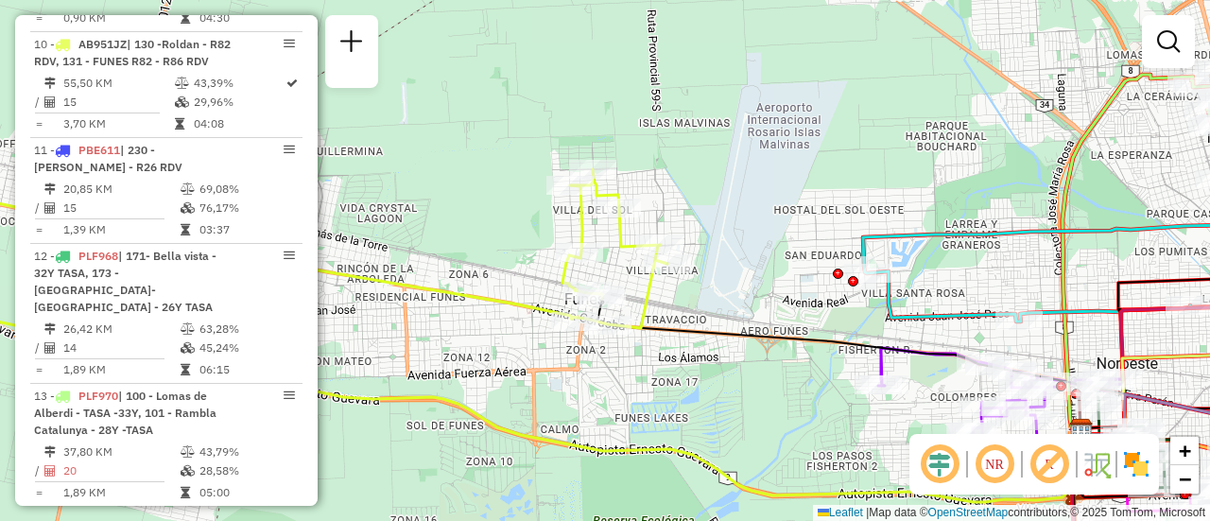
drag, startPoint x: 766, startPoint y: 307, endPoint x: 416, endPoint y: 165, distance: 378.2
click at [428, 170] on div "Janela de atendimento Grade de atendimento Capacidade Transportadoras Veículos …" at bounding box center [605, 260] width 1210 height 521
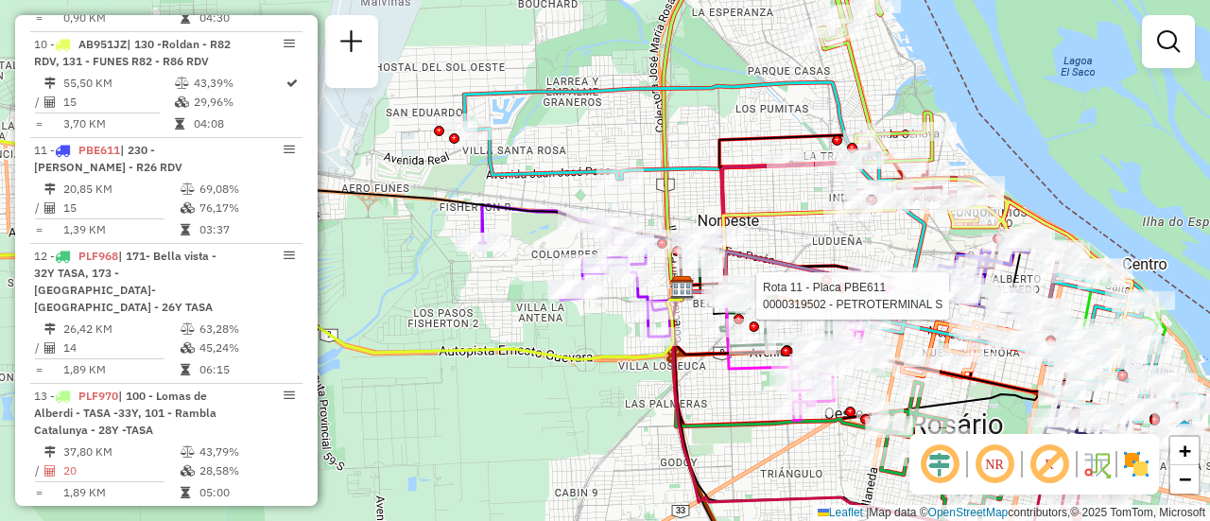
select select "**********"
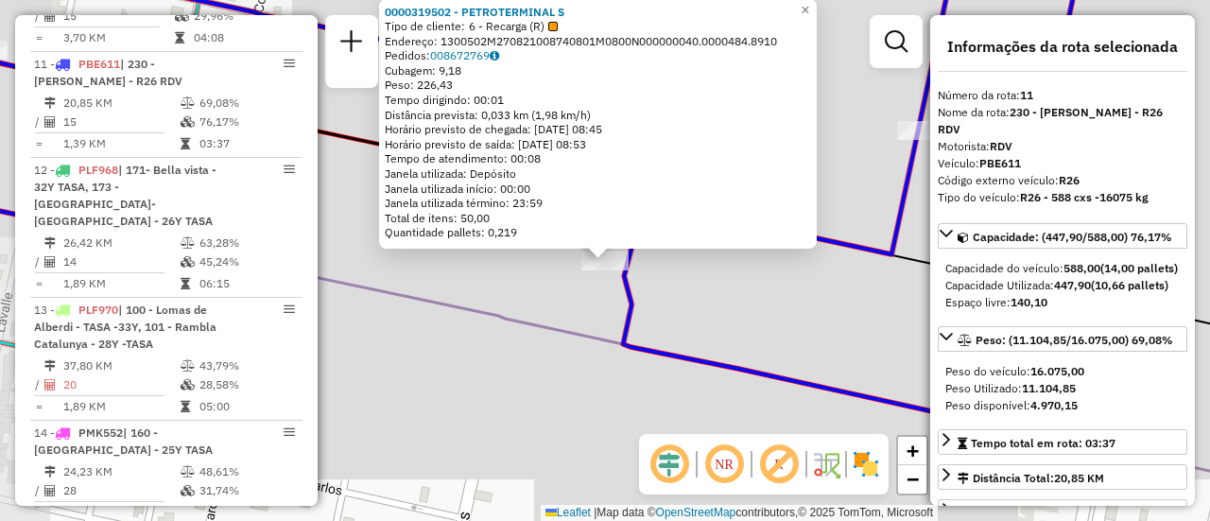
scroll to position [1901, 0]
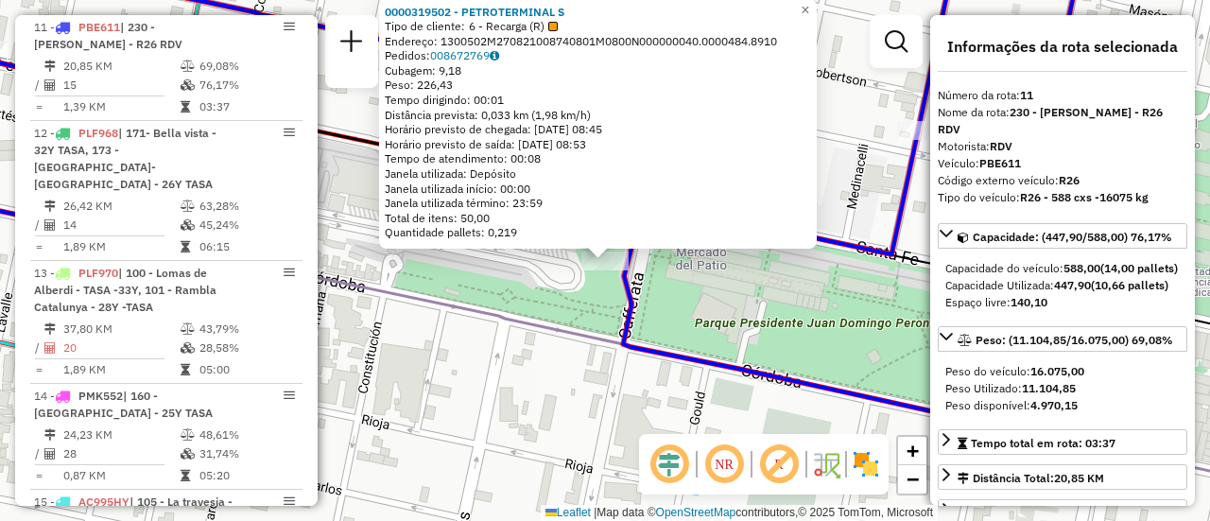
click at [664, 399] on div "0000319502 - PETROTERMINAL S Tipo de cliente: 6 - Recarga (R) Endereço: 1300502…" at bounding box center [605, 260] width 1210 height 521
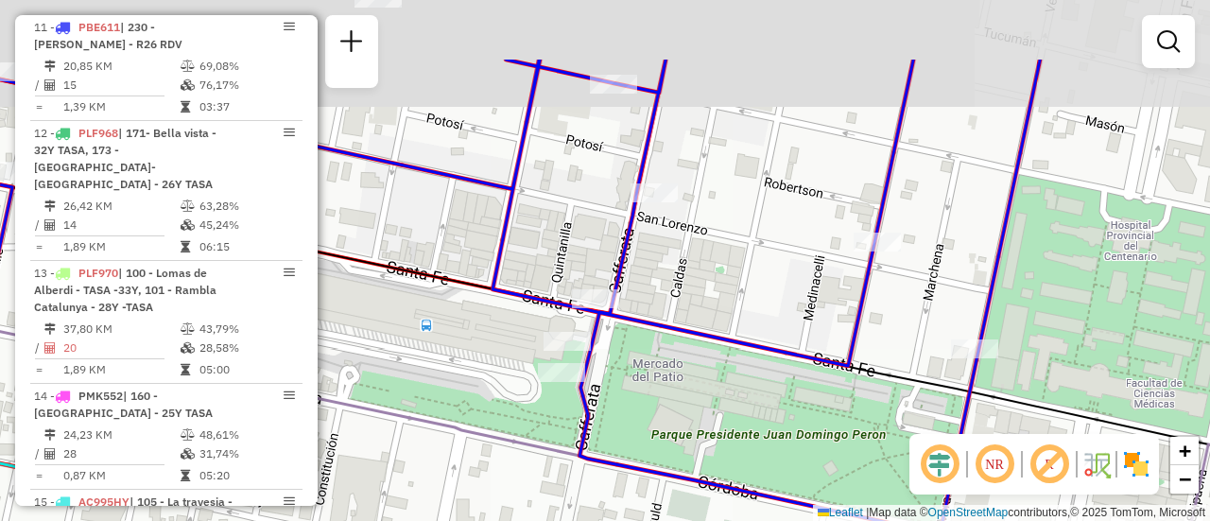
drag, startPoint x: 834, startPoint y: 200, endPoint x: 816, endPoint y: 329, distance: 129.8
click at [799, 363] on div "Janela de atendimento Grade de atendimento Capacidade Transportadoras Veículos …" at bounding box center [605, 260] width 1210 height 521
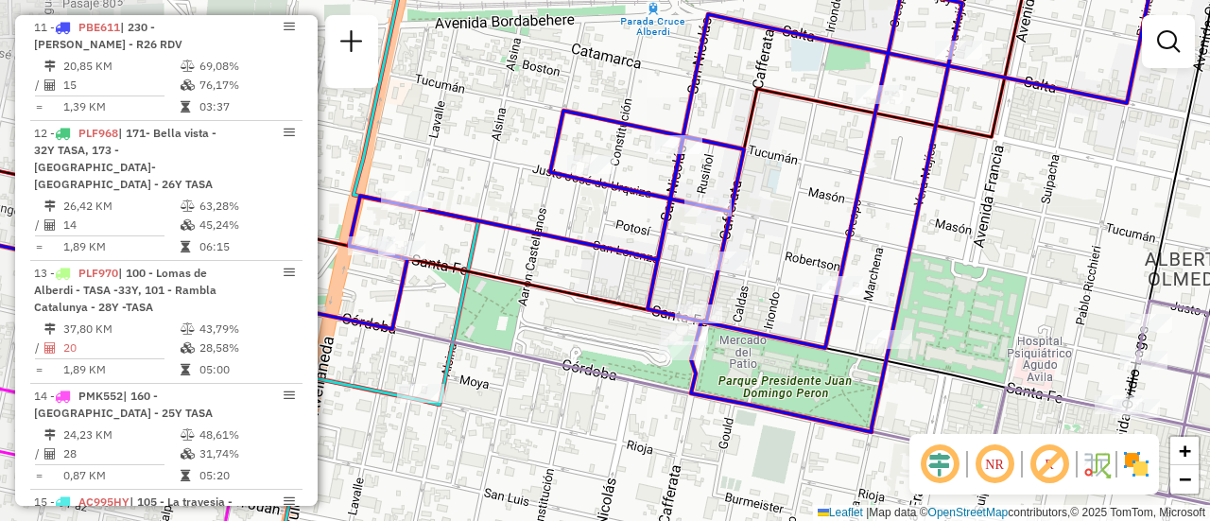
drag, startPoint x: 789, startPoint y: 195, endPoint x: 784, endPoint y: 439, distance: 244.8
click at [763, 460] on div "Janela de atendimento Grade de atendimento Capacidade Transportadoras Veículos …" at bounding box center [605, 260] width 1210 height 521
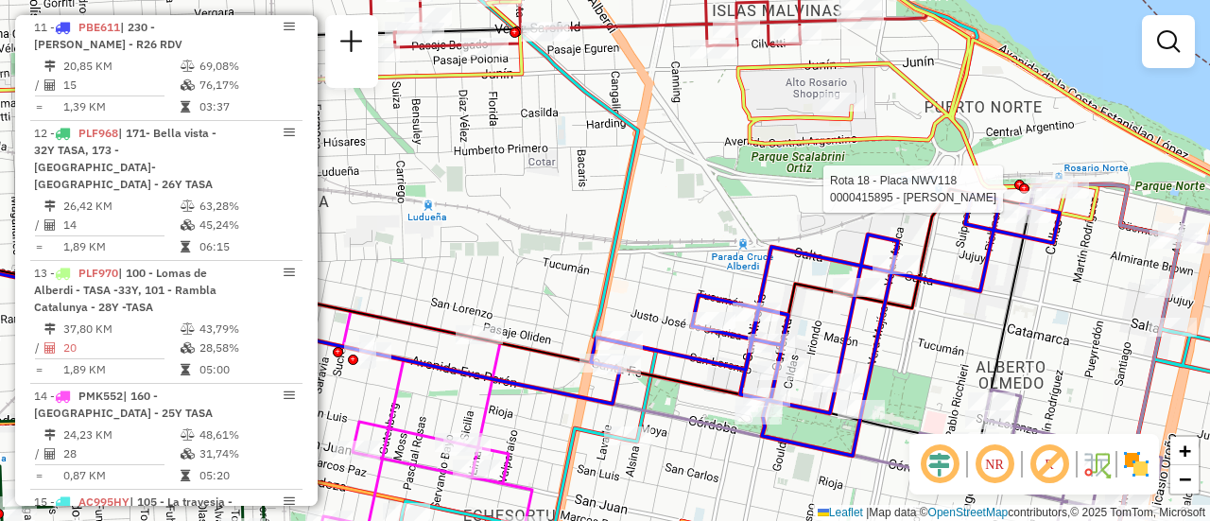
select select "**********"
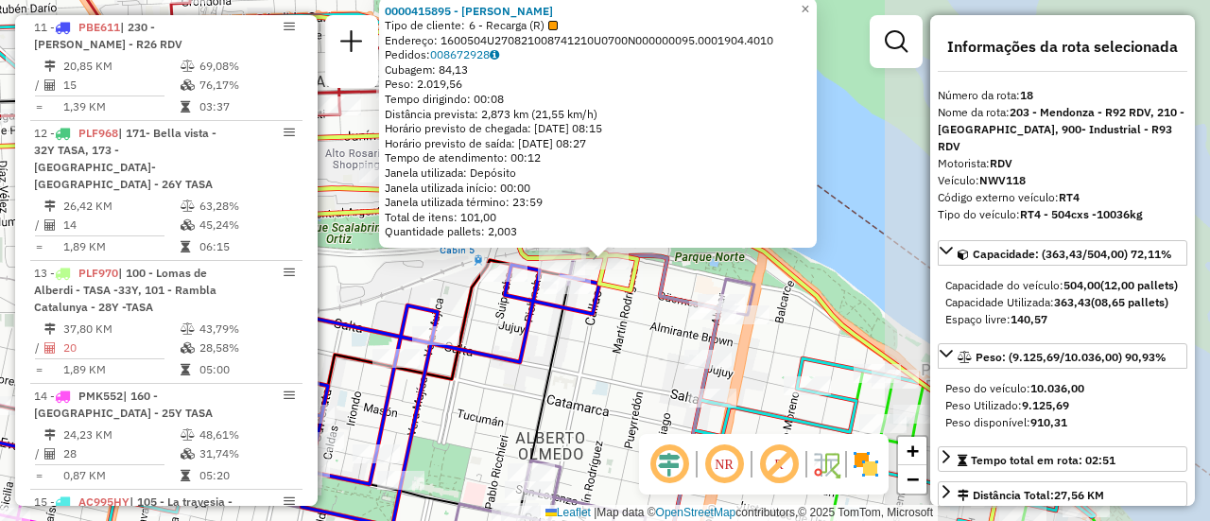
scroll to position [2409, 0]
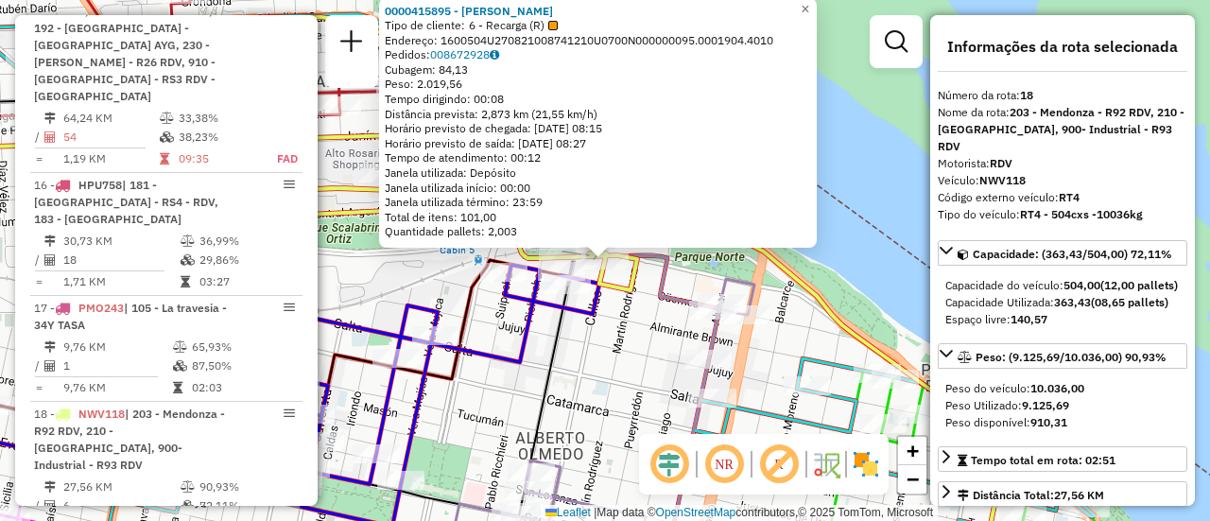
click at [621, 383] on div "0000415895 - RAMIREZ EZEQUIEL MARIO Tipo de cliente: 6 - Recarga (R) Endereço: …" at bounding box center [605, 260] width 1210 height 521
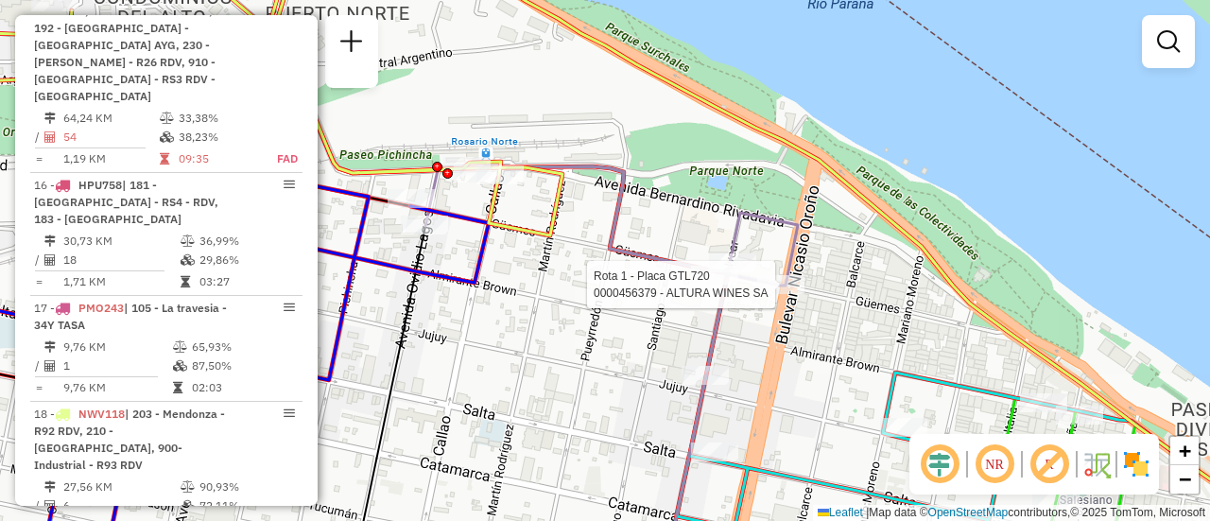
select select "**********"
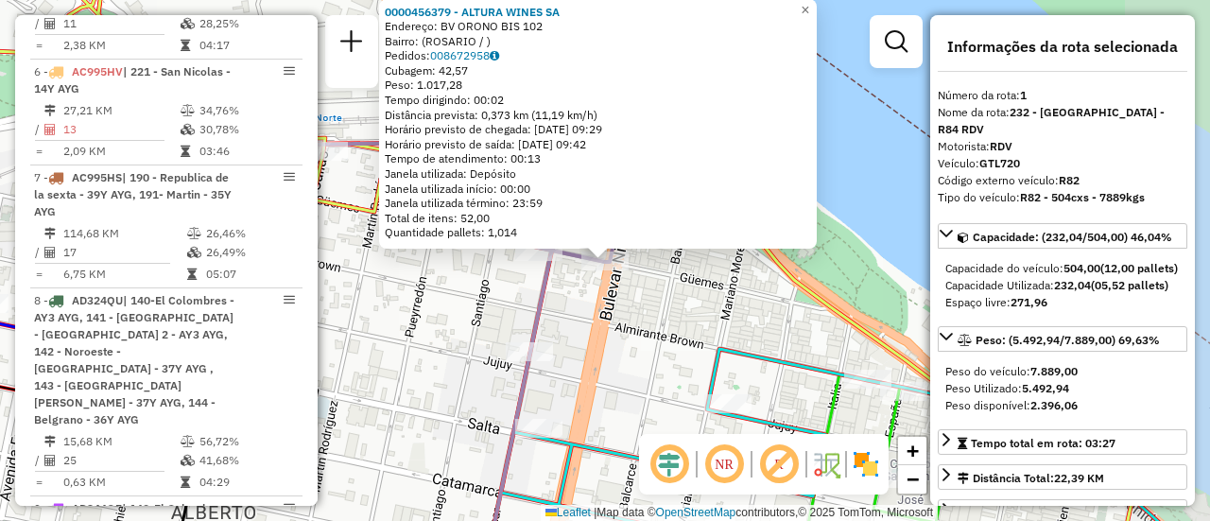
scroll to position [673, 0]
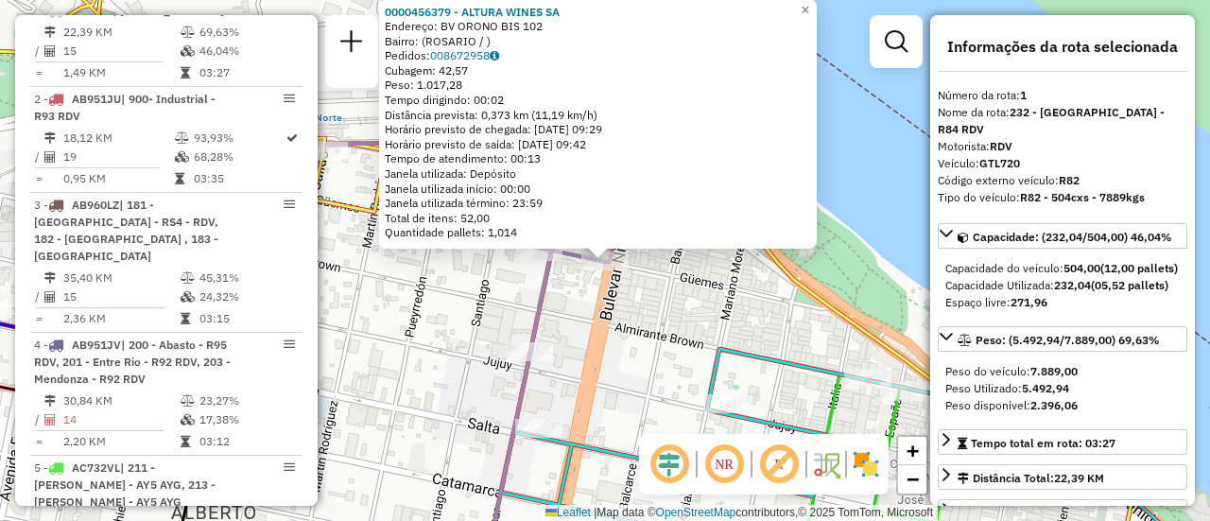
click at [658, 321] on div "0000456379 - ALTURA WINES SA Endereço: BV ORONO BIS 102 Bairro: (ROSARIO / ) Pe…" at bounding box center [605, 260] width 1210 height 521
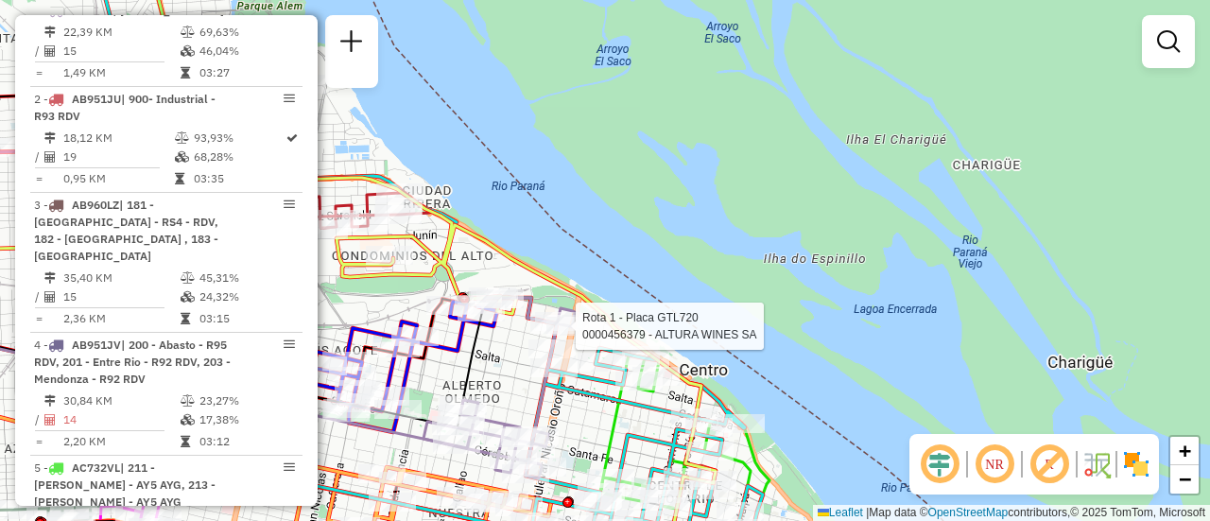
select select "**********"
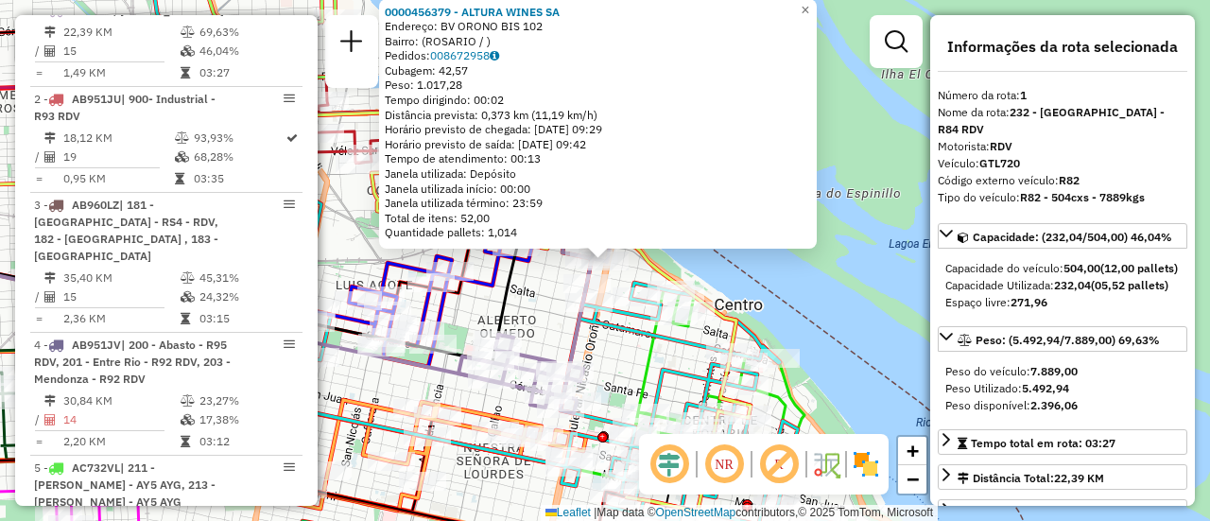
click at [535, 334] on div "0000456379 - ALTURA WINES SA Endereço: BV ORONO BIS 102 Bairro: (ROSARIO / ) Pe…" at bounding box center [605, 260] width 1210 height 521
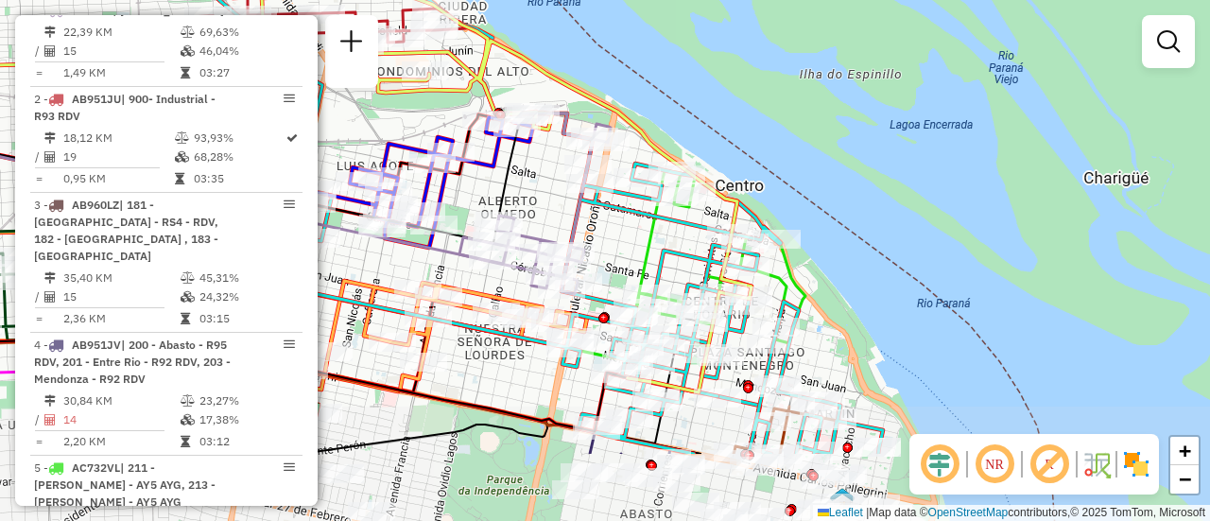
drag, startPoint x: 495, startPoint y: 435, endPoint x: 491, endPoint y: 317, distance: 118.2
click at [491, 317] on div "Janela de atendimento Grade de atendimento Capacidade Transportadoras Veículos …" at bounding box center [605, 260] width 1210 height 521
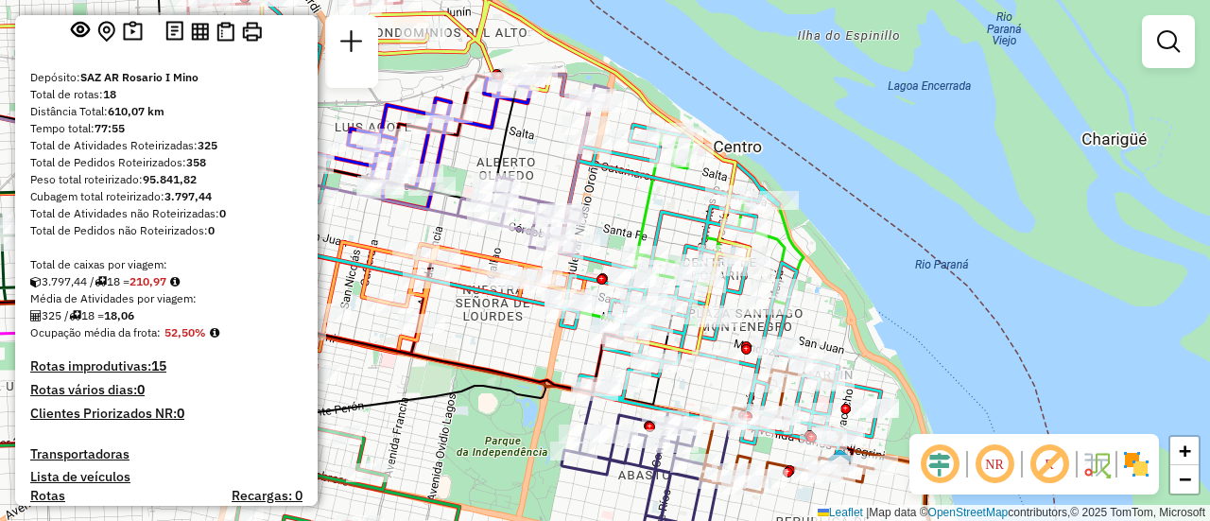
scroll to position [0, 0]
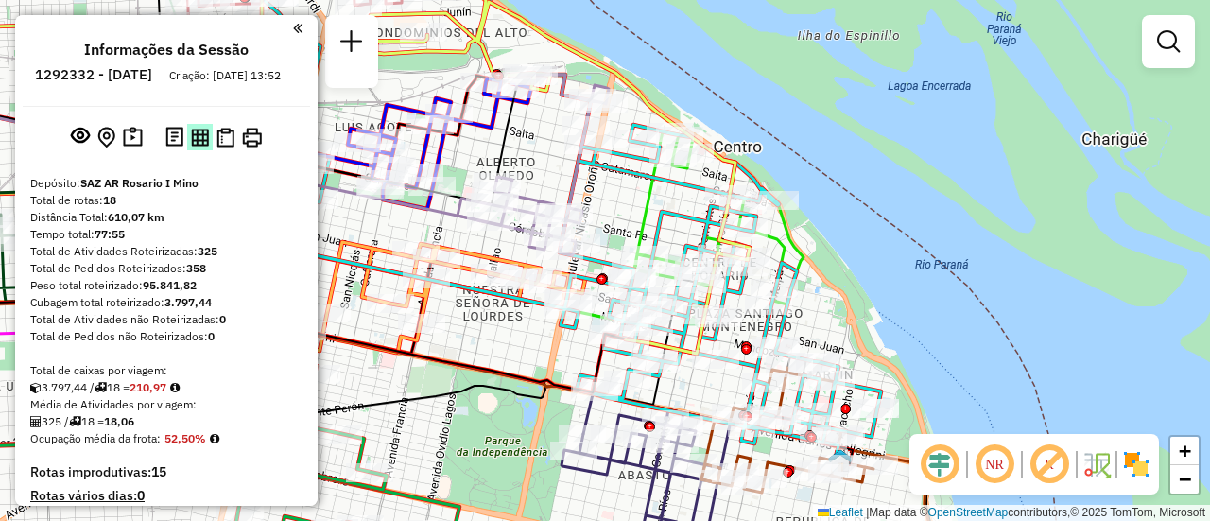
click at [198, 146] on img at bounding box center [200, 138] width 18 height 18
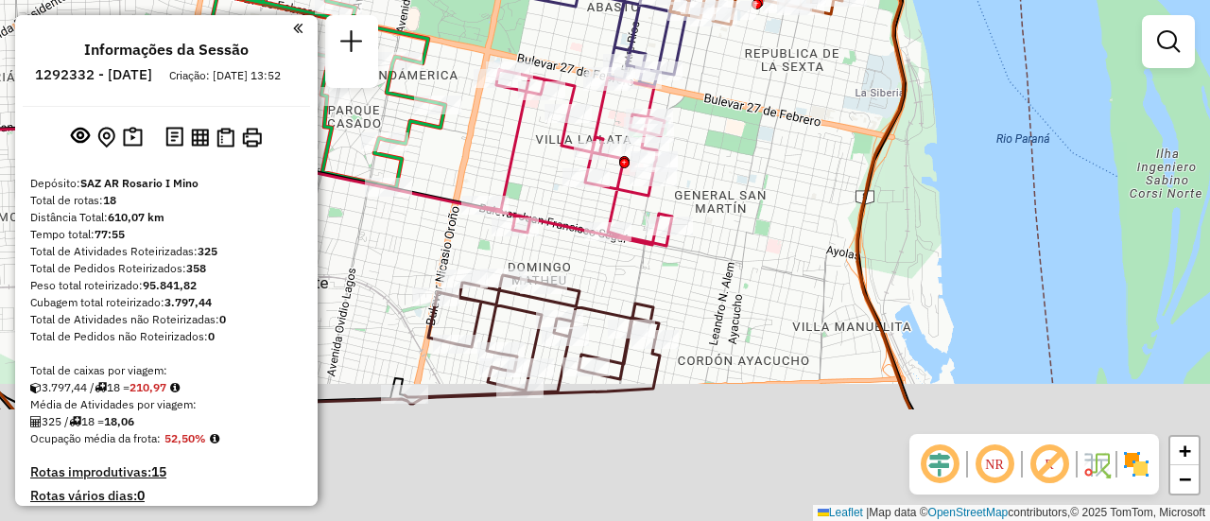
drag, startPoint x: 760, startPoint y: 300, endPoint x: 760, endPoint y: 164, distance: 135.1
click at [756, 165] on div "Janela de atendimento Grade de atendimento Capacidade Transportadoras Veículos …" at bounding box center [605, 260] width 1210 height 521
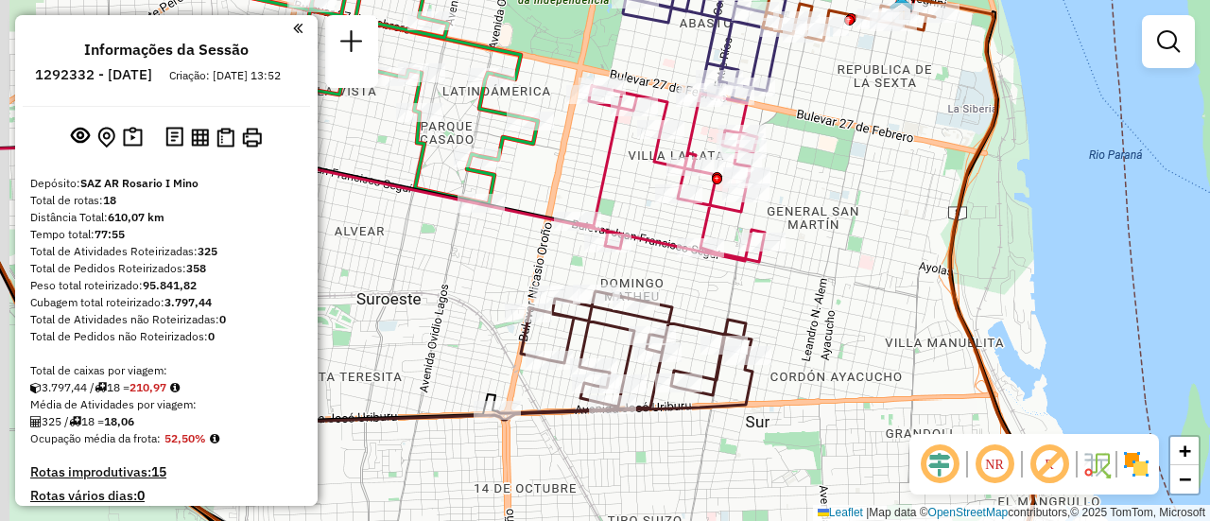
drag, startPoint x: 404, startPoint y: 256, endPoint x: 986, endPoint y: 357, distance: 590.8
click at [968, 356] on div "Janela de atendimento Grade de atendimento Capacidade Transportadoras Veículos …" at bounding box center [605, 260] width 1210 height 521
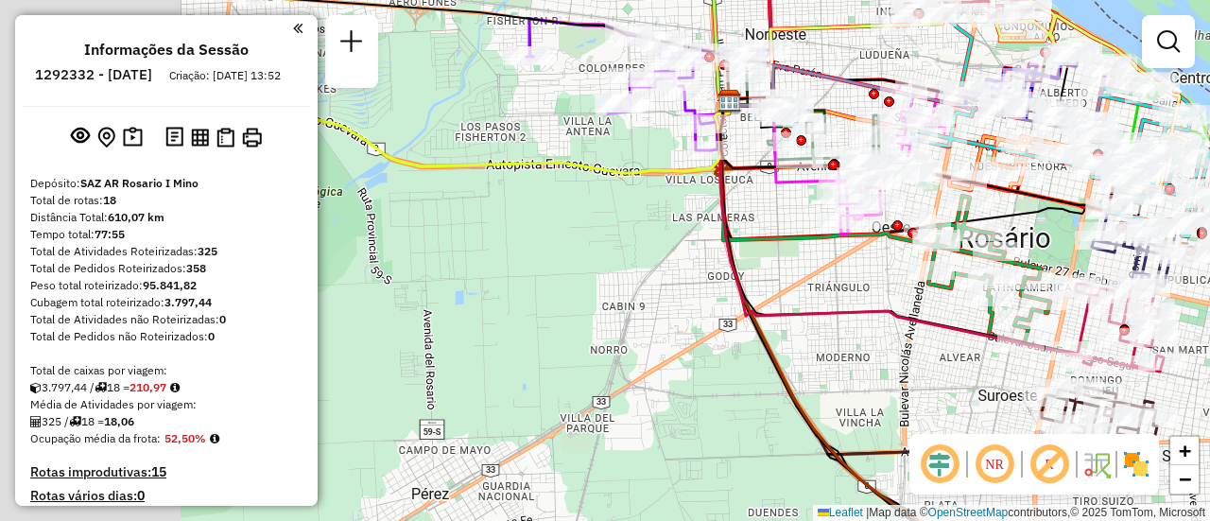
drag, startPoint x: 473, startPoint y: 238, endPoint x: 920, endPoint y: 351, distance: 460.9
click at [906, 351] on div "Janela de atendimento Grade de atendimento Capacidade Transportadoras Veículos …" at bounding box center [605, 260] width 1210 height 521
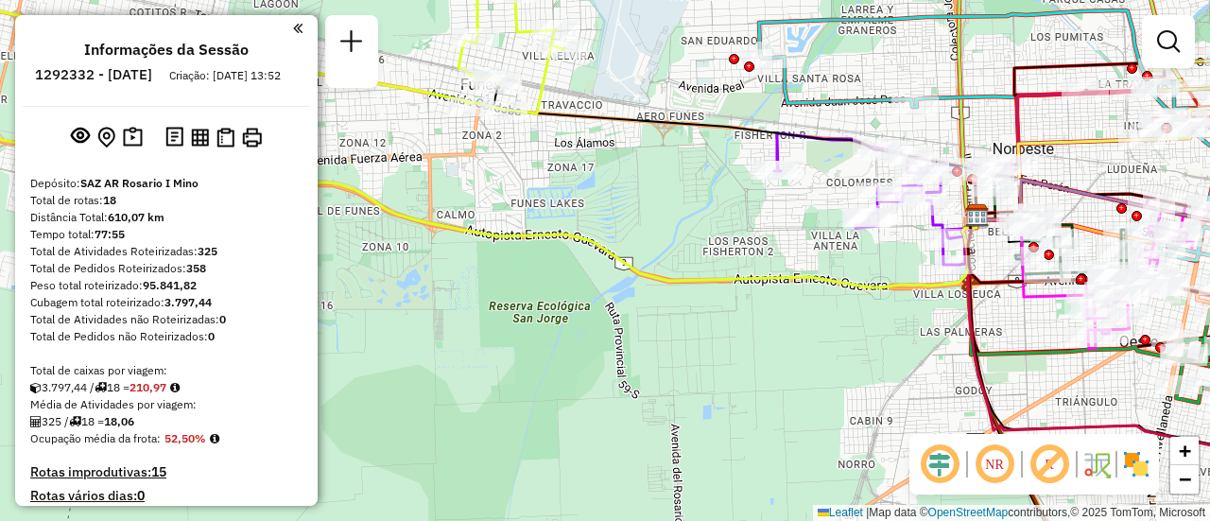
drag, startPoint x: 632, startPoint y: 227, endPoint x: 911, endPoint y: 402, distance: 329.1
click at [905, 287] on icon at bounding box center [447, 199] width 1058 height 175
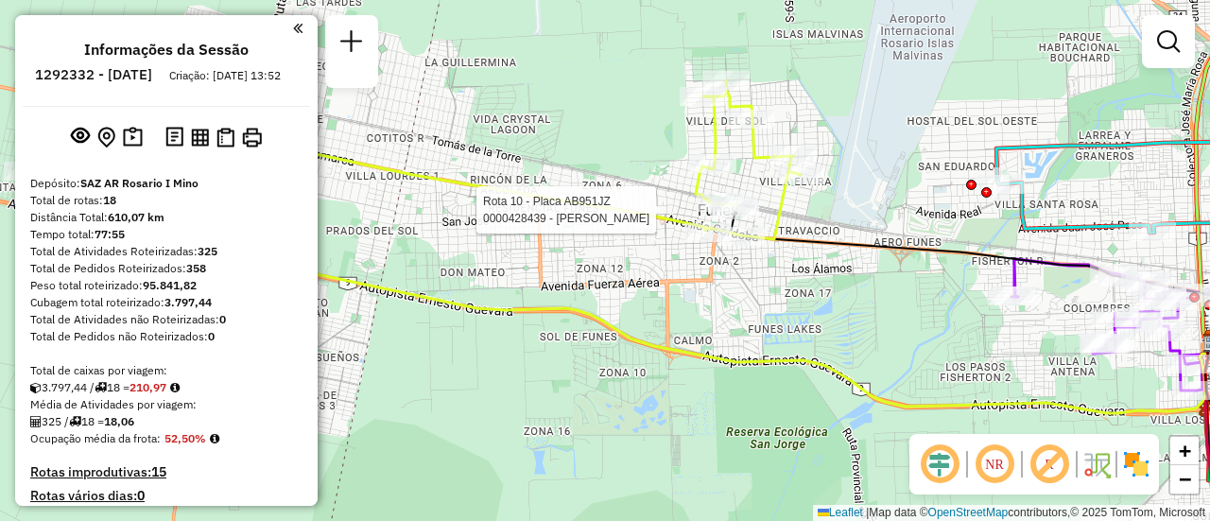
select select "**********"
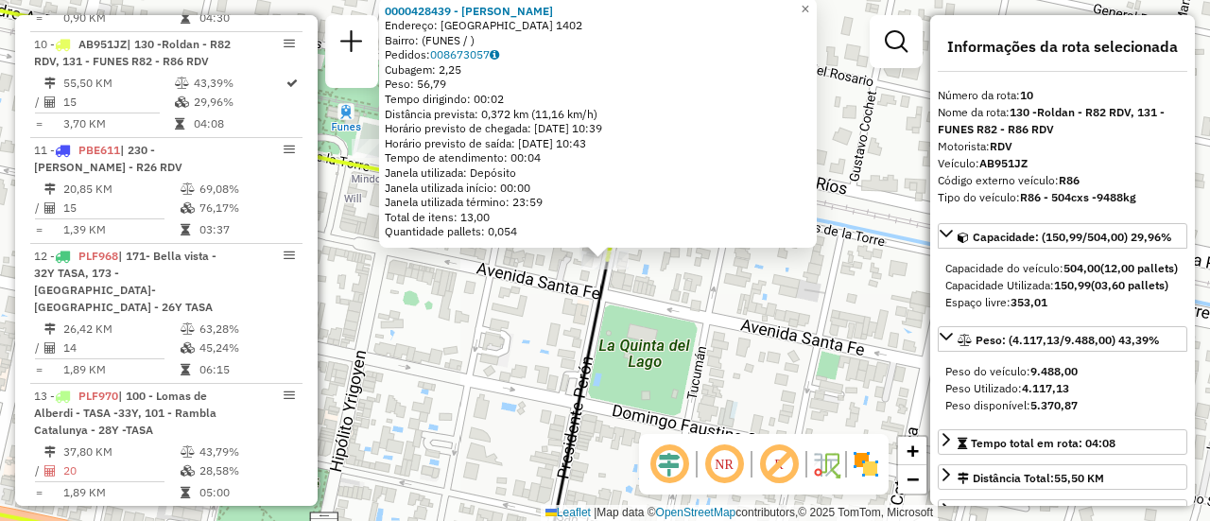
scroll to position [189, 0]
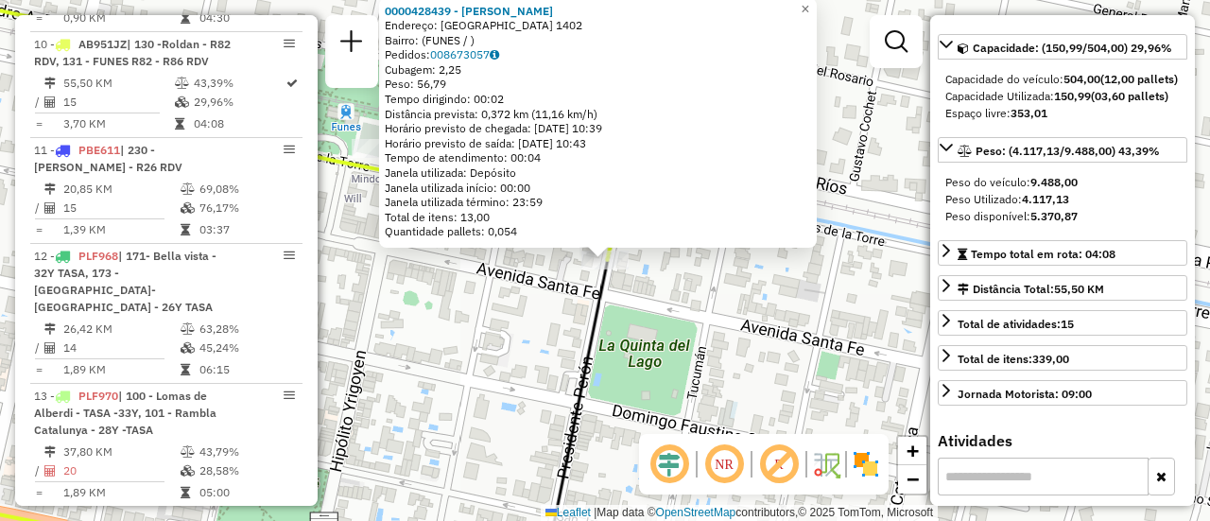
click at [696, 307] on div "0000428439 - GOMEZ GONZALO SEBASTIAN Endereço: SANTA FE 1402 Bairro: (FUNES / )…" at bounding box center [605, 260] width 1210 height 521
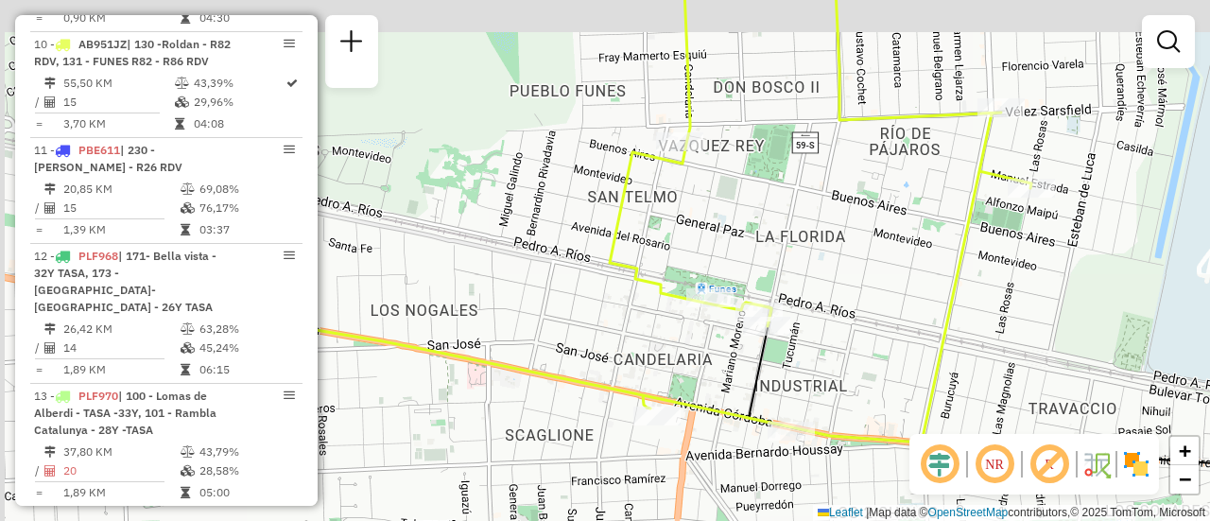
drag, startPoint x: 662, startPoint y: 203, endPoint x: 968, endPoint y: 265, distance: 311.4
click at [976, 264] on div "Janela de atendimento Grade de atendimento Capacidade Transportadoras Veículos …" at bounding box center [605, 260] width 1210 height 521
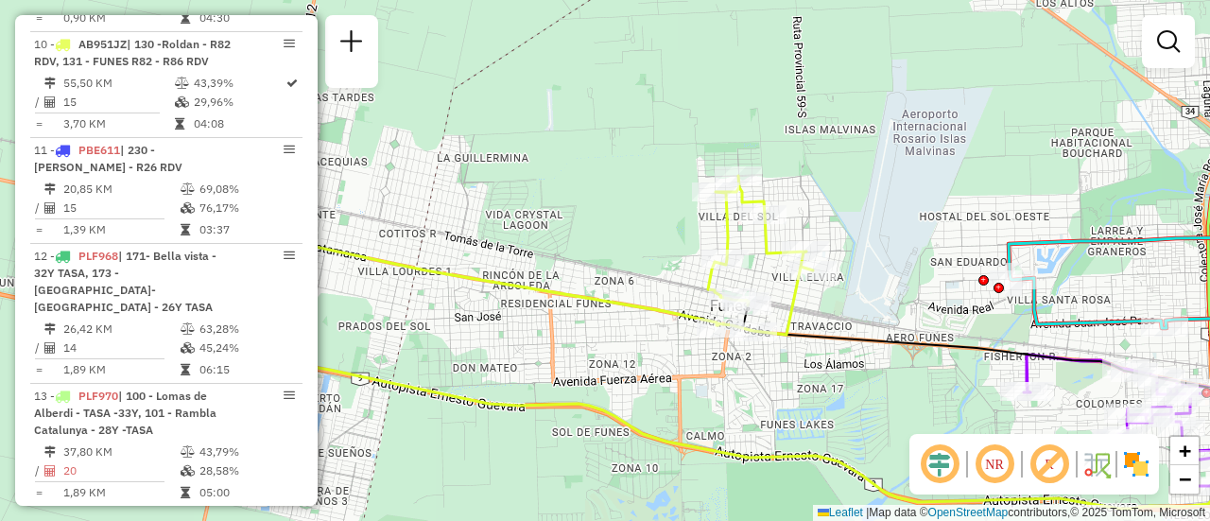
drag, startPoint x: 467, startPoint y: 265, endPoint x: 961, endPoint y: 226, distance: 495.8
click at [926, 223] on div "Janela de atendimento Grade de atendimento Capacidade Transportadoras Veículos …" at bounding box center [605, 260] width 1210 height 521
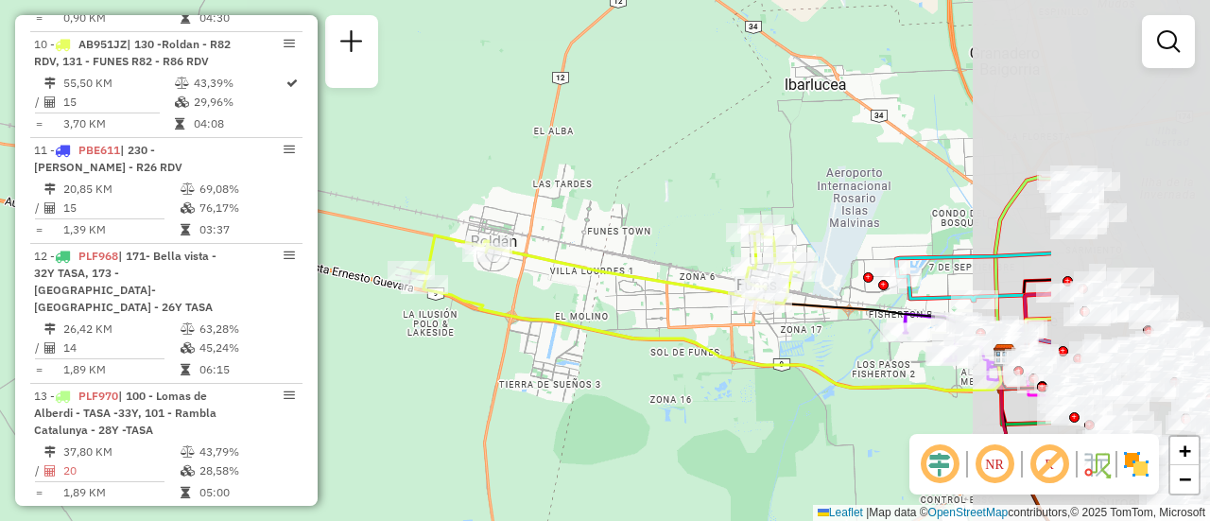
drag, startPoint x: 925, startPoint y: 184, endPoint x: 696, endPoint y: 213, distance: 231.4
click at [696, 213] on div "Janela de atendimento Grade de atendimento Capacidade Transportadoras Veículos …" at bounding box center [605, 260] width 1210 height 521
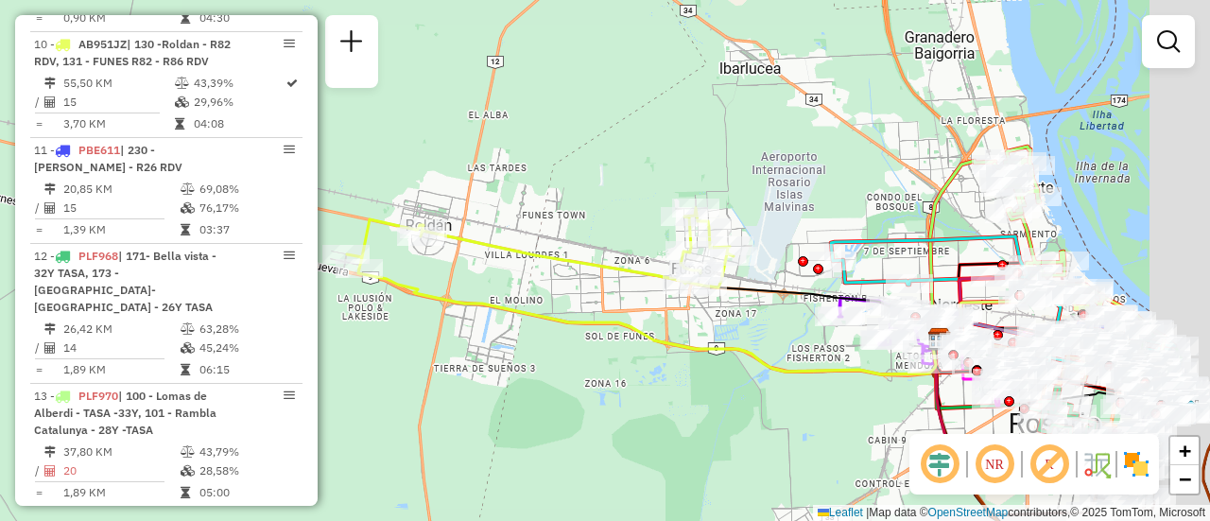
drag, startPoint x: 888, startPoint y: 224, endPoint x: 702, endPoint y: 190, distance: 189.2
click at [721, 190] on div "Janela de atendimento Grade de atendimento Capacidade Transportadoras Veículos …" at bounding box center [605, 260] width 1210 height 521
click at [702, 190] on div "Janela de atendimento Grade de atendimento Capacidade Transportadoras Veículos …" at bounding box center [605, 260] width 1210 height 521
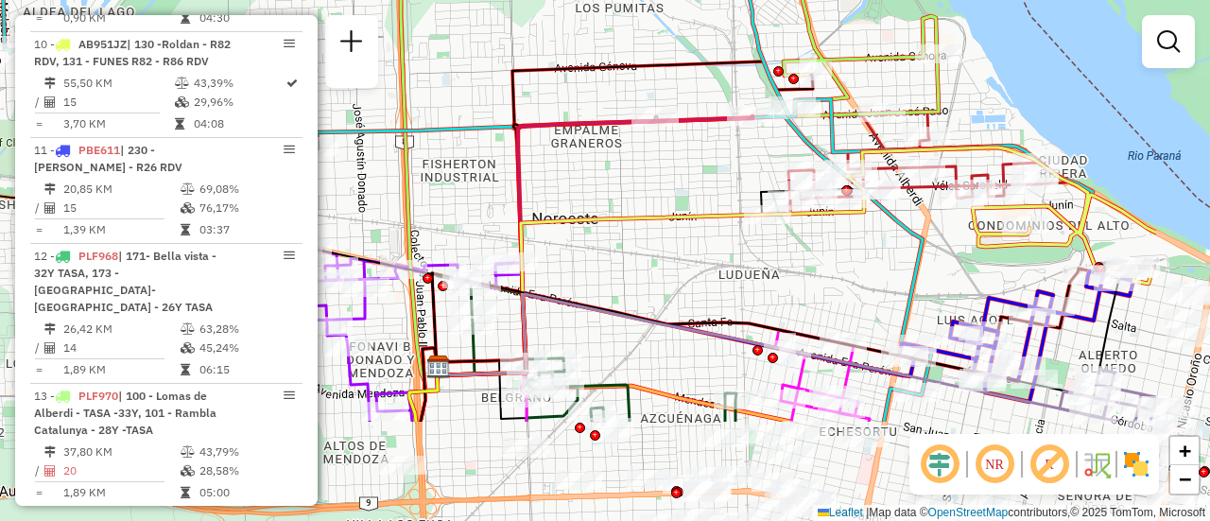
drag, startPoint x: 1018, startPoint y: 384, endPoint x: 659, endPoint y: 158, distance: 424.2
click at [659, 158] on div "Janela de atendimento Grade de atendimento Capacidade Transportadoras Veículos …" at bounding box center [605, 260] width 1210 height 521
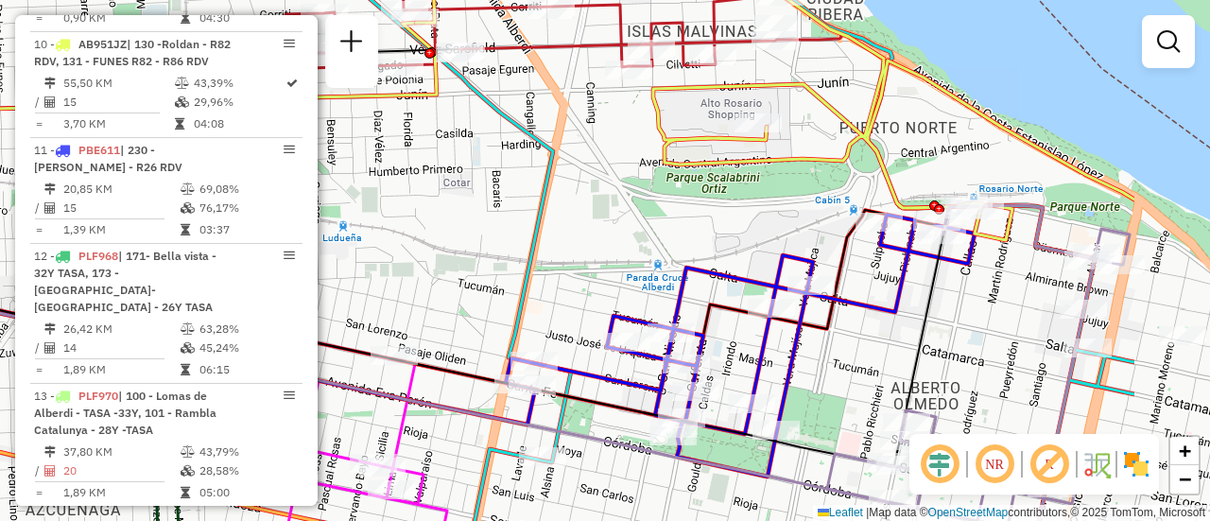
drag, startPoint x: 745, startPoint y: 114, endPoint x: 549, endPoint y: 113, distance: 195.6
click at [549, 113] on div "Janela de atendimento Grade de atendimento Capacidade Transportadoras Veículos …" at bounding box center [605, 260] width 1210 height 521
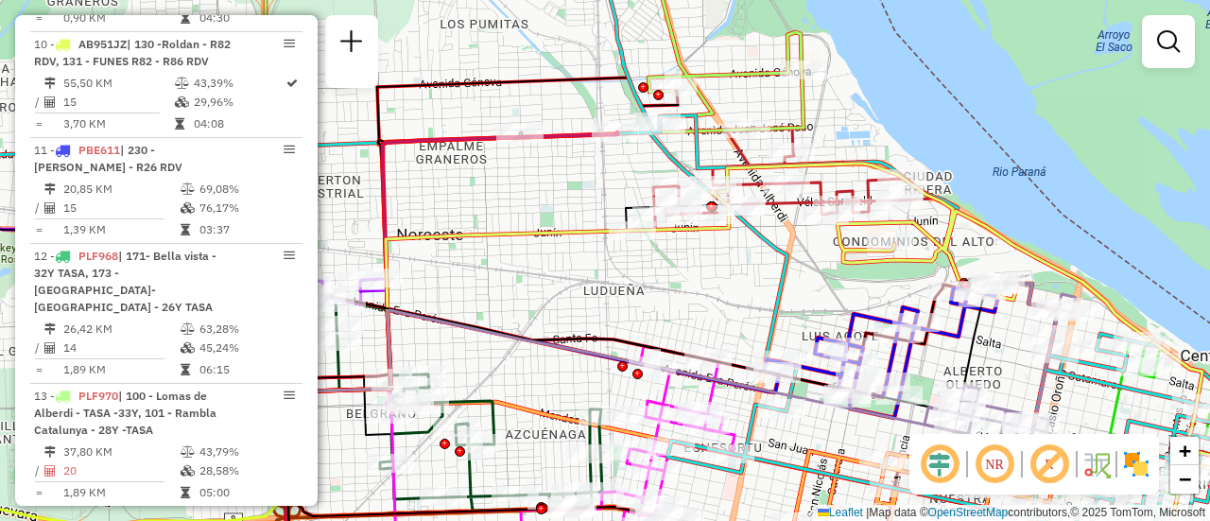
drag, startPoint x: 658, startPoint y: 228, endPoint x: 732, endPoint y: 268, distance: 85.0
click at [732, 268] on div "Janela de atendimento Grade de atendimento Capacidade Transportadoras Veículos …" at bounding box center [605, 260] width 1210 height 521
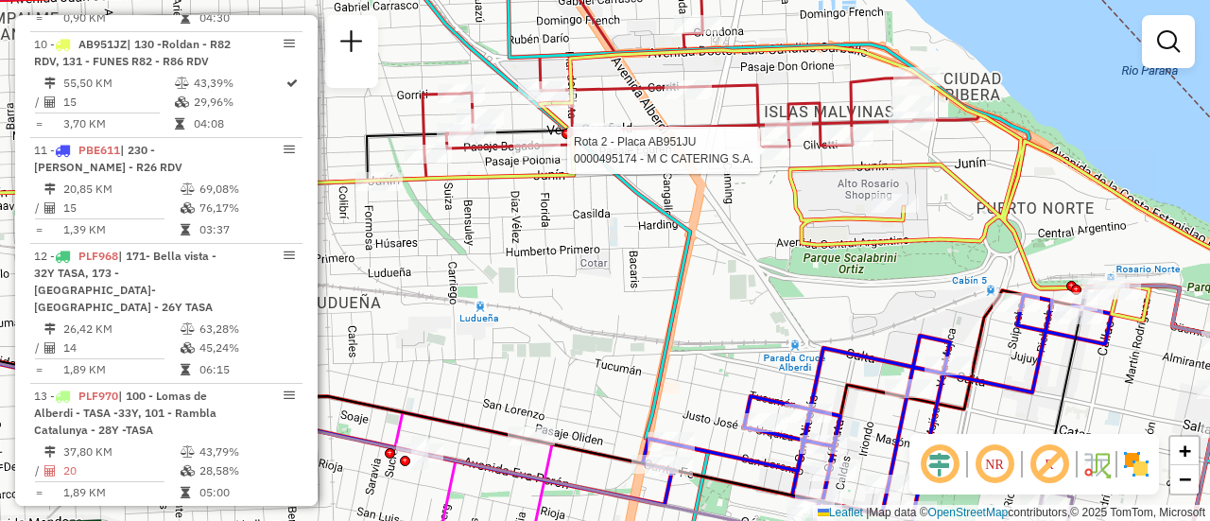
select select "**********"
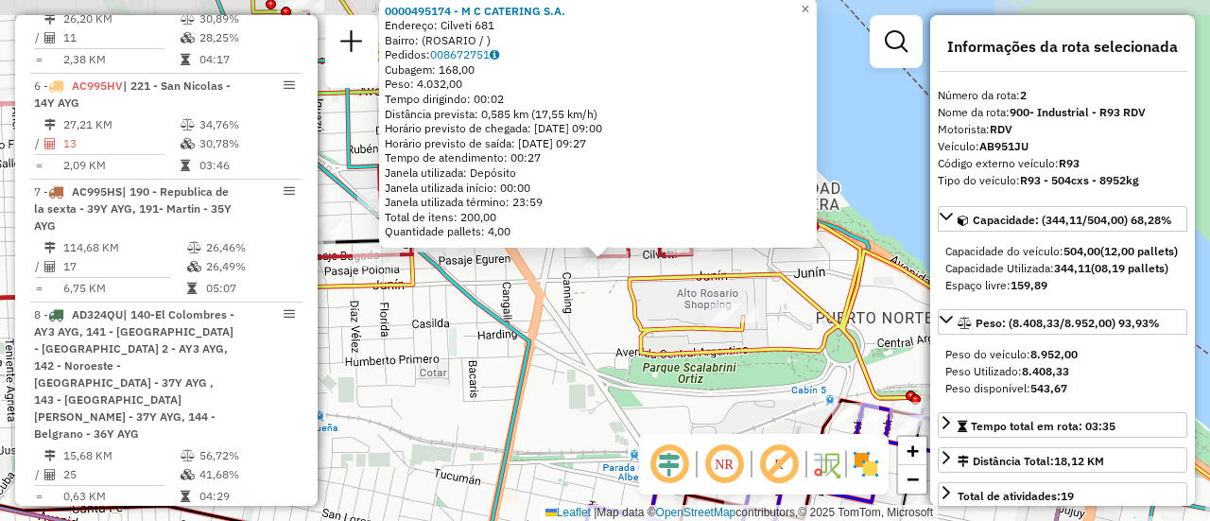
scroll to position [779, 0]
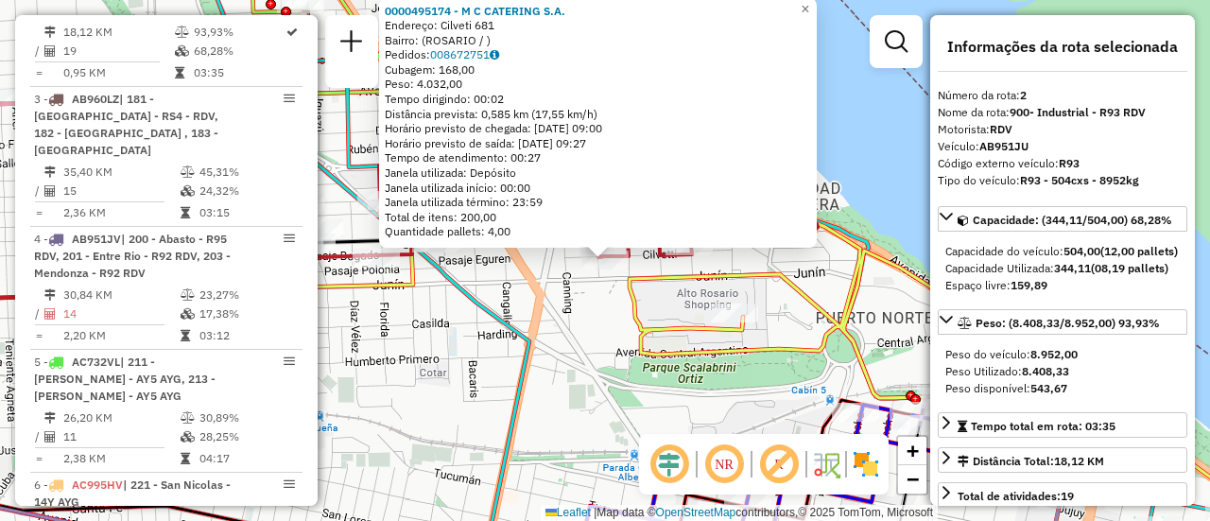
click at [615, 308] on div "0000495174 - M C CATERING S.A. Endereço: Cilveti 681 Bairro: (ROSARIO / ) Pedid…" at bounding box center [605, 260] width 1210 height 521
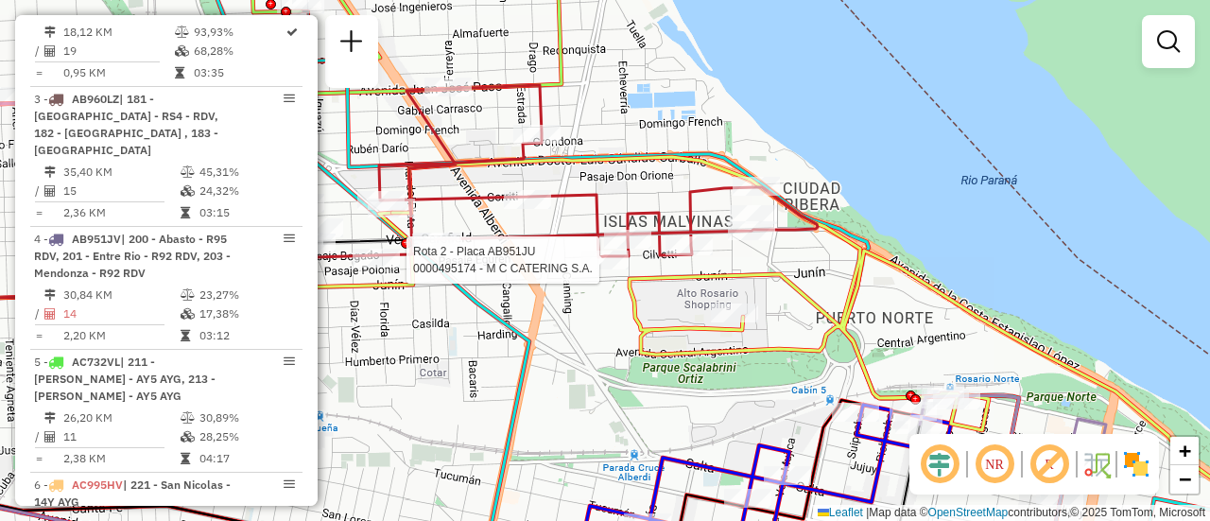
select select "**********"
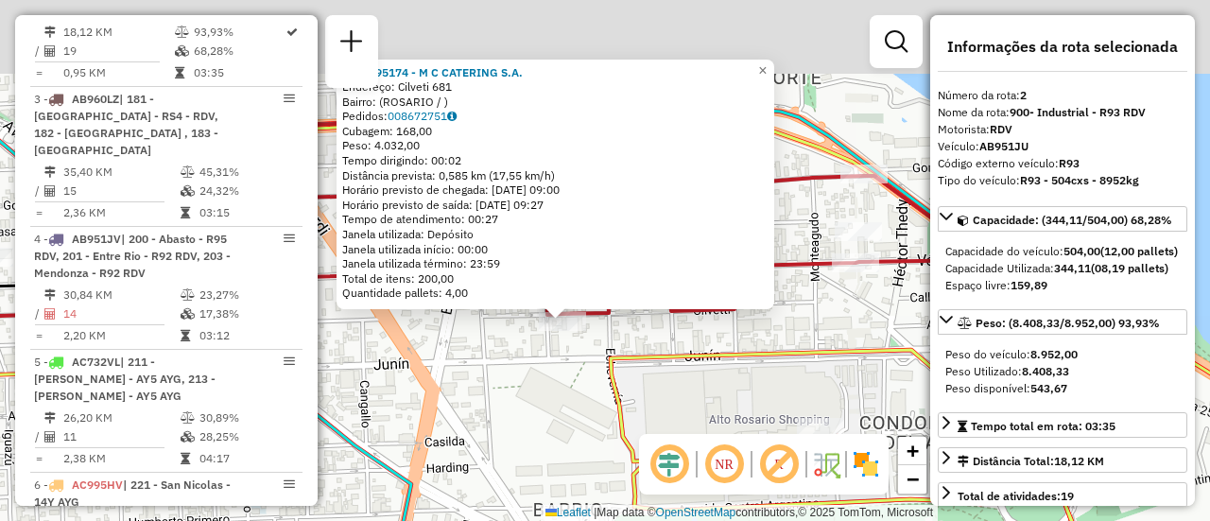
drag, startPoint x: 599, startPoint y: 273, endPoint x: 568, endPoint y: 392, distance: 123.1
click at [568, 394] on div "0000495174 - M C CATERING S.A. Endereço: Cilveti 681 Bairro: (ROSARIO / ) Pedid…" at bounding box center [605, 260] width 1210 height 521
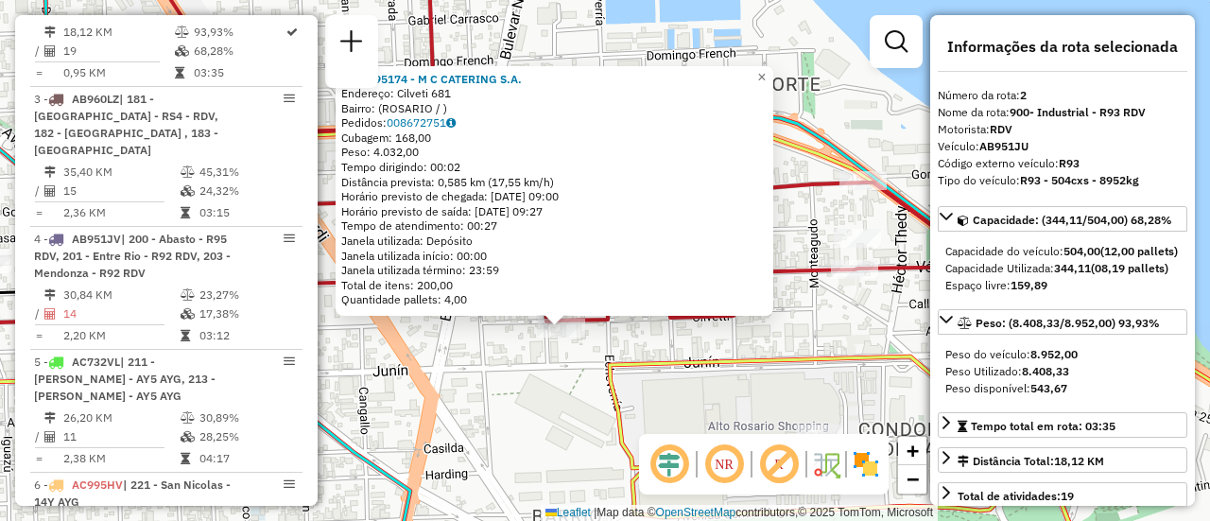
click at [541, 369] on div "0000495174 - M C CATERING S.A. Endereço: Cilveti 681 Bairro: (ROSARIO / ) Pedid…" at bounding box center [605, 260] width 1210 height 521
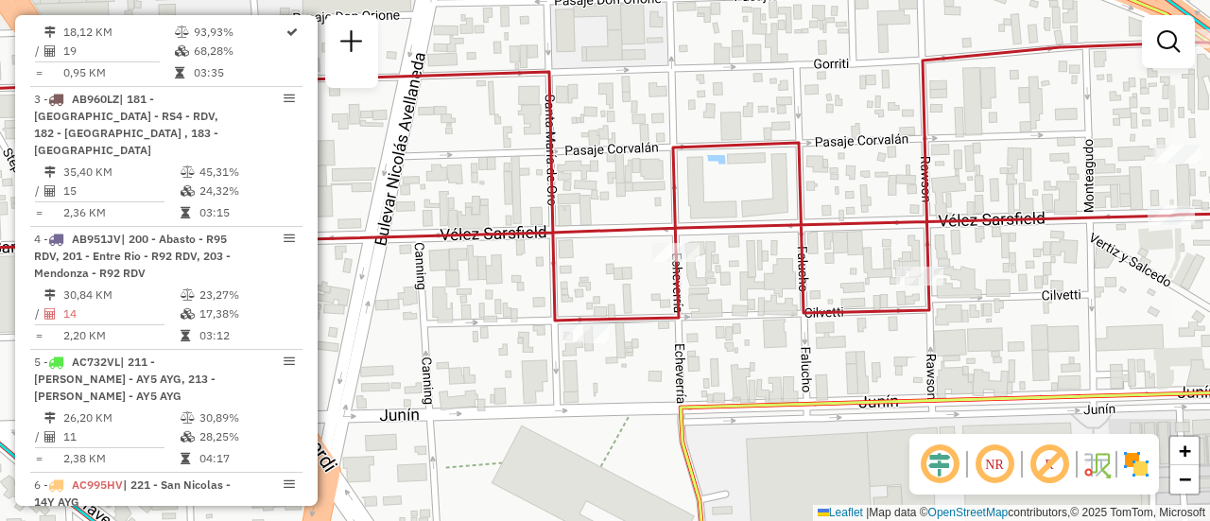
click at [595, 380] on div "Janela de atendimento Grade de atendimento Capacidade Transportadoras Veículos …" at bounding box center [605, 260] width 1210 height 521
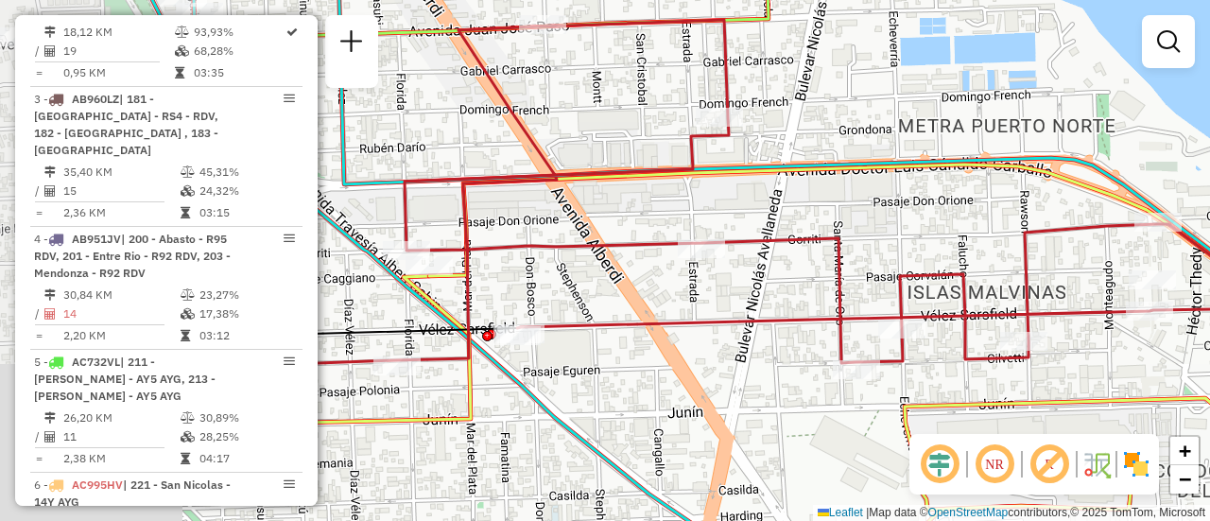
drag, startPoint x: 576, startPoint y: 278, endPoint x: 843, endPoint y: 291, distance: 266.8
click at [843, 291] on icon at bounding box center [713, 224] width 1135 height 408
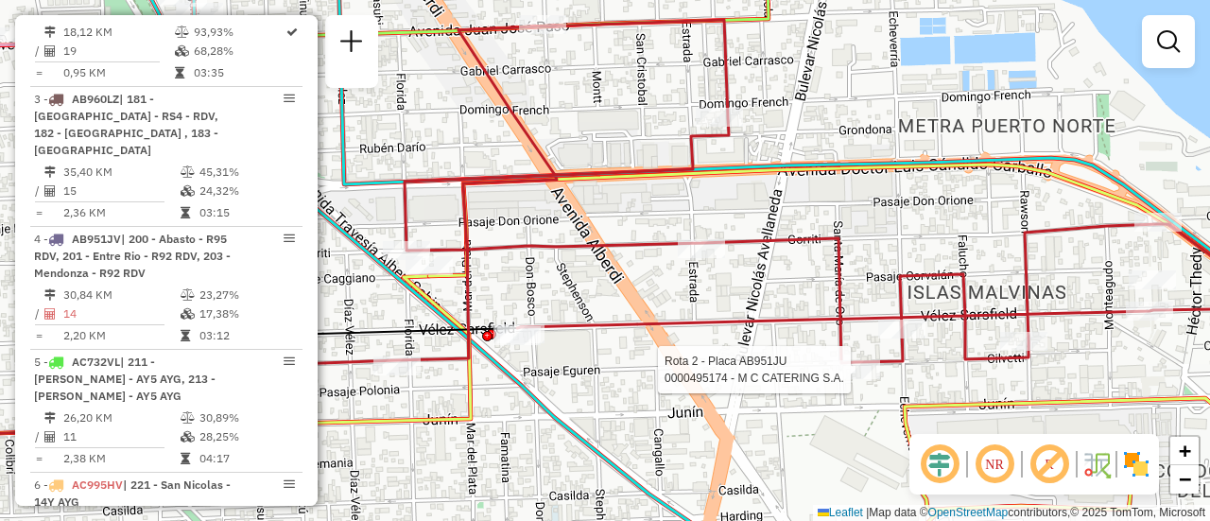
select select "**********"
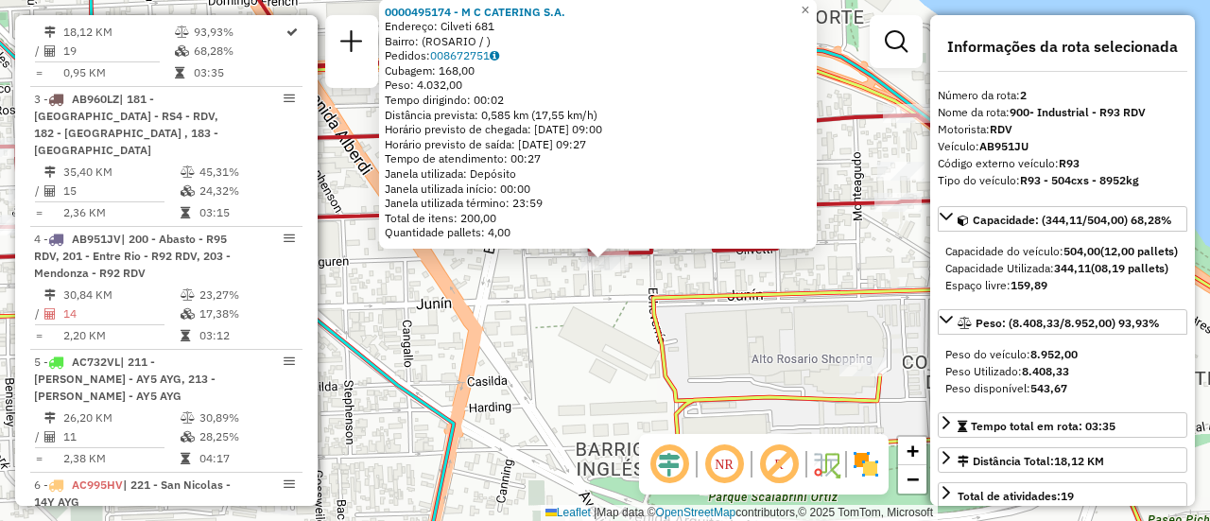
click at [526, 327] on div "0000495174 - M C CATERING S.A. Endereço: Cilveti 681 Bairro: (ROSARIO / ) Pedid…" at bounding box center [605, 260] width 1210 height 521
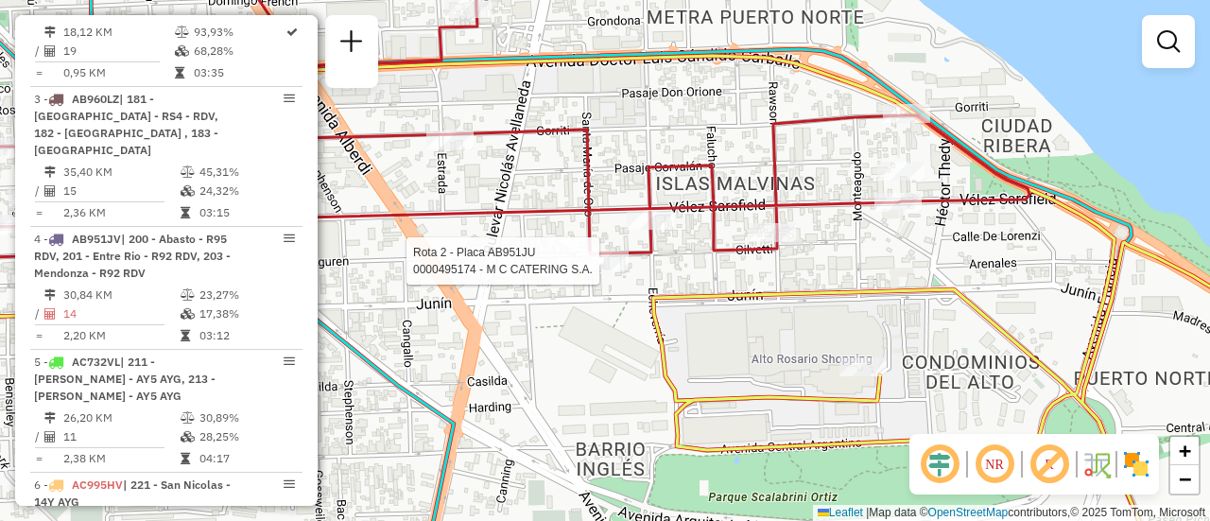
select select "**********"
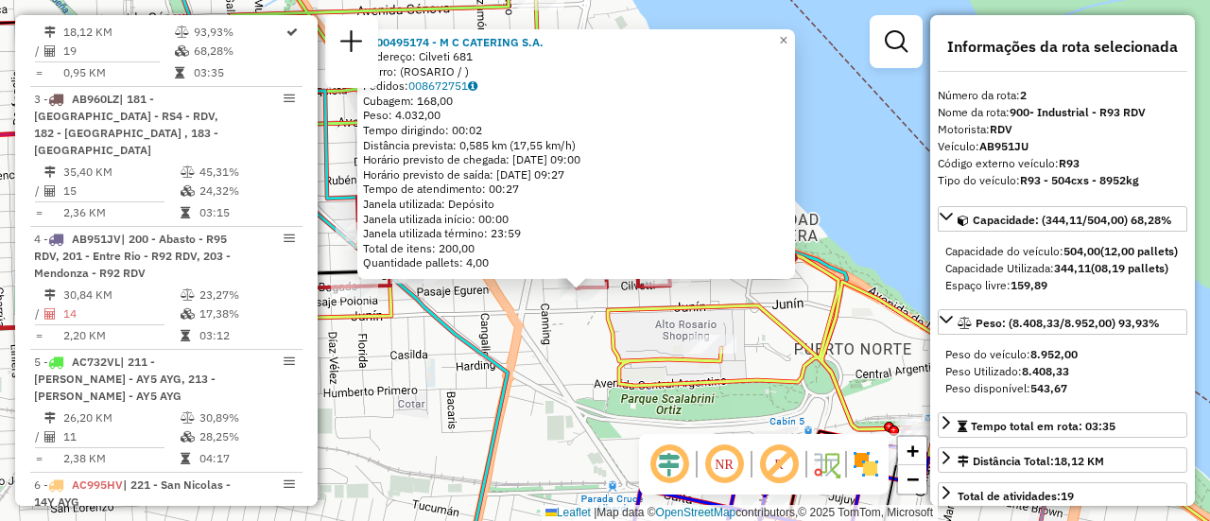
click at [566, 342] on div "0000495174 - M C CATERING S.A. Endereço: Cilveti 681 Bairro: (ROSARIO / ) Pedid…" at bounding box center [605, 260] width 1210 height 521
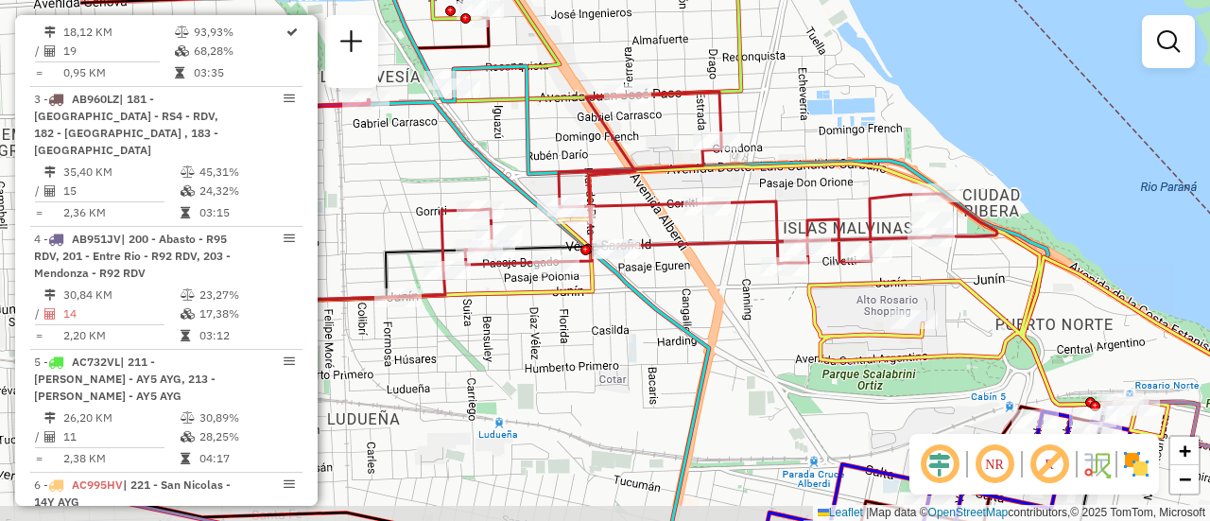
drag, startPoint x: 507, startPoint y: 284, endPoint x: 766, endPoint y: 274, distance: 259.1
click at [762, 271] on div "Janela de atendimento Grade de atendimento Capacidade Transportadoras Veículos …" at bounding box center [605, 260] width 1210 height 521
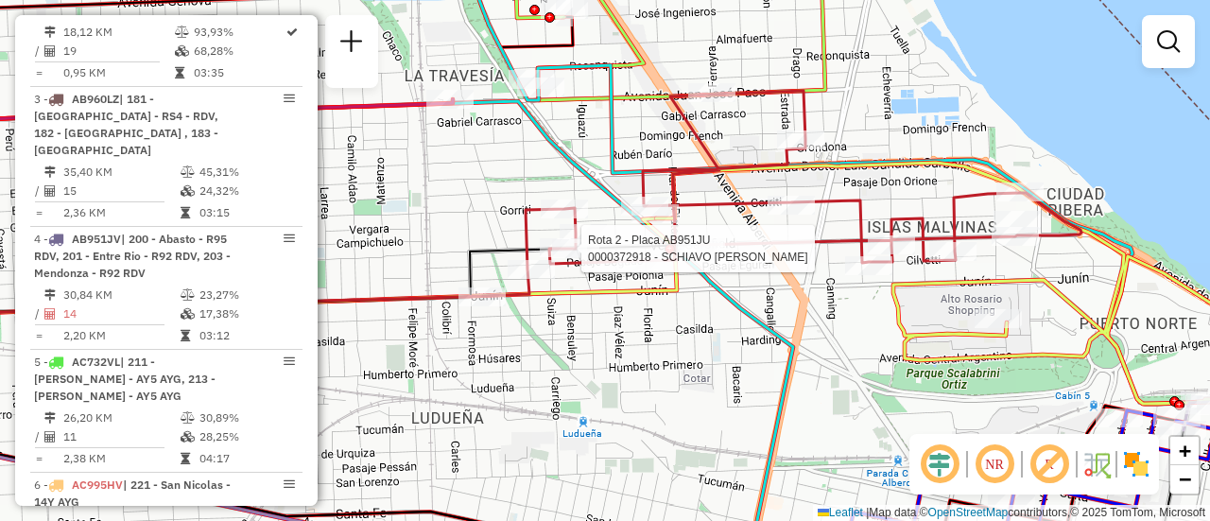
select select "**********"
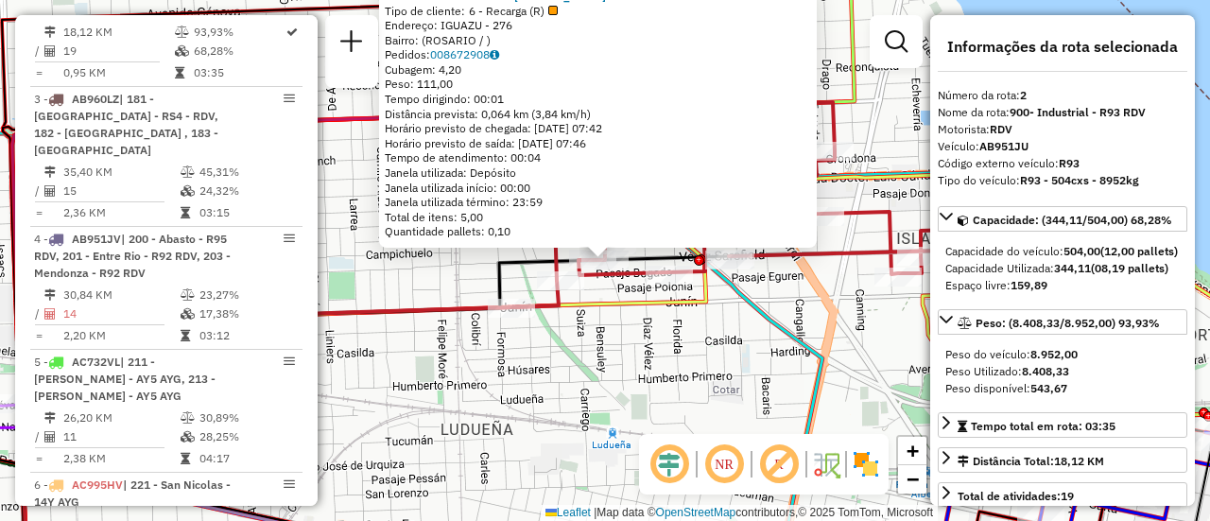
click at [581, 335] on div "0000372918 - SCHIAVO FACUNDO SEBASTIAN Tipo de cliente: 6 - Recarga (R) Endereç…" at bounding box center [605, 260] width 1210 height 521
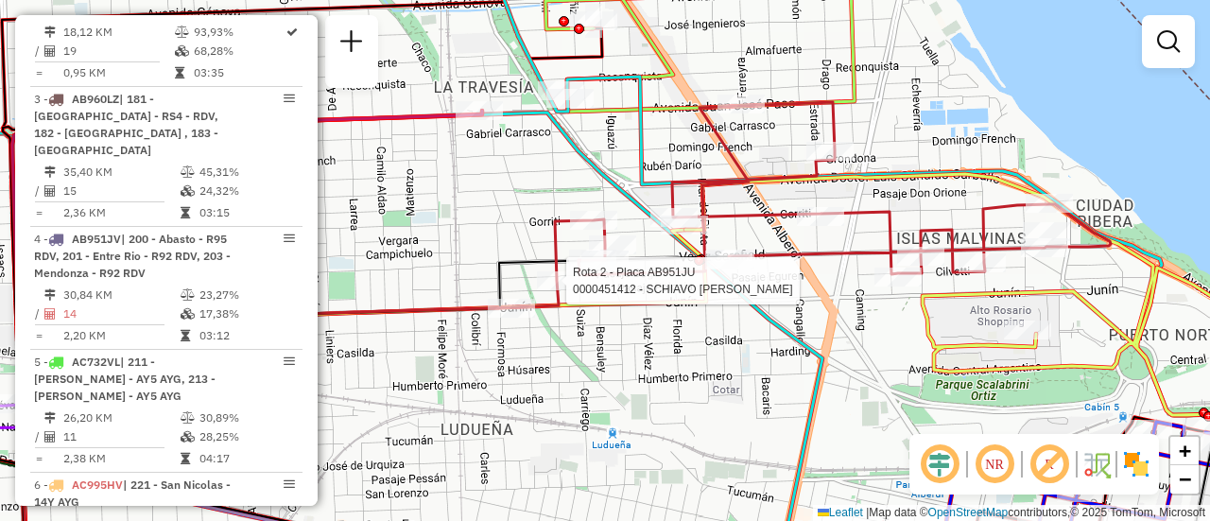
select select "**********"
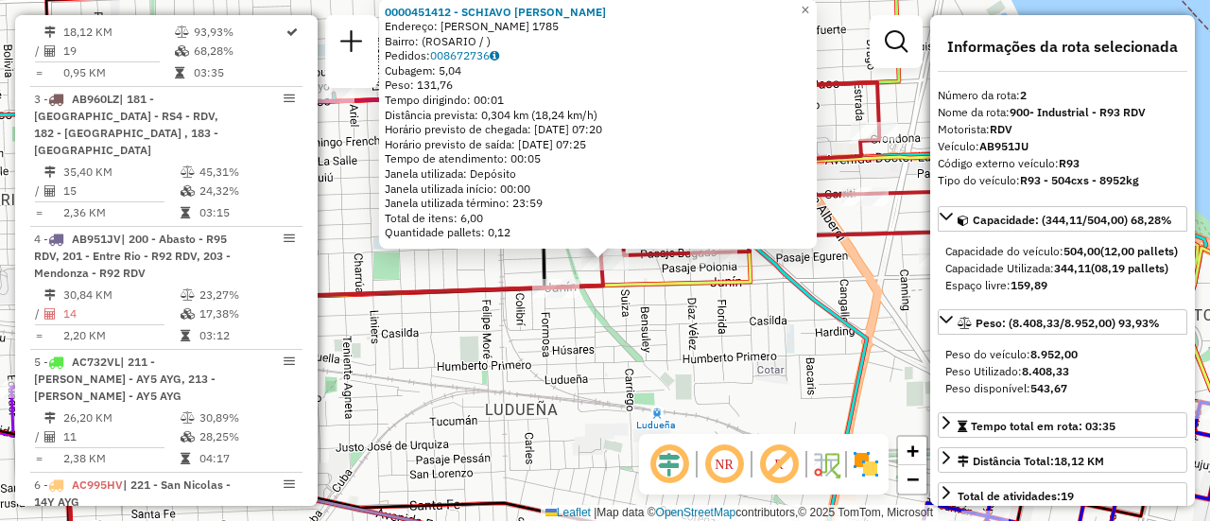
click at [554, 328] on div "0000451412 - SCHIAVO FACUNDO SEBASTIAN Endereço: PASAJE BOGADO 1785 Bairro: (RO…" at bounding box center [605, 260] width 1210 height 521
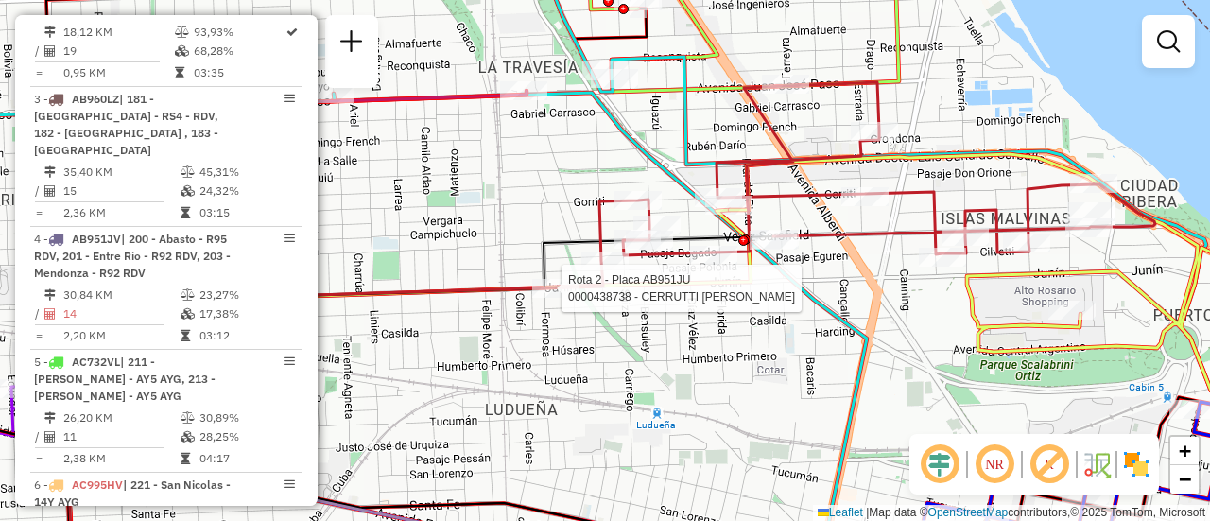
select select "**********"
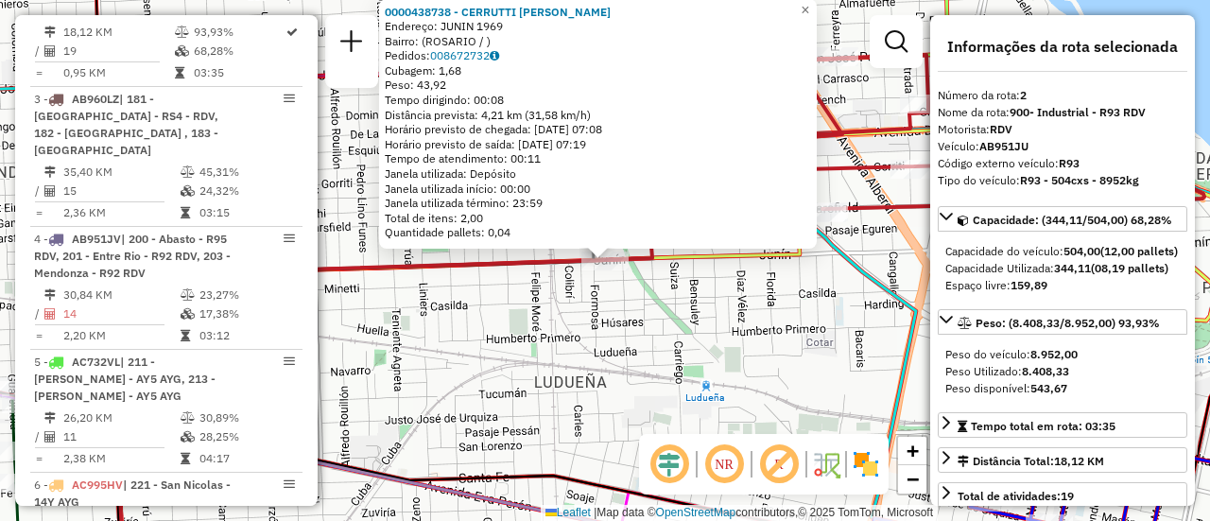
click at [665, 284] on div "0000438738 - CERRUTTI GUILLERMO DAVID Endereço: JUNIN 1969 Bairro: (ROSARIO / )…" at bounding box center [605, 260] width 1210 height 521
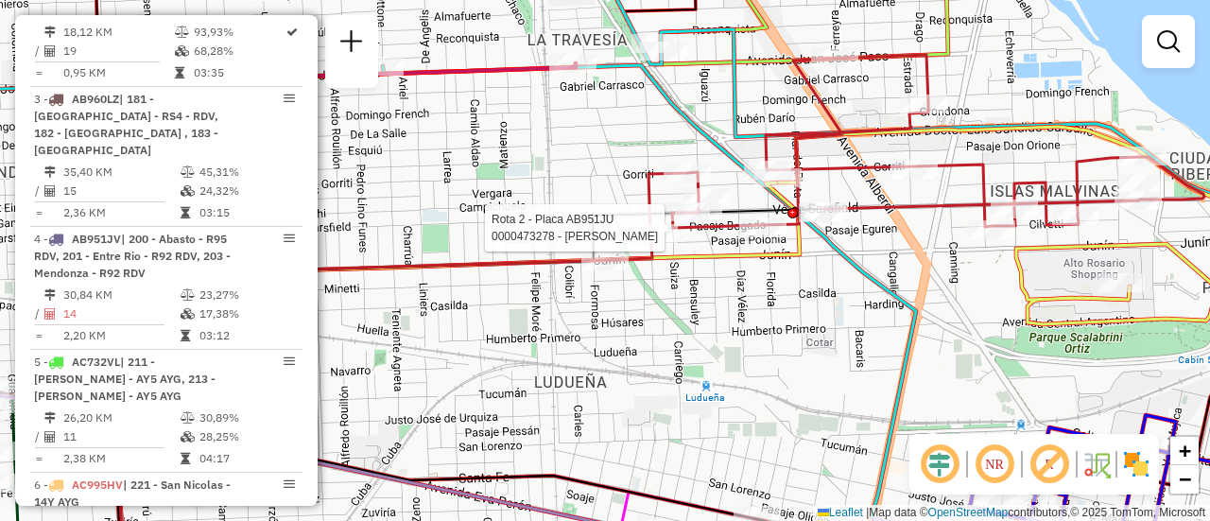
select select "**********"
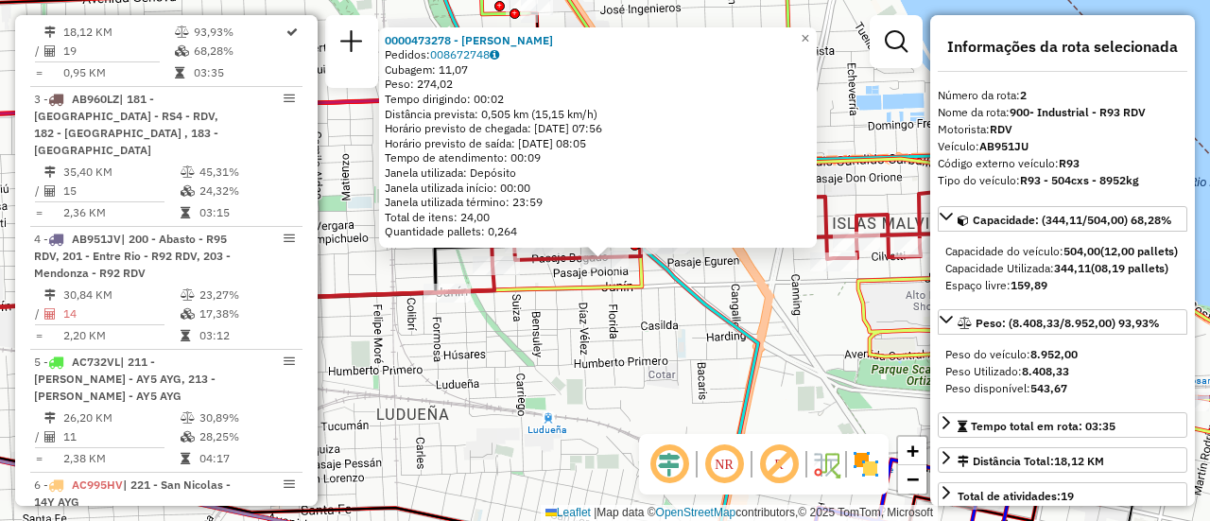
click at [662, 350] on div "0000473278 - LEDESMA ANTONELLA MILAGROS Pedidos: 008672748 Cubagem: 11,07 Peso:…" at bounding box center [605, 260] width 1210 height 521
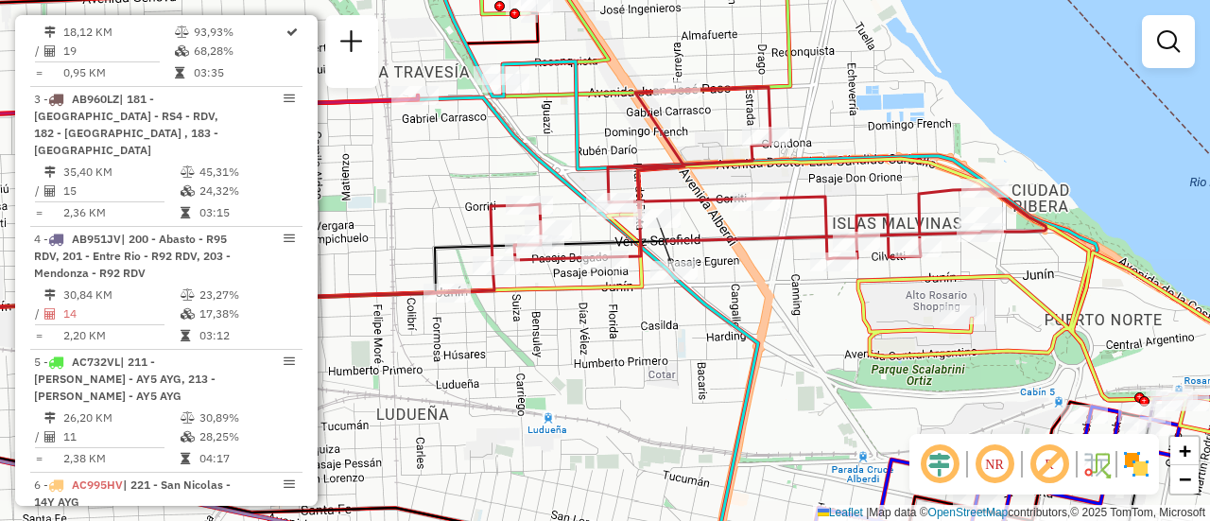
click at [652, 353] on div "Janela de atendimento Grade de atendimento Capacidade Transportadoras Veículos …" at bounding box center [605, 260] width 1210 height 521
select select "**********"
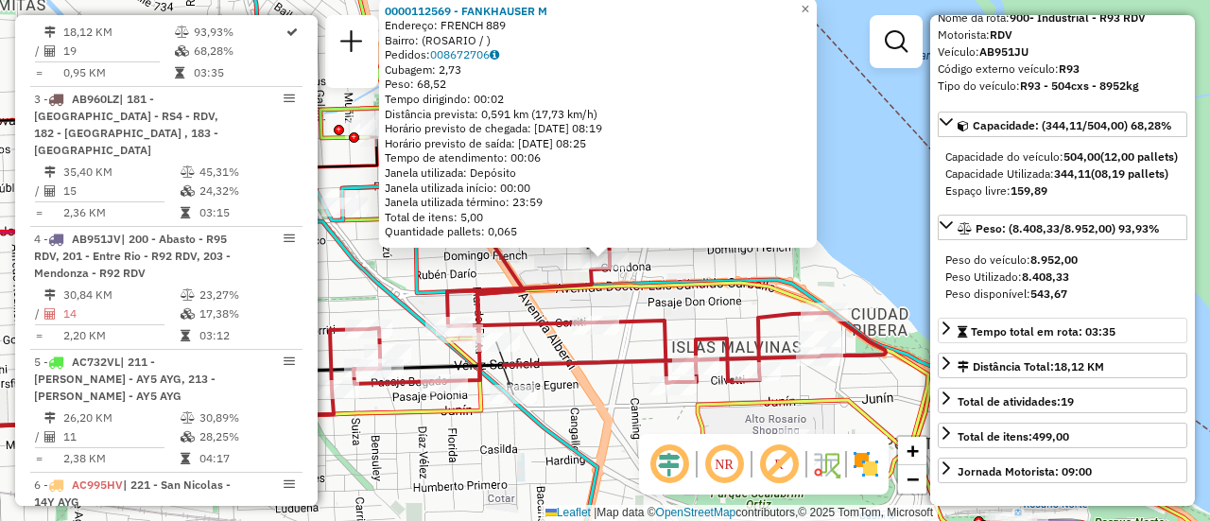
scroll to position [189, 0]
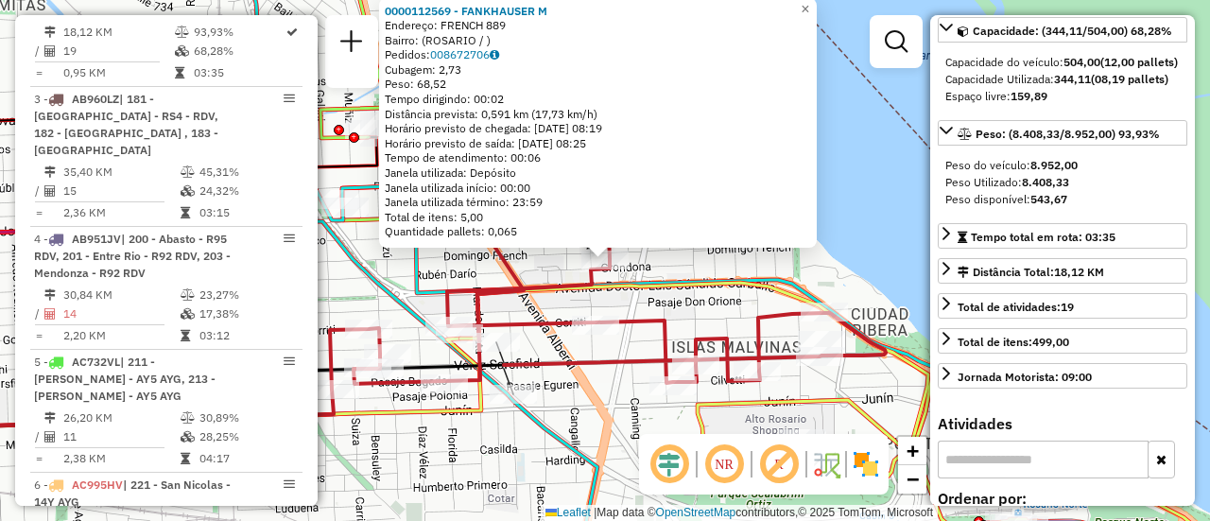
click at [458, 445] on div "0000112569 - FANKHAUSER M Endereço: FRENCH 889 Bairro: (ROSARIO / ) Pedidos: 00…" at bounding box center [605, 260] width 1210 height 521
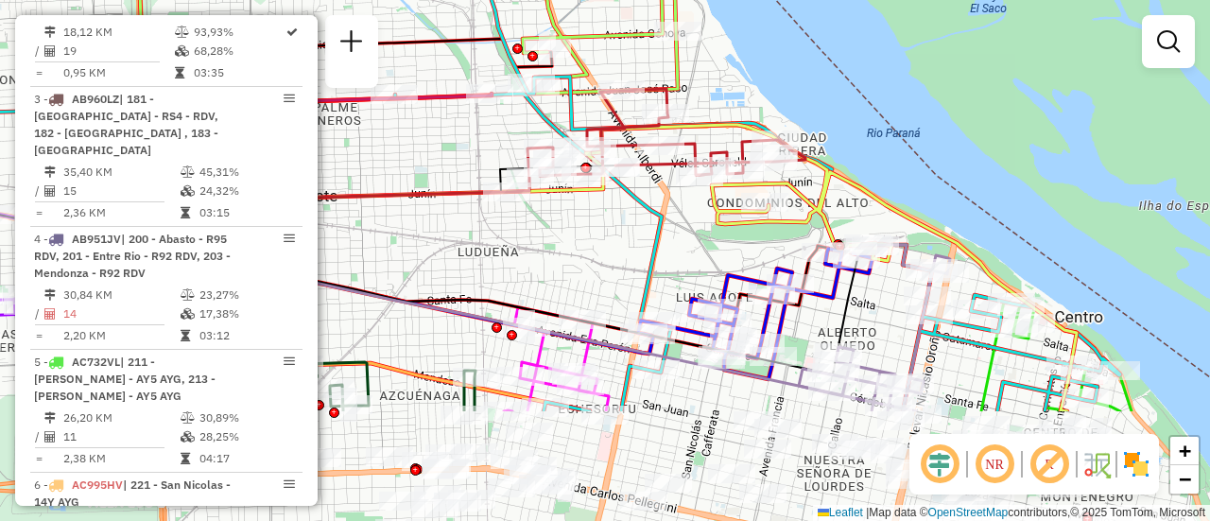
drag, startPoint x: 696, startPoint y: 269, endPoint x: 725, endPoint y: 93, distance: 179.0
click at [725, 93] on div "Janela de atendimento Grade de atendimento Capacidade Transportadoras Veículos …" at bounding box center [605, 260] width 1210 height 521
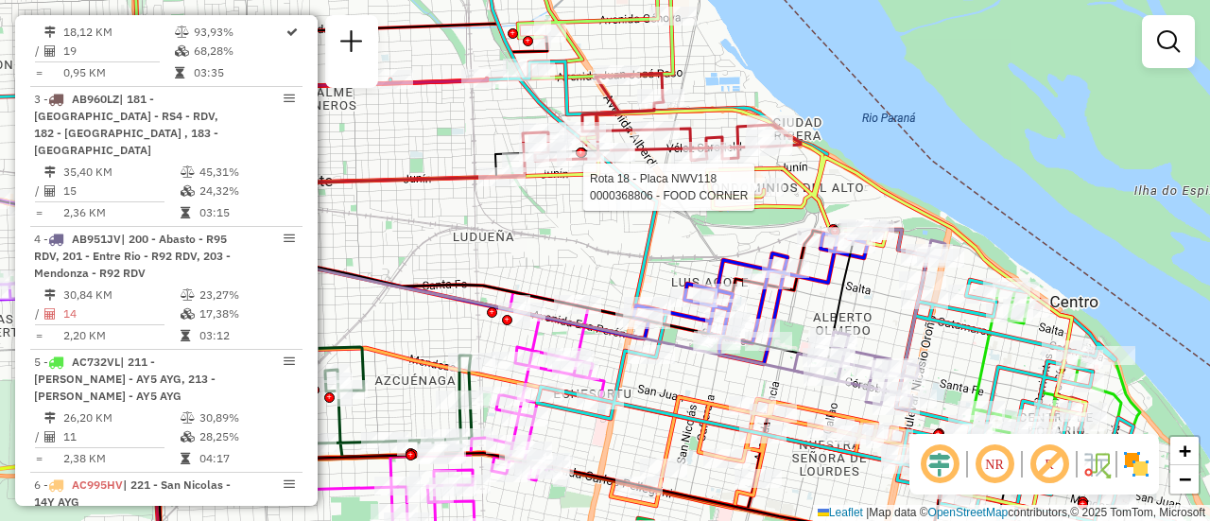
select select "**********"
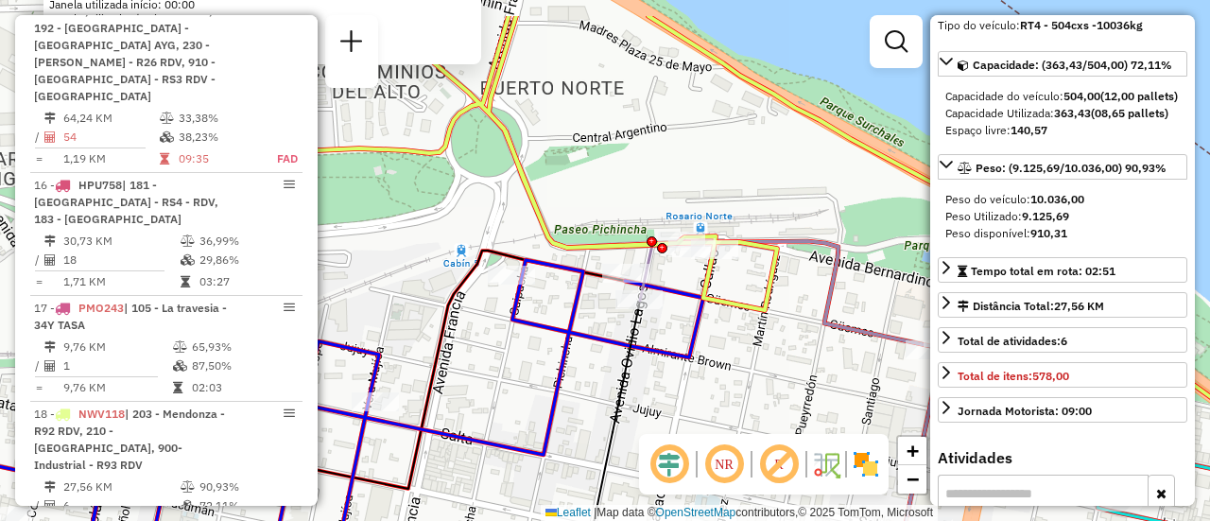
drag, startPoint x: 740, startPoint y: 249, endPoint x: 765, endPoint y: 321, distance: 76.2
click at [765, 321] on icon at bounding box center [708, 260] width 1296 height 488
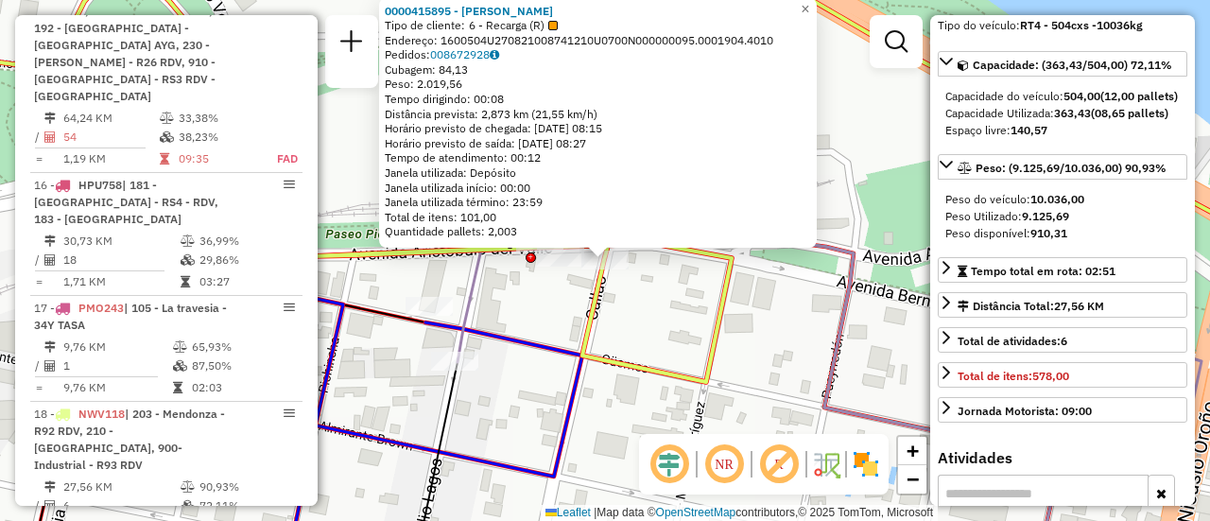
click at [655, 320] on div "0000415895 - RAMIREZ EZEQUIEL MARIO Tipo de cliente: 6 - Recarga (R) Endereço: …" at bounding box center [605, 260] width 1210 height 521
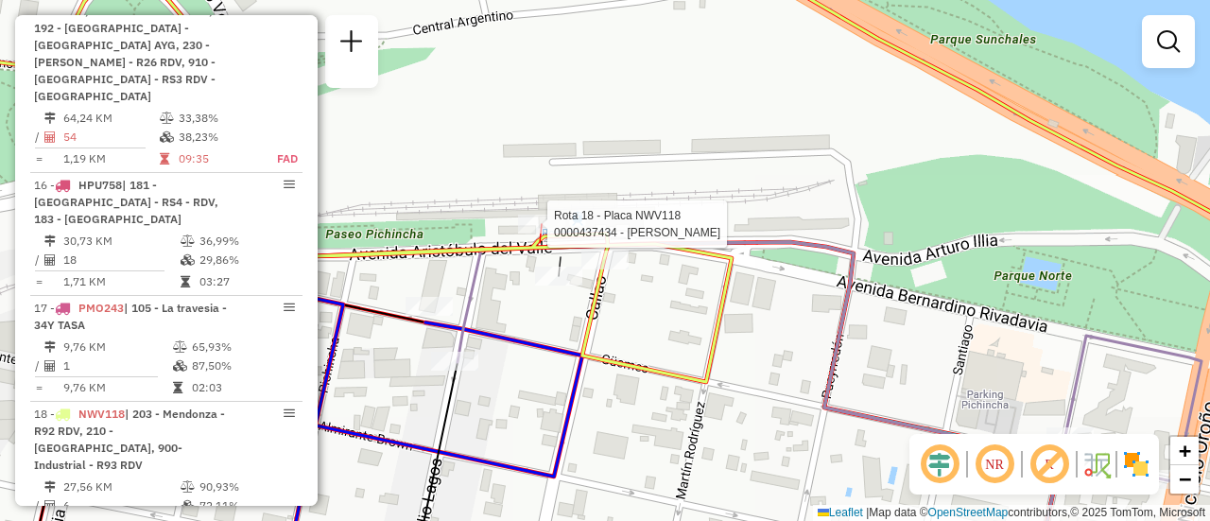
select select "**********"
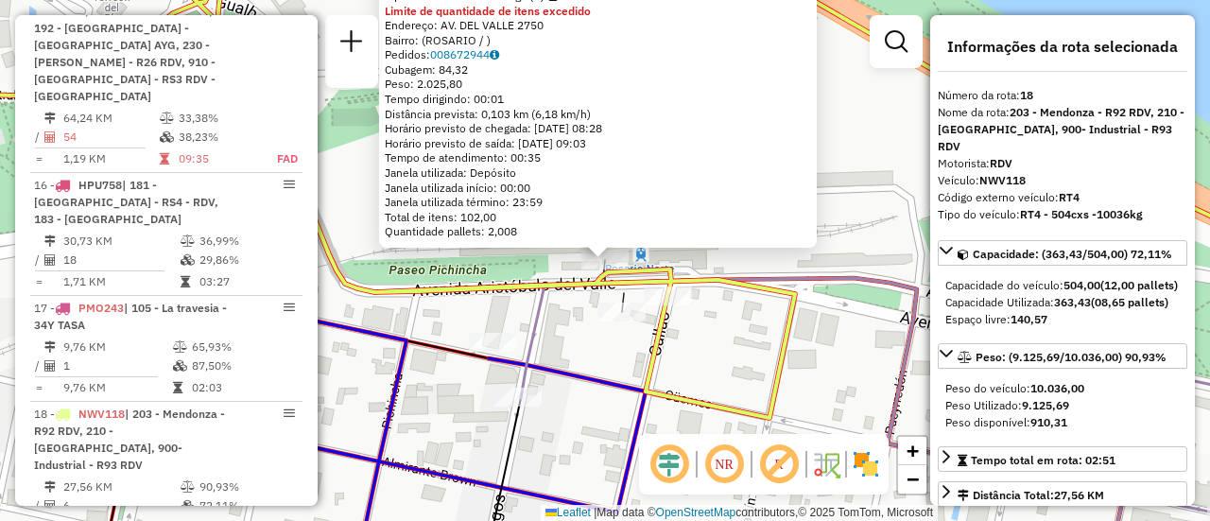
click at [562, 325] on div "0000437434 - RAMIREZ EZEQUIEL MARIO Tipo de cliente: 6 - Recarga (R) Limite de …" at bounding box center [605, 260] width 1210 height 521
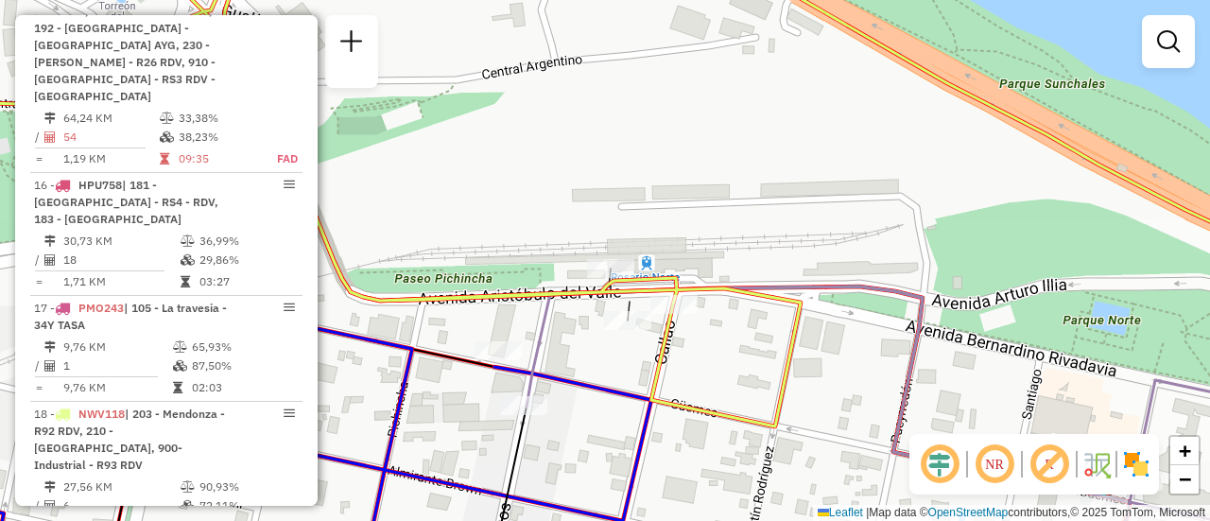
drag, startPoint x: 521, startPoint y: 213, endPoint x: 678, endPoint y: 305, distance: 182.2
click at [700, 334] on div "Janela de atendimento Grade de atendimento Capacidade Transportadoras Veículos …" at bounding box center [605, 260] width 1210 height 521
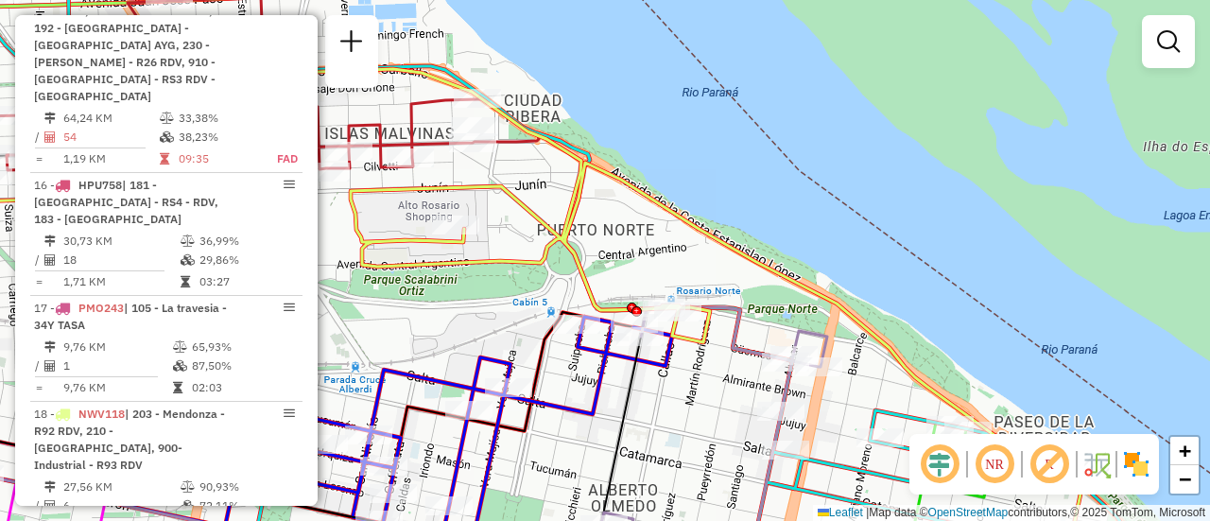
drag, startPoint x: 448, startPoint y: 270, endPoint x: 579, endPoint y: 287, distance: 132.5
click at [576, 293] on icon at bounding box center [597, 322] width 969 height 506
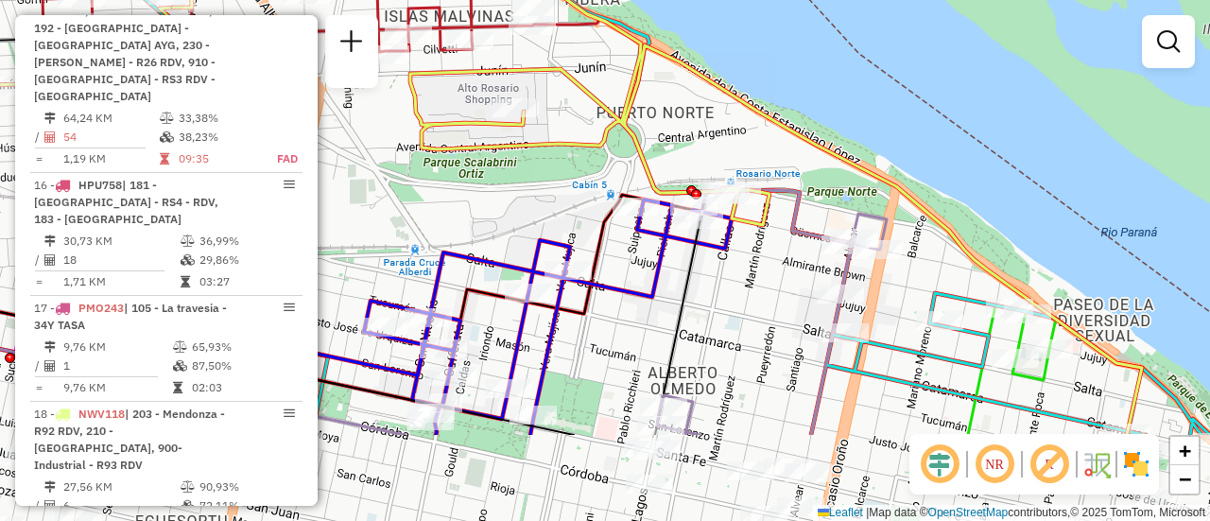
drag, startPoint x: 701, startPoint y: 287, endPoint x: 616, endPoint y: 134, distance: 175.1
click at [619, 136] on icon at bounding box center [657, 193] width 969 height 483
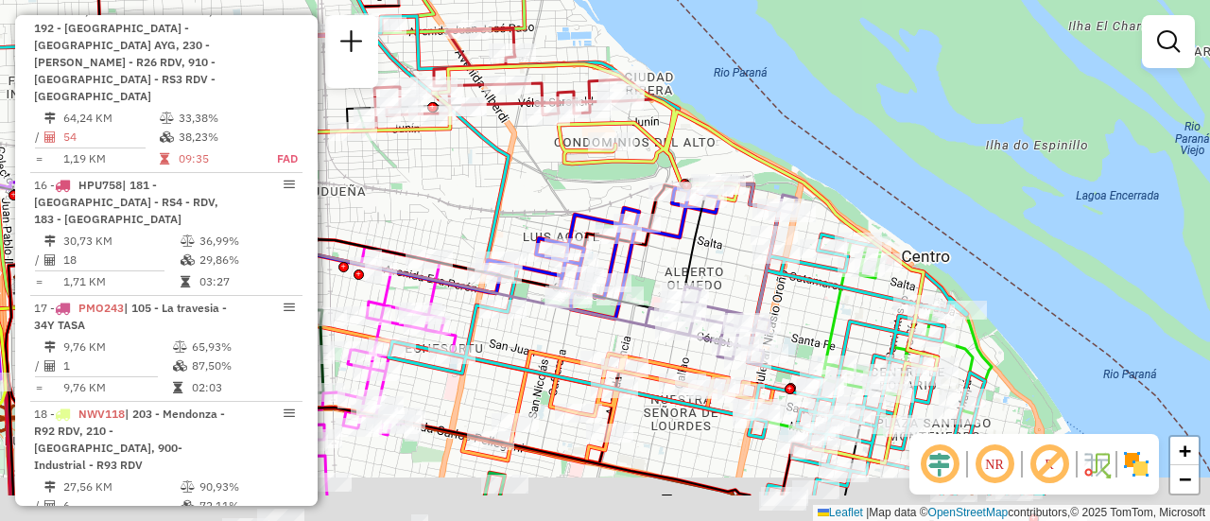
drag, startPoint x: 833, startPoint y: 302, endPoint x: 675, endPoint y: 171, distance: 206.1
click at [820, 241] on icon at bounding box center [905, 327] width 171 height 173
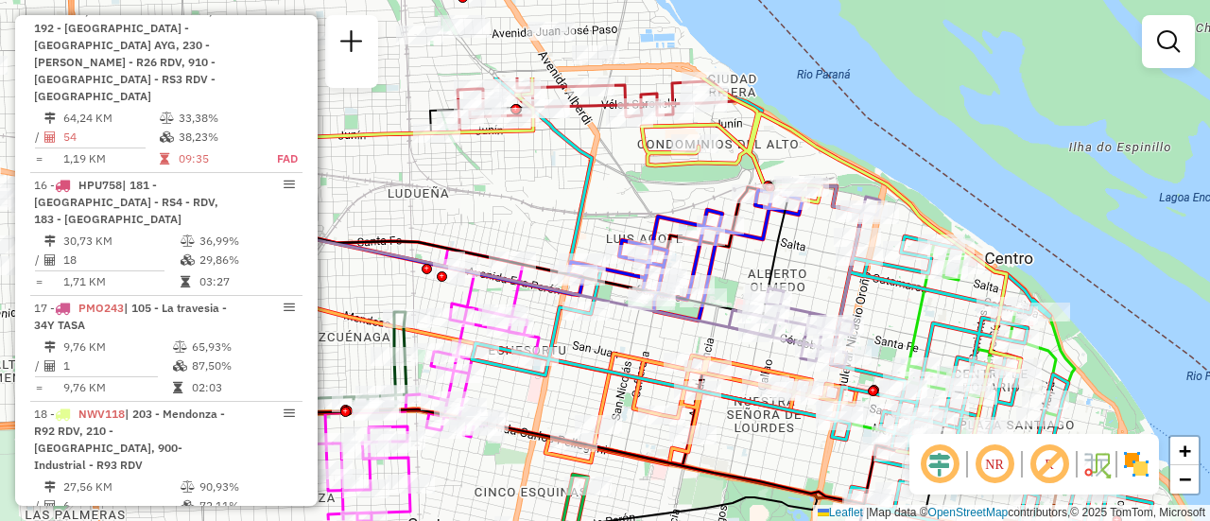
drag, startPoint x: 615, startPoint y: 175, endPoint x: 856, endPoint y: 305, distance: 274.0
click at [855, 305] on icon at bounding box center [804, 276] width 151 height 180
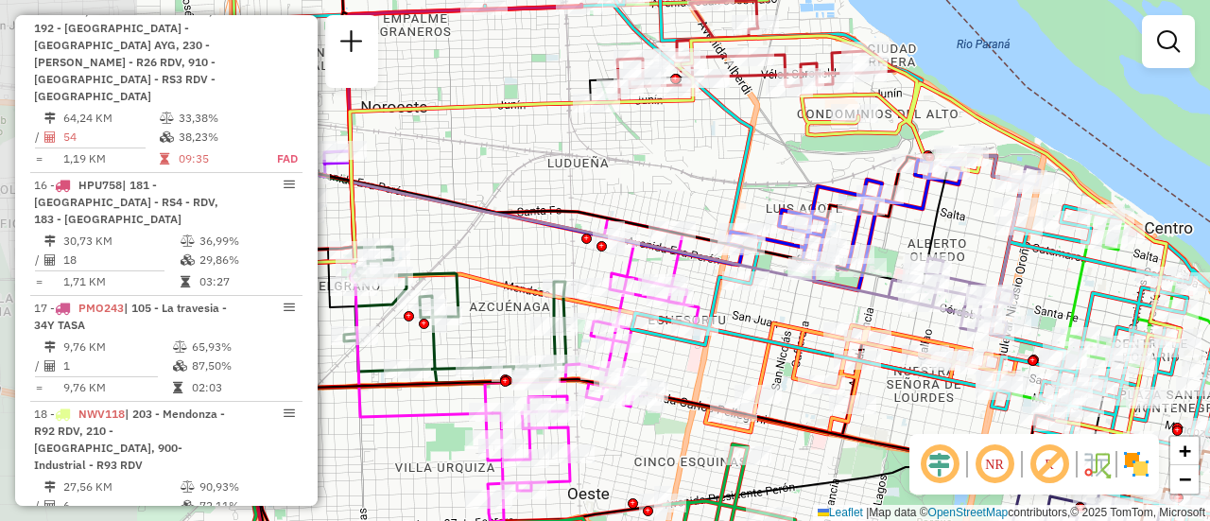
drag, startPoint x: 641, startPoint y: 211, endPoint x: 798, endPoint y: 180, distance: 159.9
click at [798, 180] on div "Janela de atendimento Grade de atendimento Capacidade Transportadoras Veículos …" at bounding box center [605, 260] width 1210 height 521
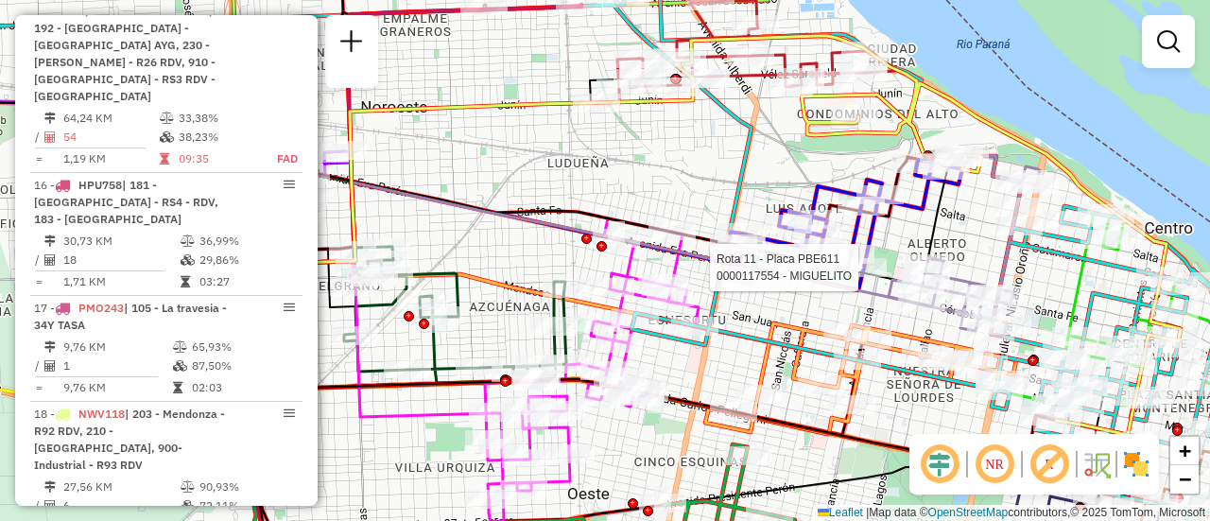
select select "**********"
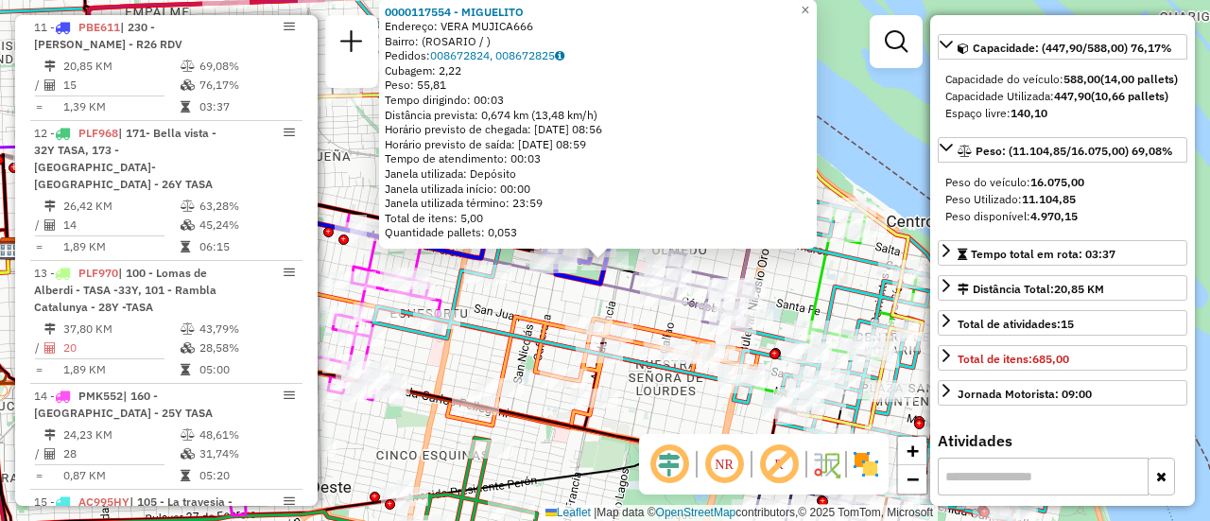
click at [790, 288] on div "0000117554 - MIGUELITO Endereço: VERA MUJICA666 Bairro: (ROSARIO / ) Pedidos: 0…" at bounding box center [605, 260] width 1210 height 521
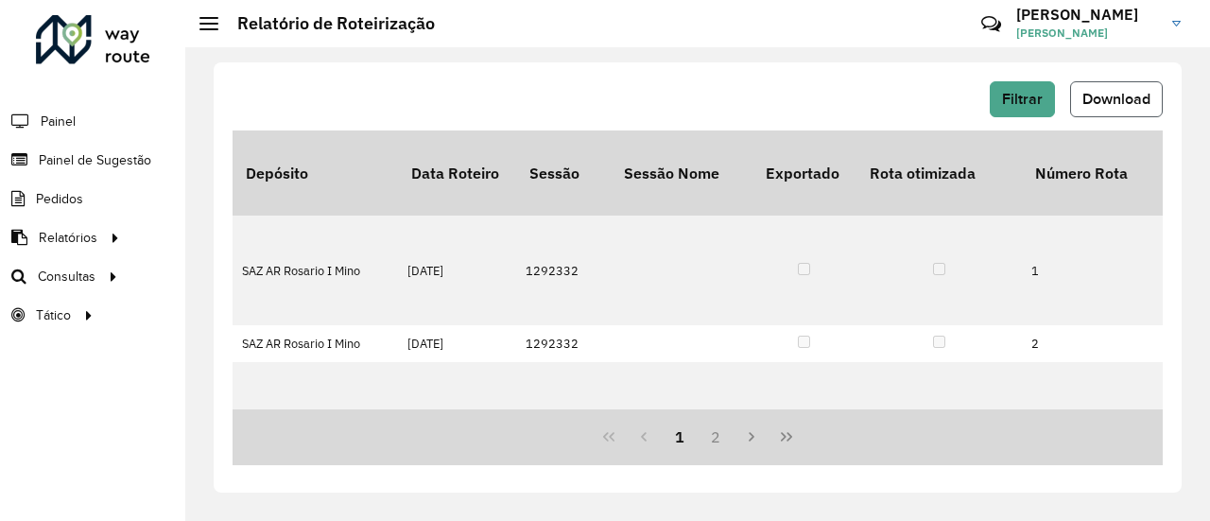
click at [1120, 100] on span "Download" at bounding box center [1116, 99] width 68 height 16
